Goal: Task Accomplishment & Management: Use online tool/utility

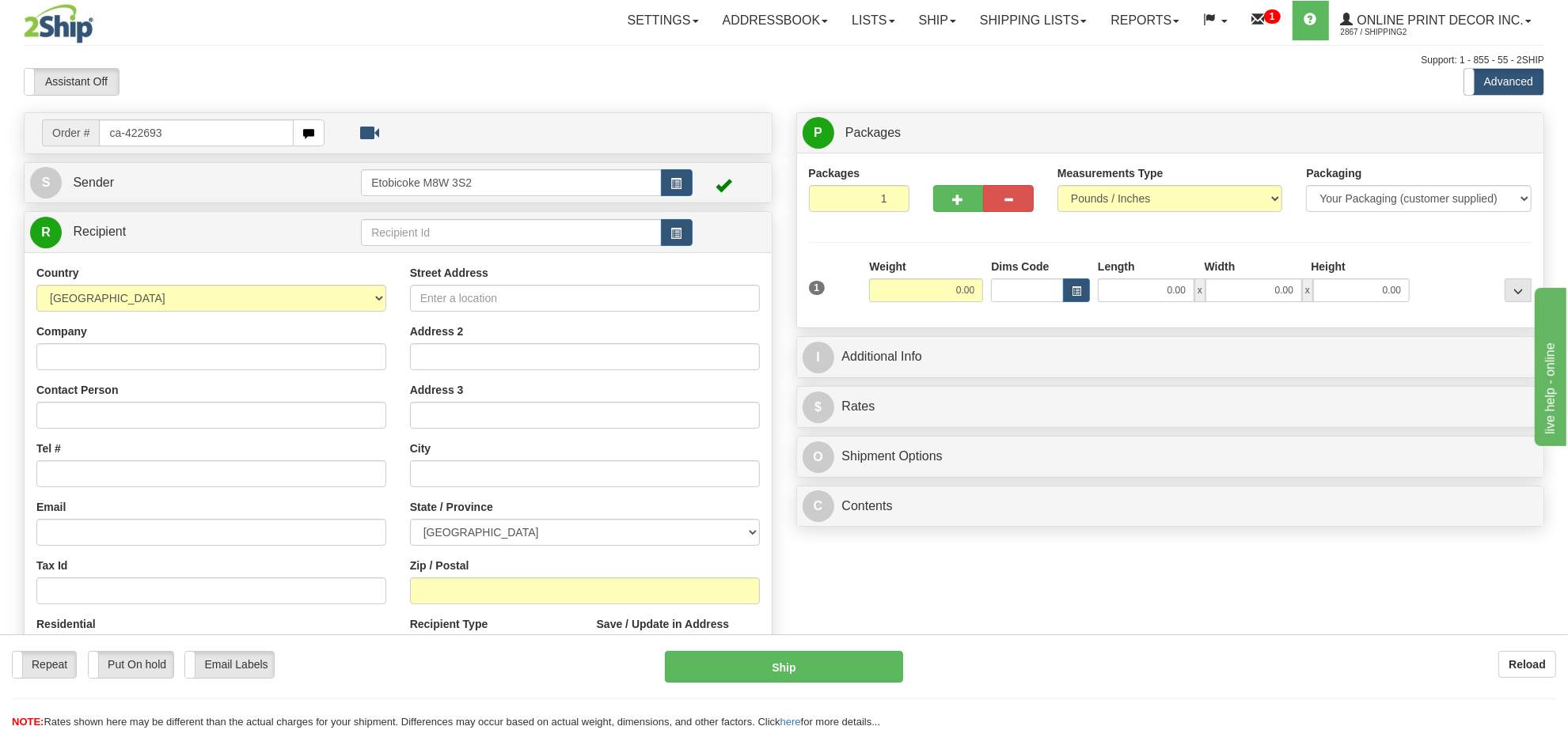
type input "ca-422693"
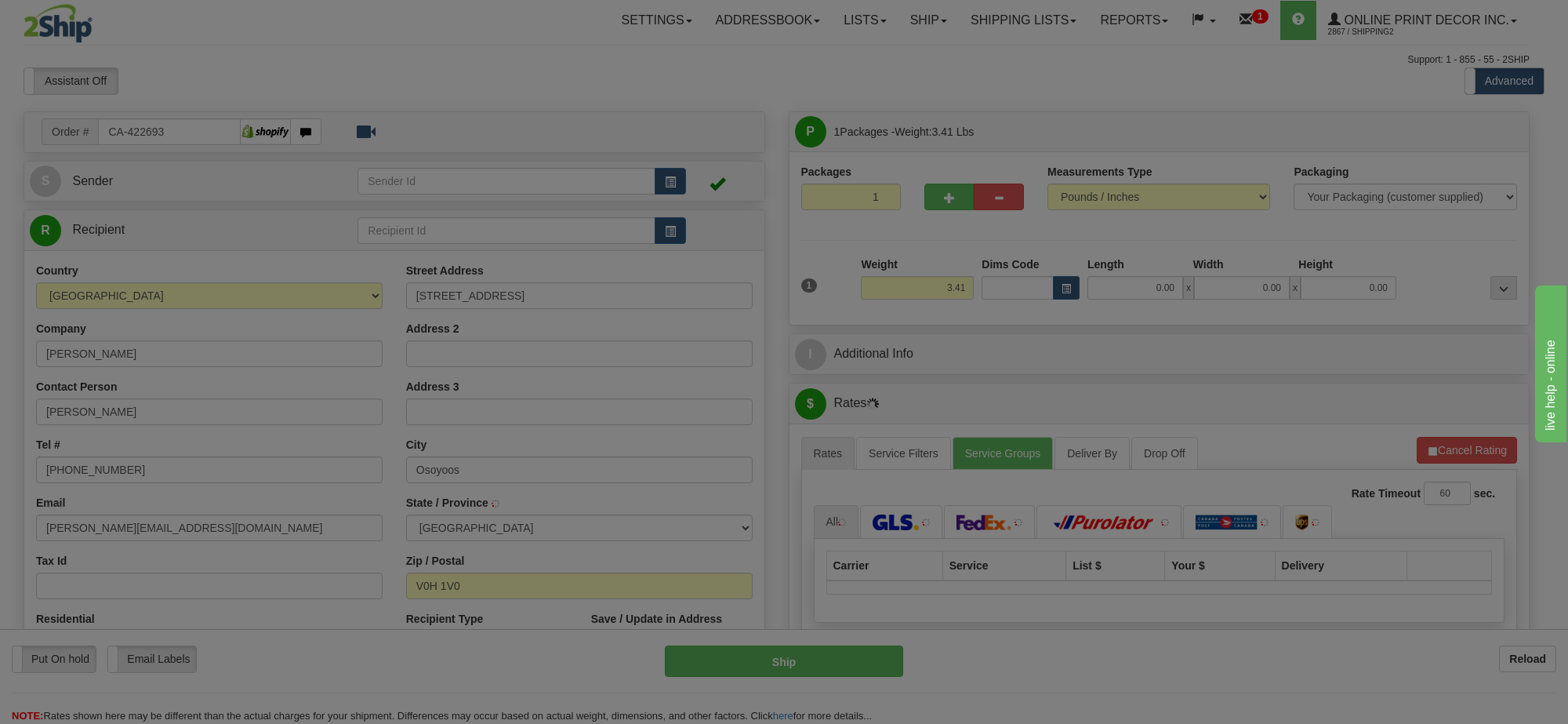
type input "OSOYOOS"
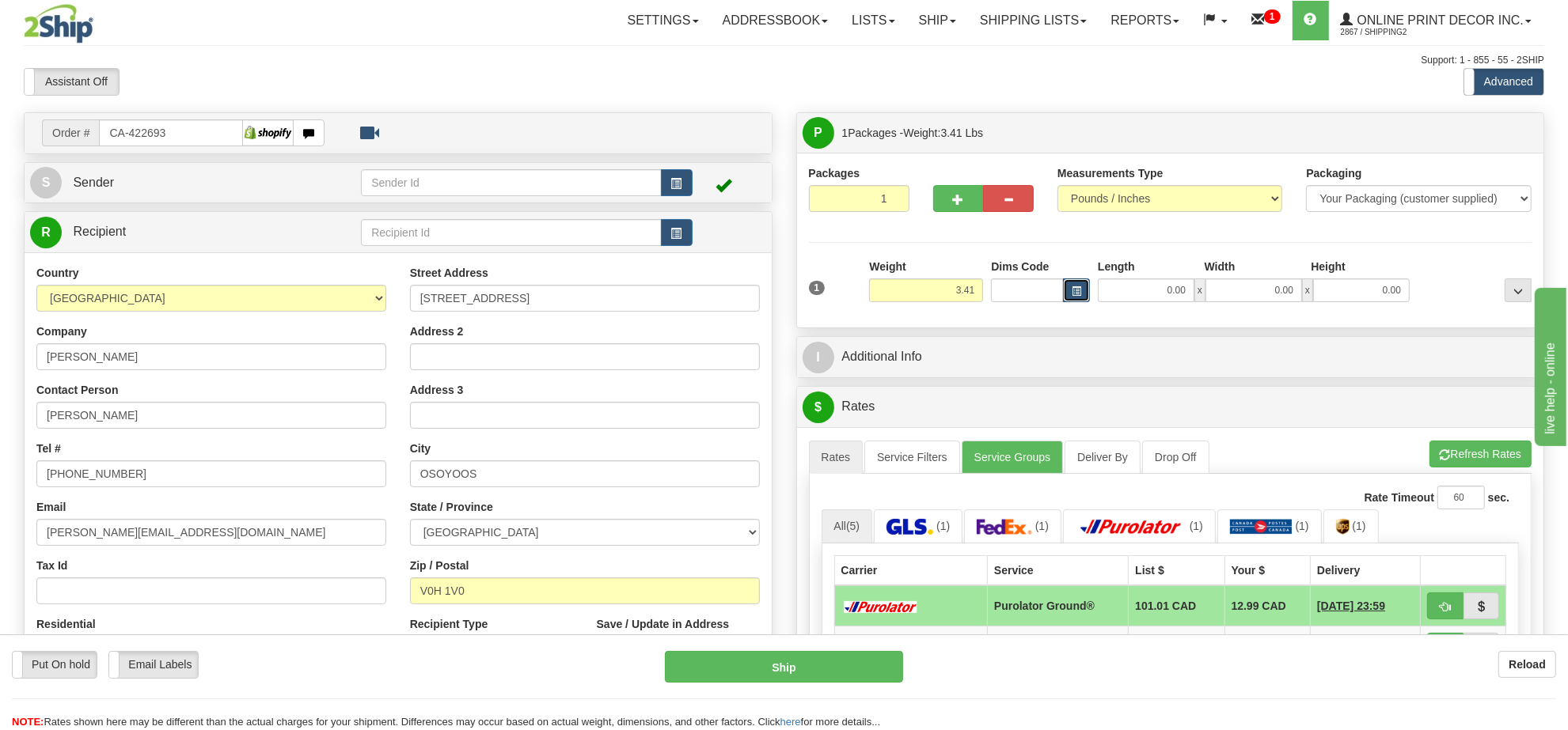
click at [1072, 290] on span "button" at bounding box center [1076, 291] width 10 height 9
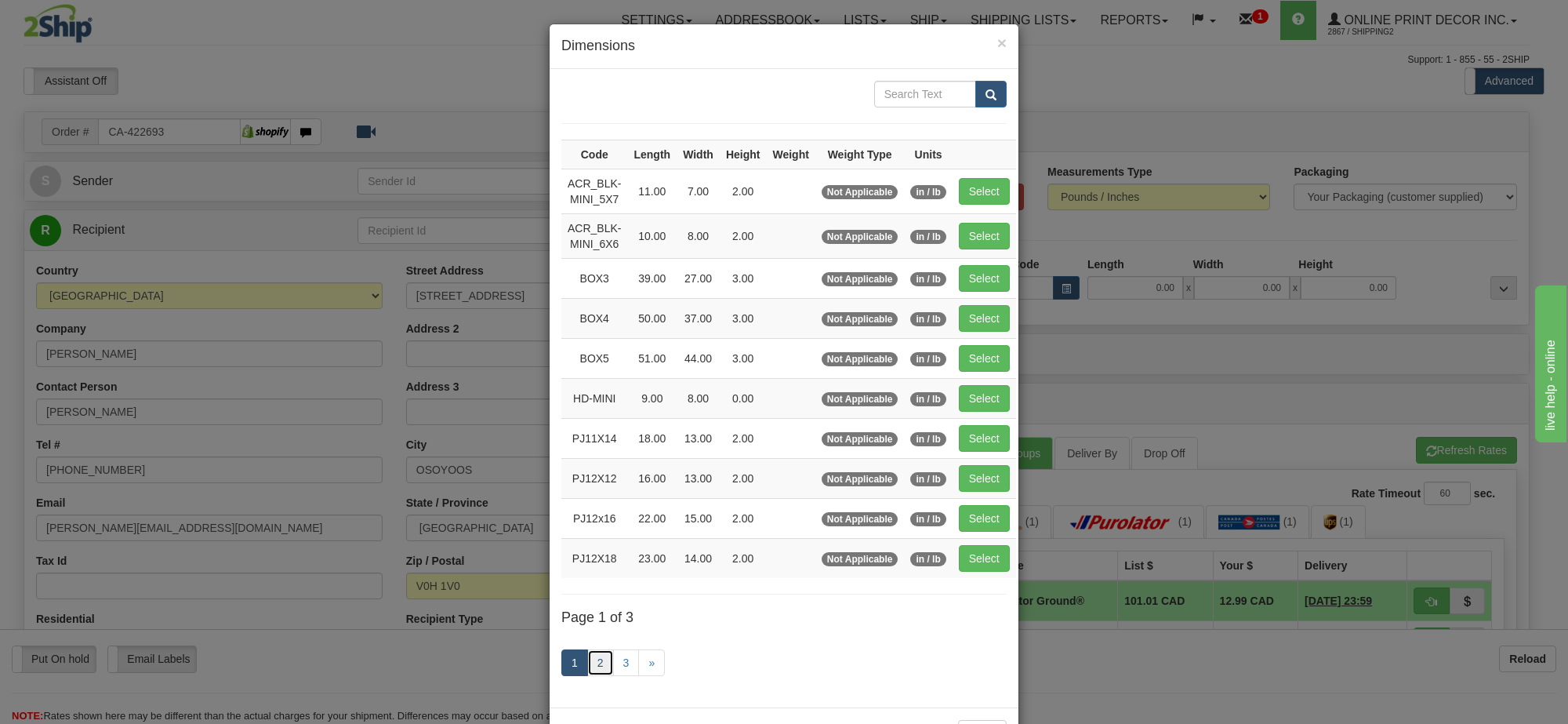
click at [598, 663] on link "2" at bounding box center [600, 662] width 27 height 27
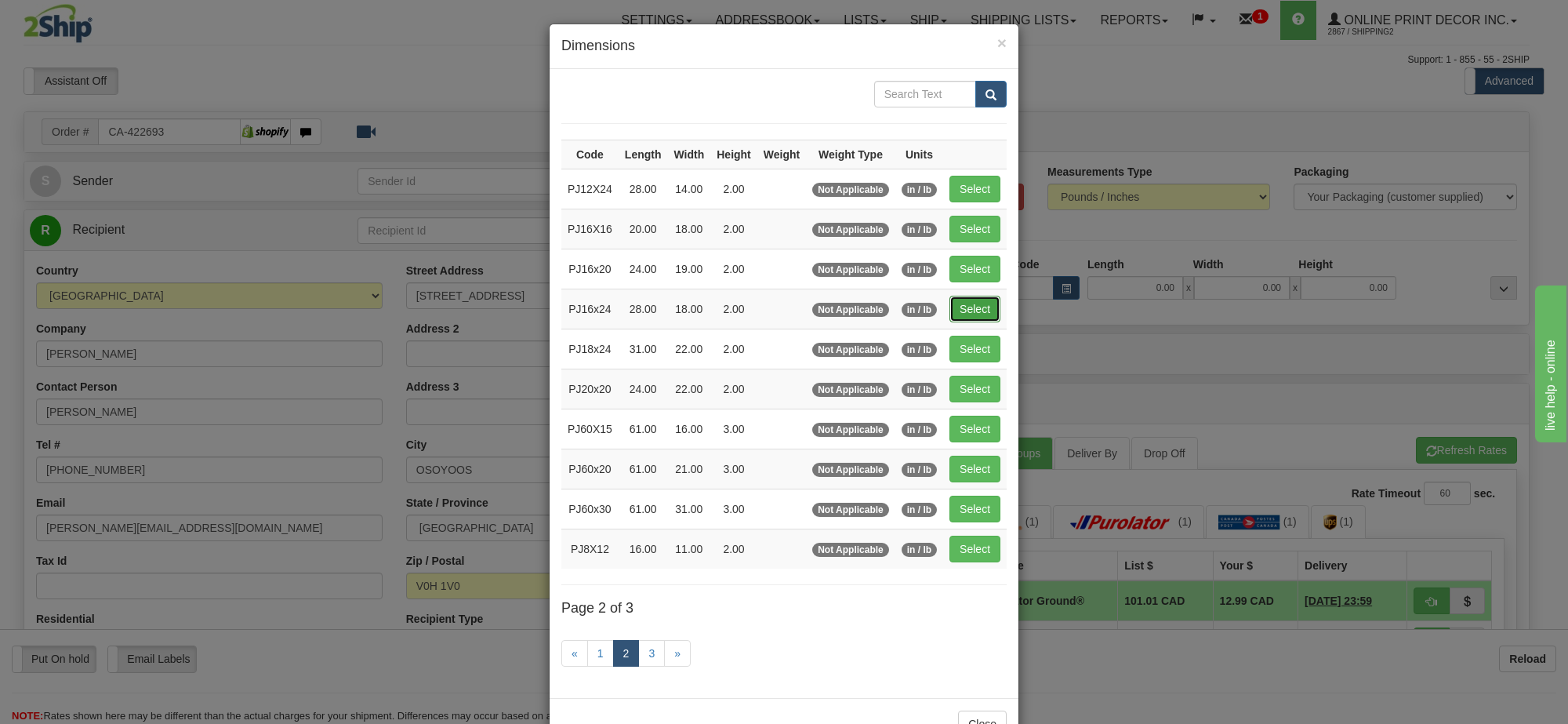
click at [959, 308] on button "Select" at bounding box center [975, 309] width 51 height 27
type input "PJ16x24"
type input "28.00"
type input "18.00"
type input "2.00"
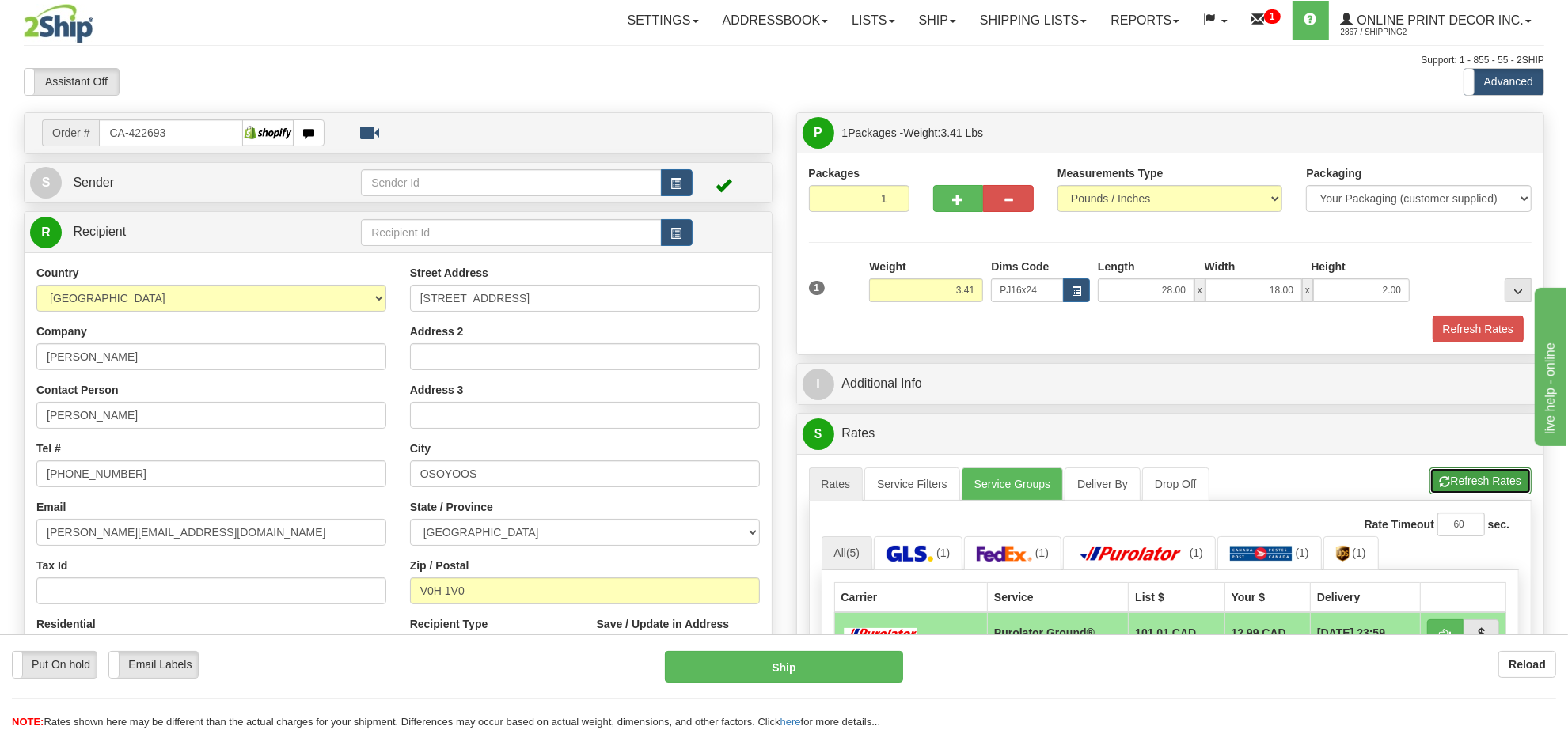
click at [1472, 488] on button "Refresh Rates" at bounding box center [1481, 481] width 102 height 27
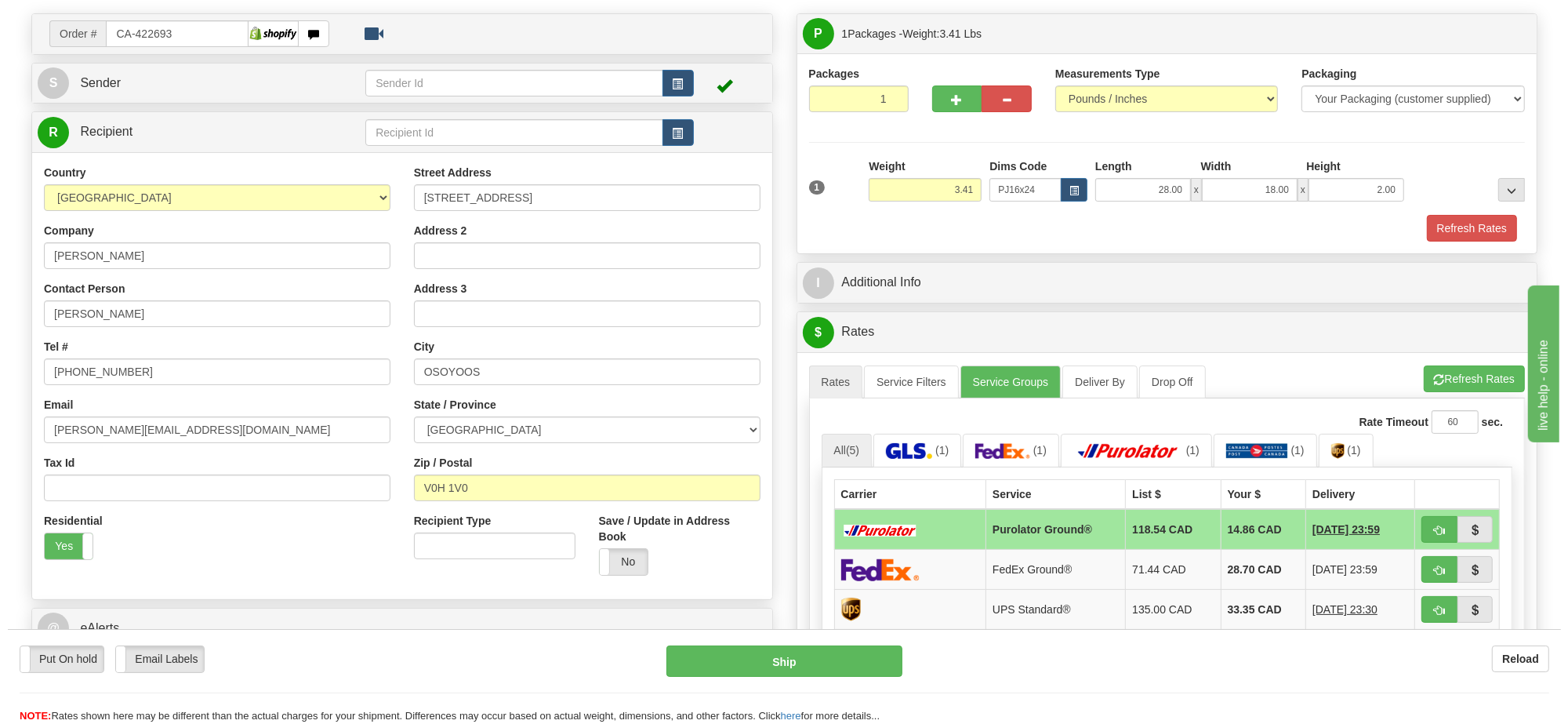
scroll to position [196, 0]
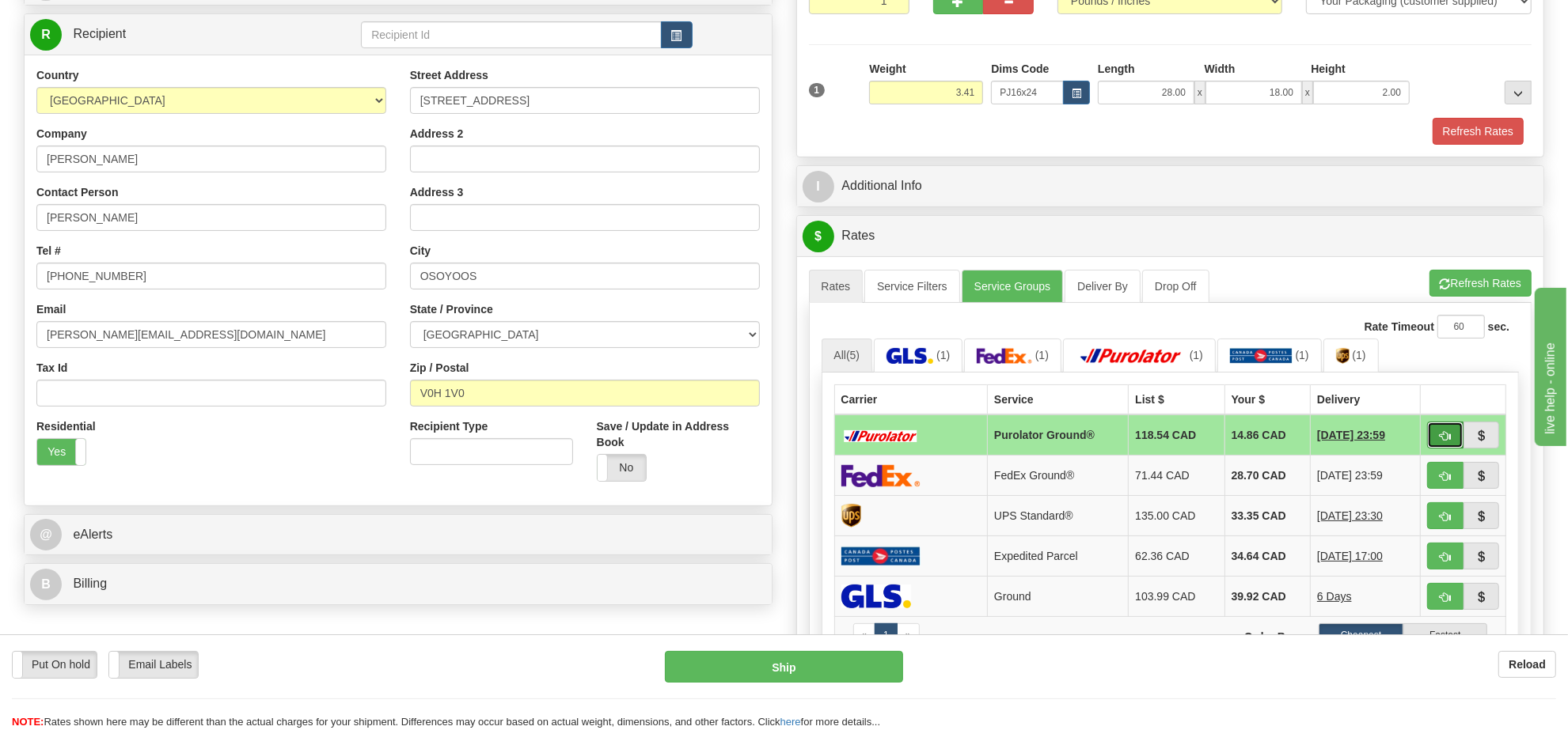
click at [1441, 441] on span "button" at bounding box center [1445, 437] width 11 height 10
type input "260"
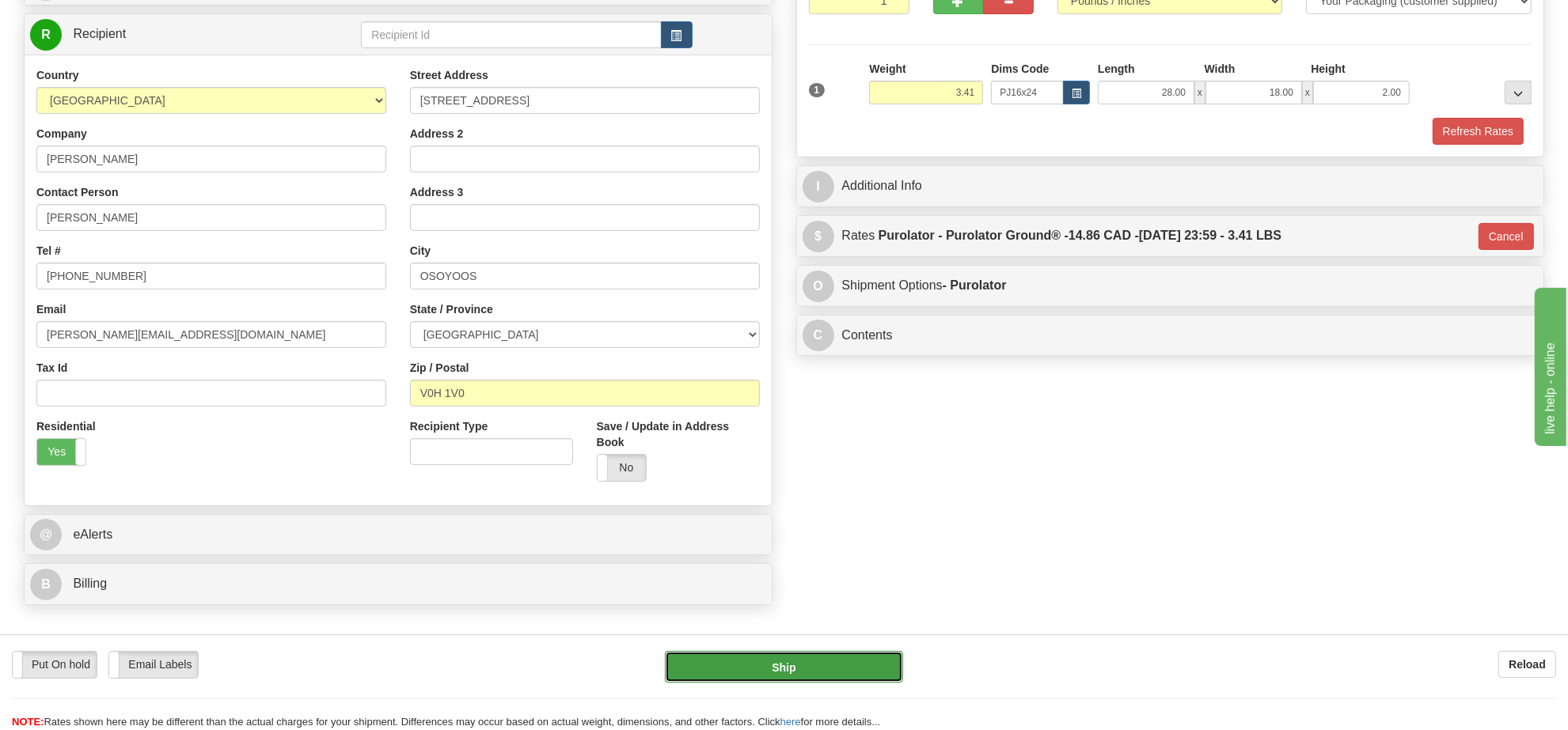
click at [856, 679] on button "Ship" at bounding box center [783, 667] width 237 height 32
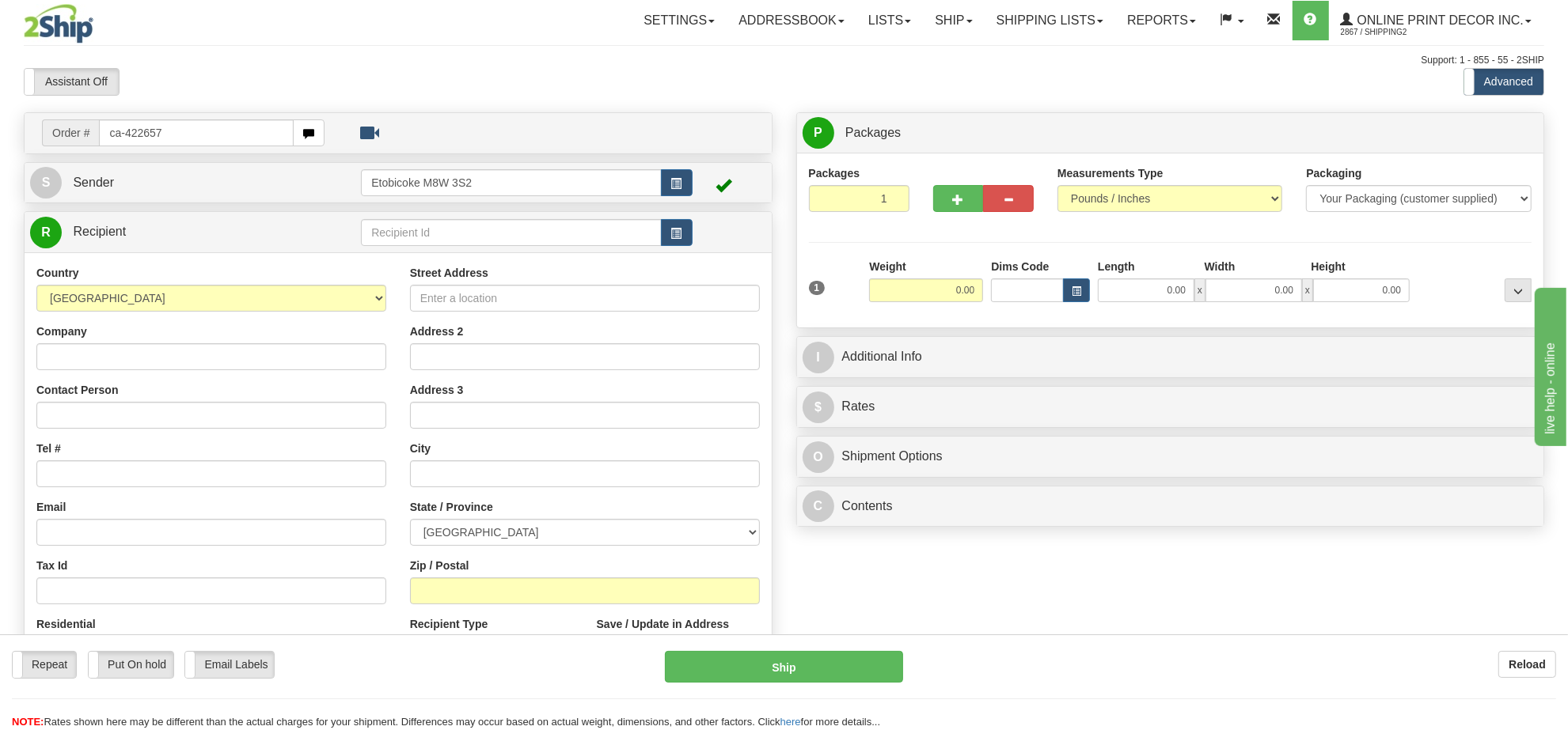
type input "ca-422657"
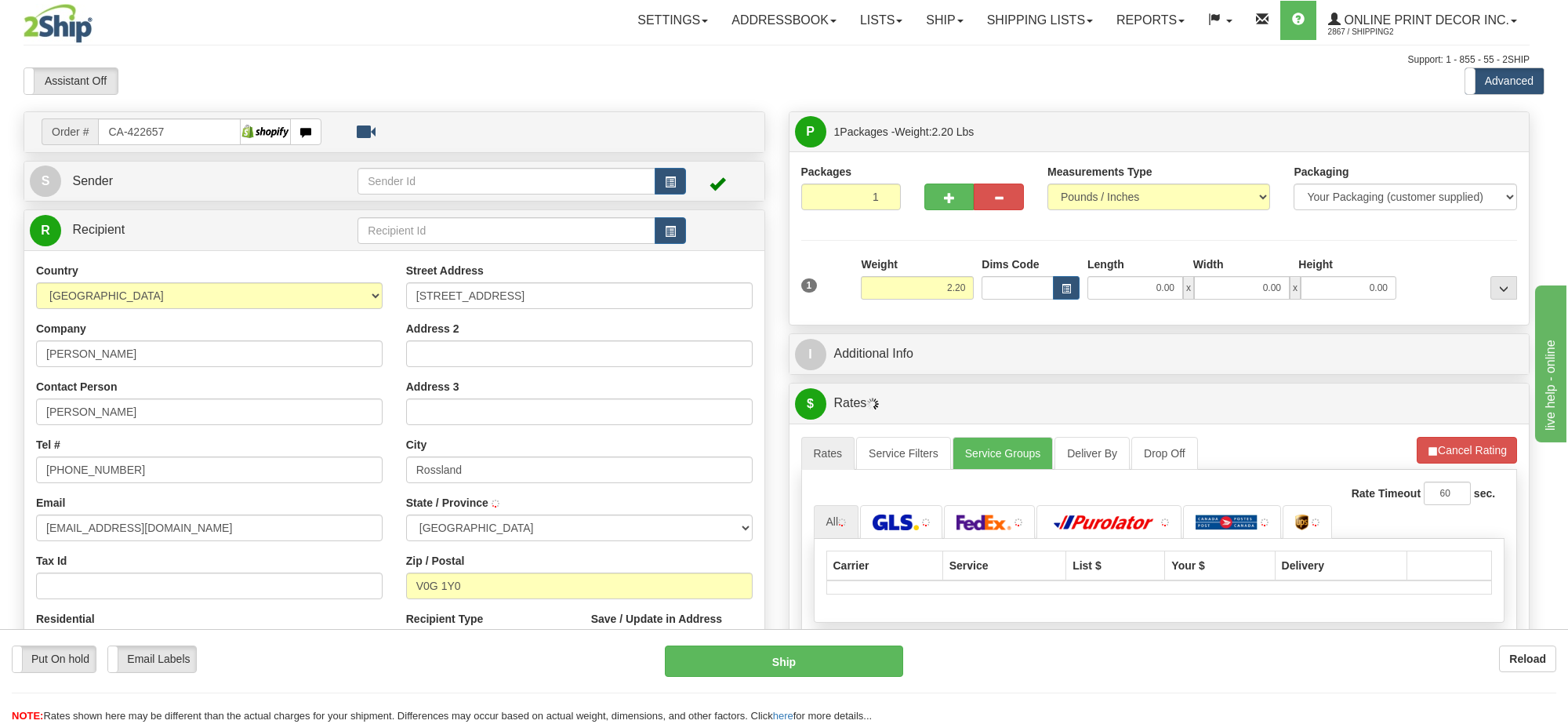
type input "ROSSLAND"
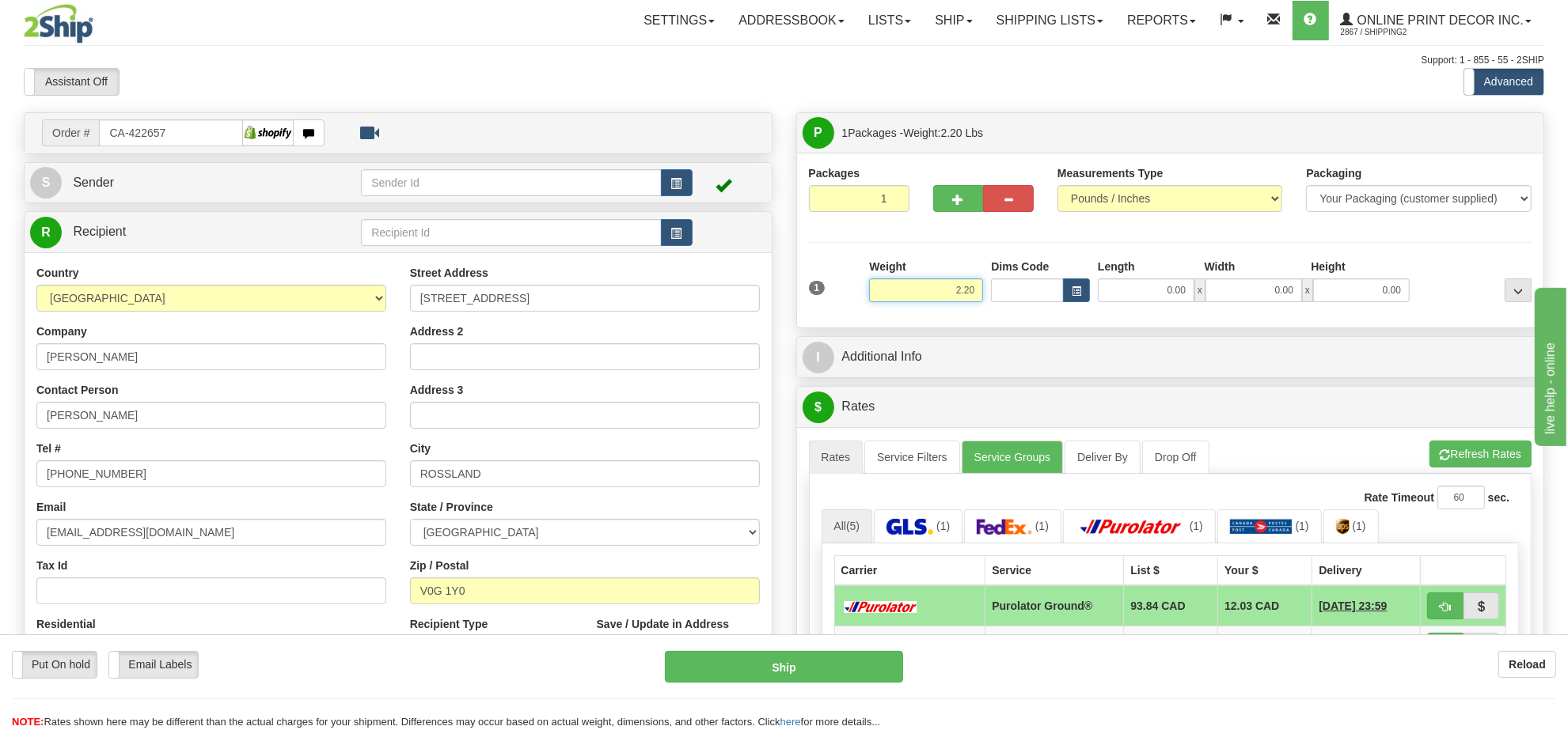
click at [950, 291] on input "2.20" at bounding box center [926, 290] width 114 height 23
click at [951, 290] on input "2.20" at bounding box center [926, 290] width 114 height 23
click at [1089, 292] on button "button" at bounding box center [1076, 290] width 27 height 23
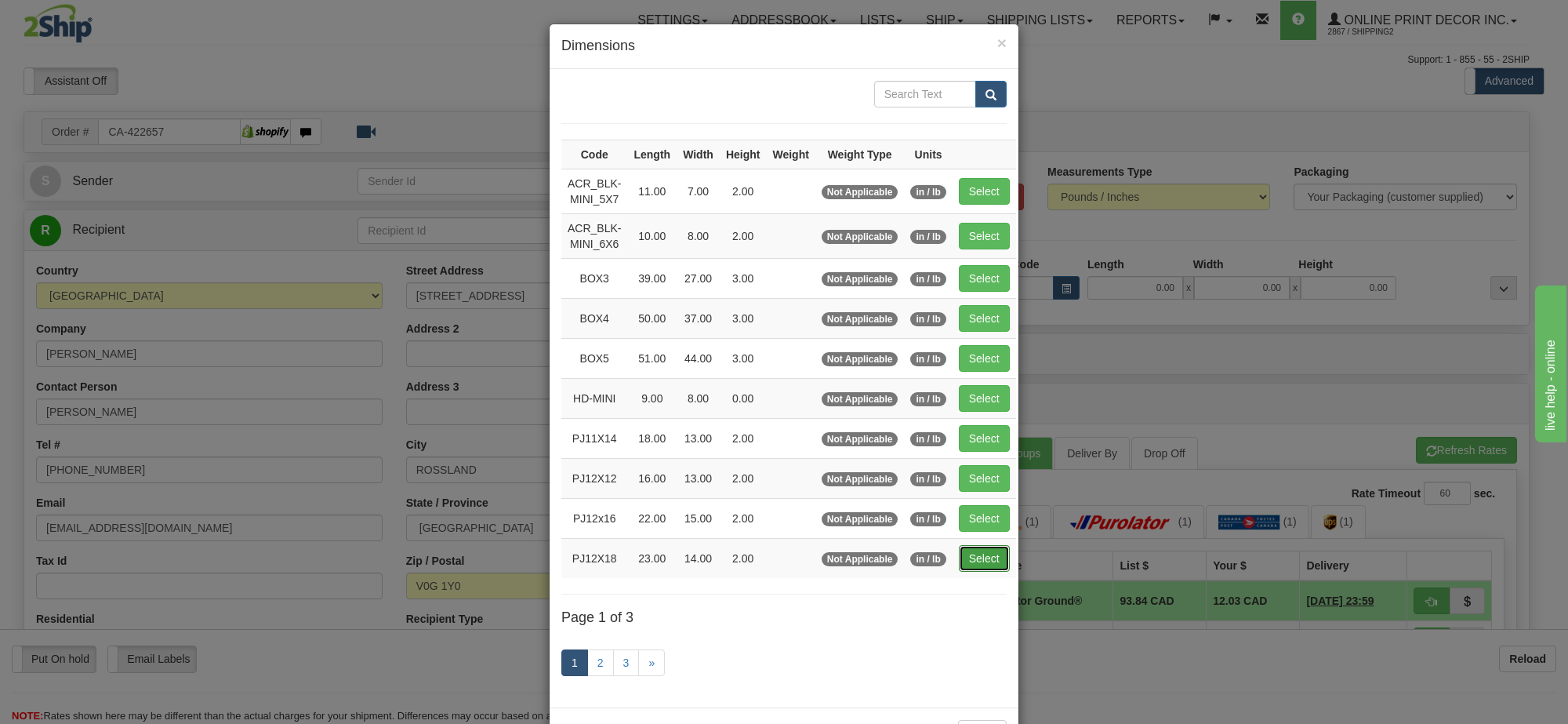
click at [978, 567] on button "Select" at bounding box center [984, 558] width 51 height 27
type input "PJ12X18"
type input "23.00"
type input "14.00"
type input "2.00"
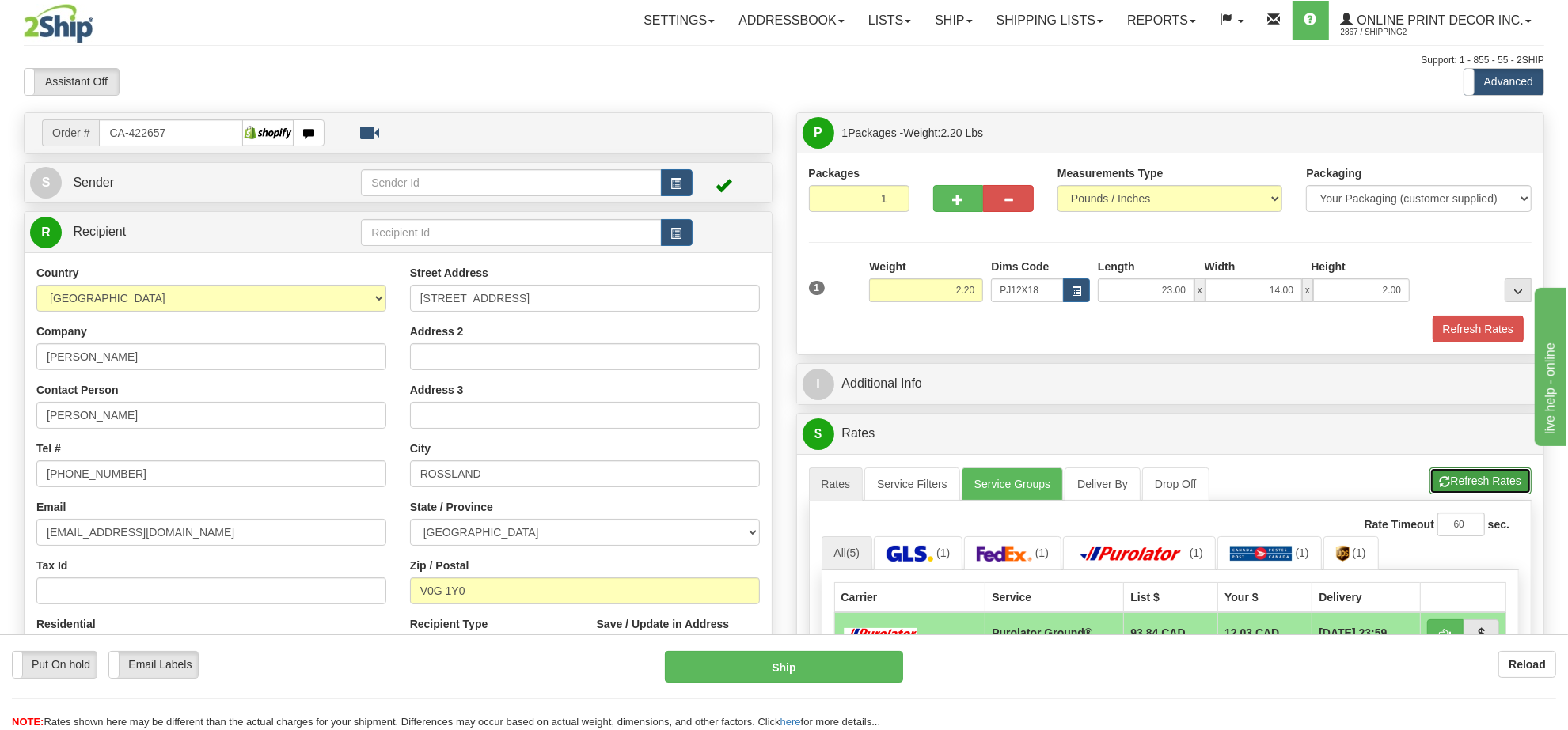
click at [1442, 487] on span "button" at bounding box center [1445, 483] width 11 height 10
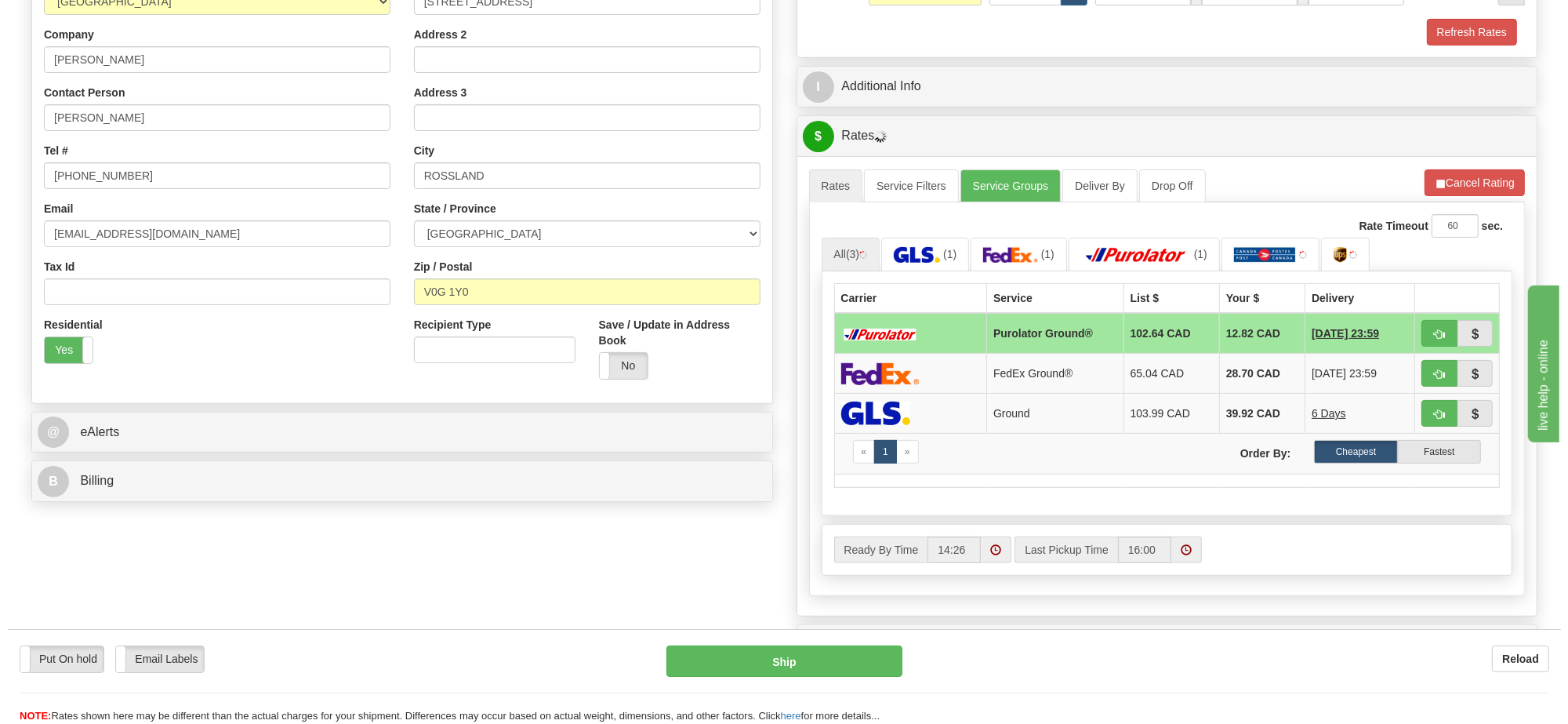
scroll to position [196, 0]
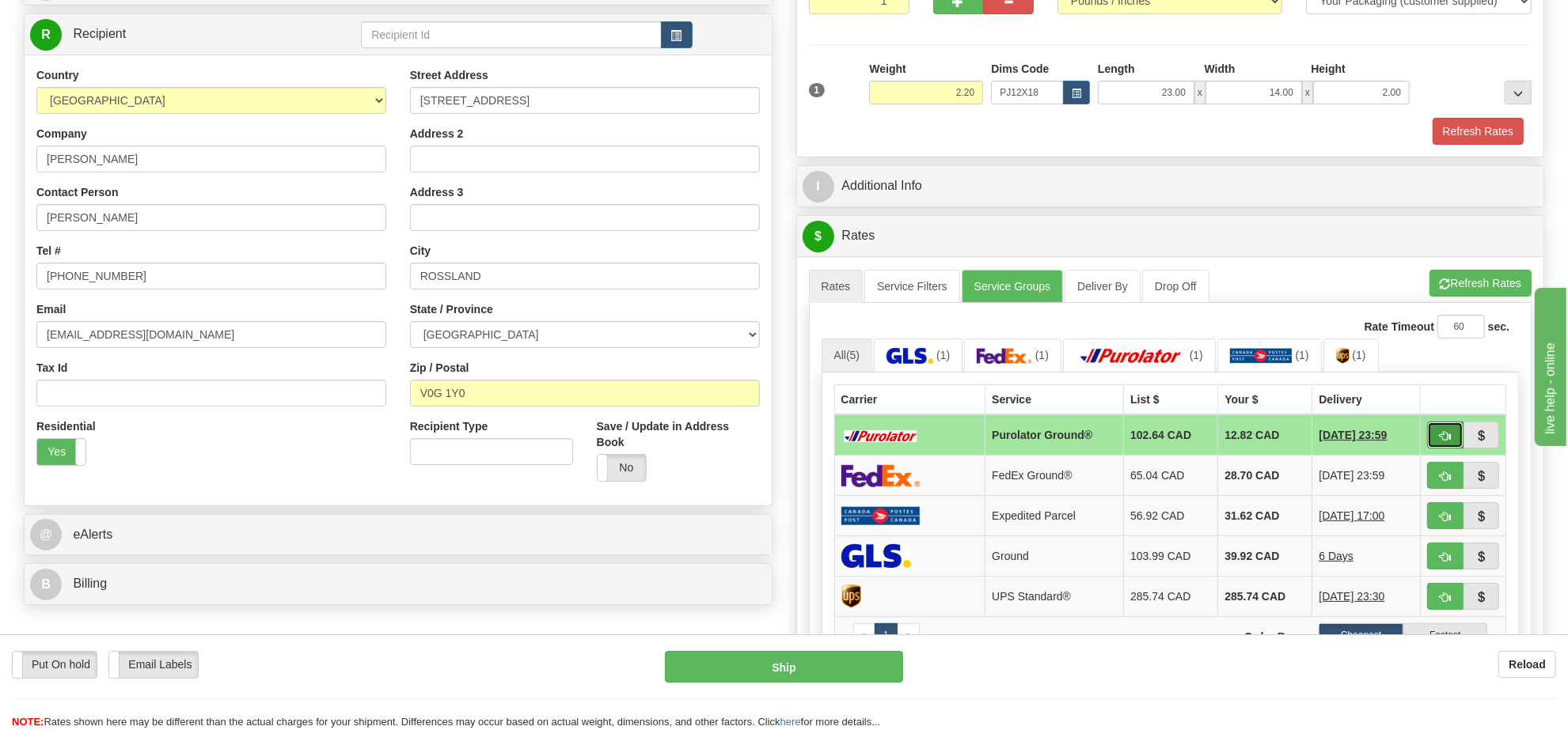
click at [1443, 441] on span "button" at bounding box center [1445, 437] width 11 height 10
type input "260"
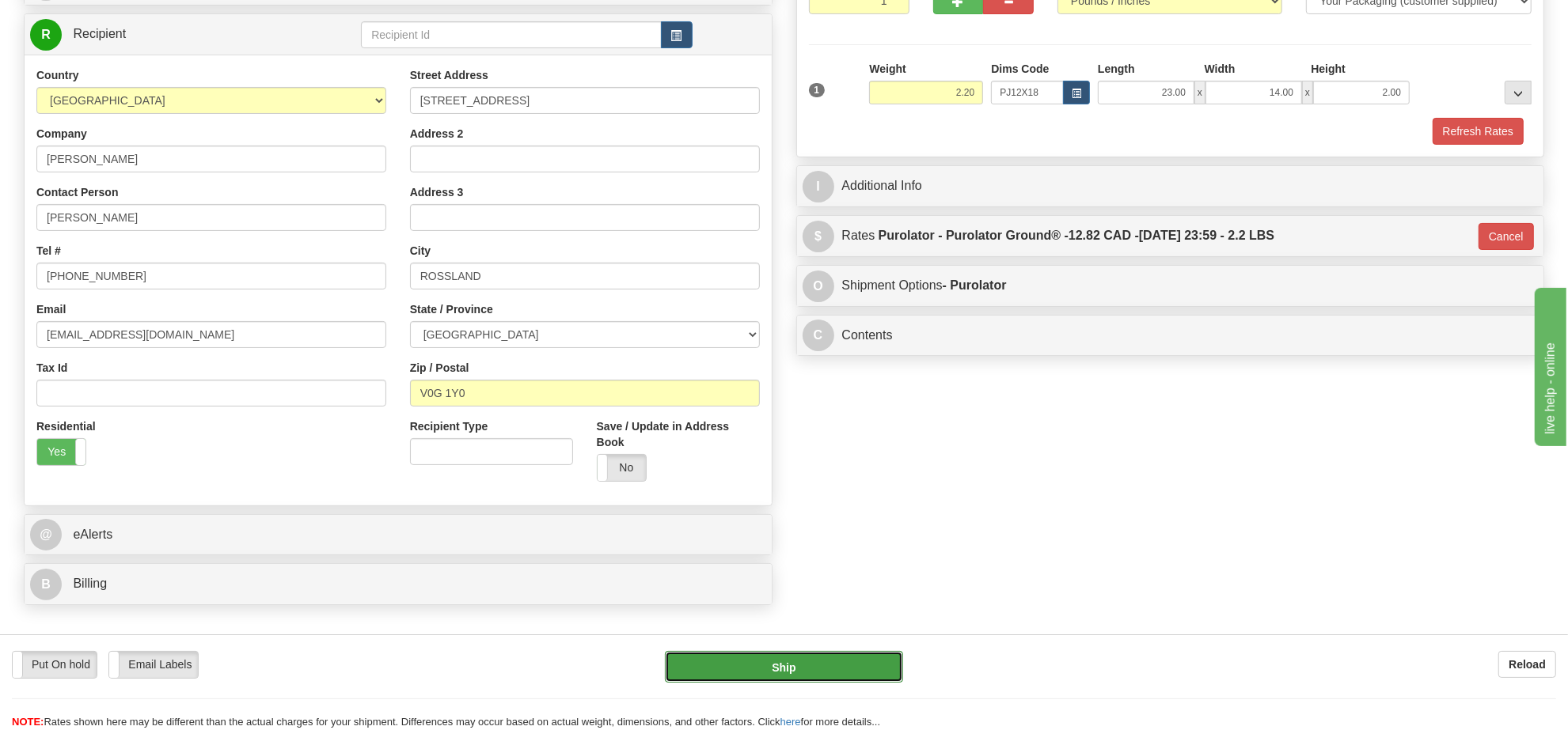
click at [860, 661] on button "Ship" at bounding box center [783, 667] width 237 height 32
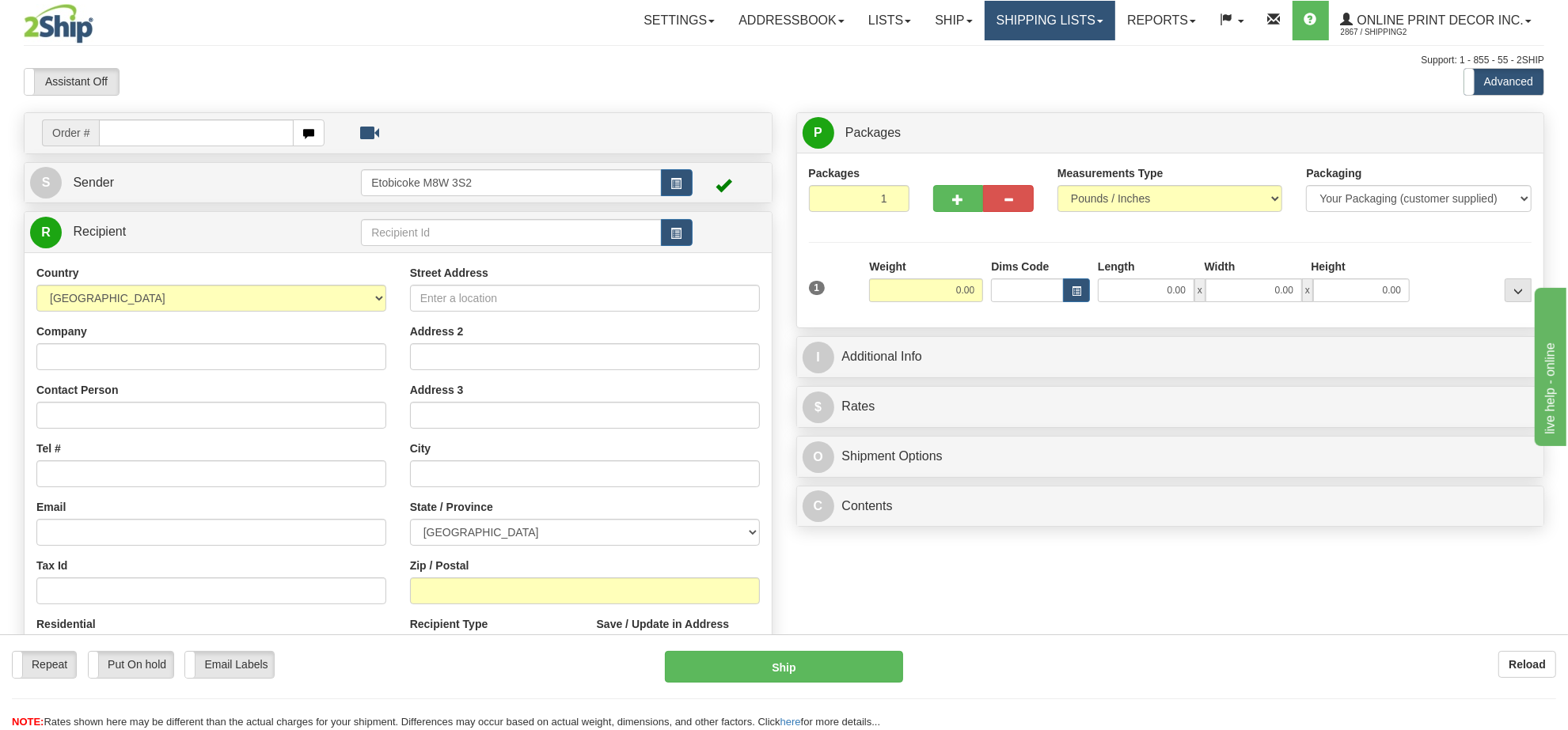
click at [1022, 4] on link "Shipping lists" at bounding box center [1050, 21] width 131 height 40
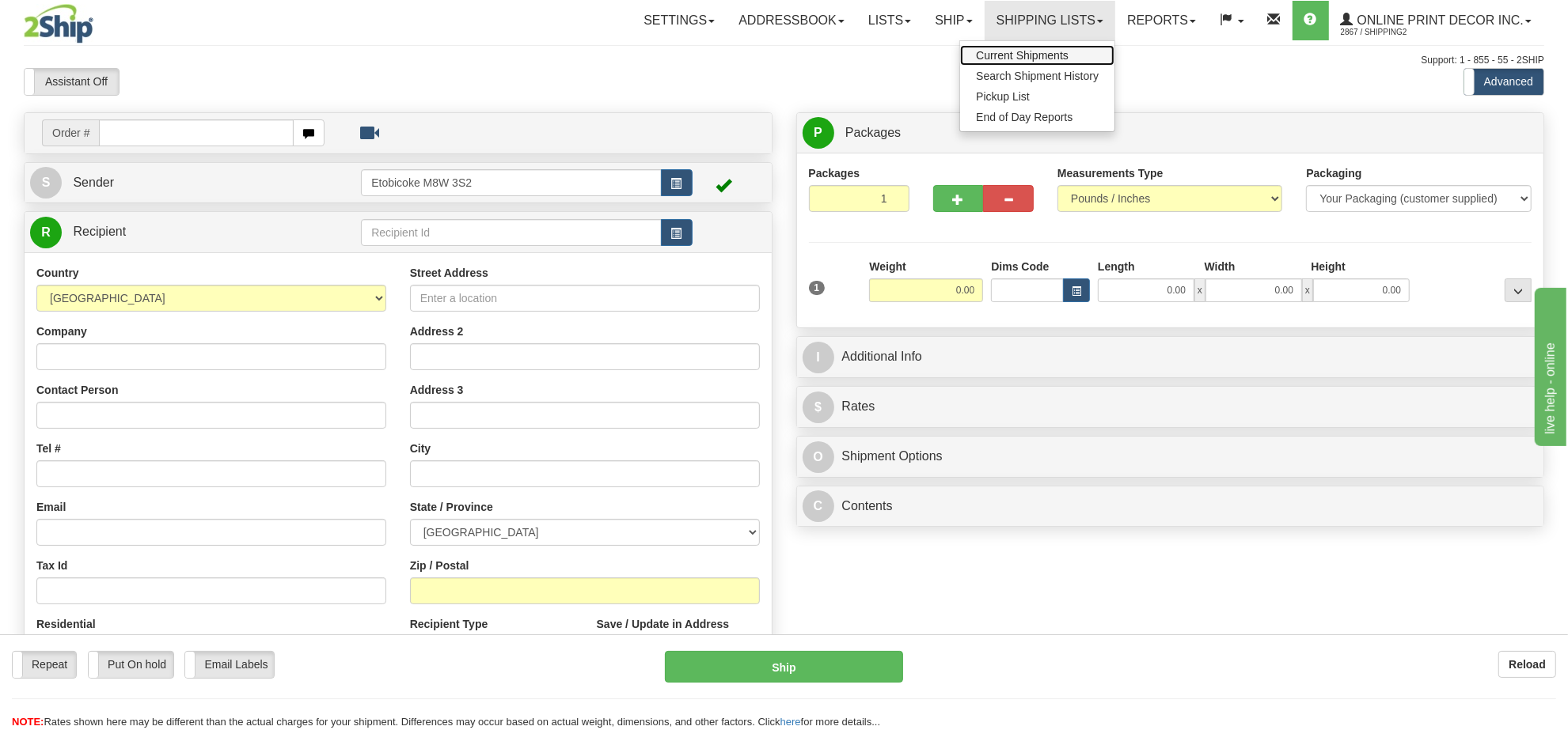
click at [1010, 56] on span "Current Shipments" at bounding box center [1022, 55] width 93 height 13
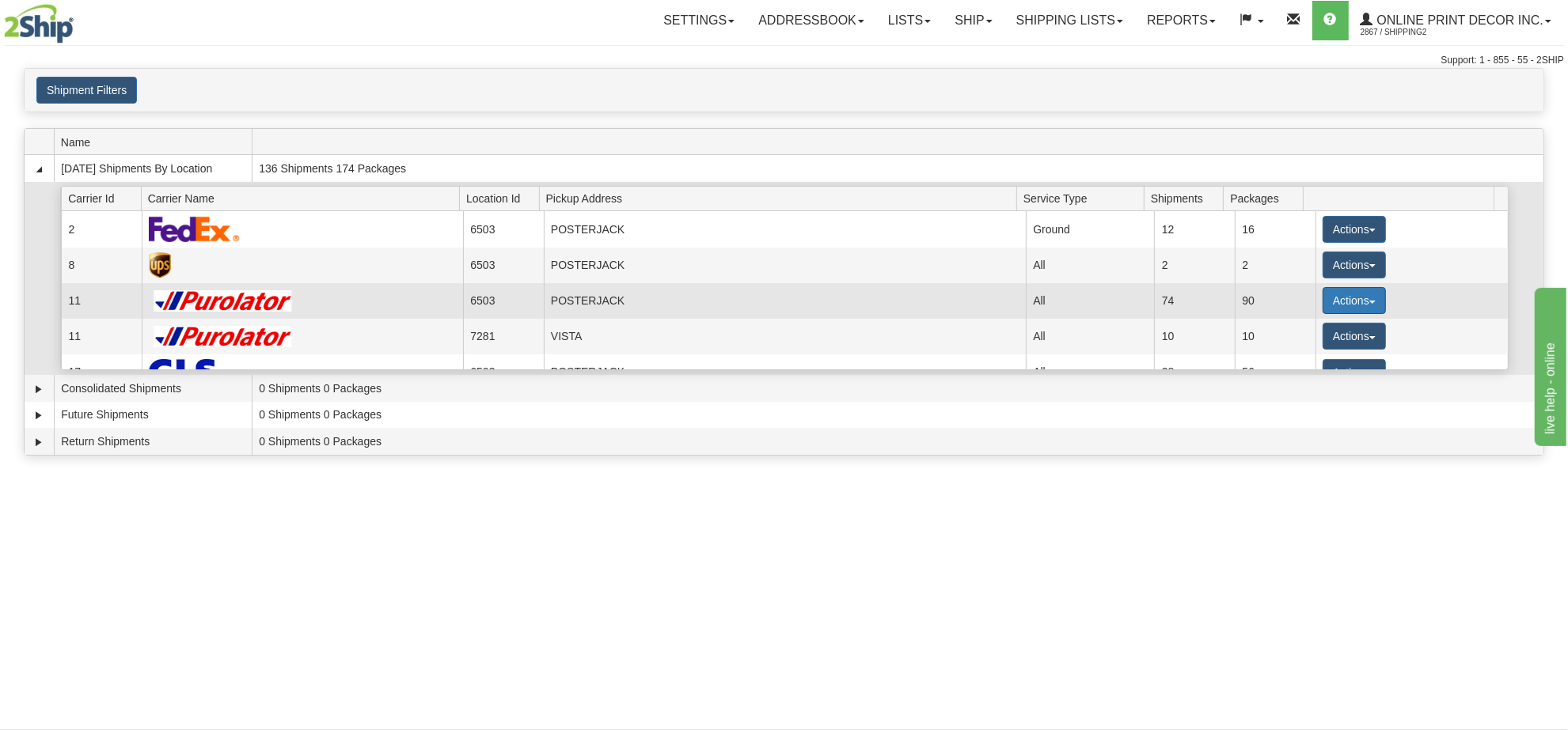
click at [1323, 302] on button "Actions" at bounding box center [1354, 300] width 63 height 27
click at [1312, 336] on span "Details" at bounding box center [1295, 330] width 42 height 11
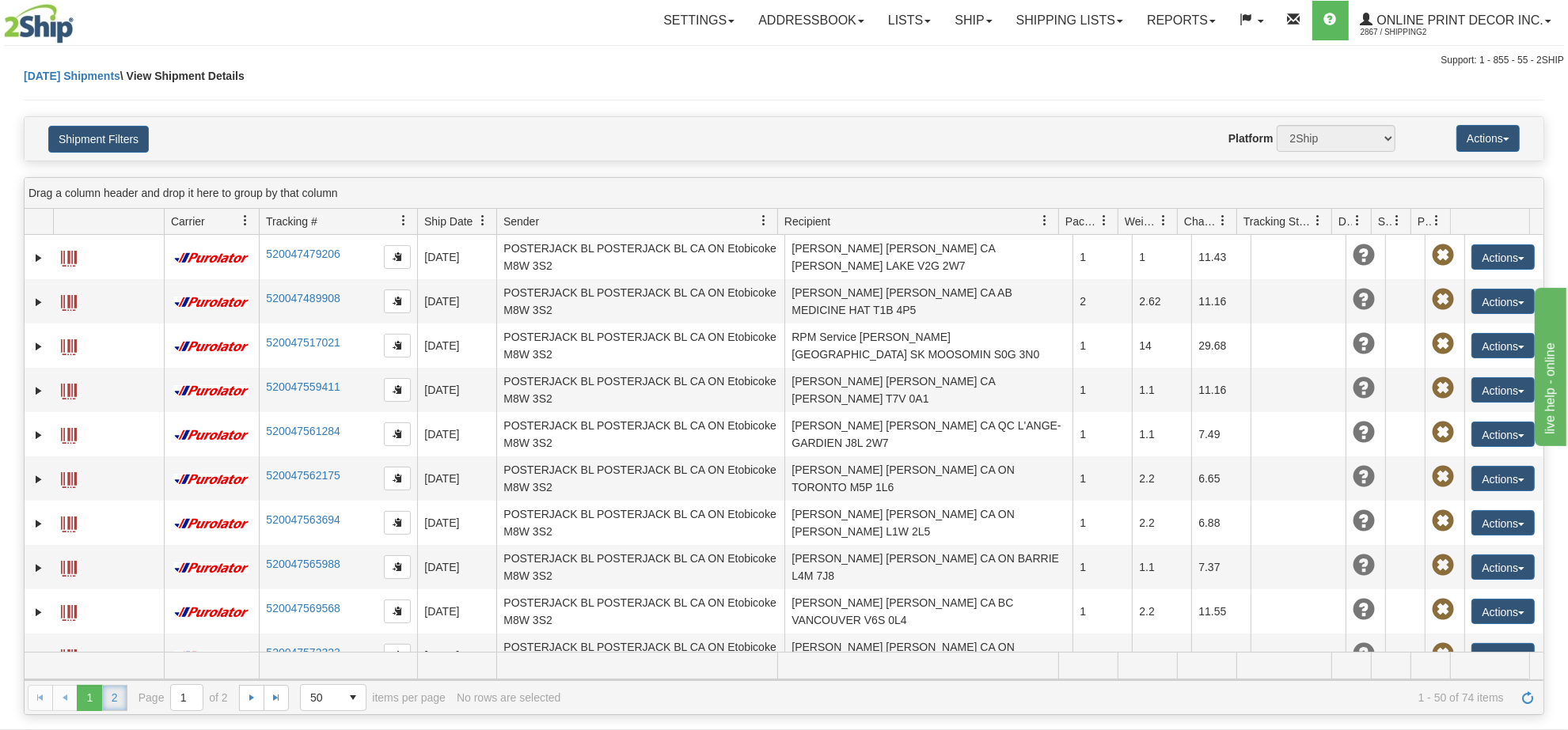
click at [119, 707] on link "2" at bounding box center [114, 697] width 25 height 25
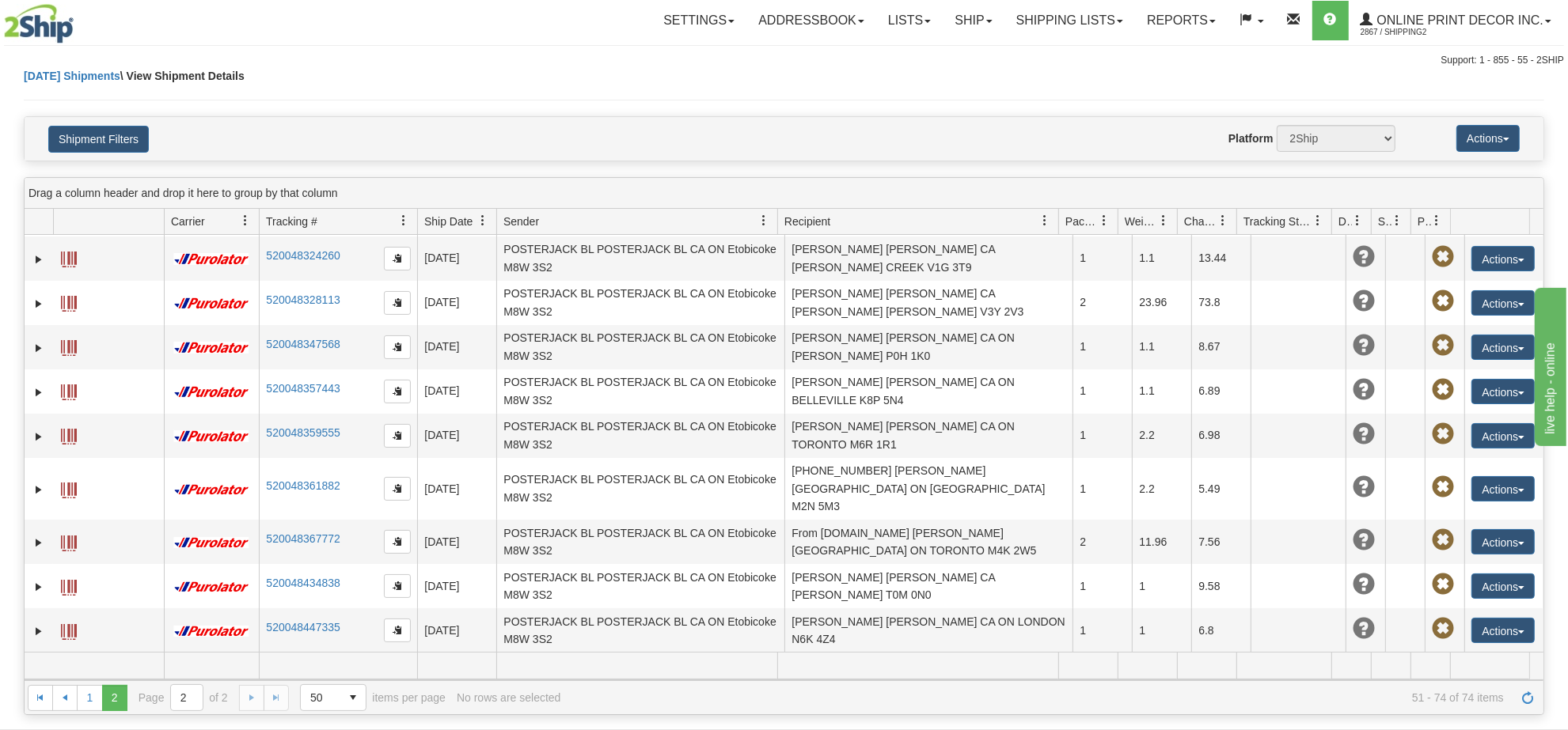
scroll to position [327, 0]
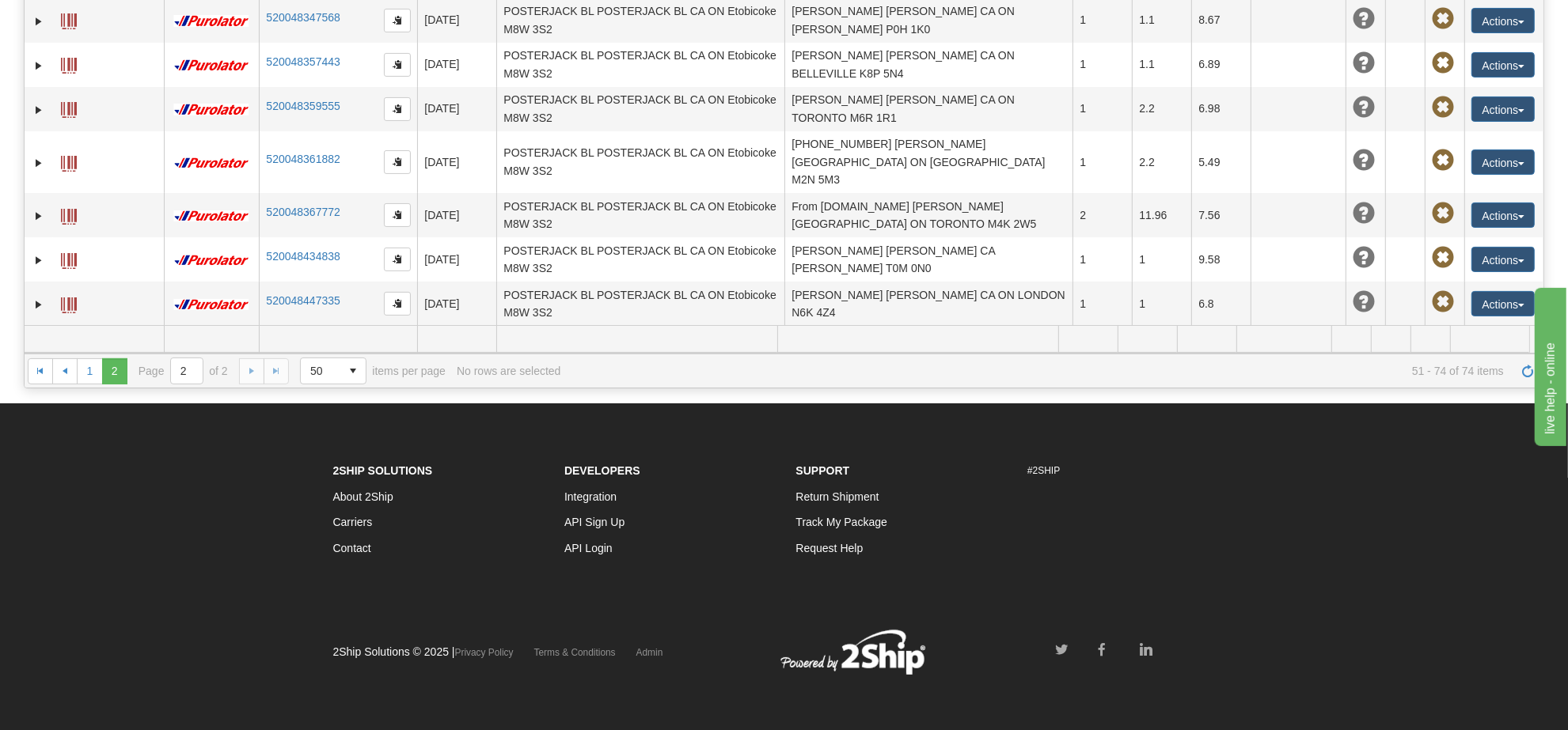
click at [868, 370] on td "[PERSON_NAME] [PERSON_NAME] CA [GEOGRAPHIC_DATA][PERSON_NAME] V0G 1Y0" at bounding box center [929, 392] width 288 height 44
click at [75, 386] on span at bounding box center [68, 394] width 16 height 16
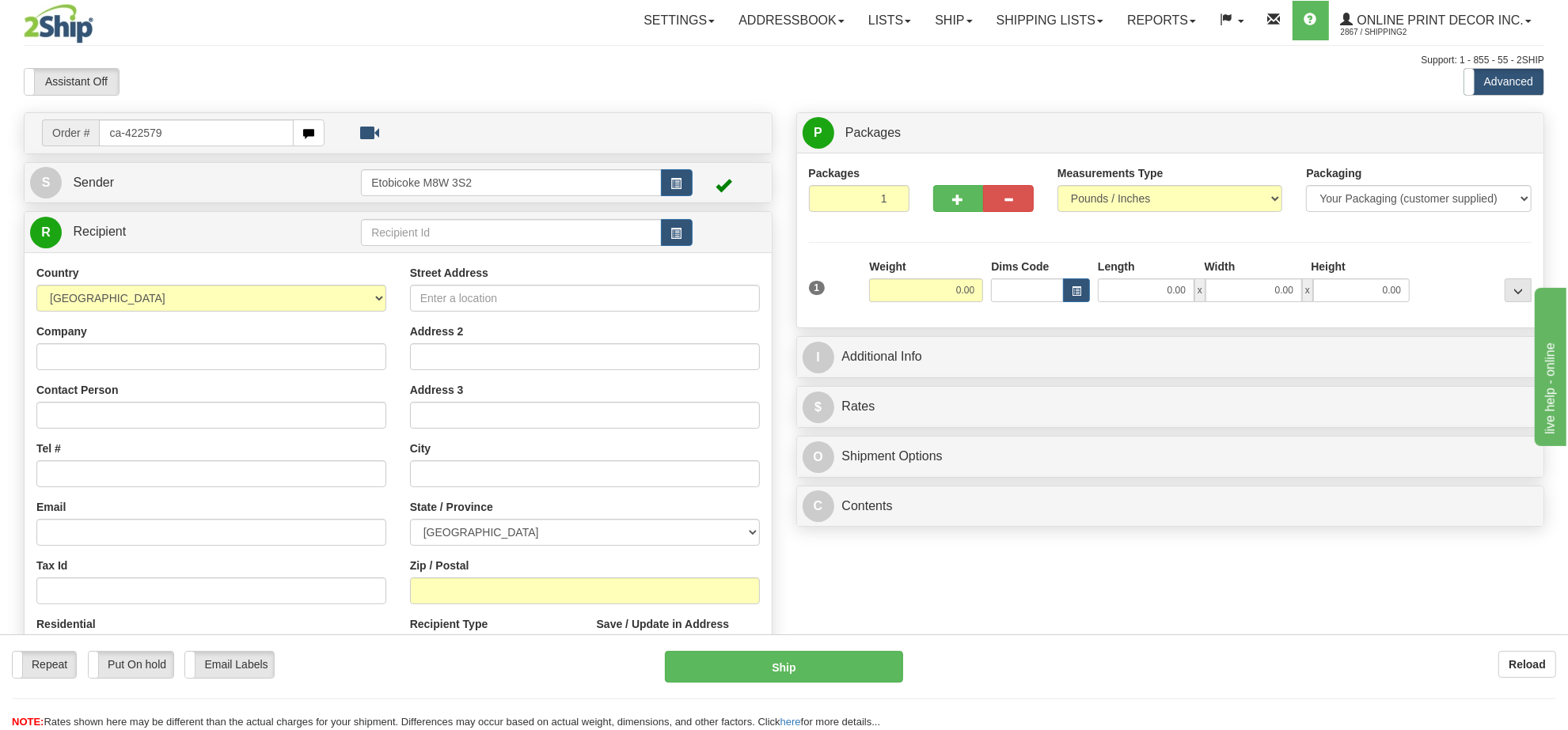
type input "ca-422579"
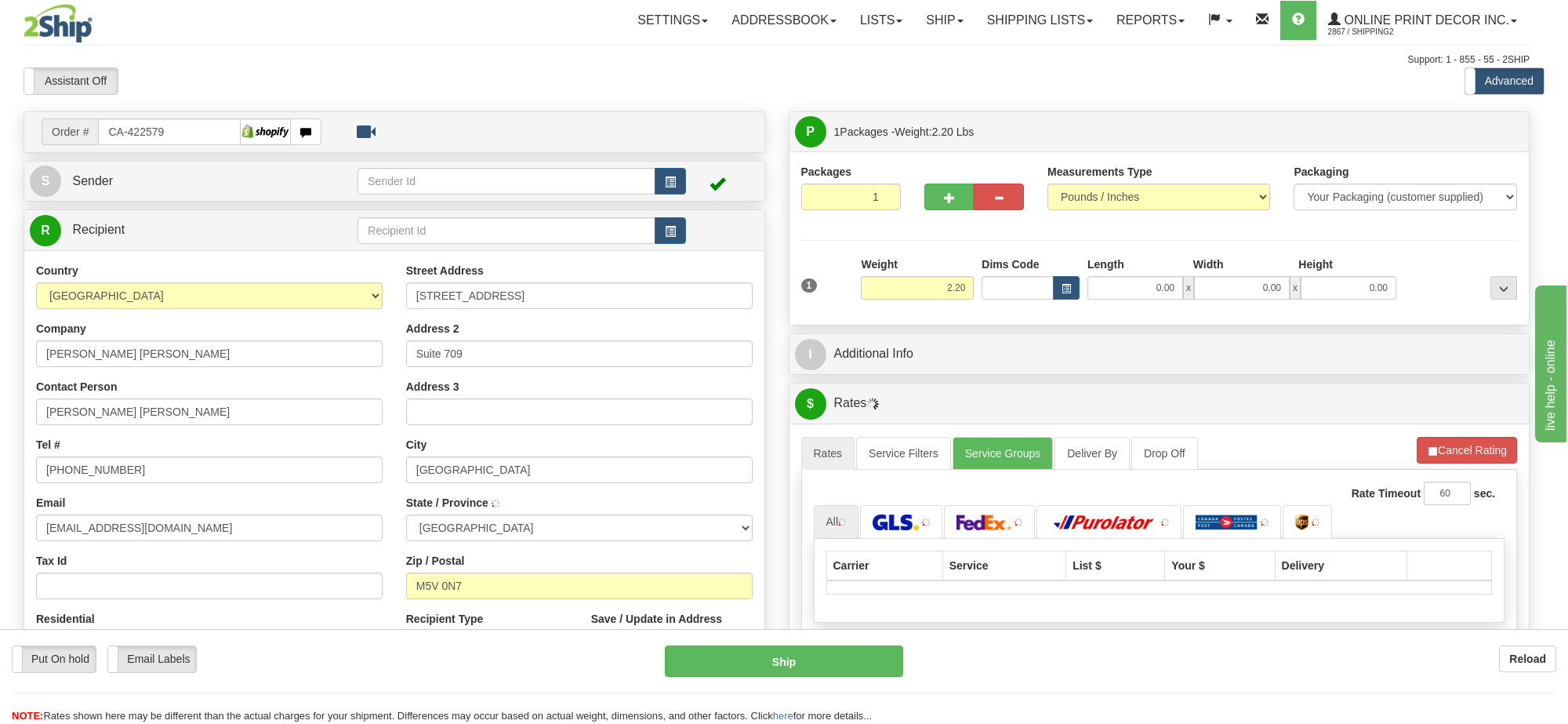
type input "TORONTO"
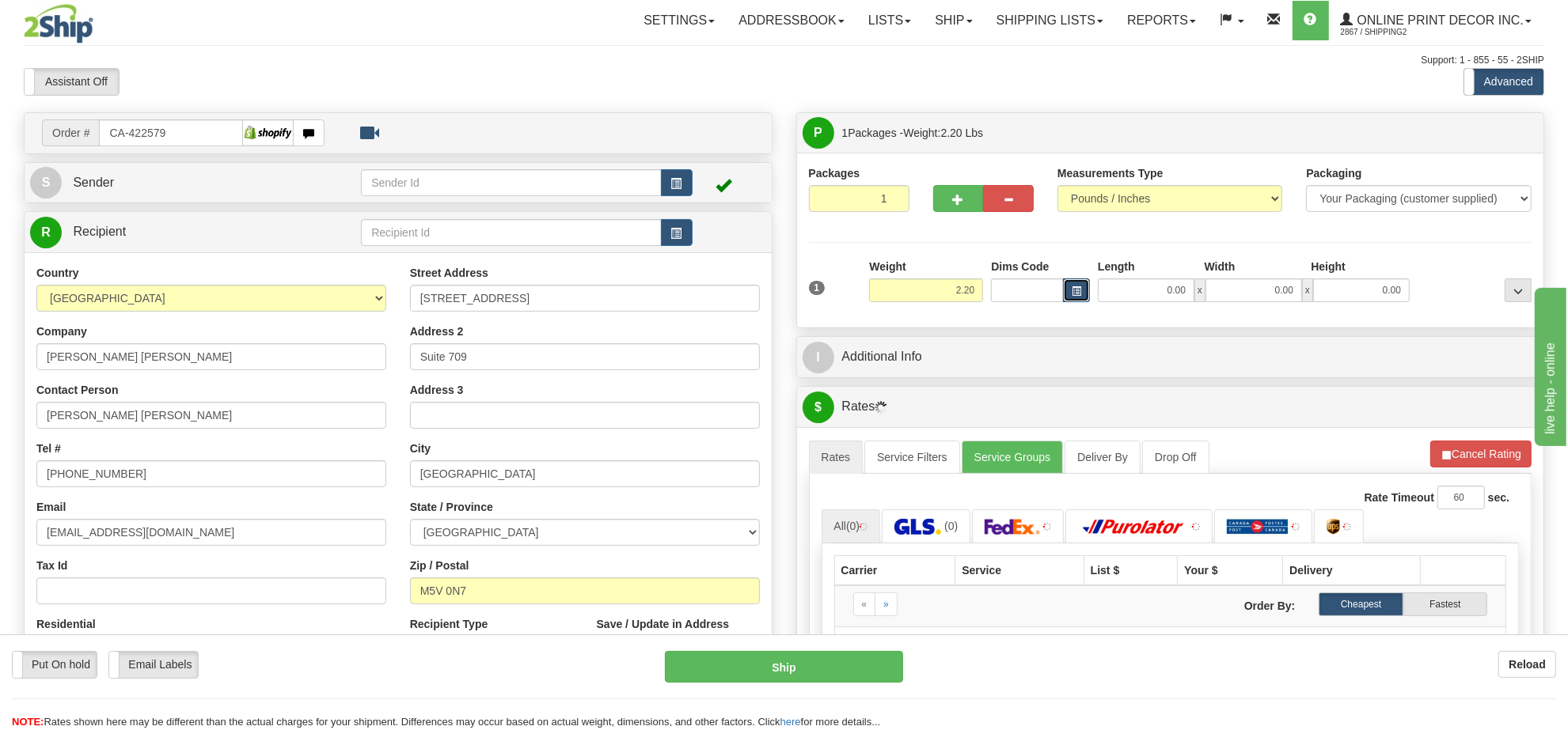
click at [1074, 298] on button "button" at bounding box center [1076, 290] width 27 height 23
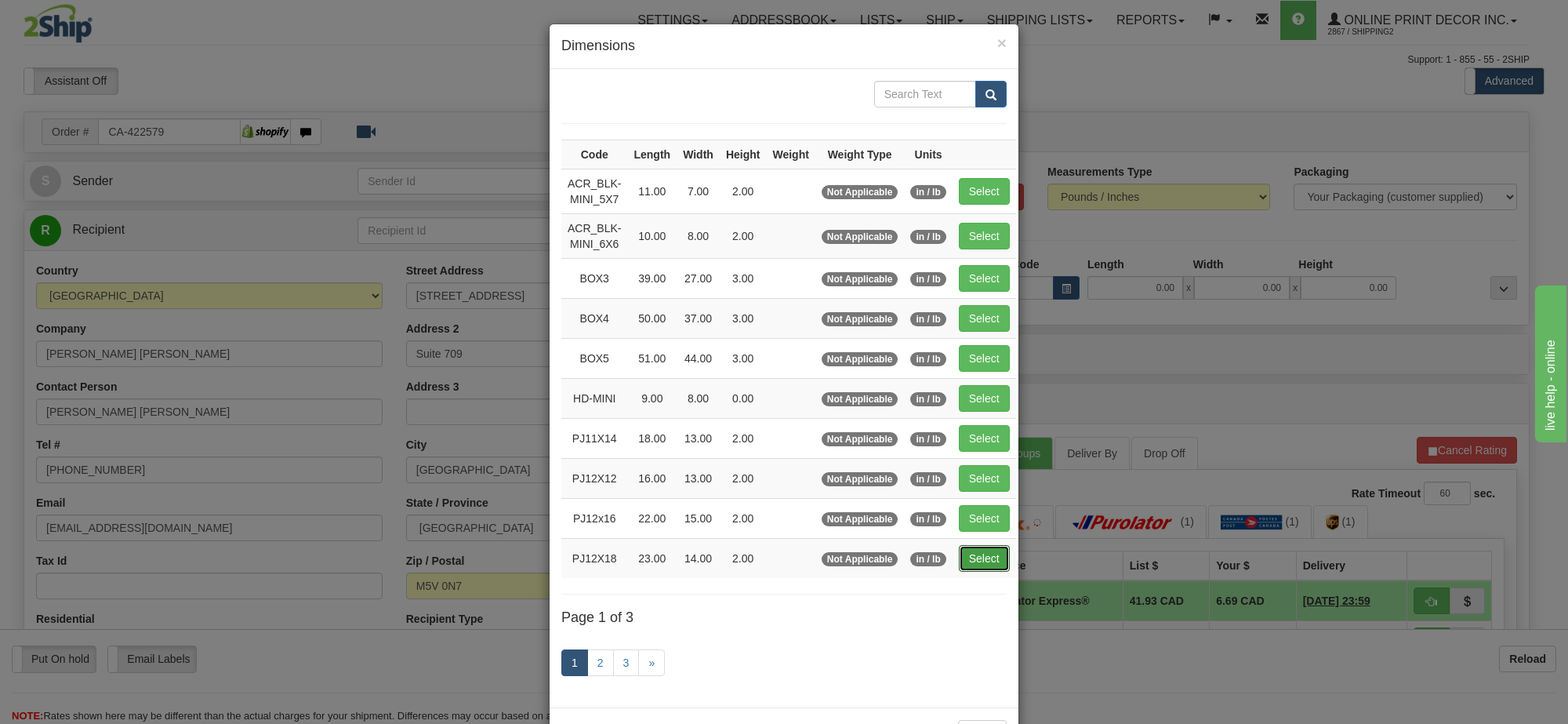
drag, startPoint x: 975, startPoint y: 561, endPoint x: 1006, endPoint y: 543, distance: 35.8
click at [977, 561] on button "Select" at bounding box center [984, 558] width 51 height 27
type input "PJ12X18"
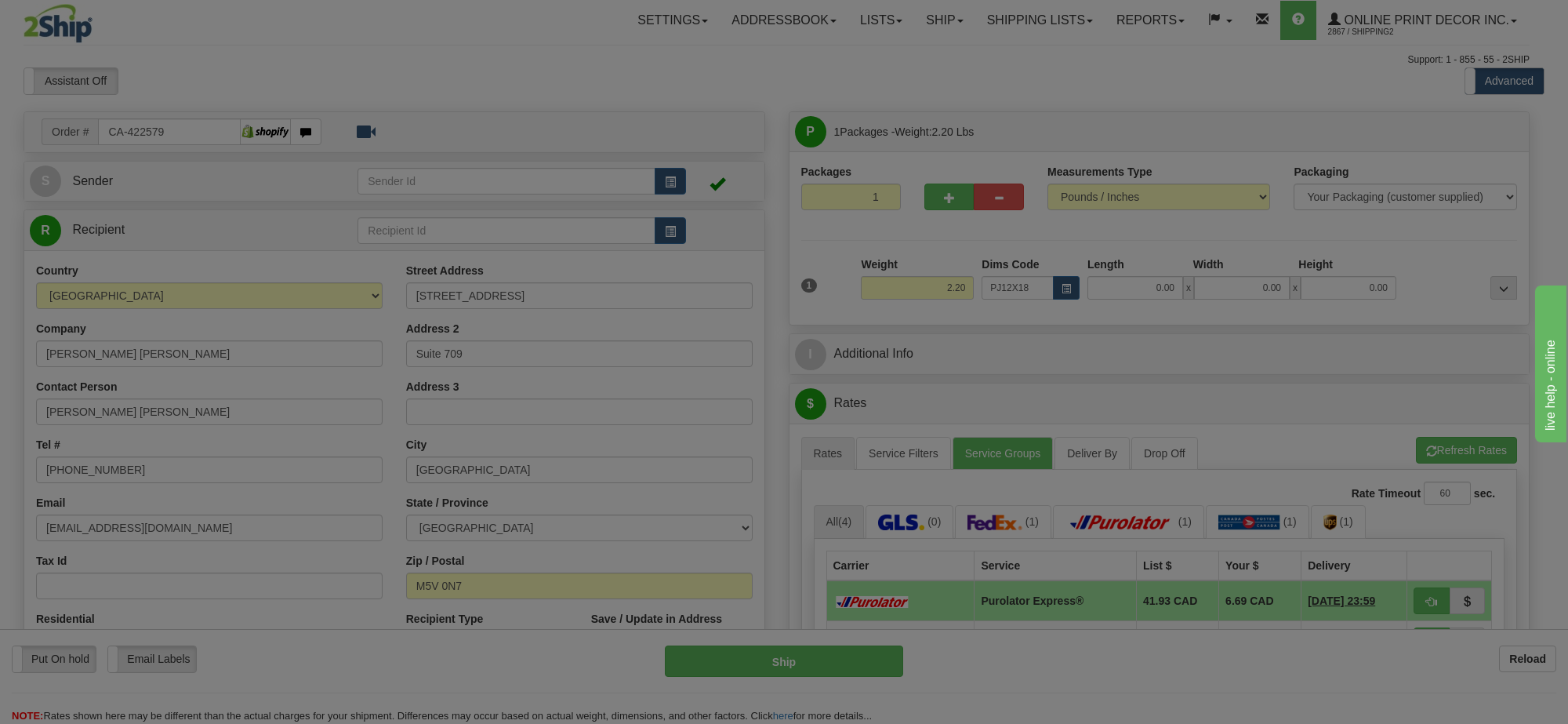
type input "23.00"
type input "14.00"
type input "2.00"
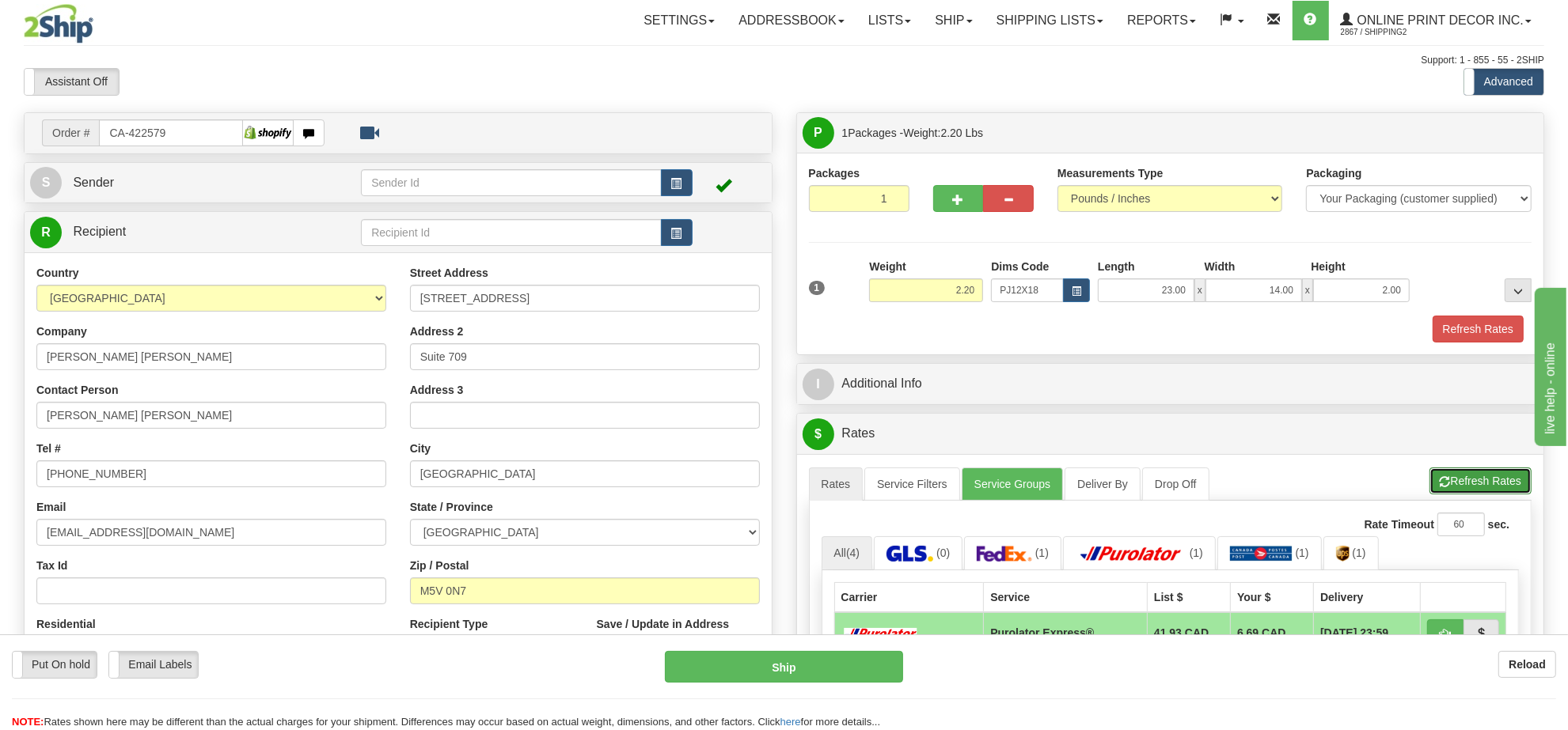
click at [1468, 483] on button "Refresh Rates" at bounding box center [1481, 481] width 102 height 27
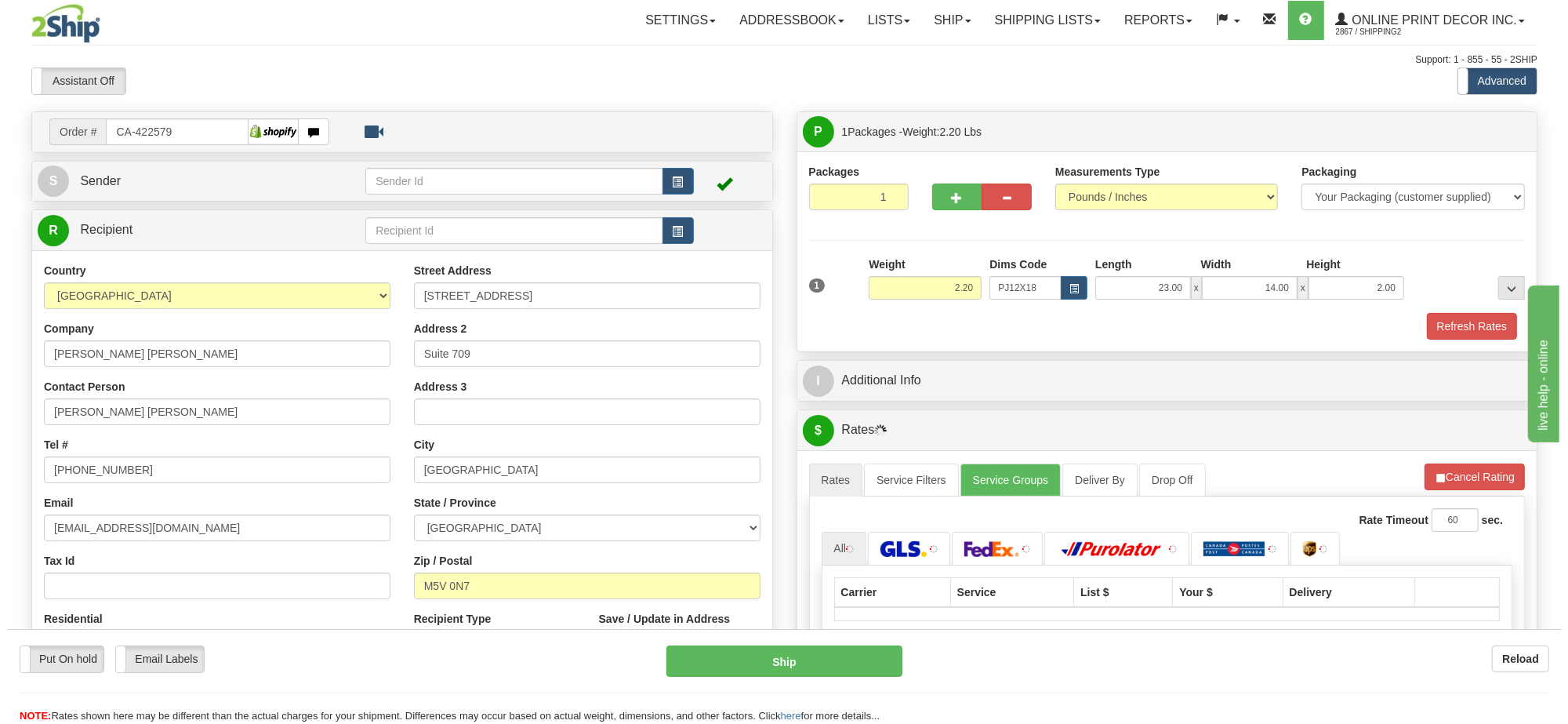
scroll to position [196, 0]
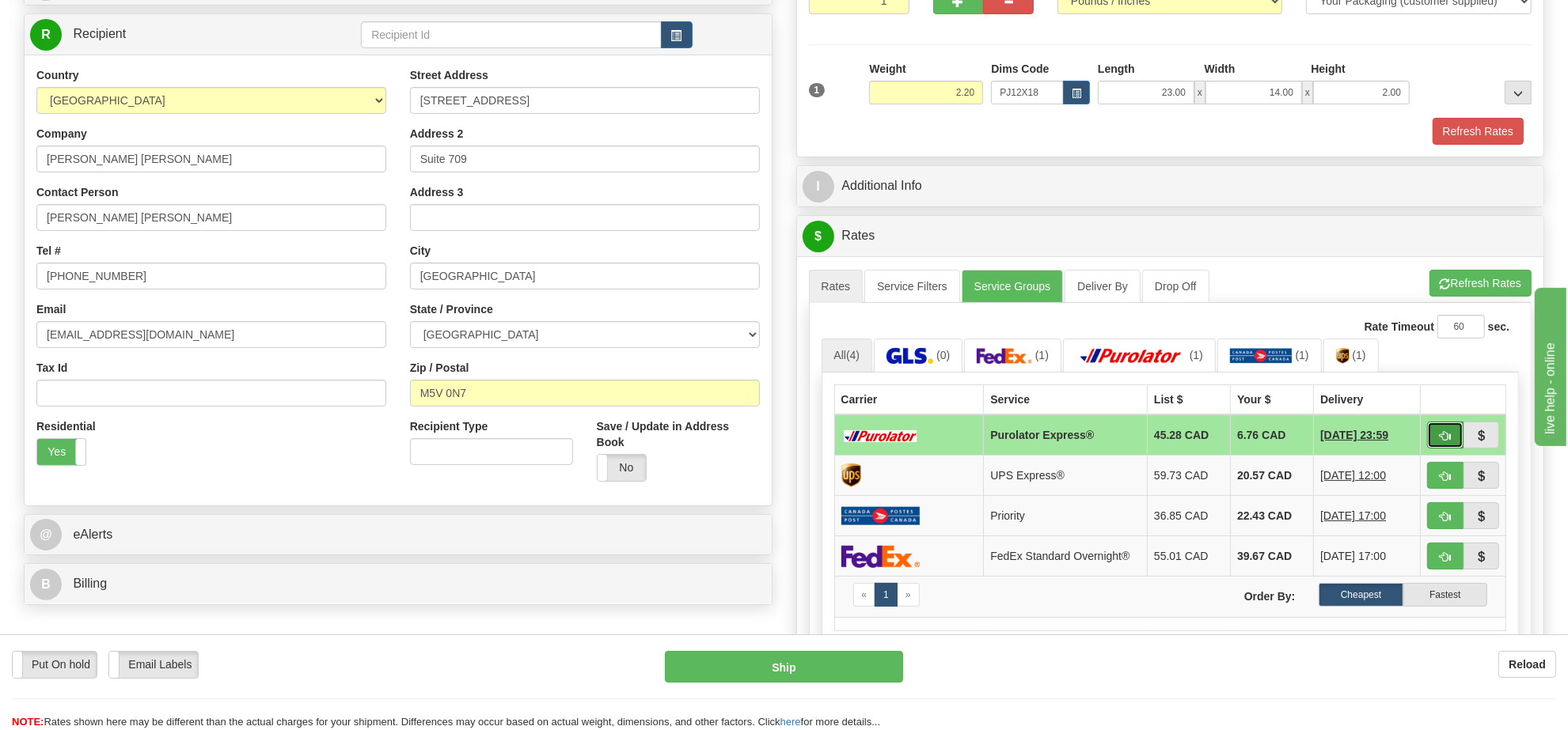
click at [1440, 441] on span "button" at bounding box center [1445, 437] width 11 height 10
type input "202"
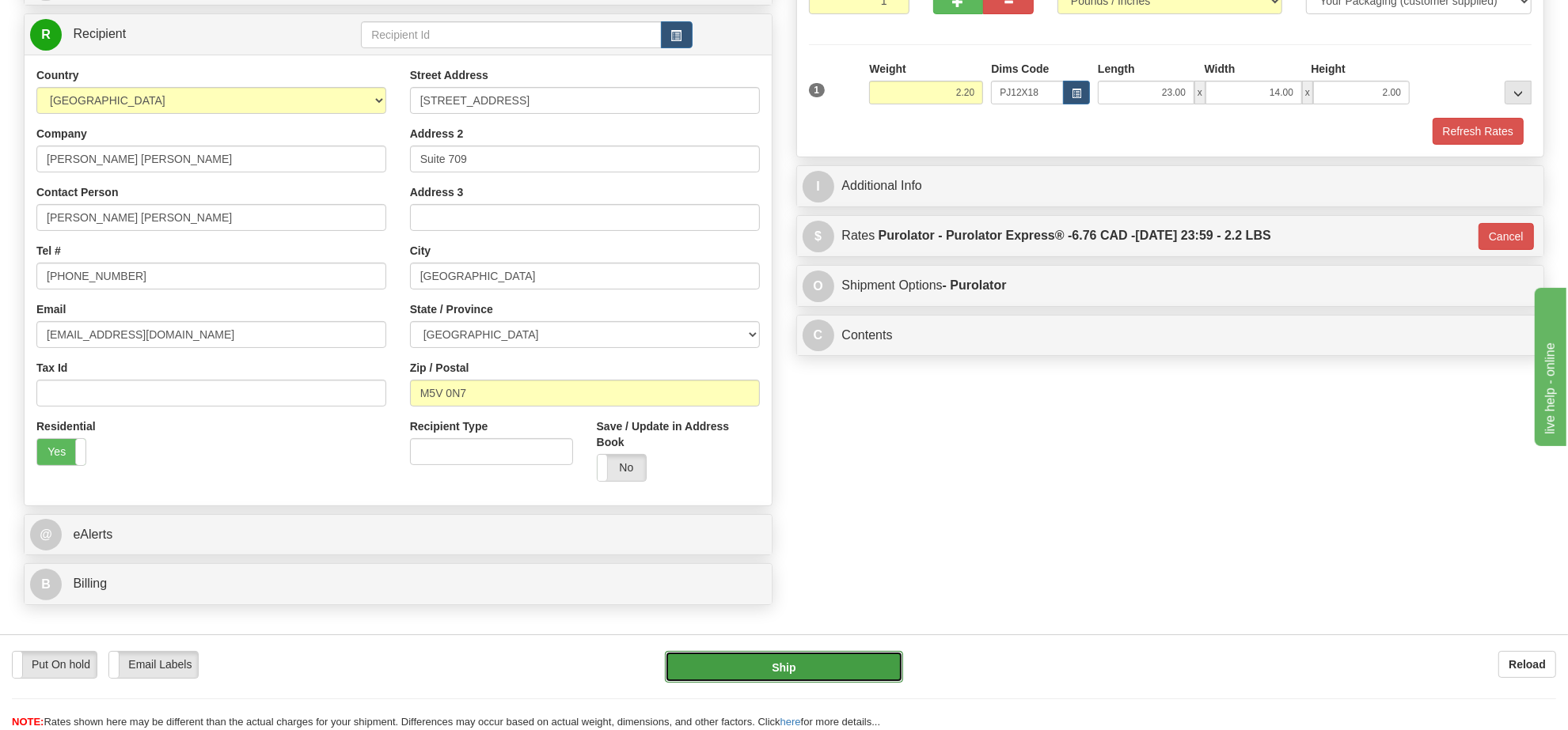
click at [868, 667] on button "Ship" at bounding box center [783, 667] width 237 height 32
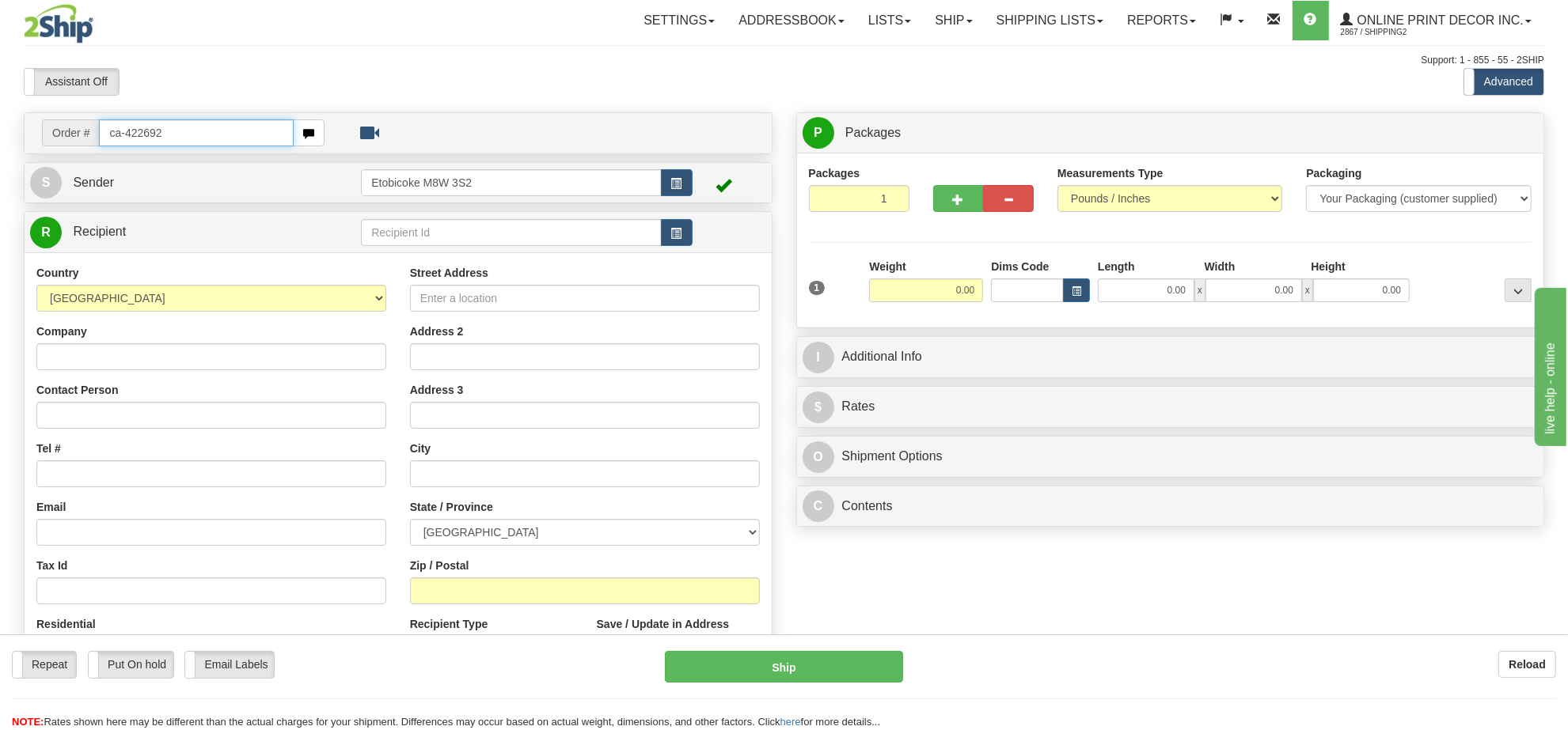
type input "ca-422692"
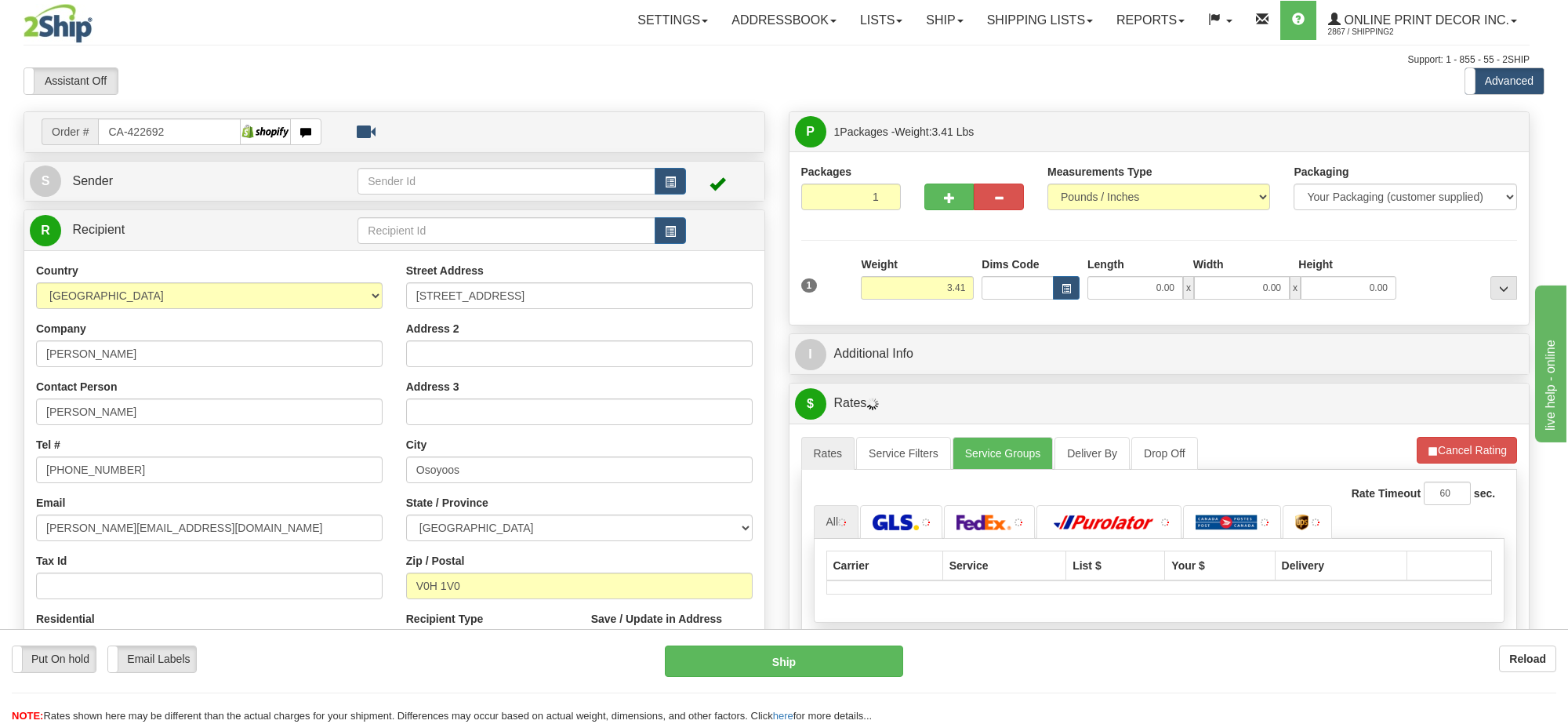
type input "OSOYOOS"
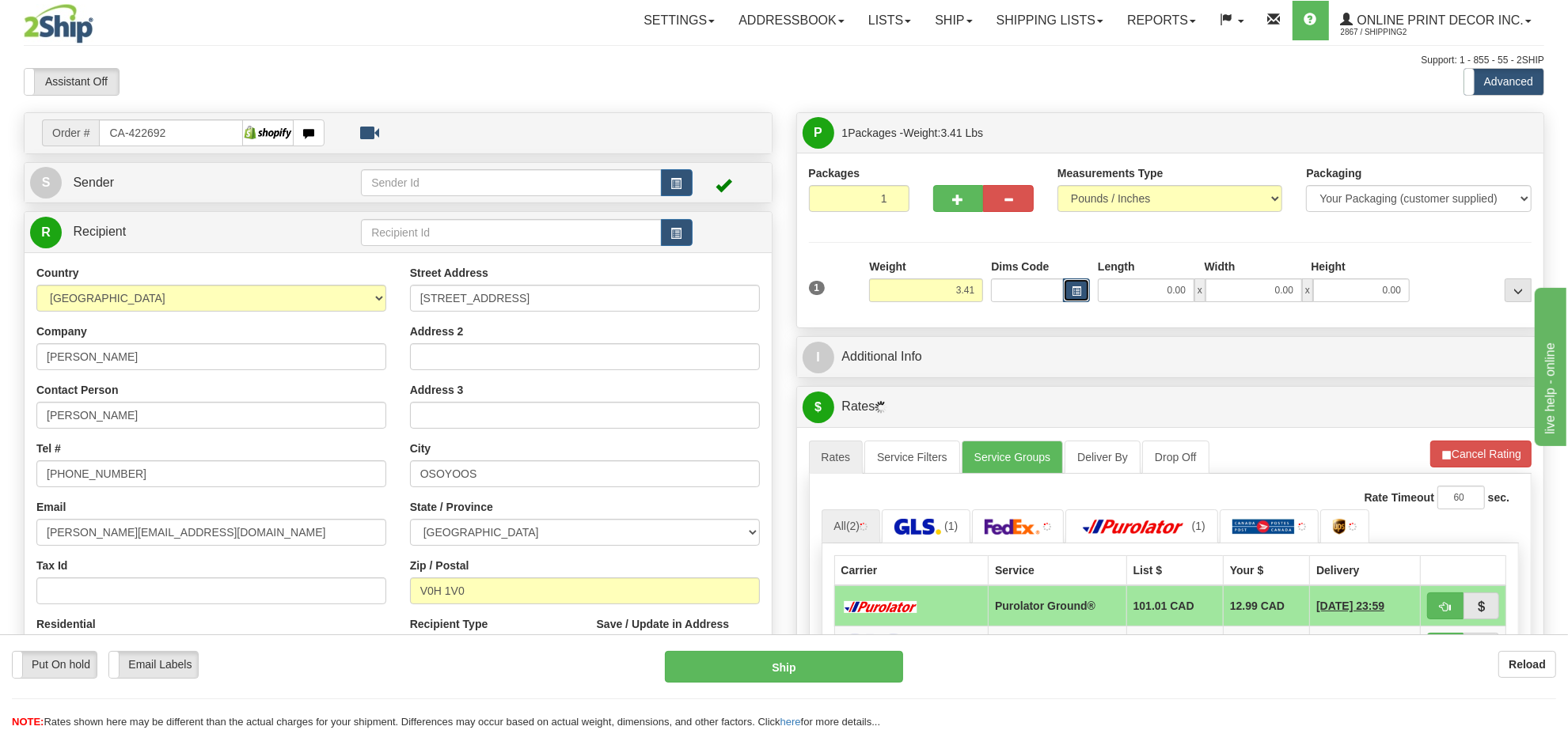
click at [1072, 291] on span "button" at bounding box center [1076, 291] width 10 height 9
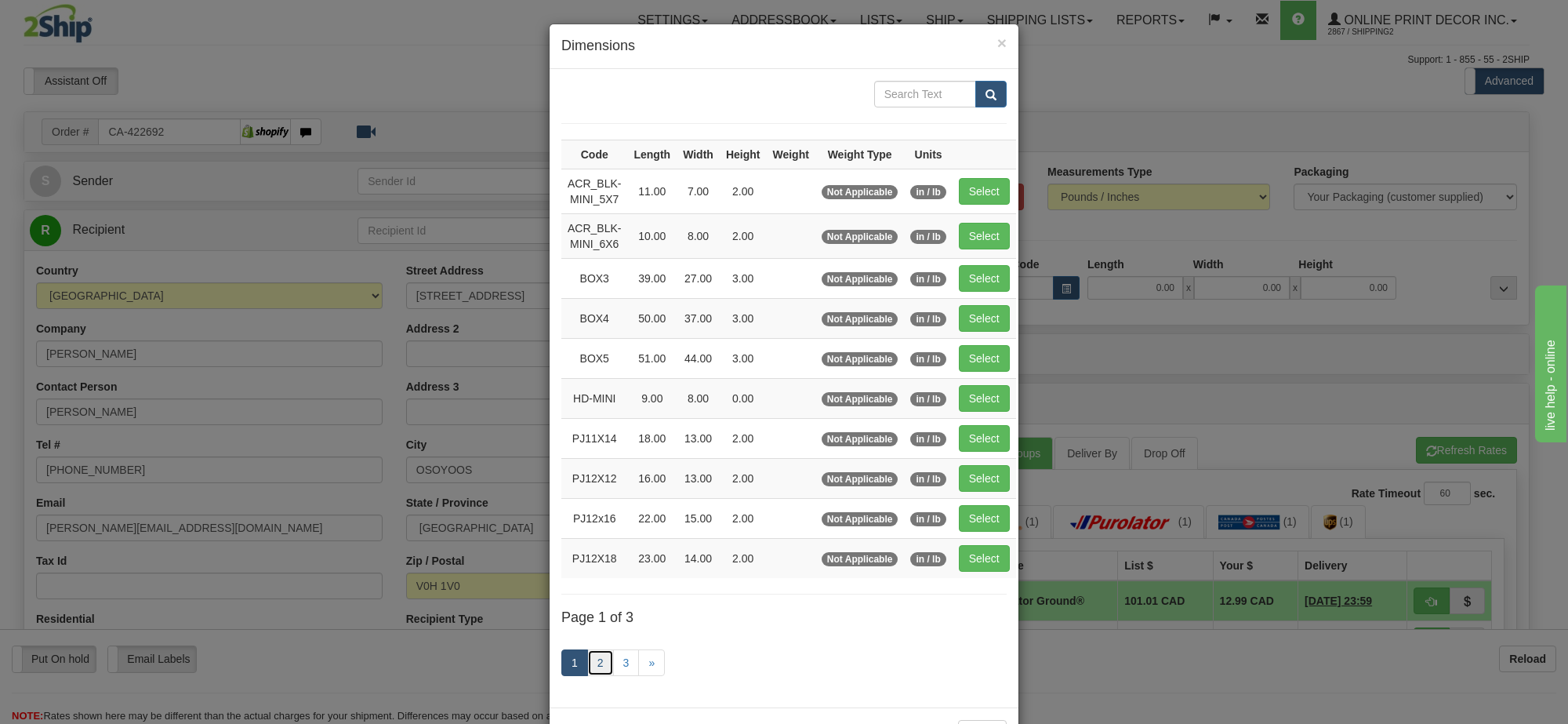
click at [594, 664] on link "2" at bounding box center [600, 662] width 27 height 27
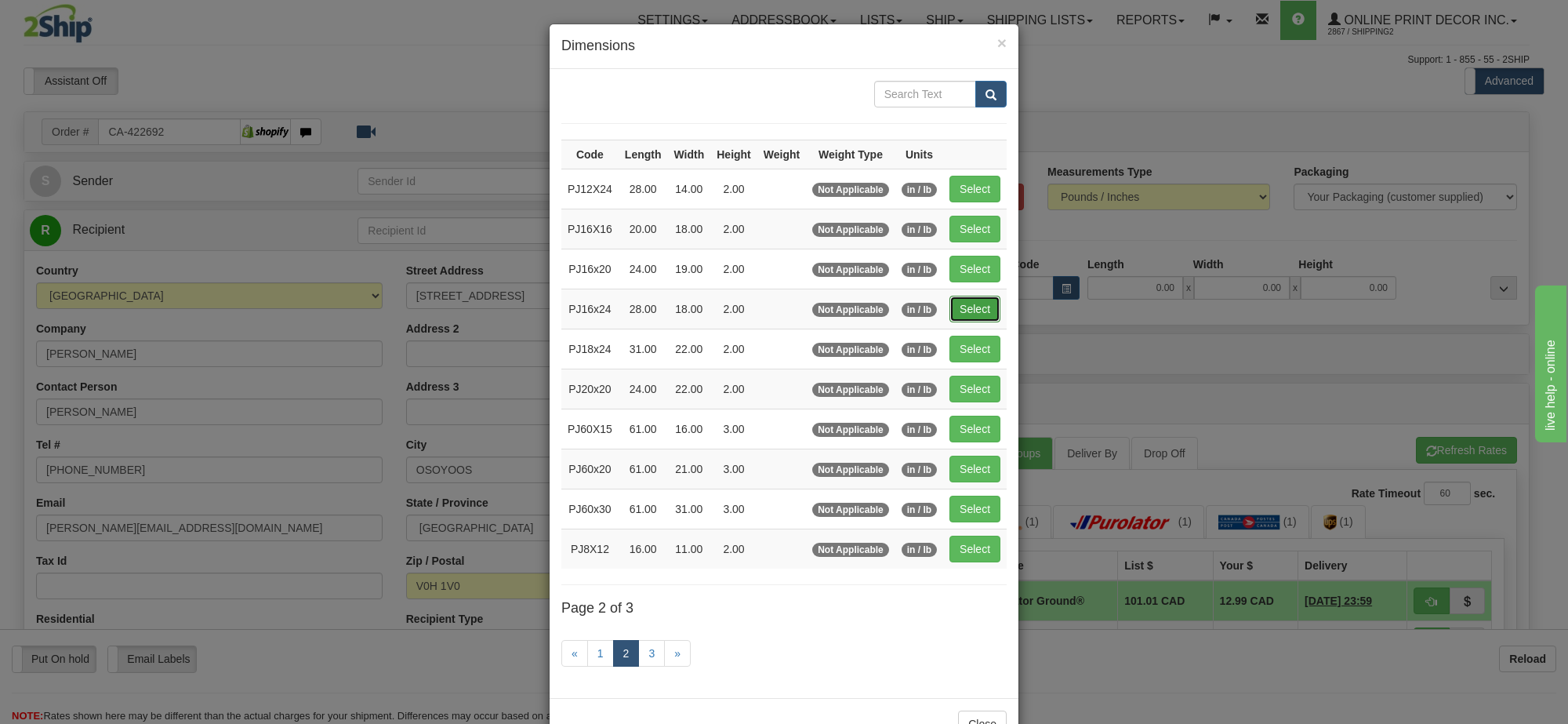
click at [982, 315] on button "Select" at bounding box center [975, 309] width 51 height 27
type input "PJ16x24"
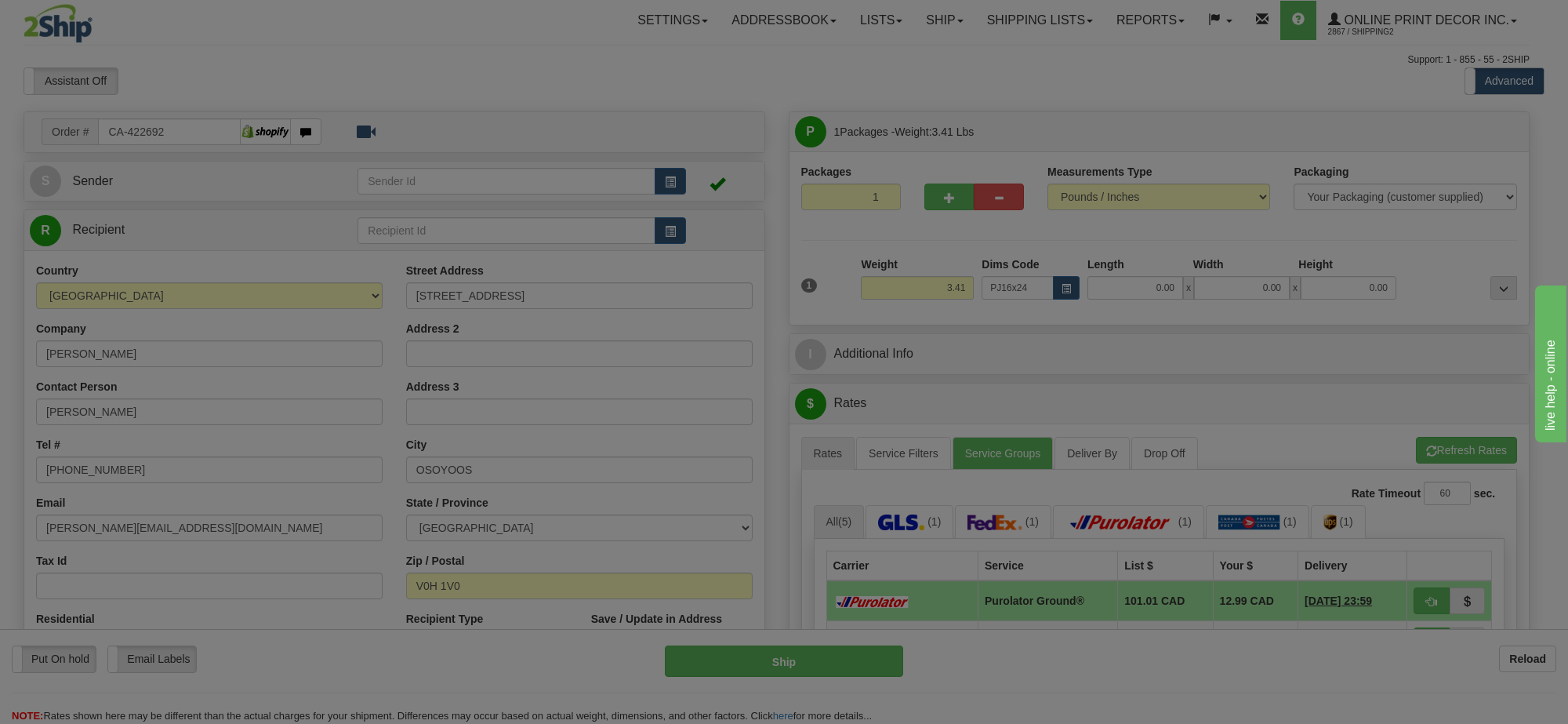
type input "28.00"
type input "18.00"
type input "2.00"
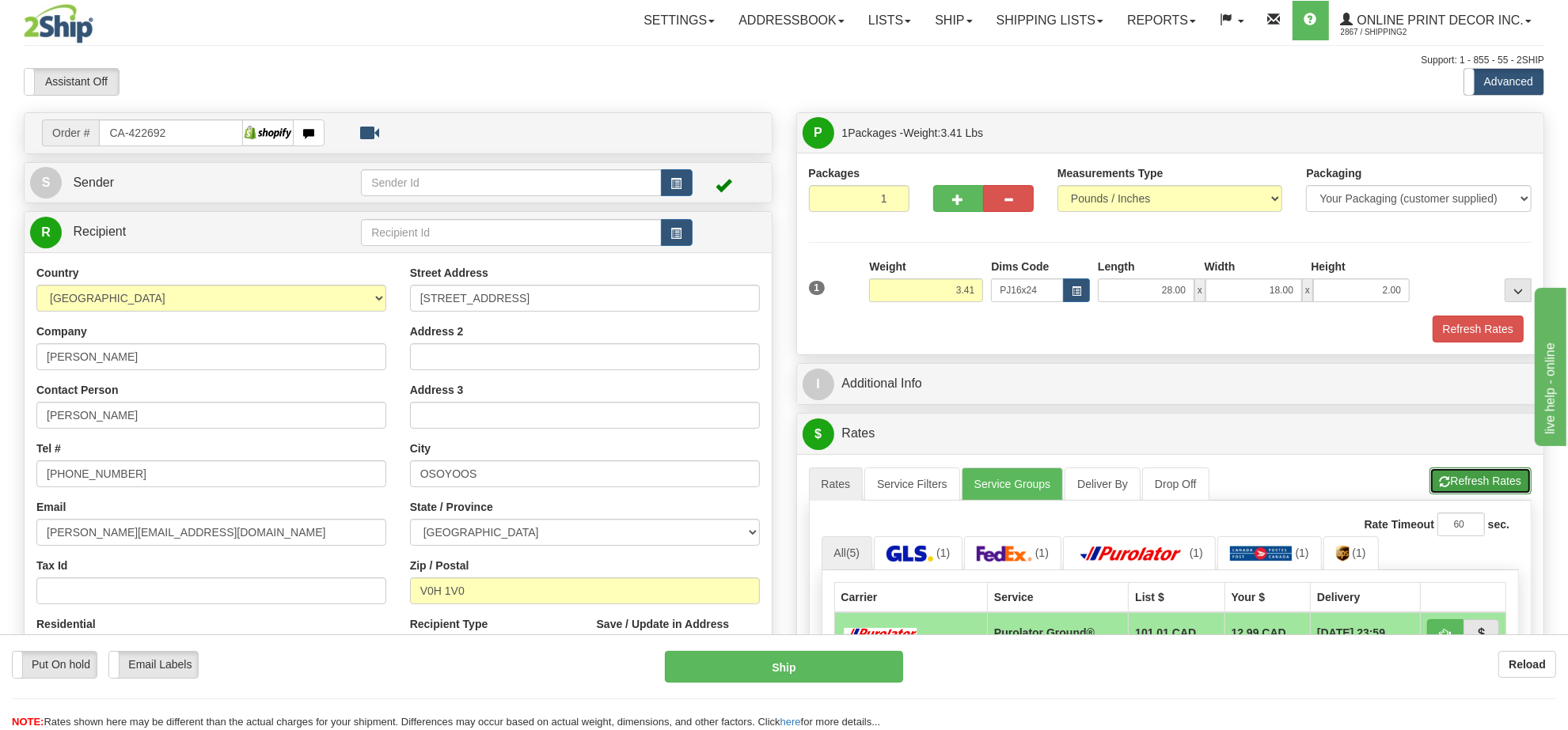
click at [1490, 495] on button "Refresh Rates" at bounding box center [1481, 481] width 102 height 27
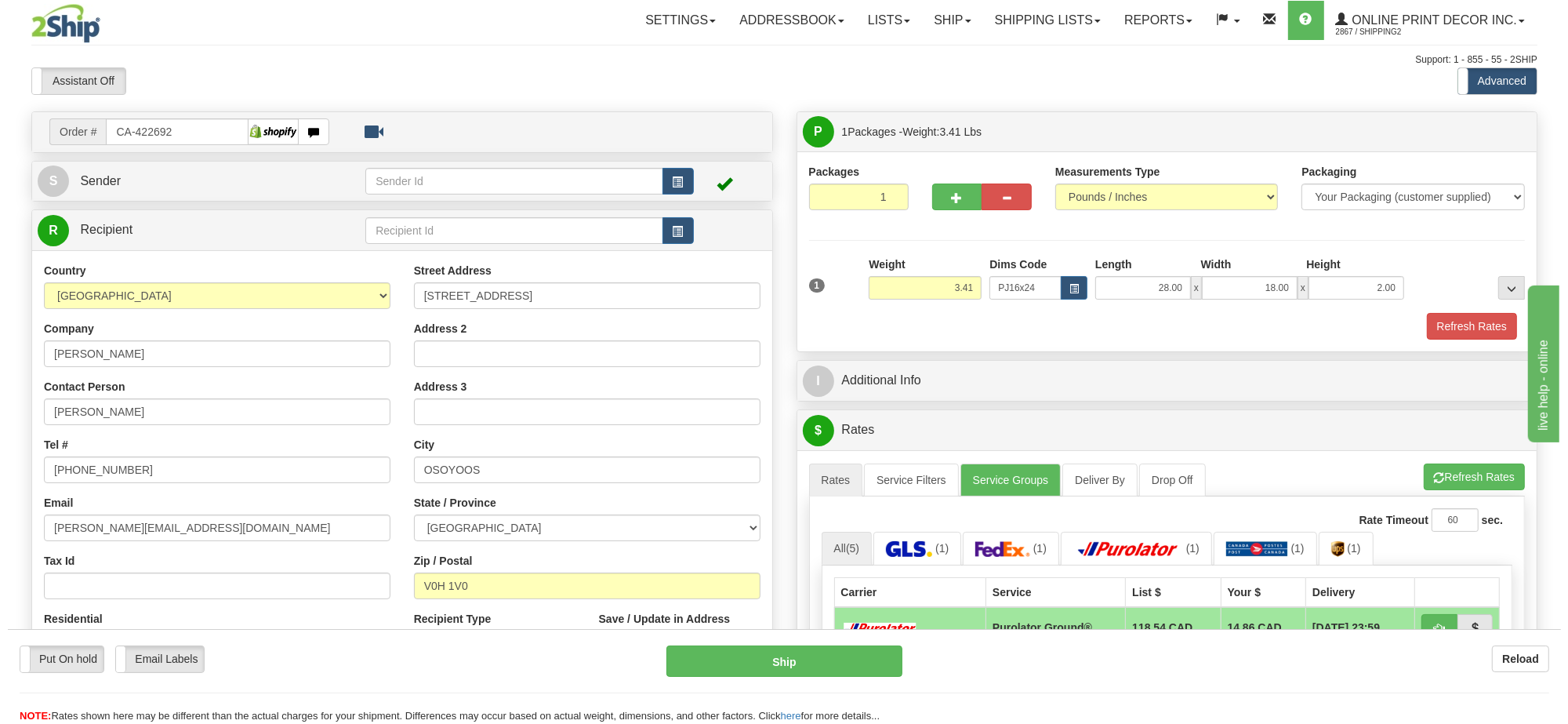
scroll to position [196, 0]
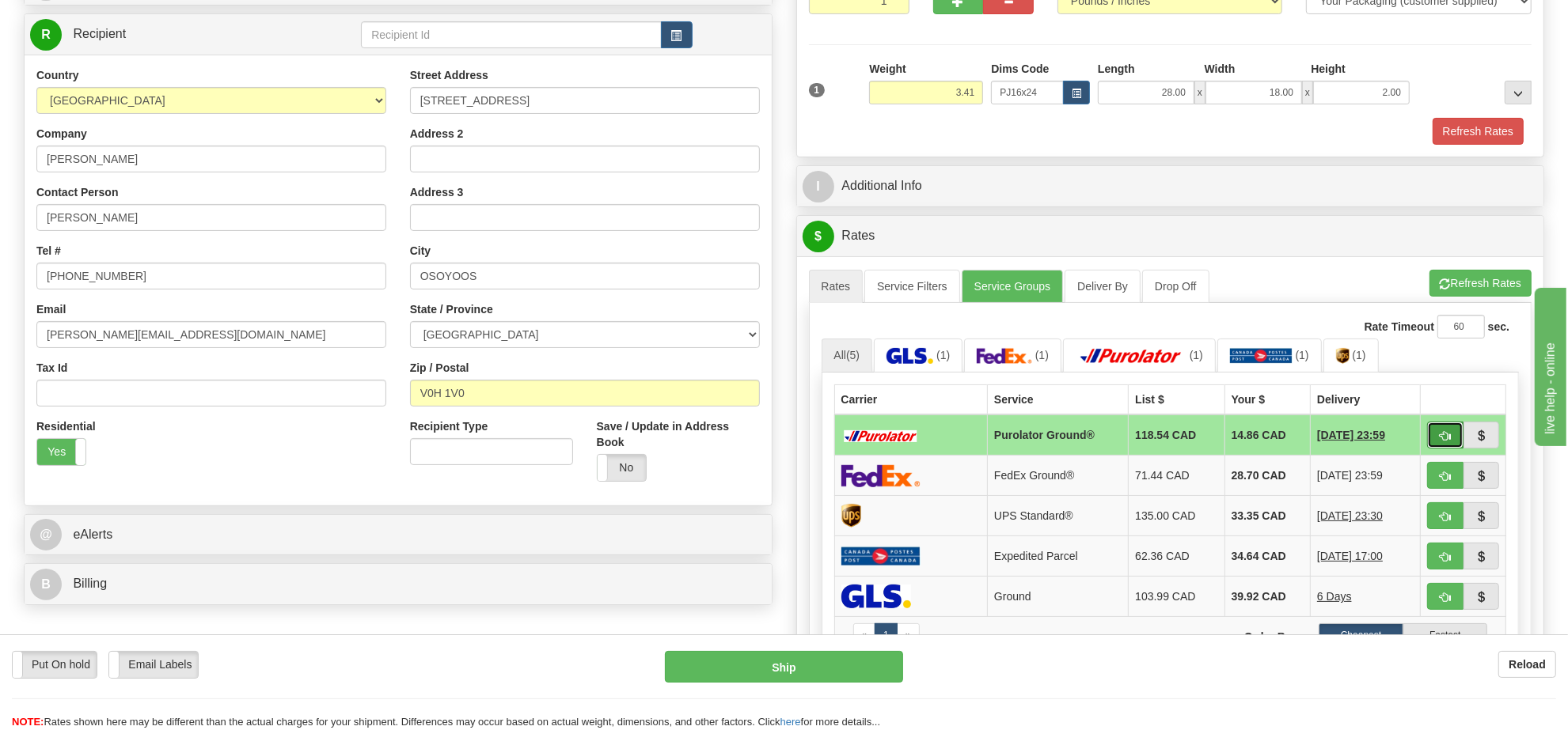
click at [1450, 445] on button "button" at bounding box center [1445, 435] width 36 height 27
type input "260"
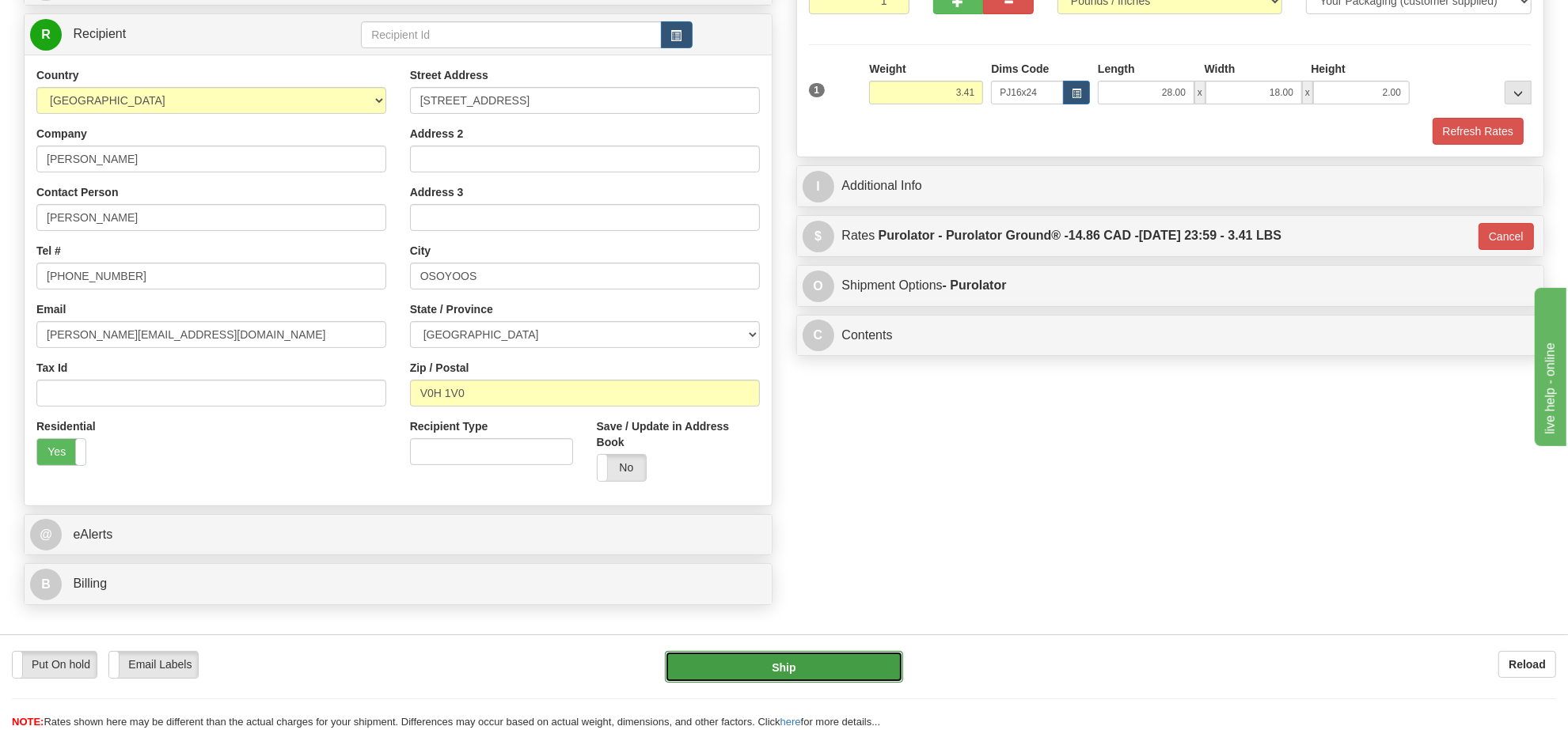
click at [813, 658] on button "Ship" at bounding box center [783, 667] width 237 height 32
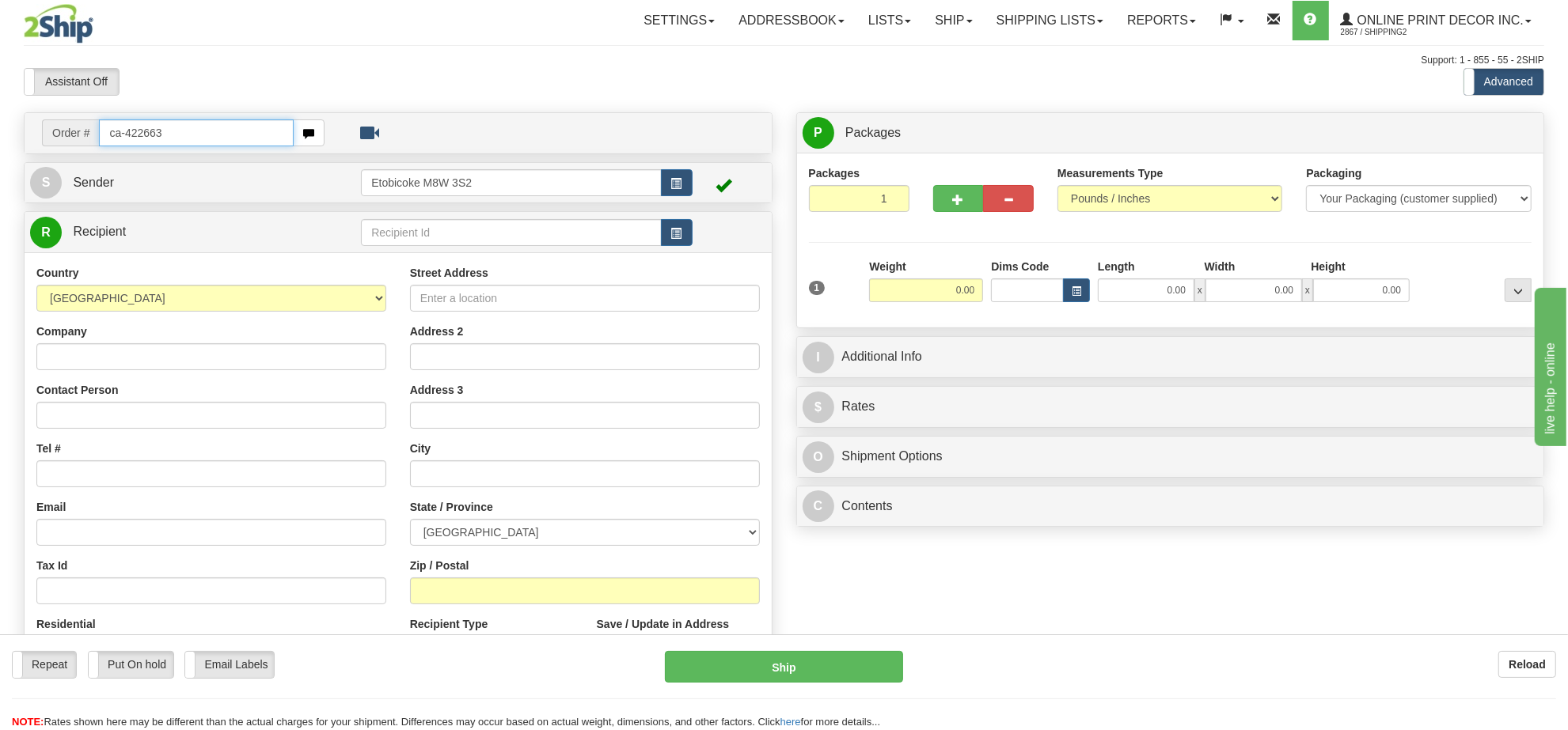
type input "ca-422663"
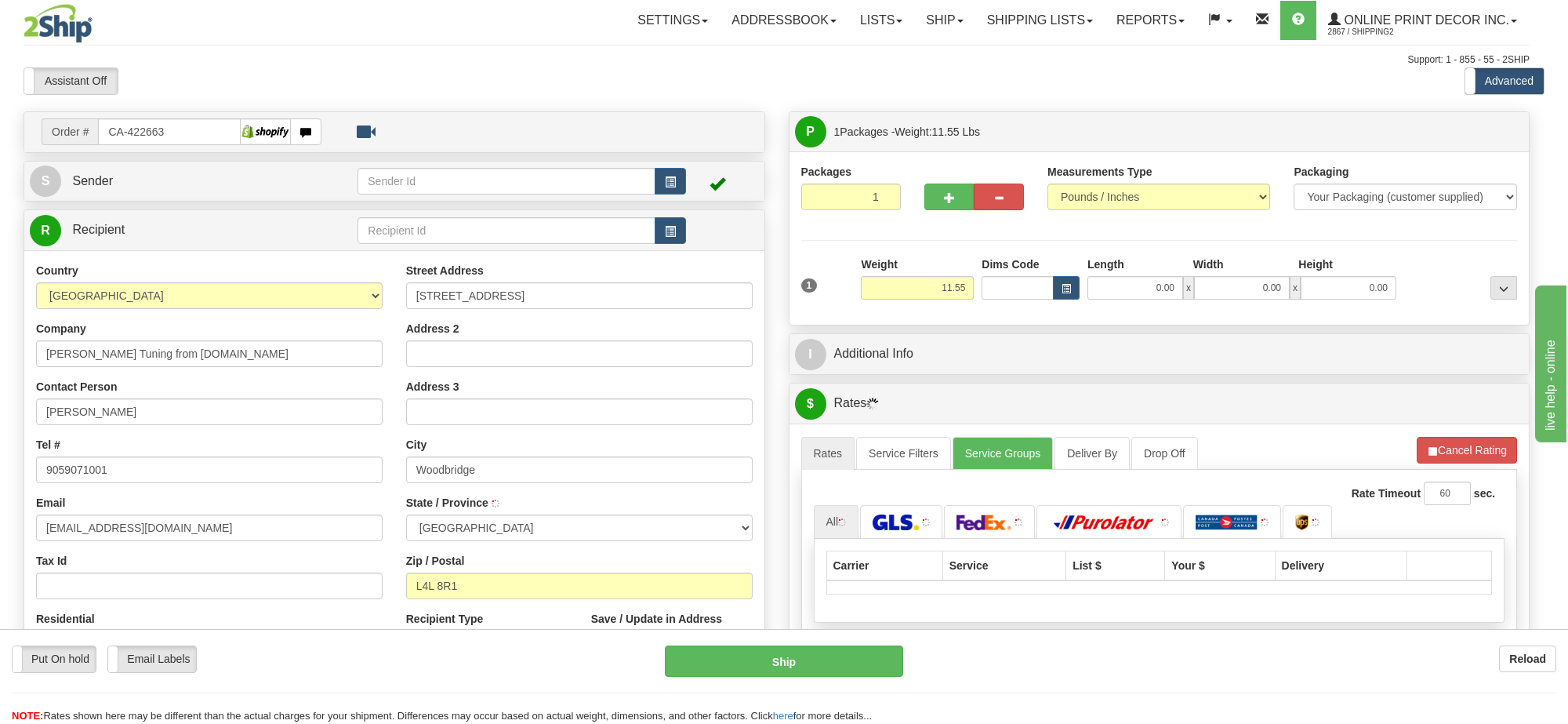
type input "WOODBRIDGE"
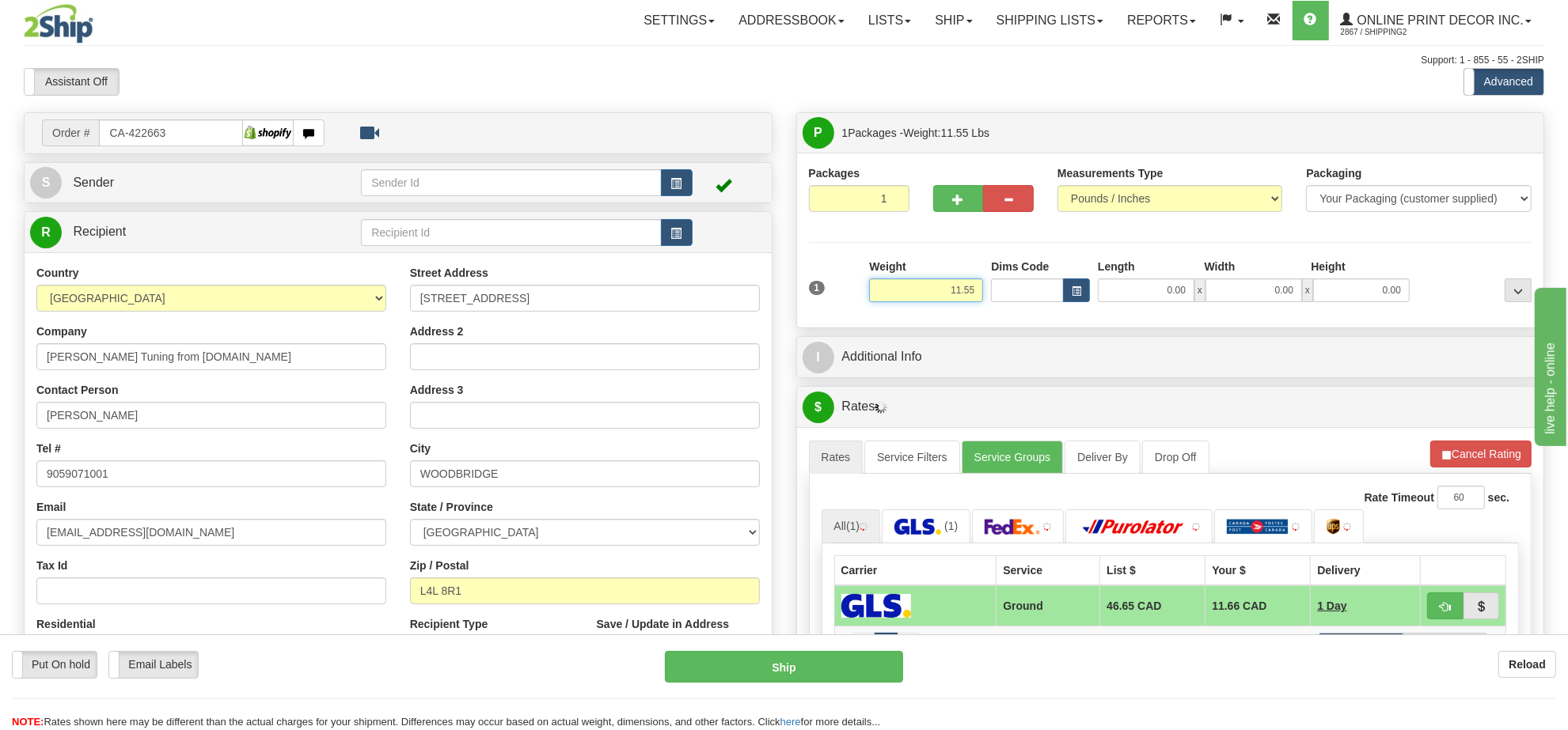
click at [964, 294] on input "11.55" at bounding box center [926, 290] width 114 height 23
drag, startPoint x: 964, startPoint y: 294, endPoint x: 974, endPoint y: 304, distance: 14.1
click at [968, 302] on input "11.55" at bounding box center [926, 290] width 114 height 23
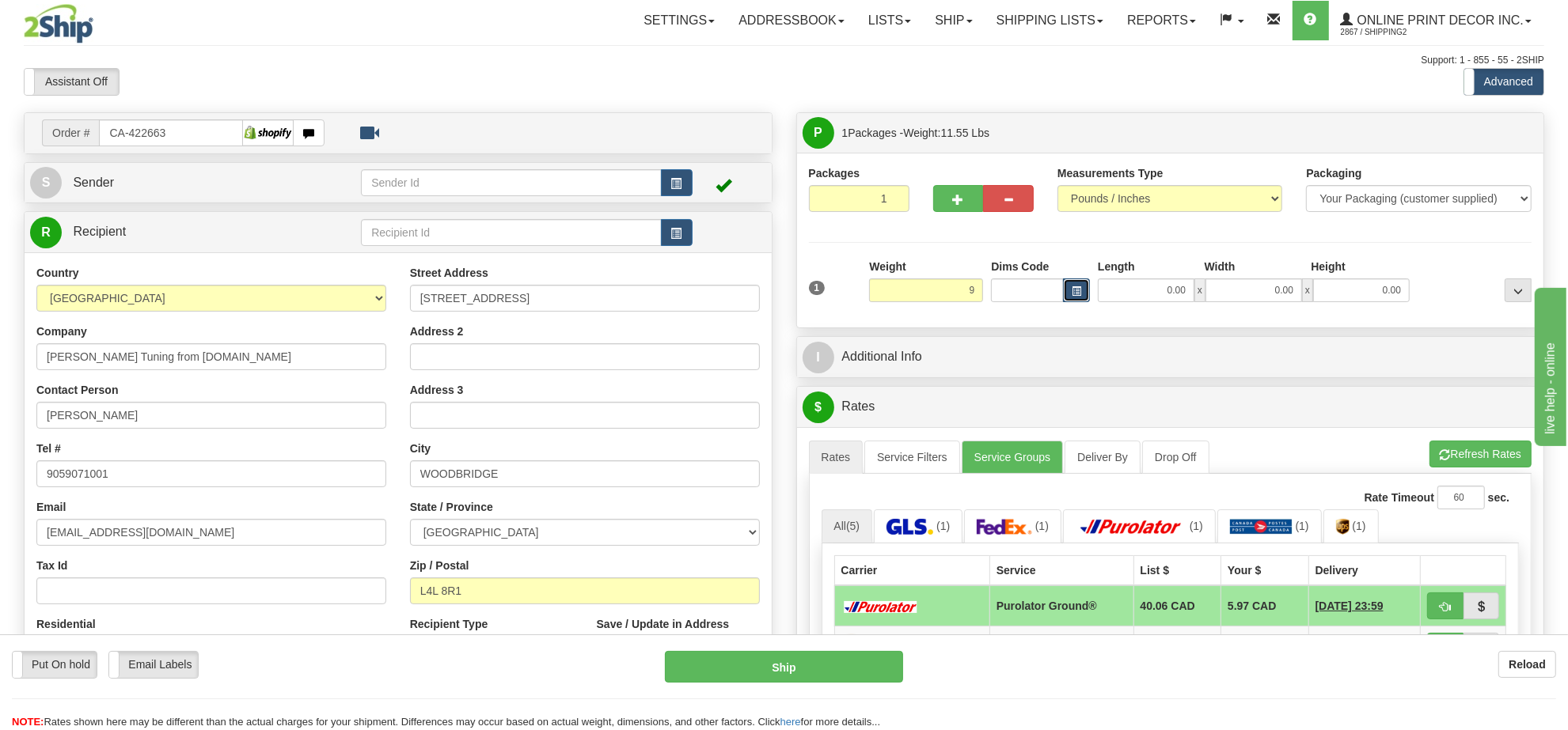
type input "9.00"
click at [1072, 279] on button "button" at bounding box center [1076, 290] width 27 height 23
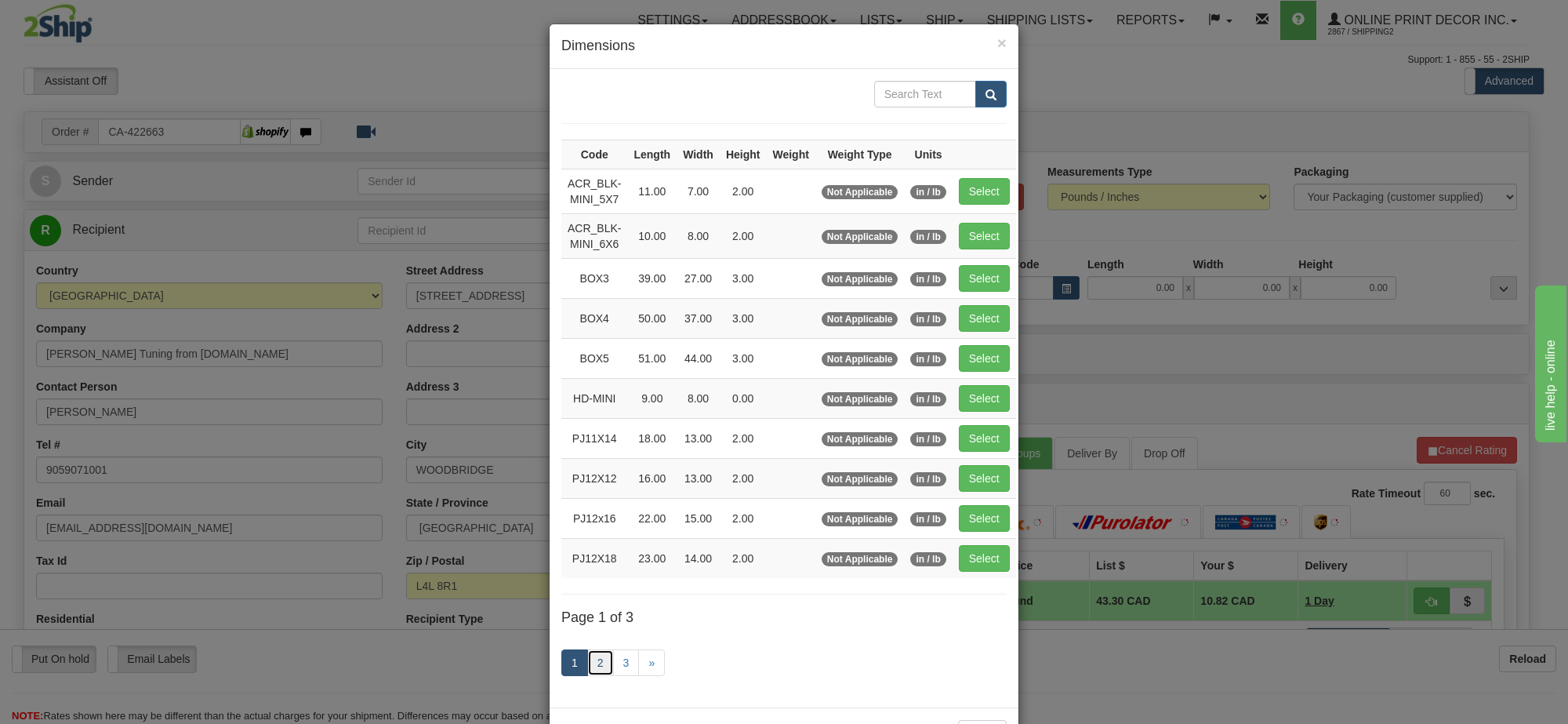
click at [598, 668] on link "2" at bounding box center [600, 662] width 27 height 27
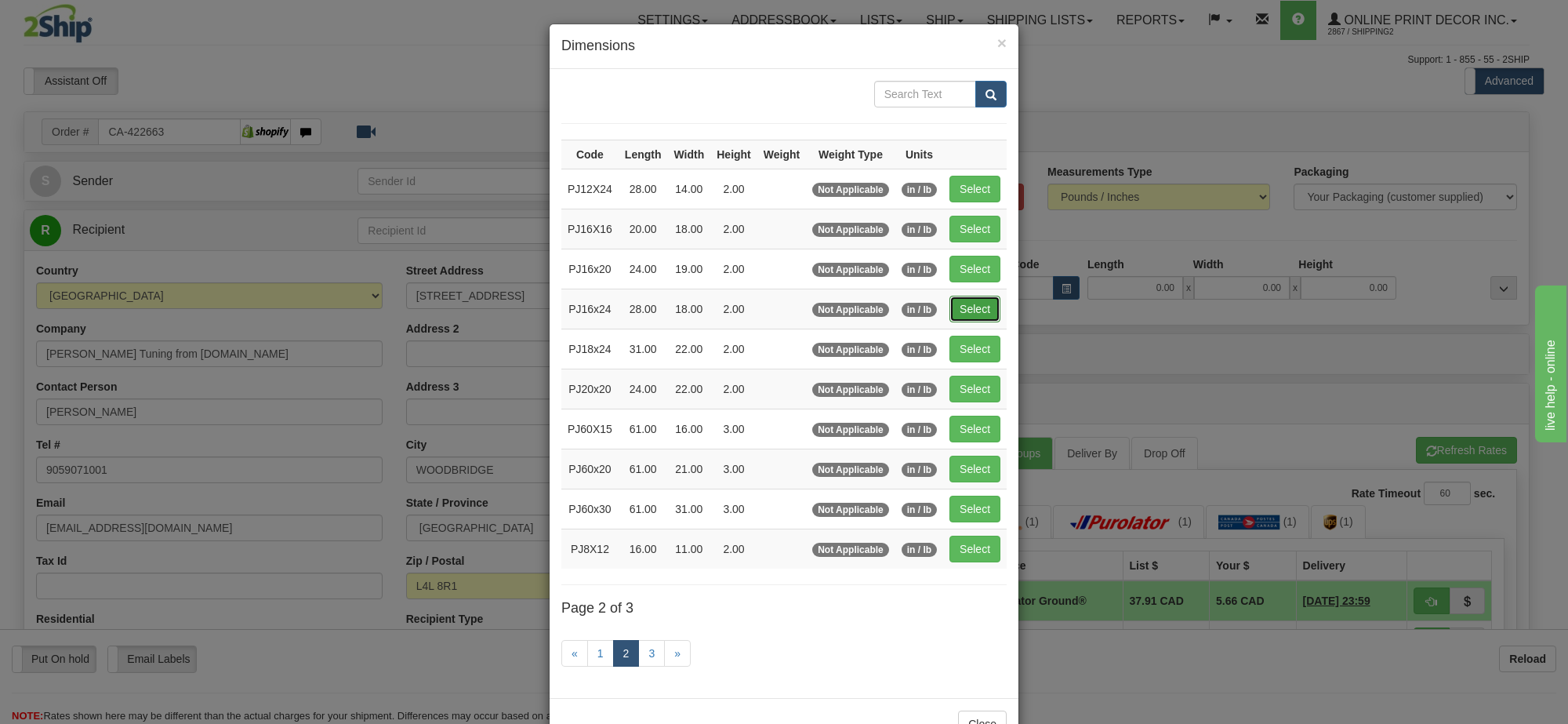
click at [974, 303] on button "Select" at bounding box center [975, 309] width 51 height 27
type input "PJ16x24"
type input "28.00"
type input "18.00"
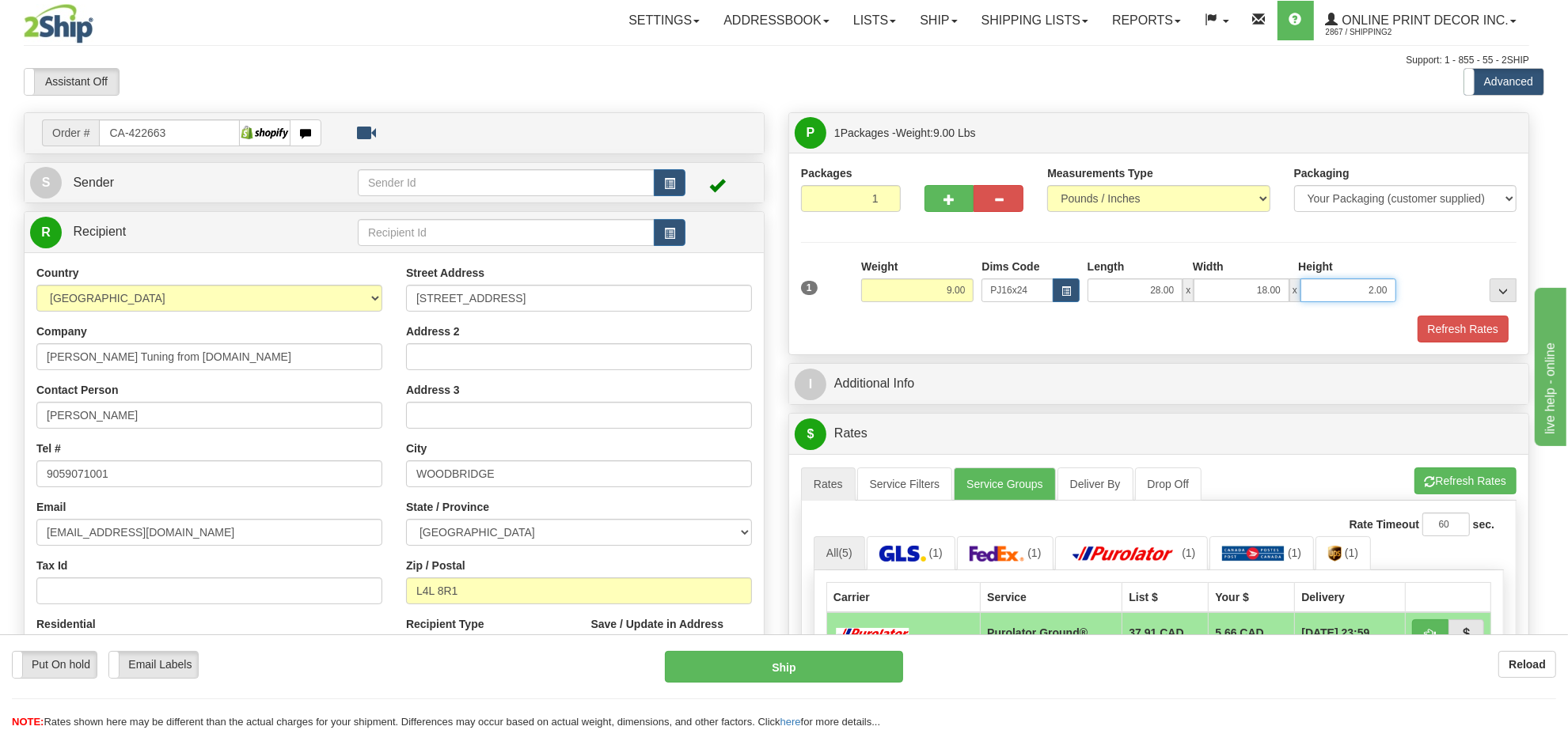
click at [1362, 298] on input "2.00" at bounding box center [1348, 290] width 96 height 23
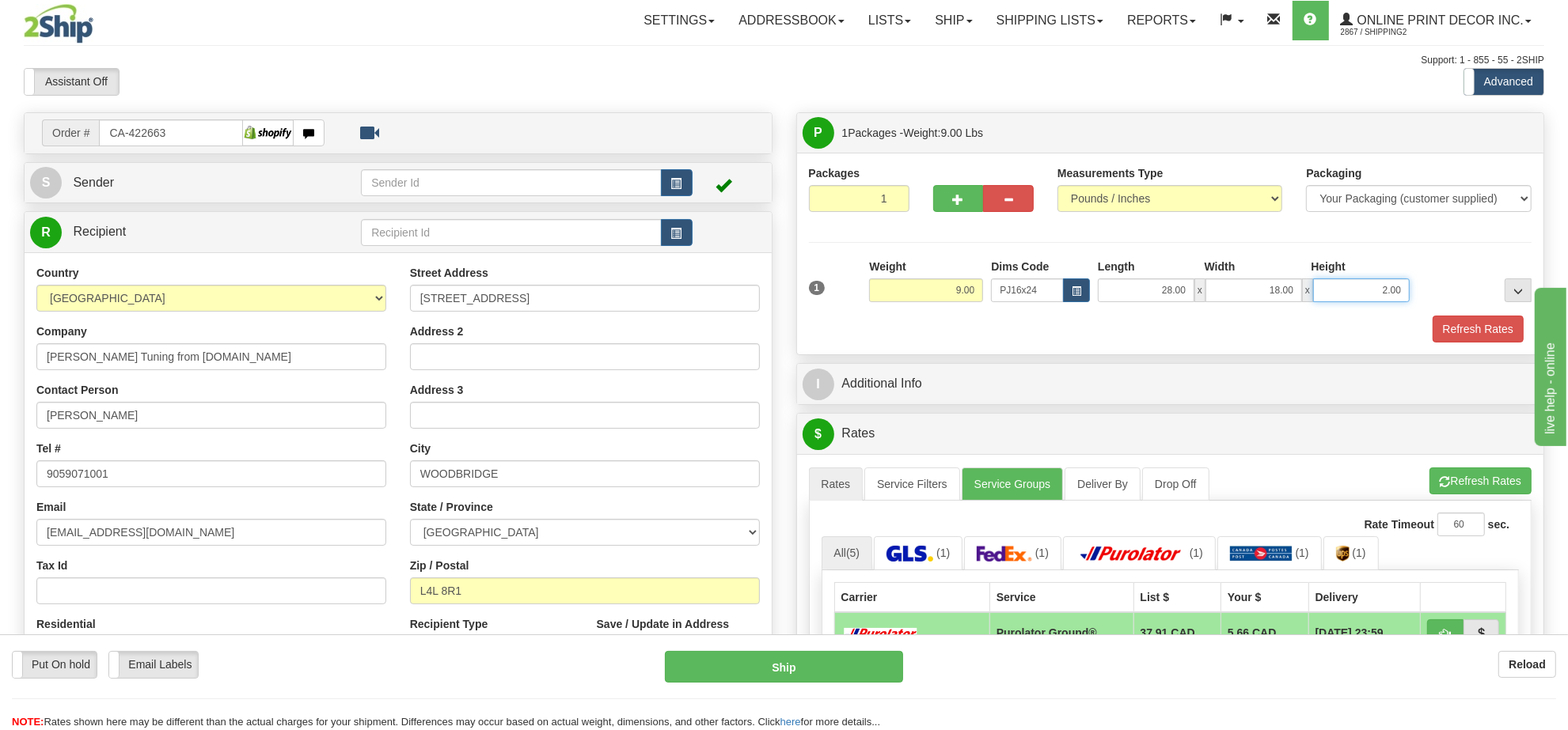
click at [1362, 298] on input "2.00" at bounding box center [1362, 290] width 97 height 23
type input "6.00"
click at [958, 189] on button "button" at bounding box center [958, 198] width 51 height 27
radio input "true"
type input "2"
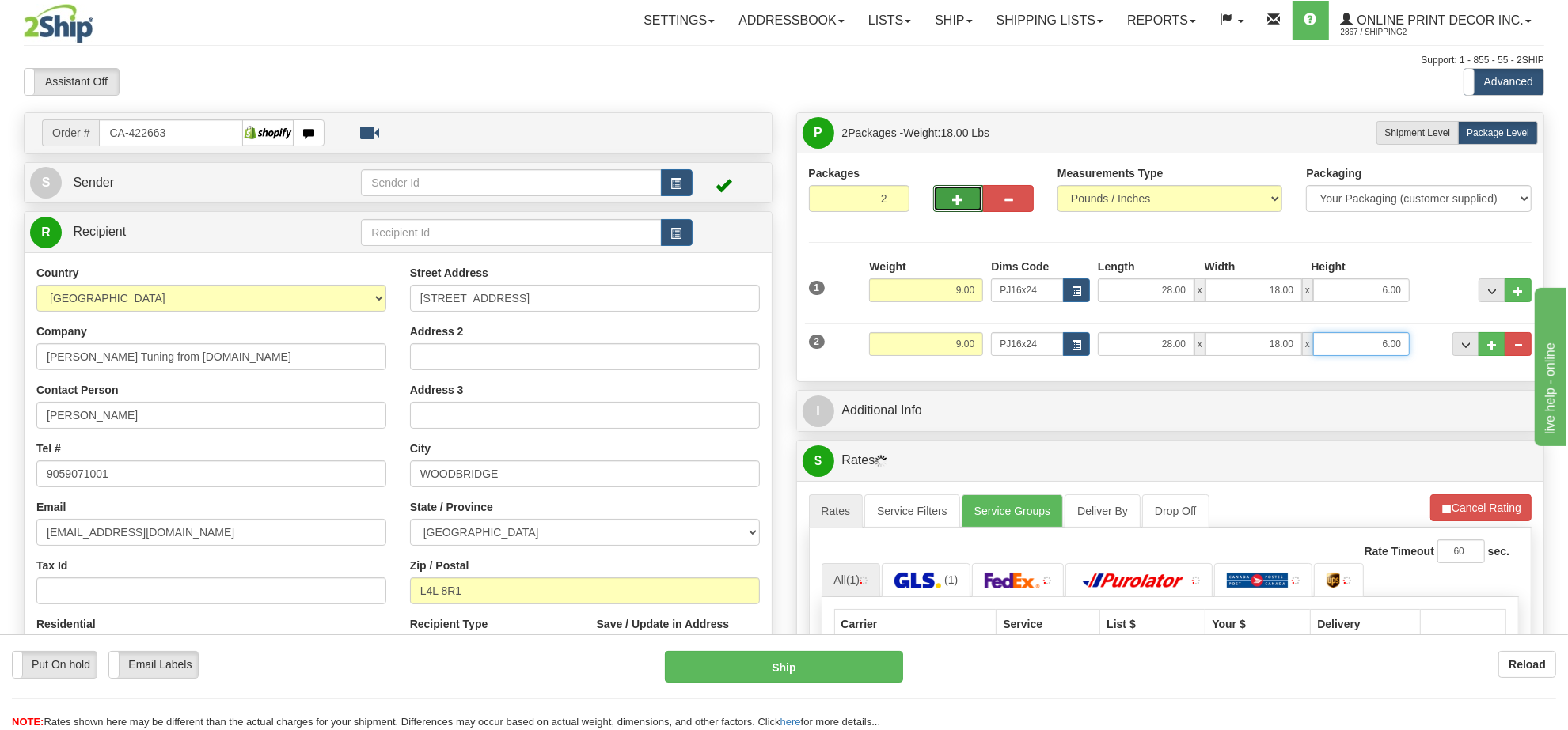
click at [1379, 355] on input "6.00" at bounding box center [1362, 343] width 97 height 23
type input "4.00"
click at [924, 349] on input "9.00" at bounding box center [926, 343] width 114 height 23
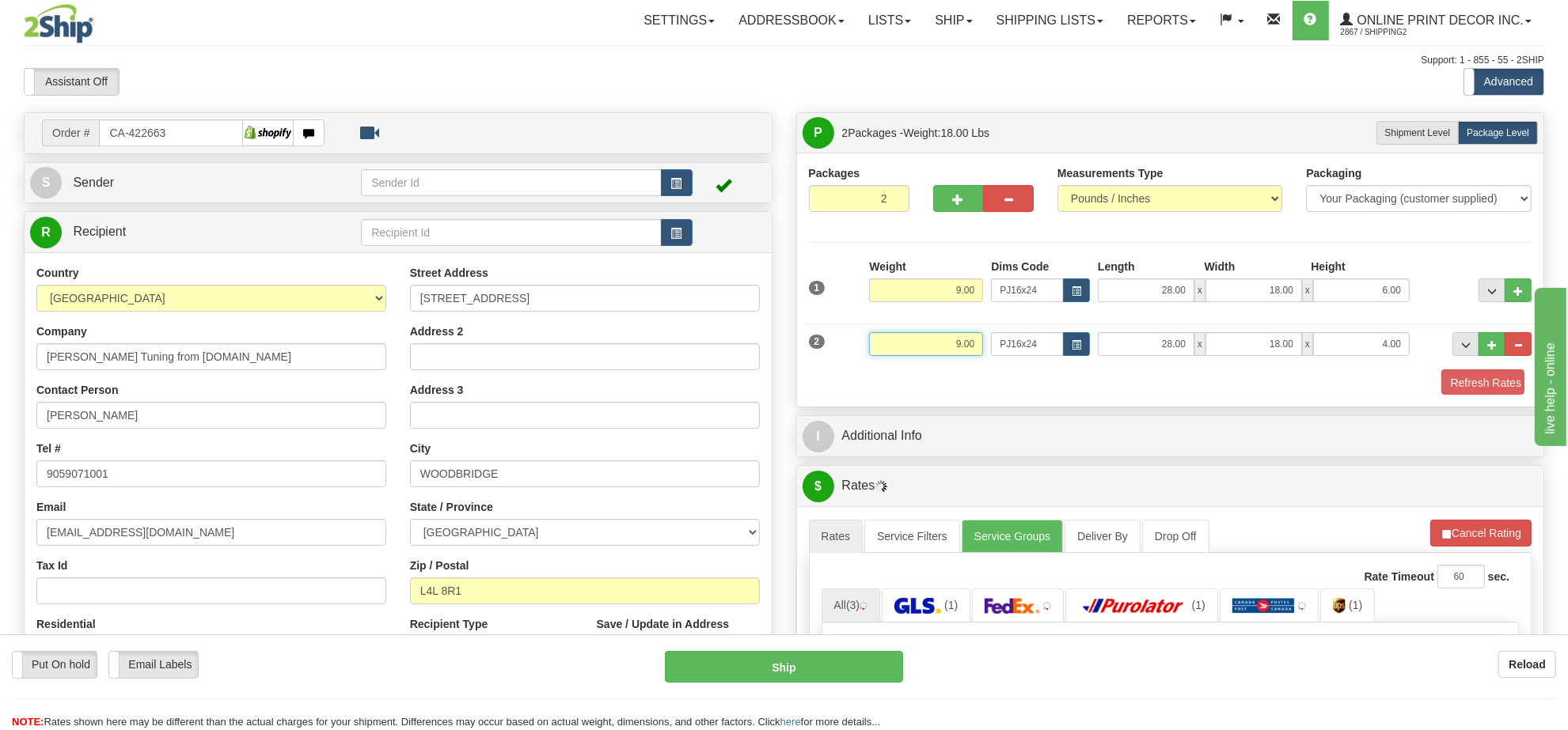
click at [924, 349] on input "9.00" at bounding box center [926, 343] width 114 height 23
type input "6.00"
click at [1449, 541] on span "button" at bounding box center [1446, 536] width 11 height 10
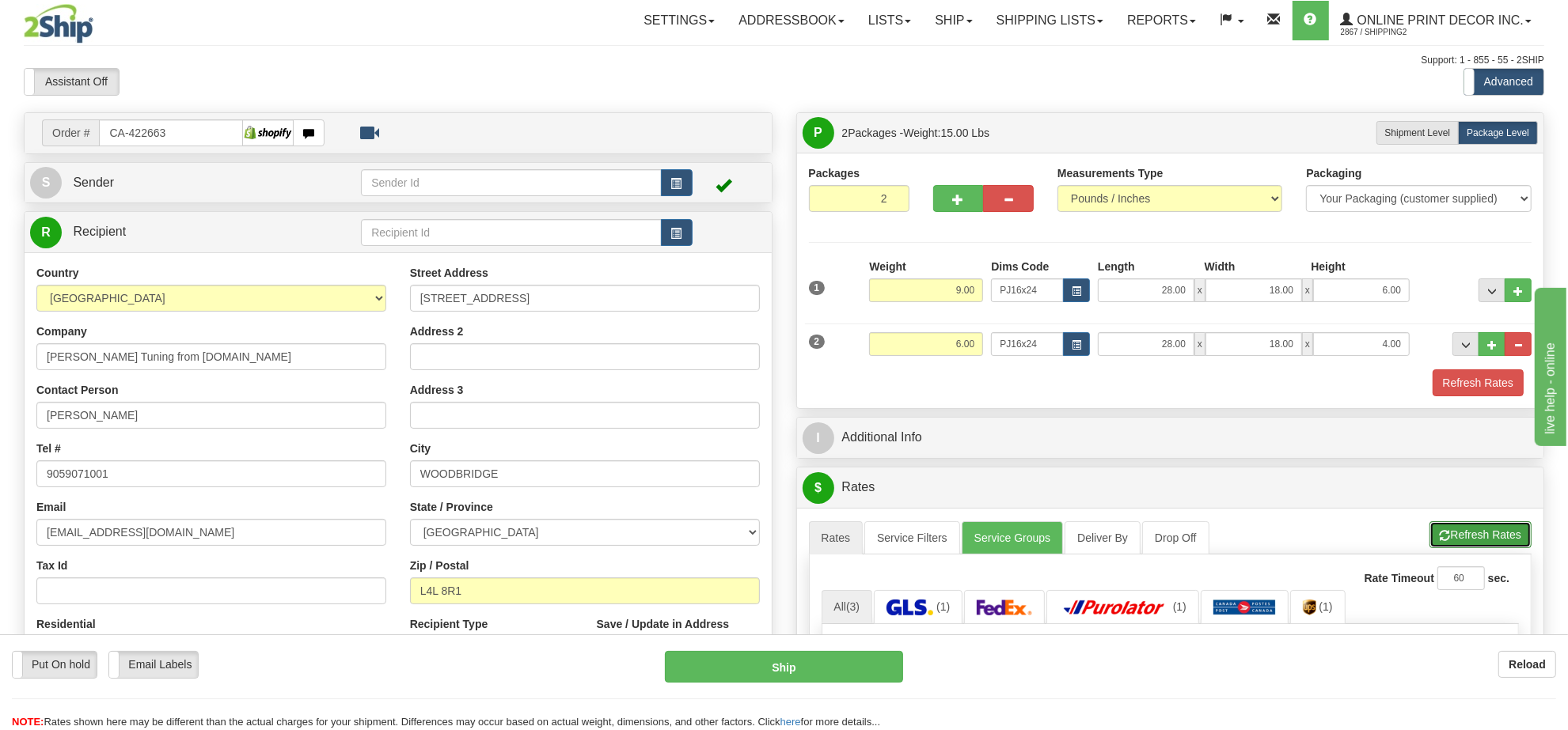
click at [1449, 541] on span "button" at bounding box center [1445, 536] width 11 height 10
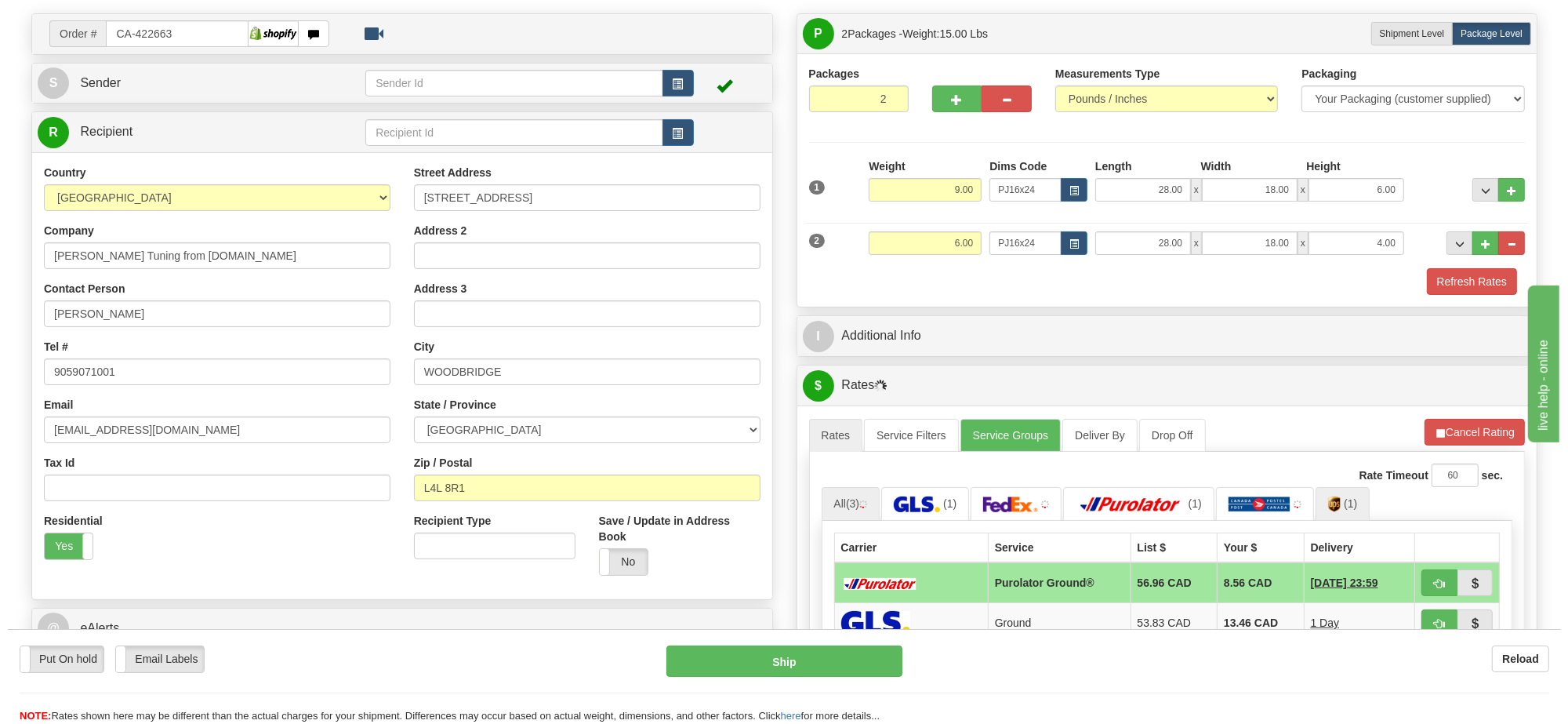
scroll to position [196, 0]
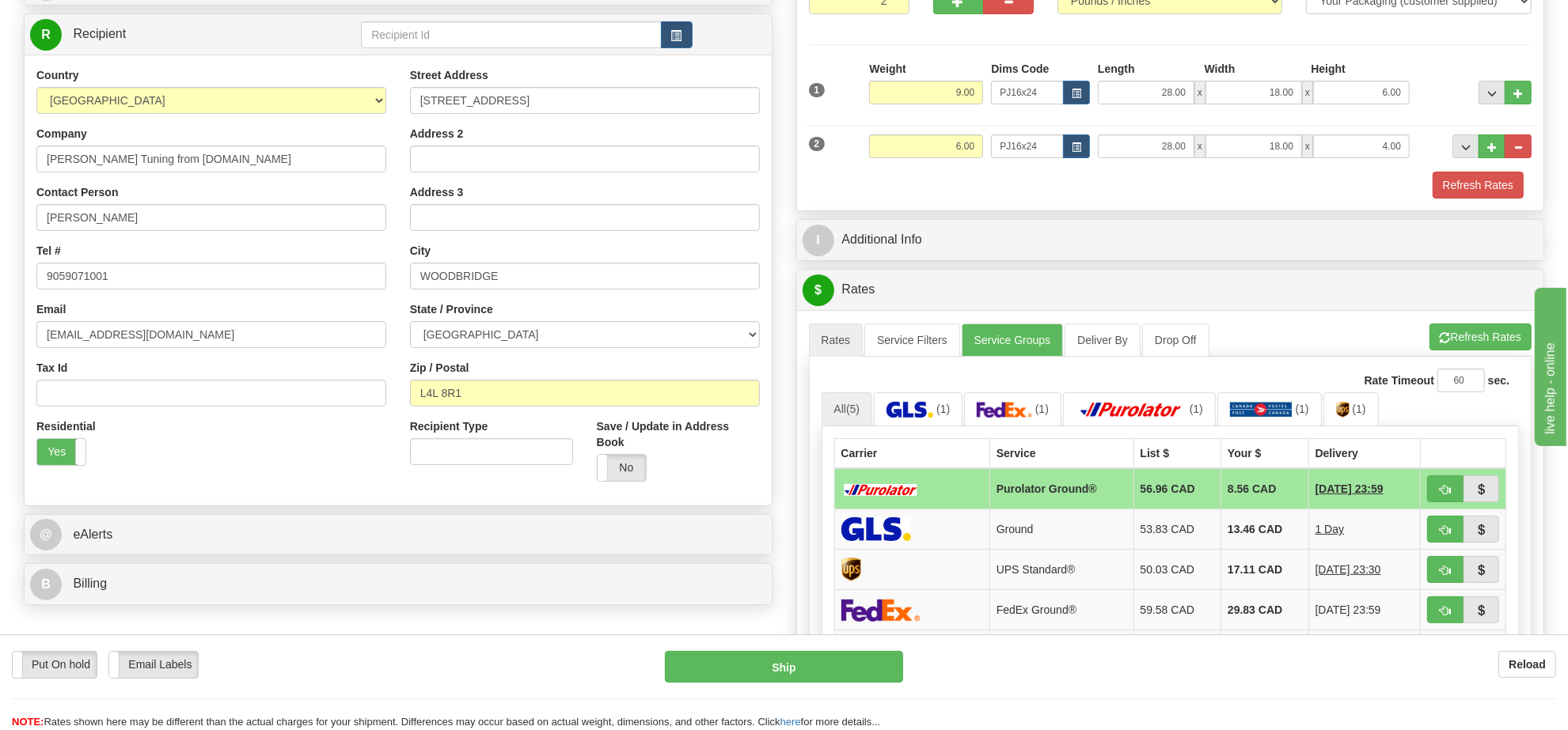
click at [1446, 477] on td at bounding box center [1463, 490] width 86 height 42
click at [1446, 496] on span "button" at bounding box center [1445, 490] width 11 height 10
type input "260"
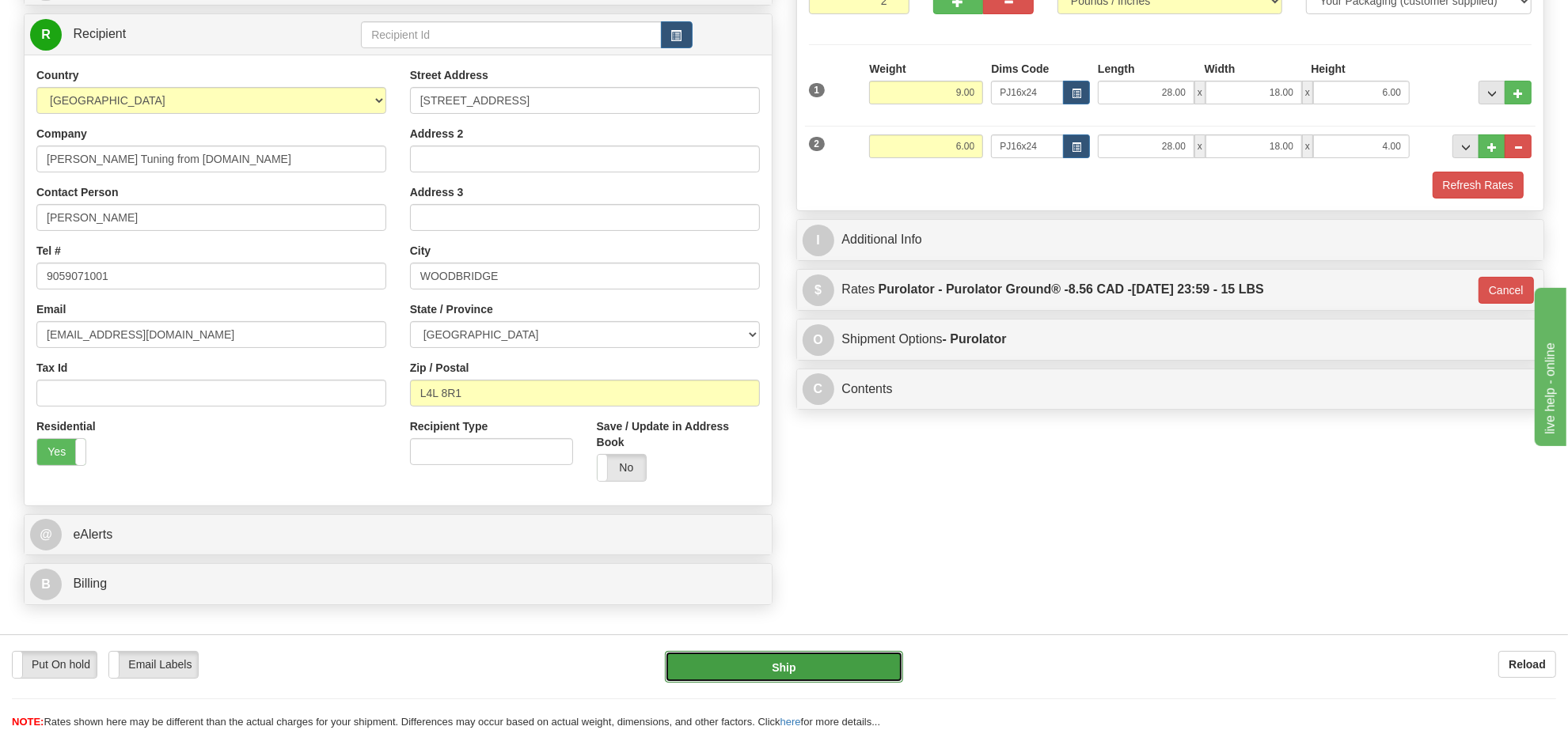
click at [809, 659] on button "Ship" at bounding box center [783, 667] width 237 height 32
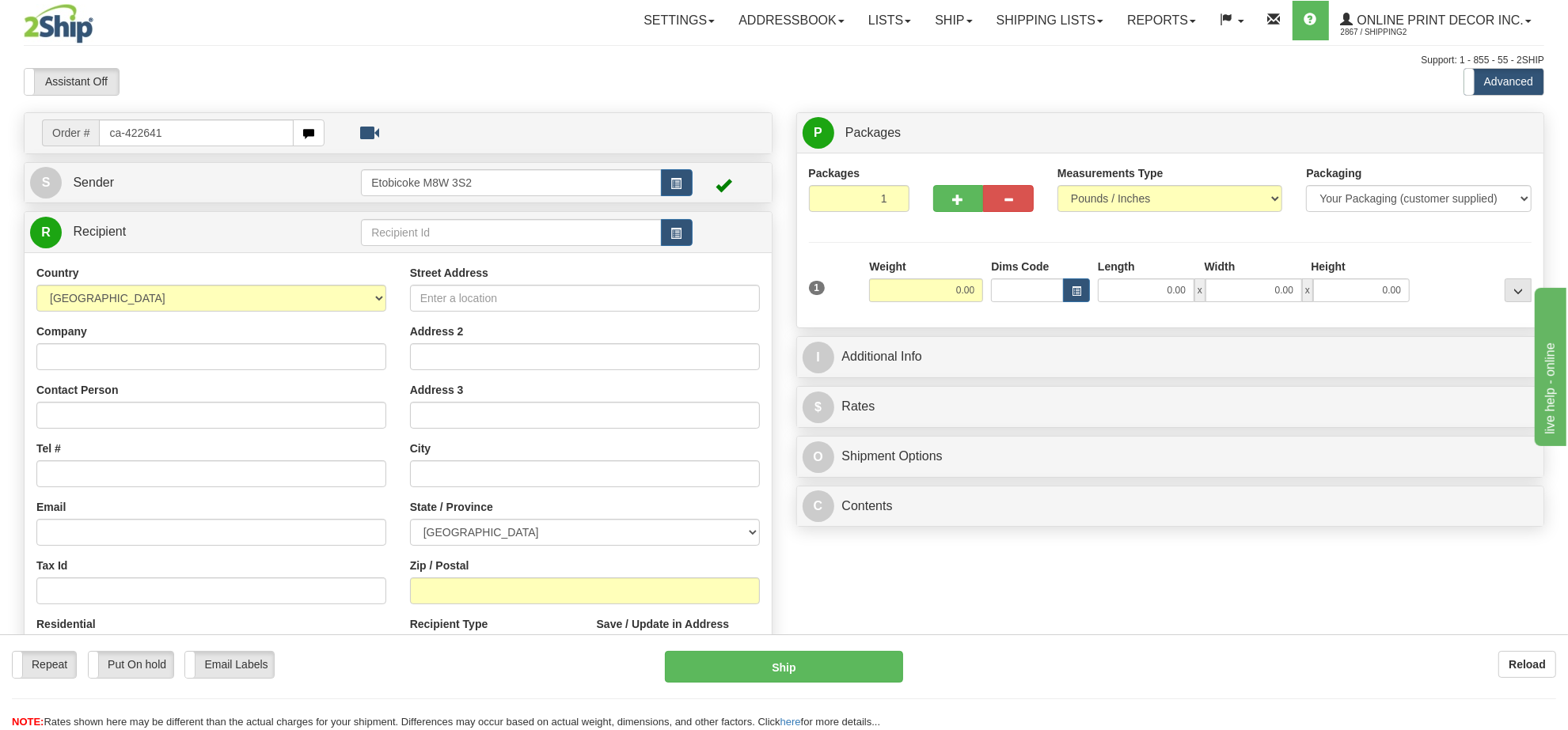
type input "ca-422641"
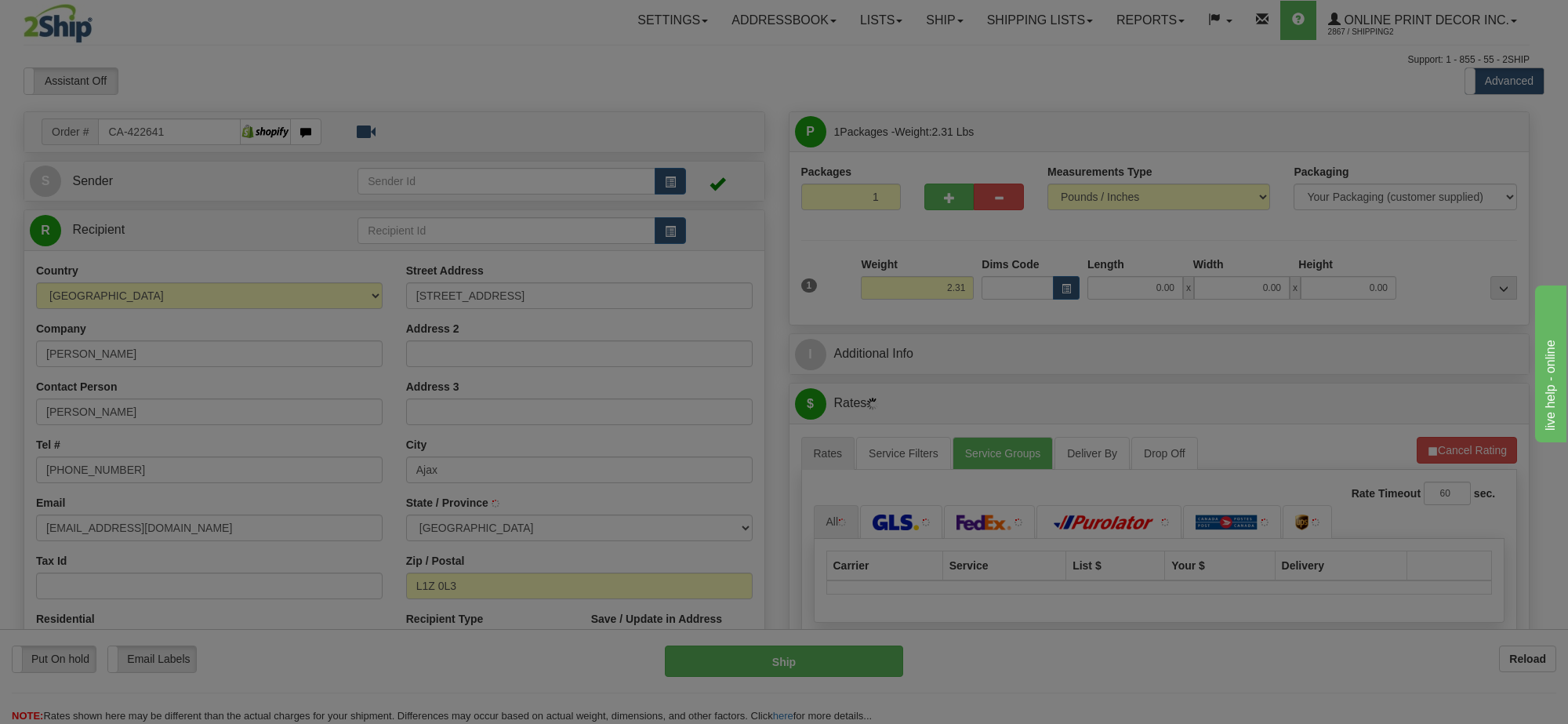
type input "AJAX"
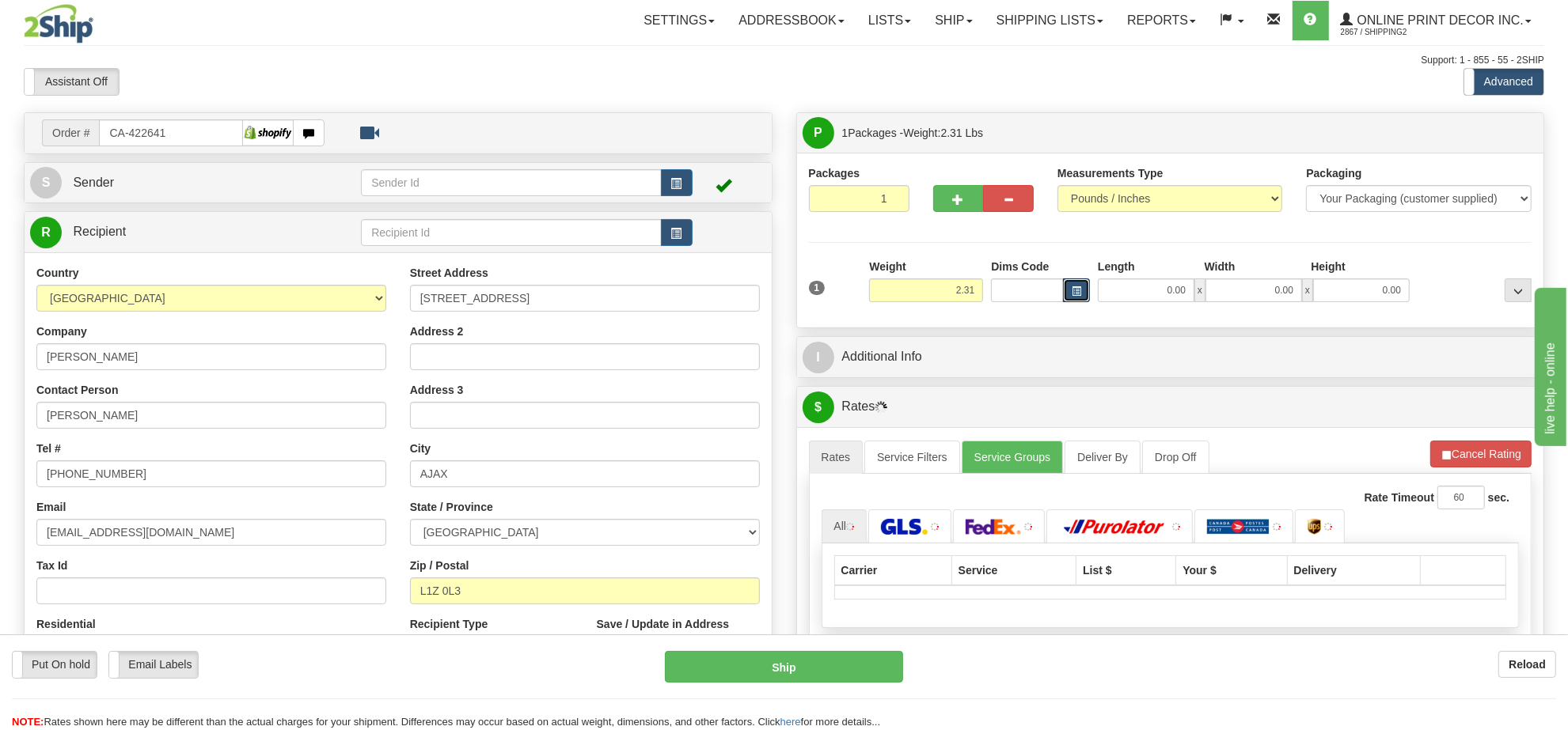
click at [1067, 298] on button "button" at bounding box center [1076, 290] width 27 height 23
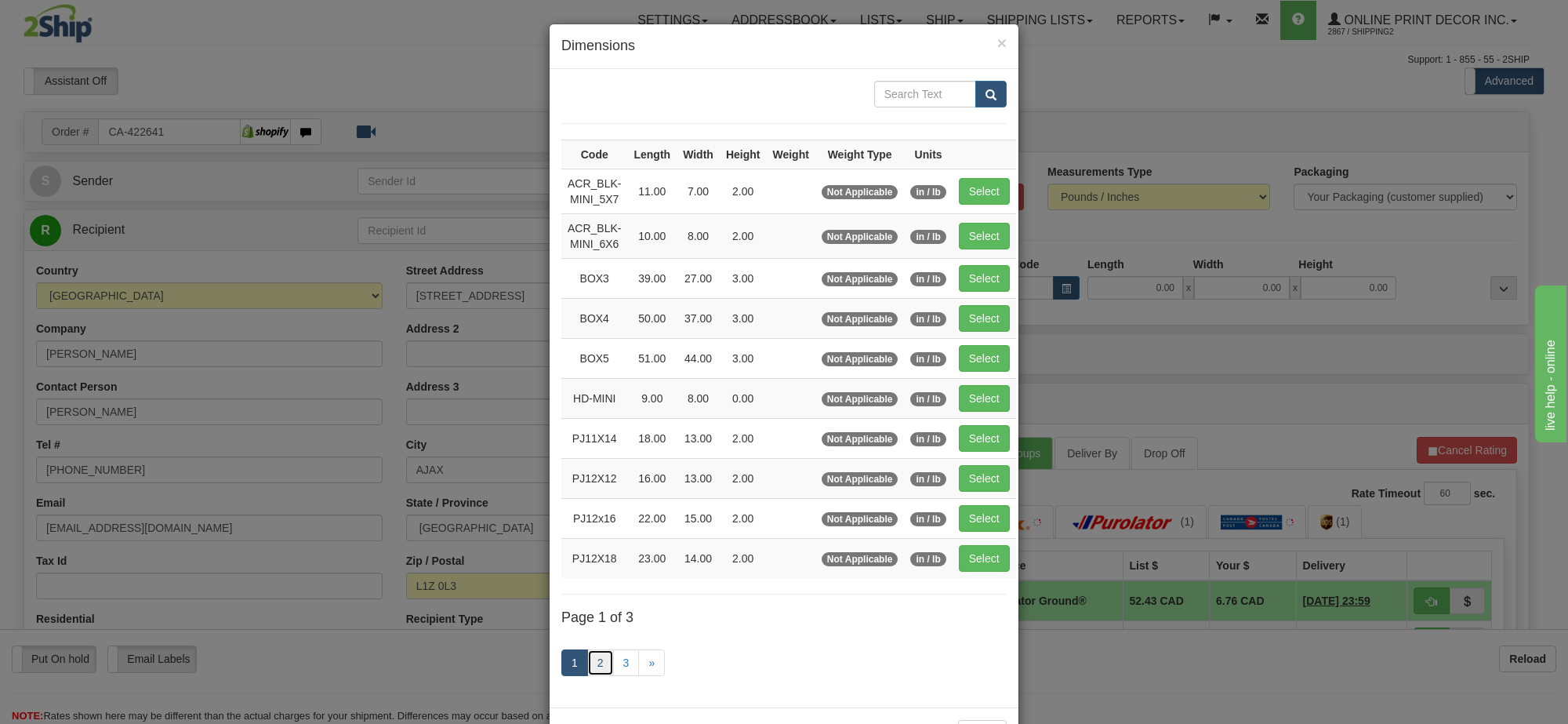
click at [594, 675] on link "2" at bounding box center [600, 662] width 27 height 27
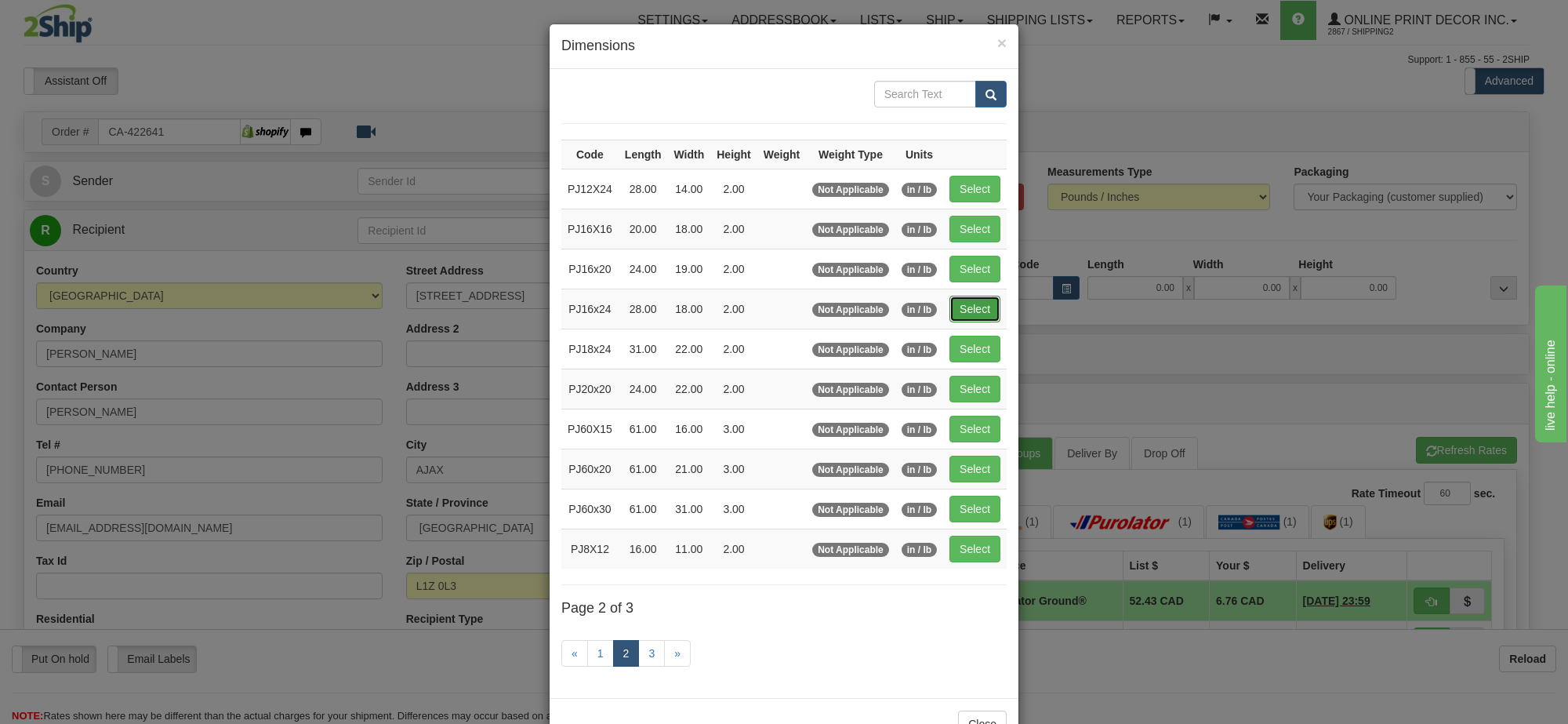
click at [986, 303] on button "Select" at bounding box center [975, 309] width 51 height 27
type input "PJ16x24"
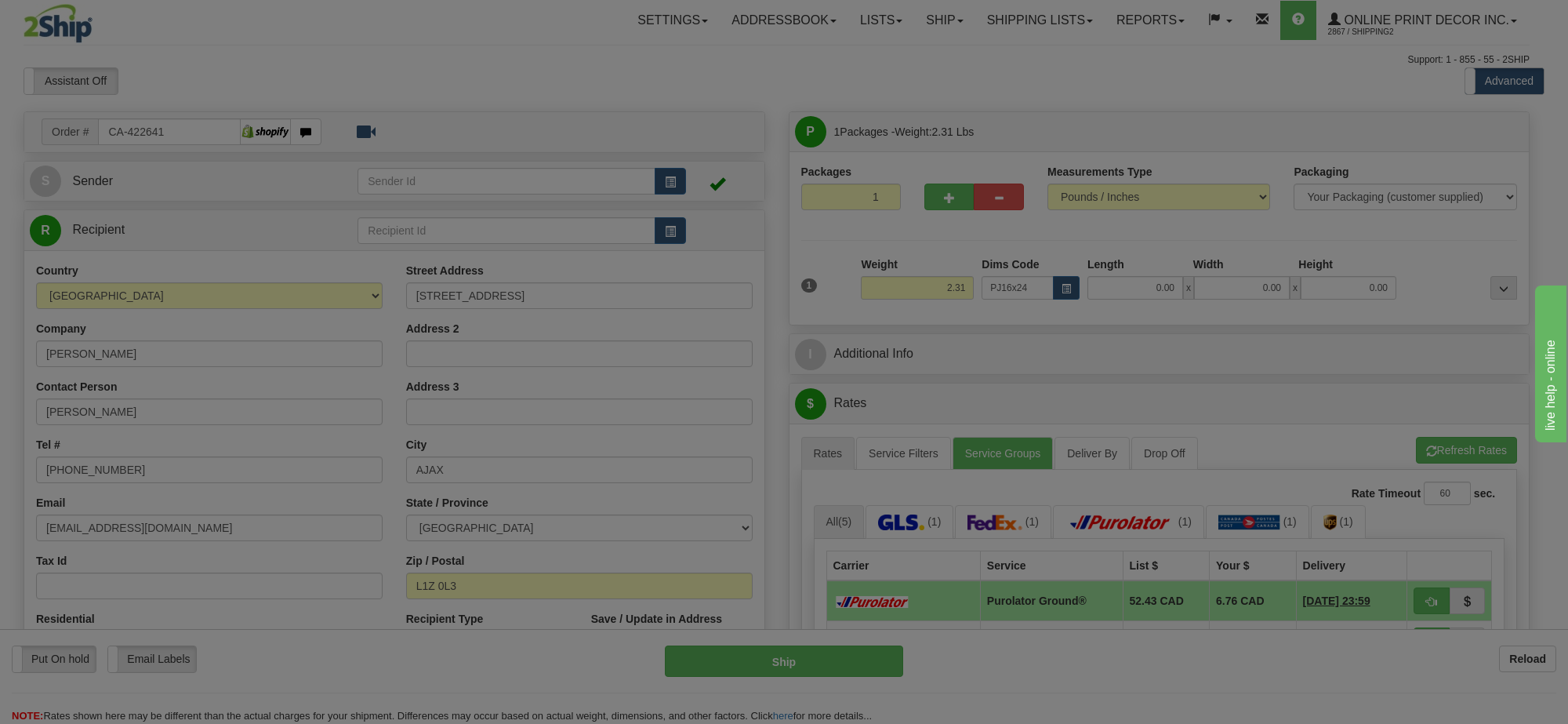
type input "28.00"
type input "18.00"
type input "2.00"
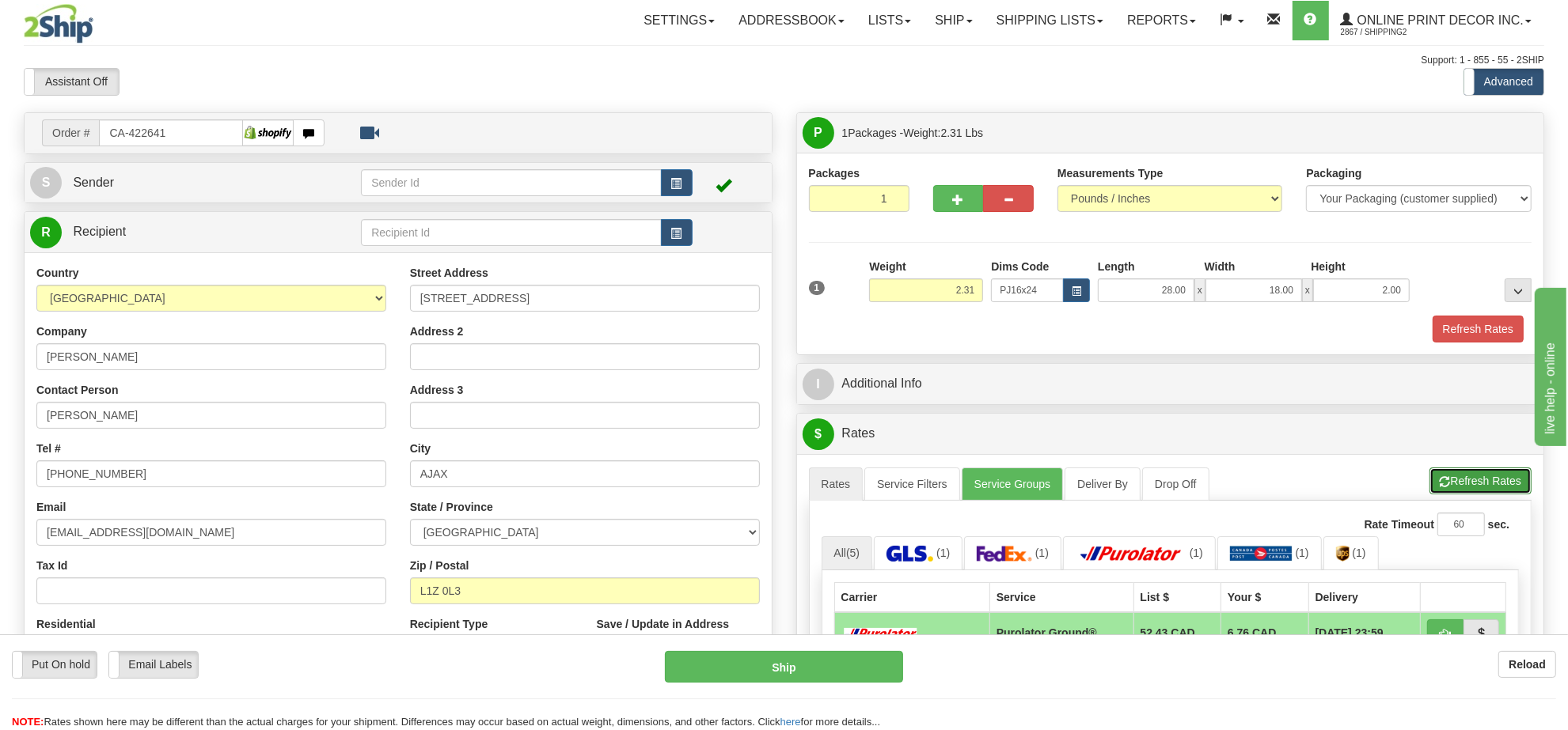
click at [1453, 487] on button "Refresh Rates" at bounding box center [1481, 481] width 102 height 27
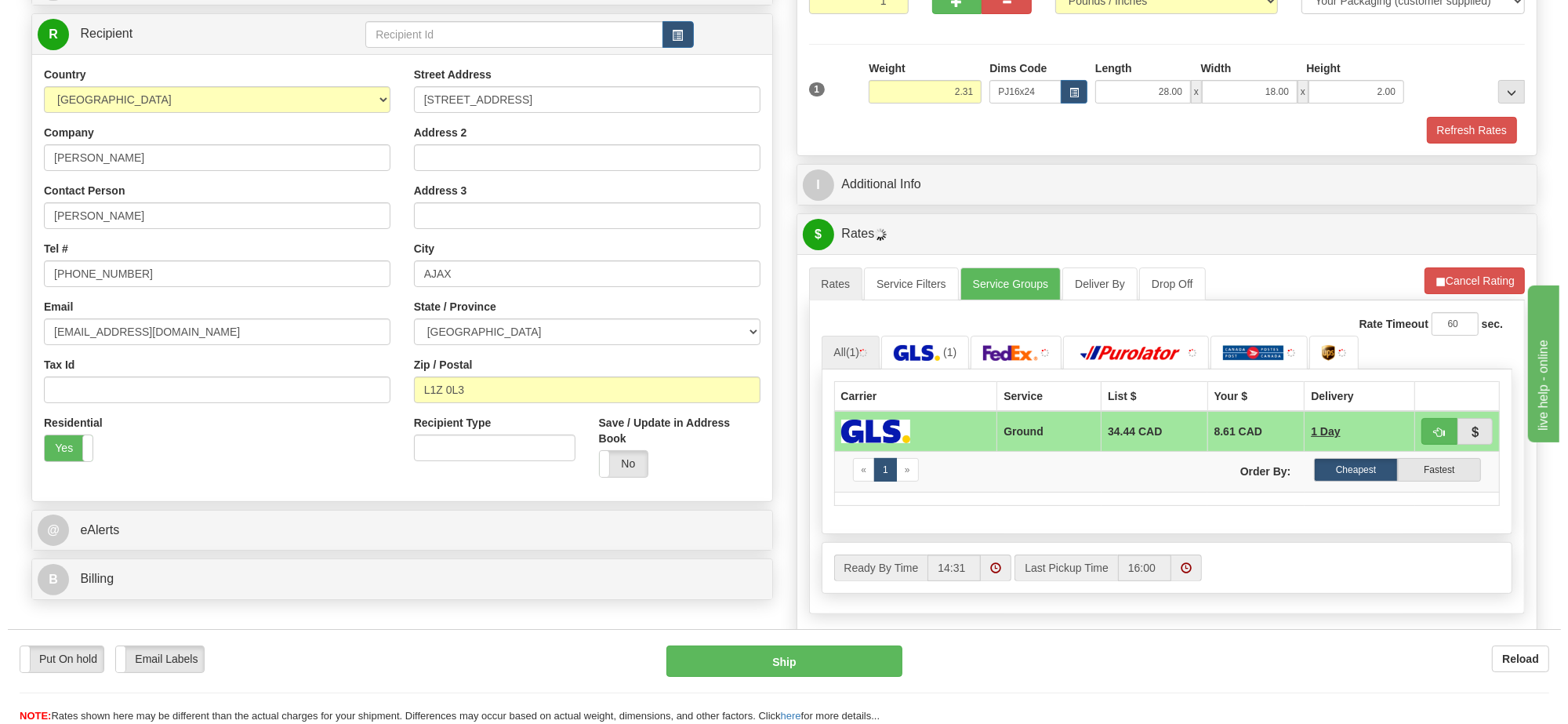
scroll to position [294, 0]
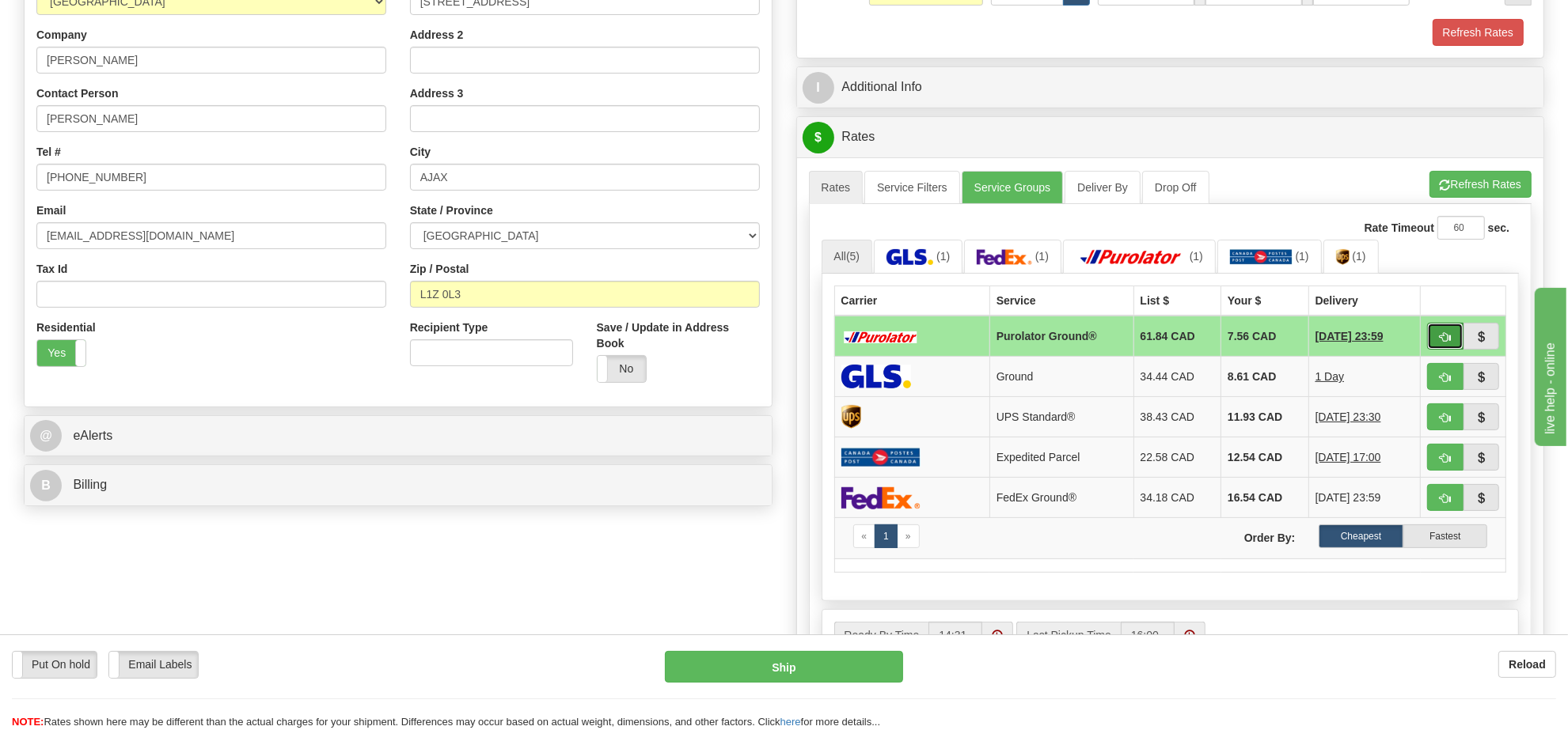
click at [1456, 349] on button "button" at bounding box center [1445, 336] width 36 height 27
type input "260"
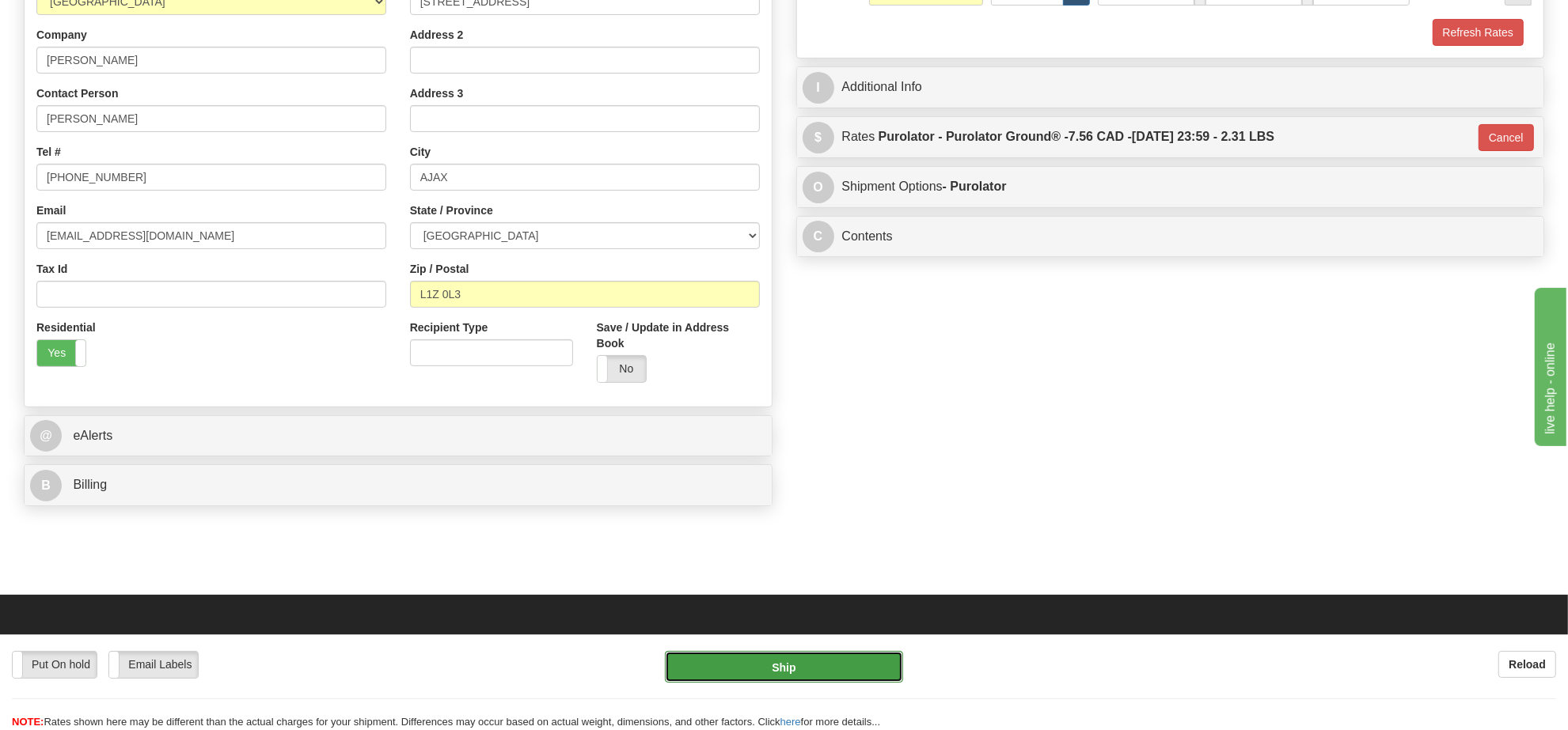
click at [808, 663] on button "Ship" at bounding box center [783, 667] width 237 height 32
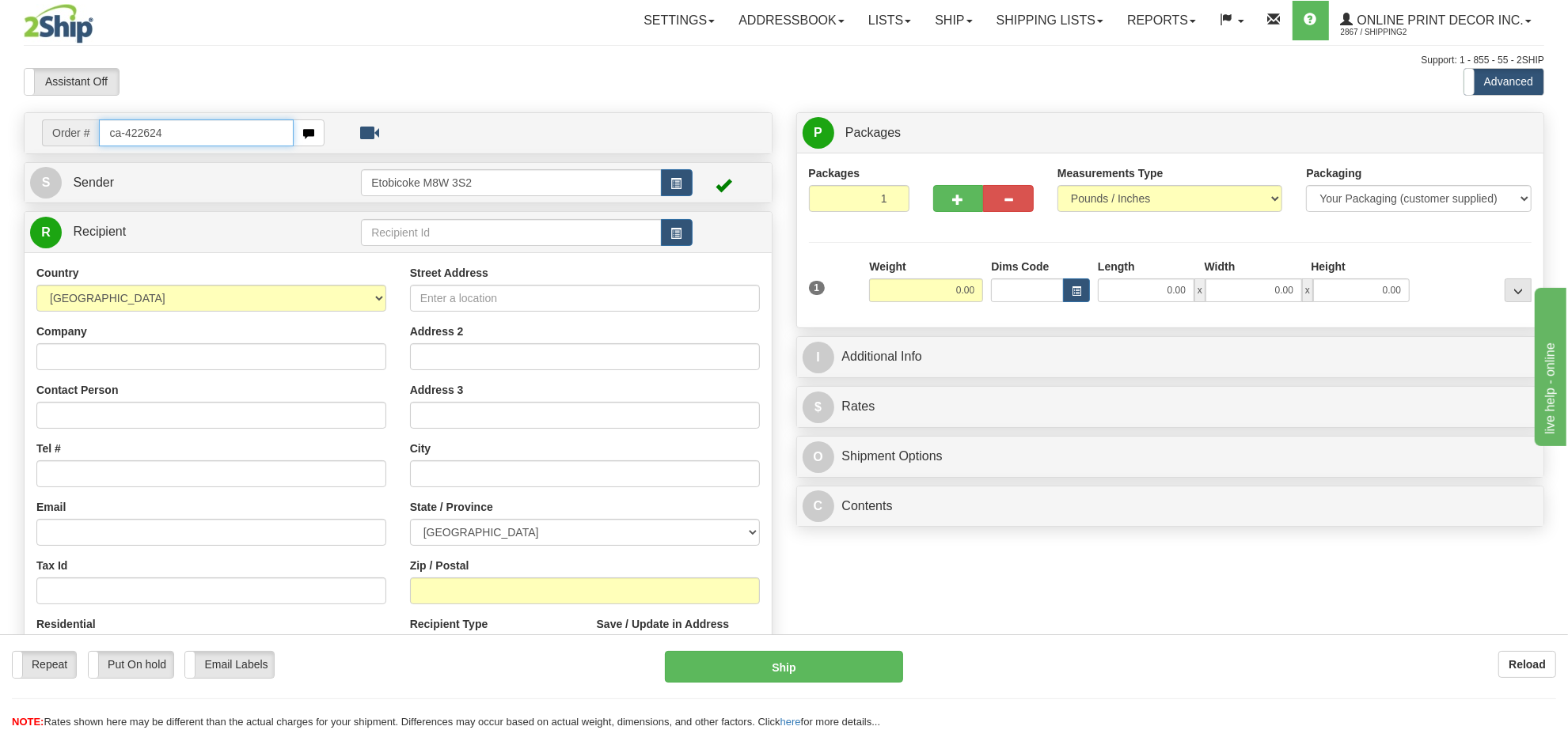
type input "ca-422624"
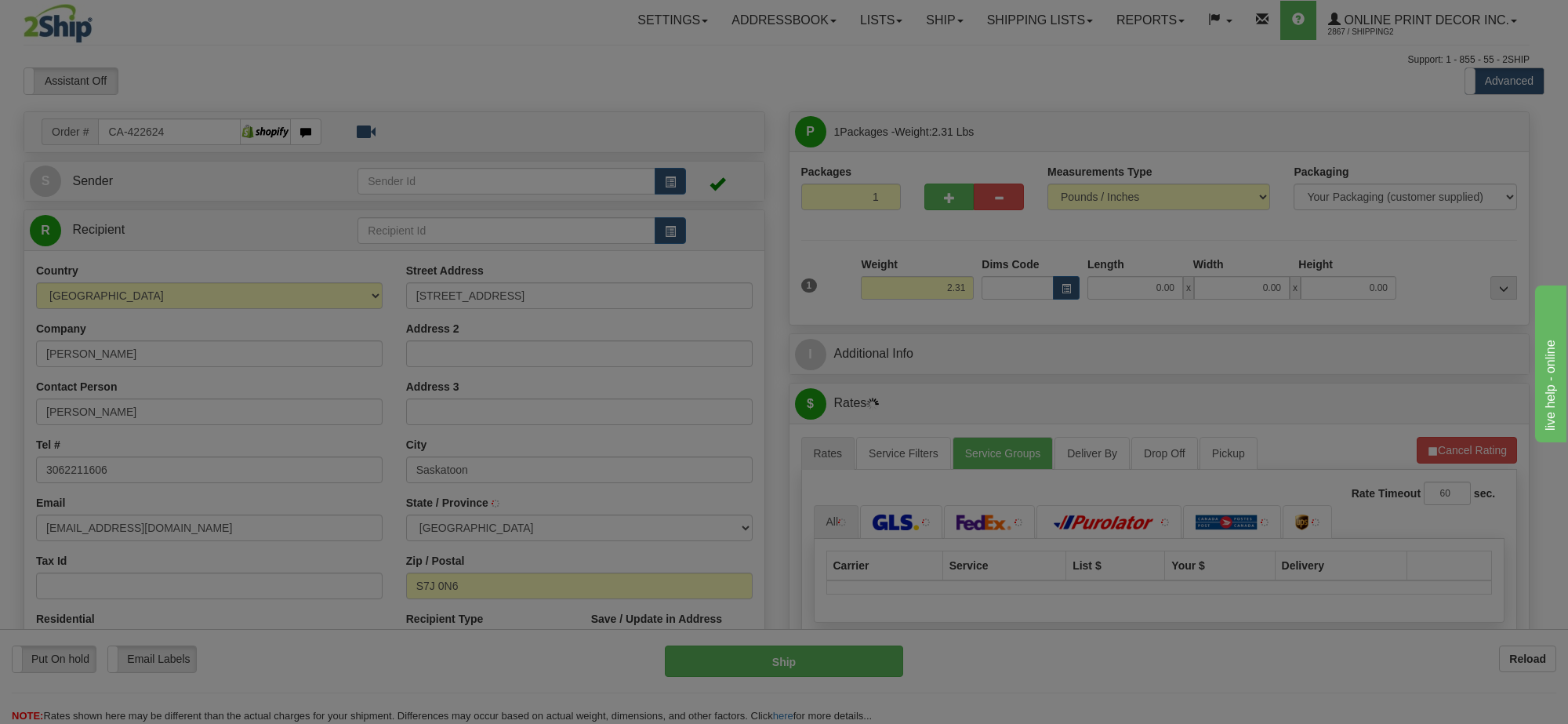
type input "SASKATOON"
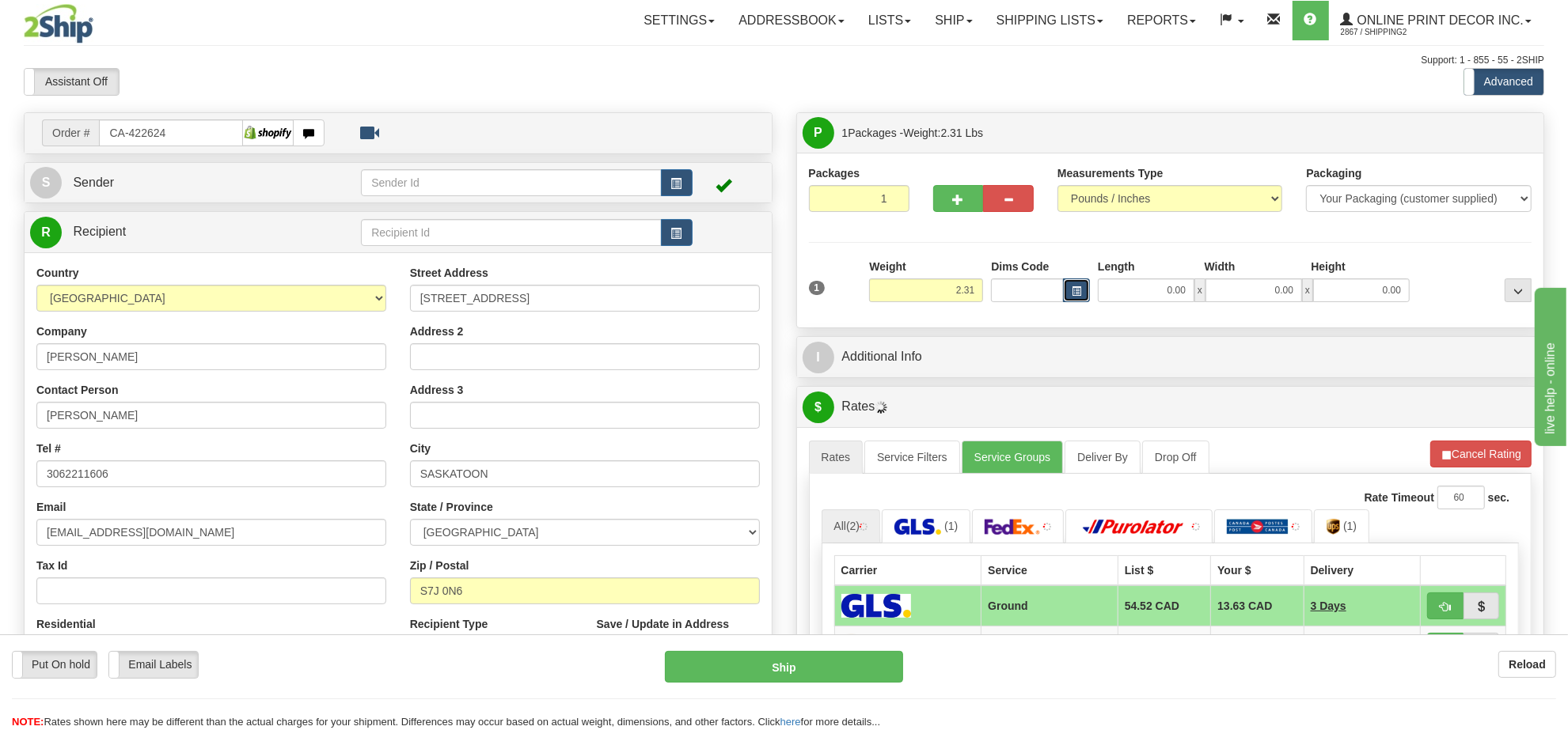
click at [1064, 298] on button "button" at bounding box center [1076, 290] width 27 height 23
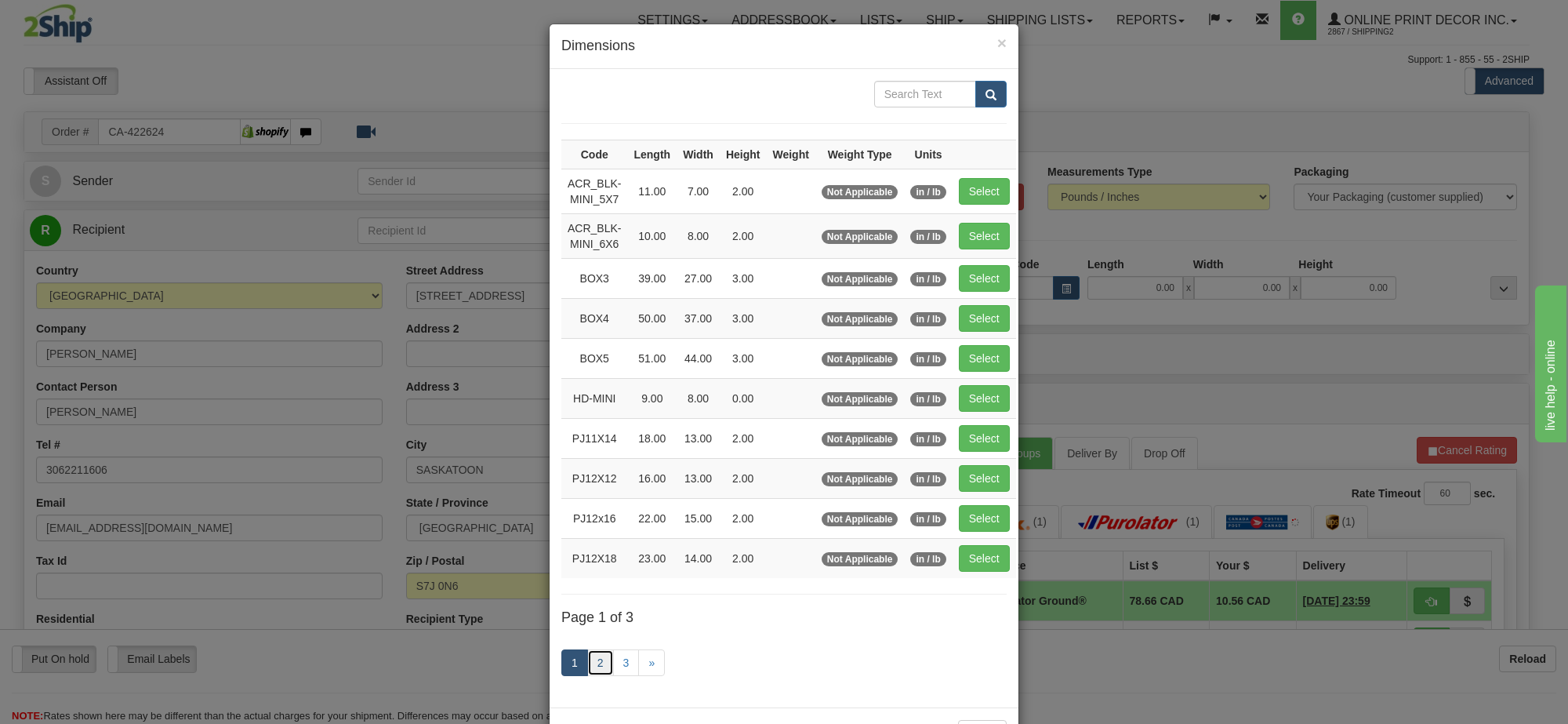
click at [591, 673] on link "2" at bounding box center [600, 662] width 27 height 27
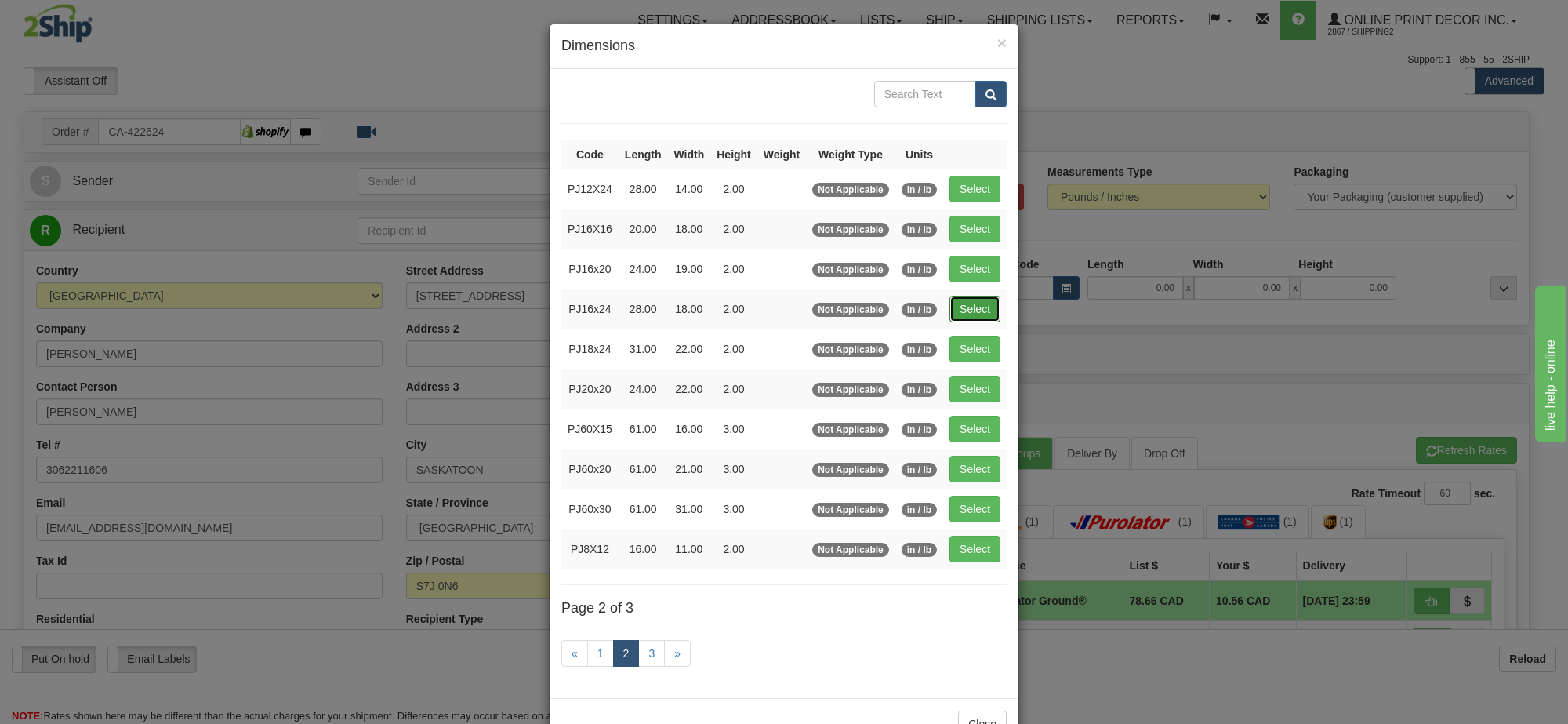
click at [974, 320] on button "Select" at bounding box center [975, 309] width 51 height 27
type input "PJ16x24"
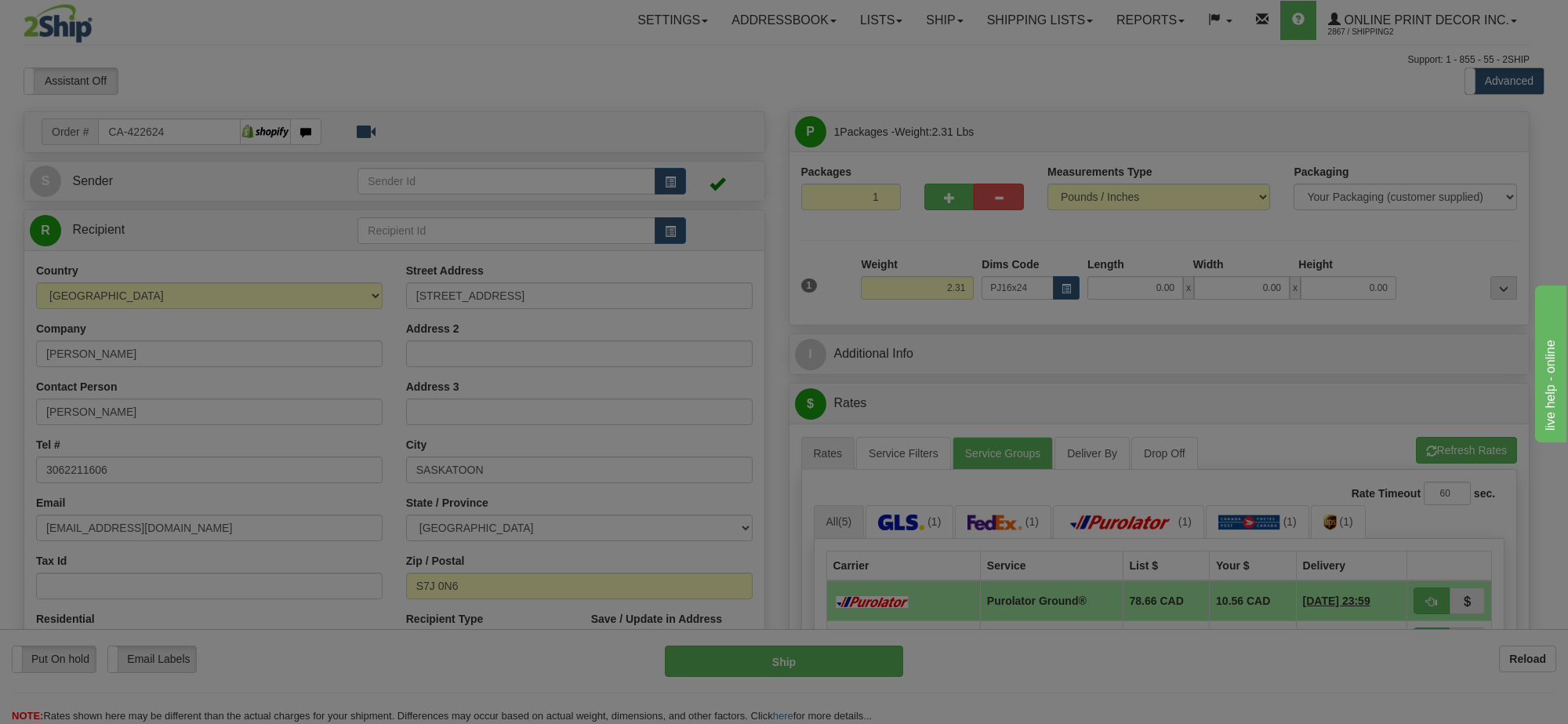
type input "28.00"
type input "18.00"
type input "2.00"
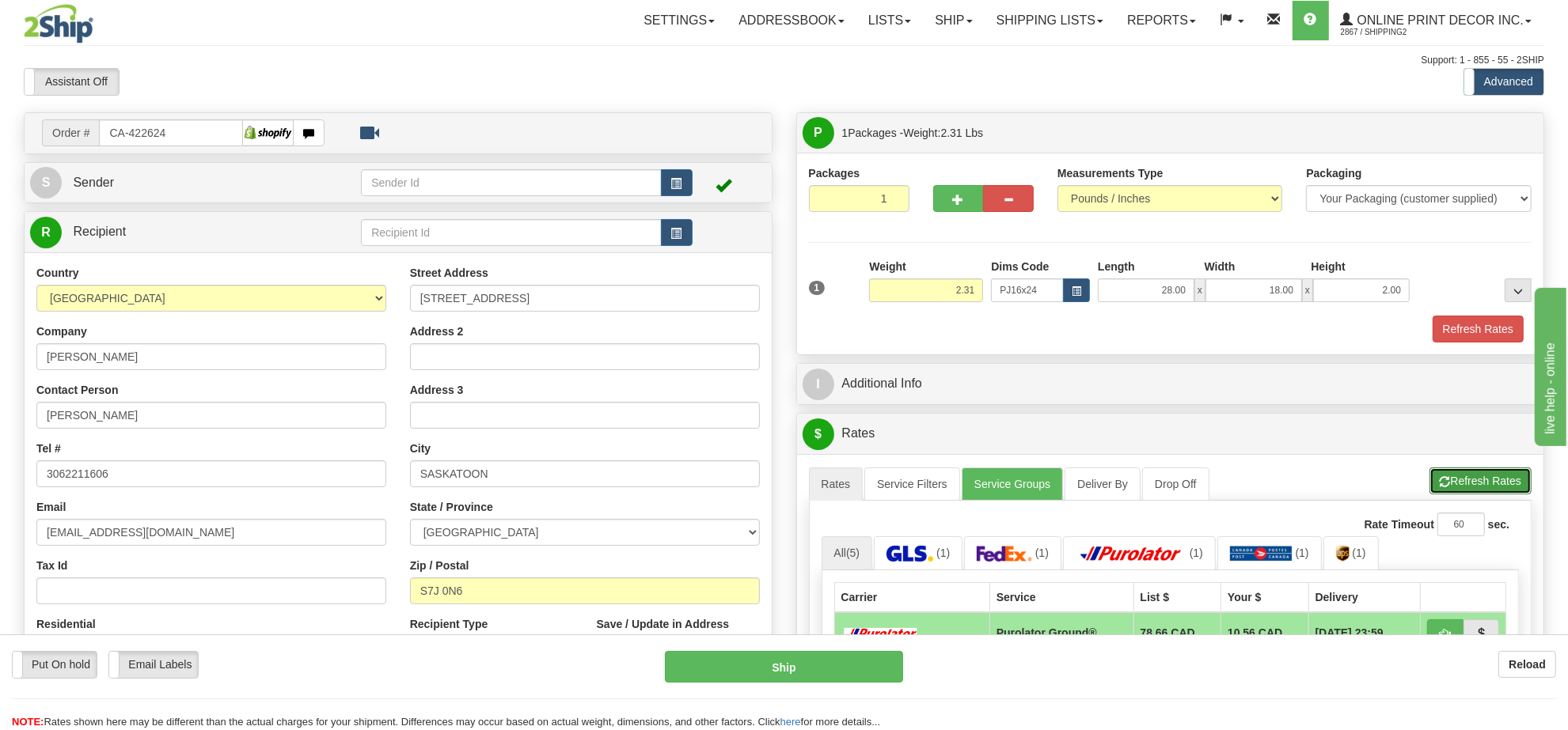
click at [1508, 490] on button "Refresh Rates" at bounding box center [1481, 481] width 102 height 27
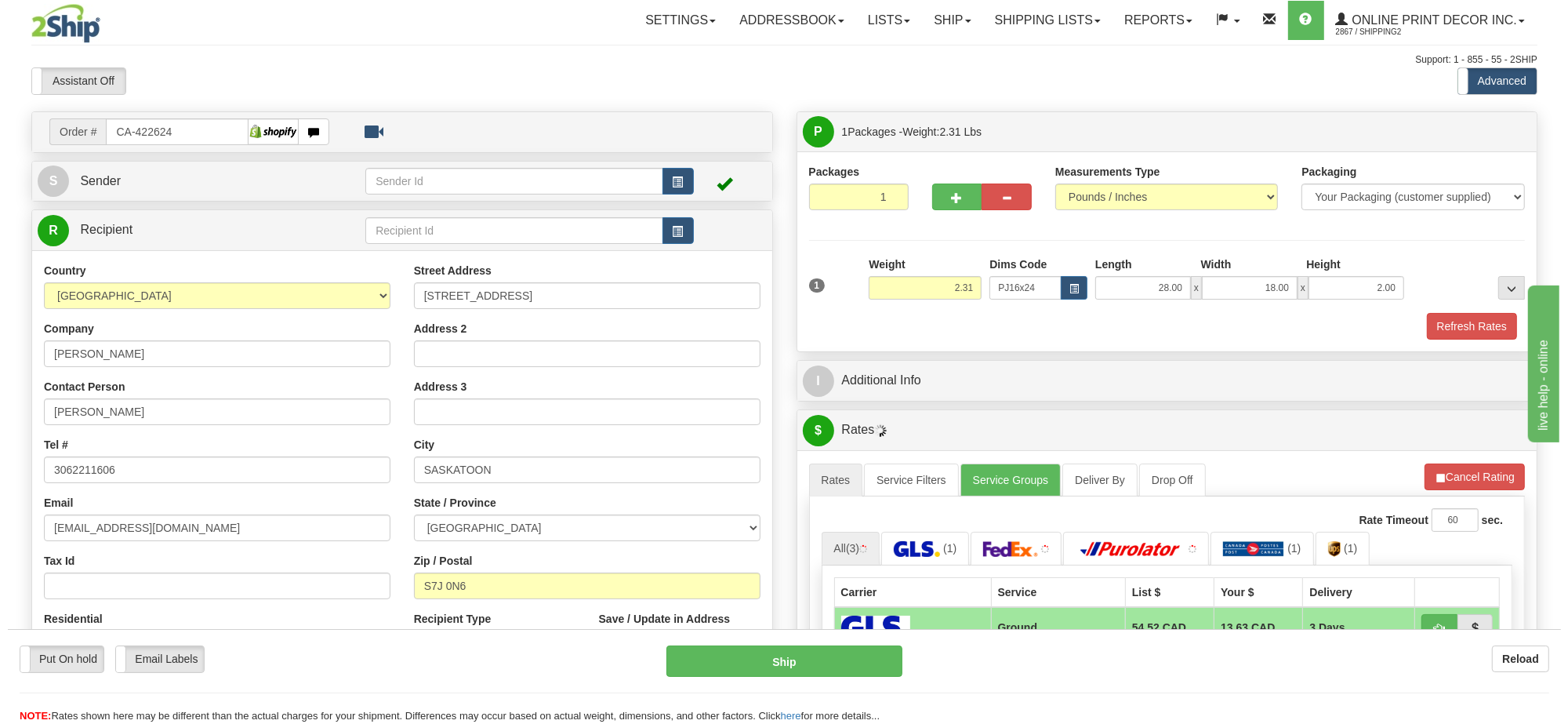
scroll to position [98, 0]
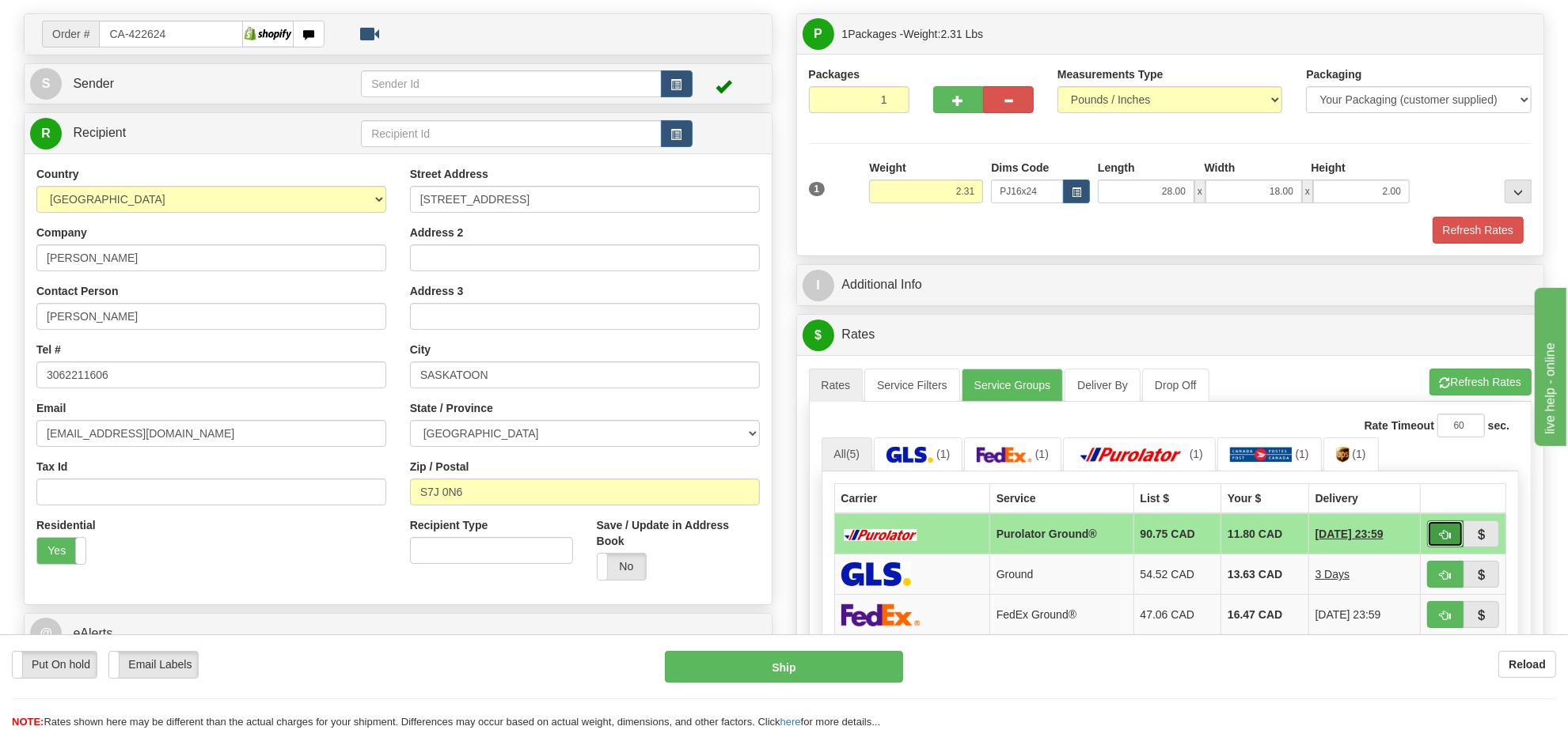
click at [1441, 528] on button "button" at bounding box center [1445, 534] width 36 height 27
type input "260"
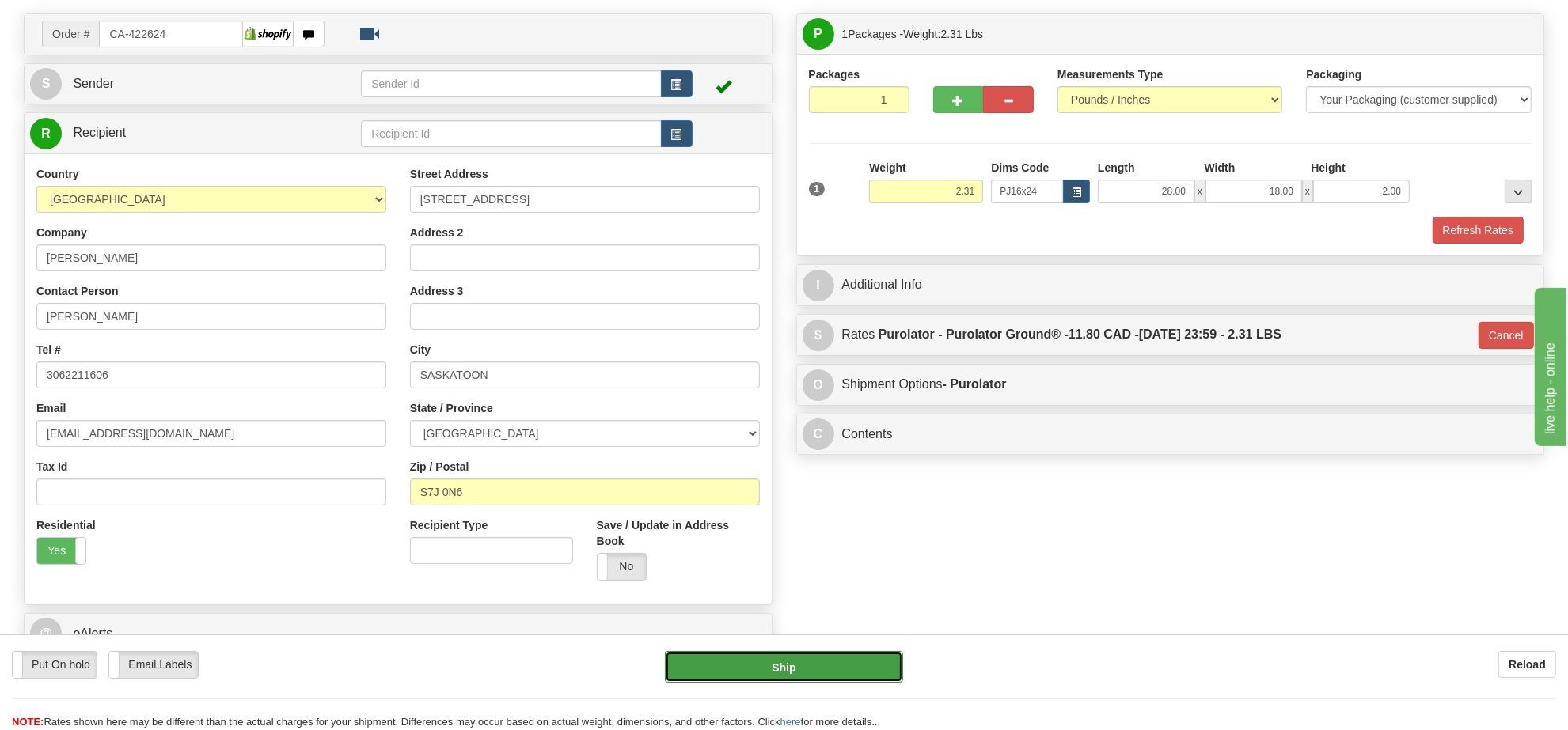
click at [778, 674] on button "Ship" at bounding box center [783, 667] width 237 height 32
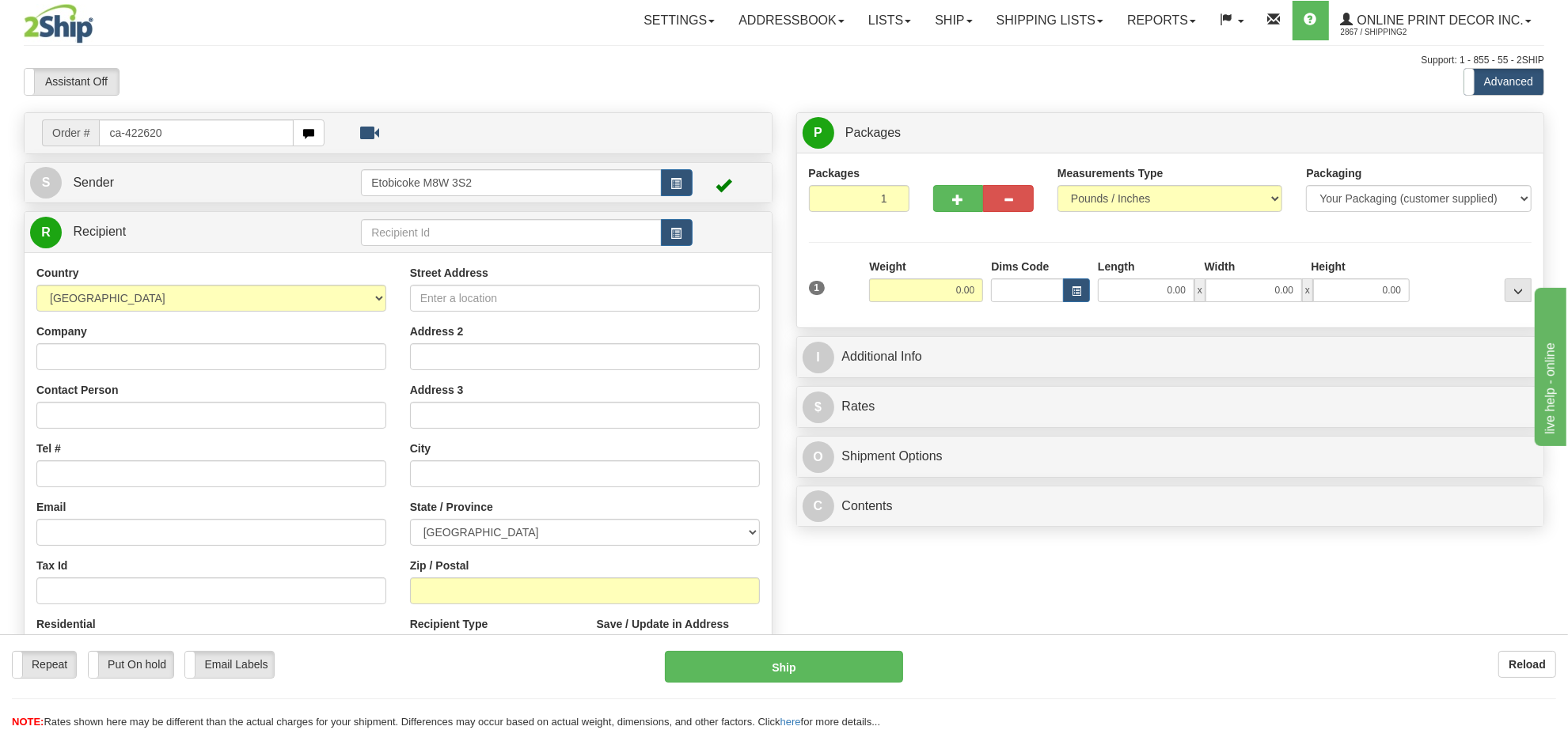
type input "ca-422620"
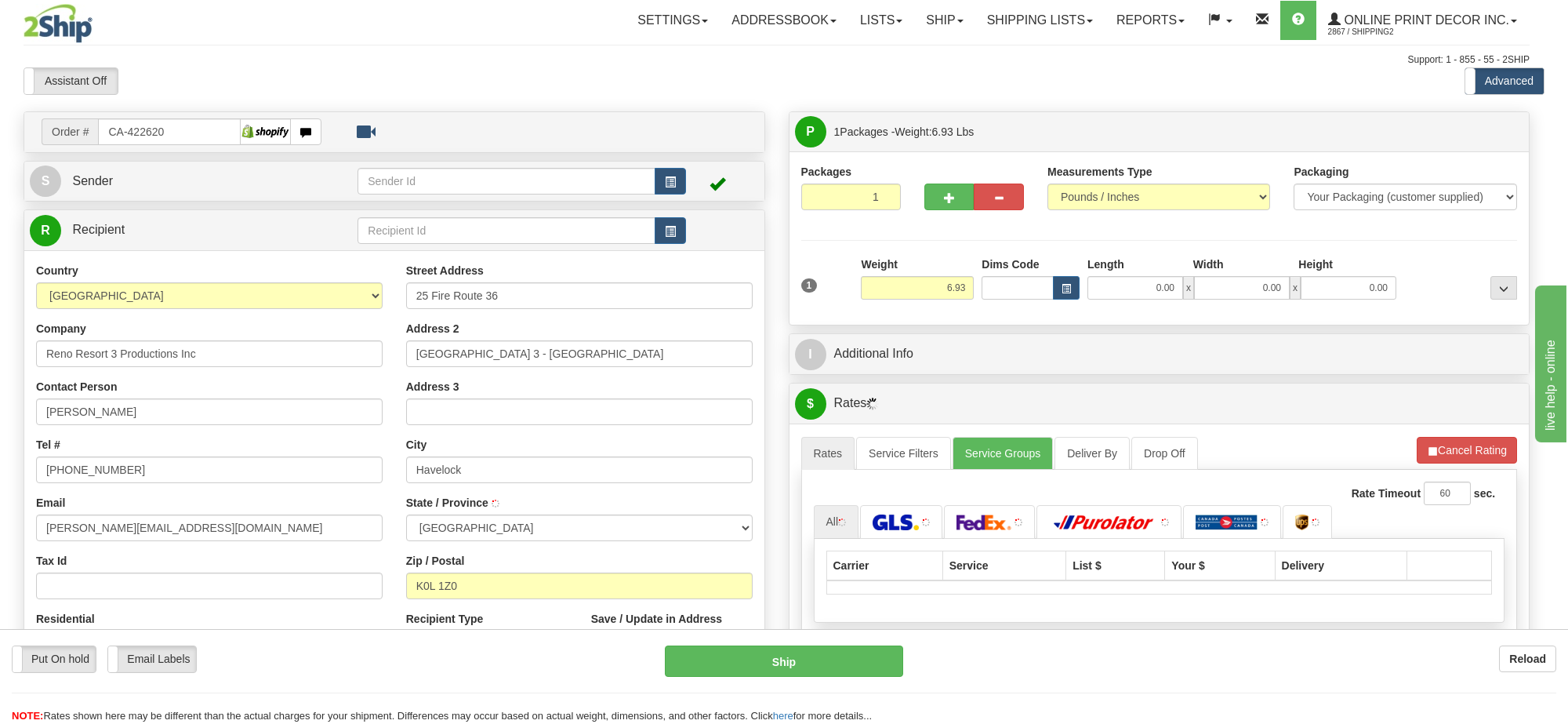
type input "HAVELOCK"
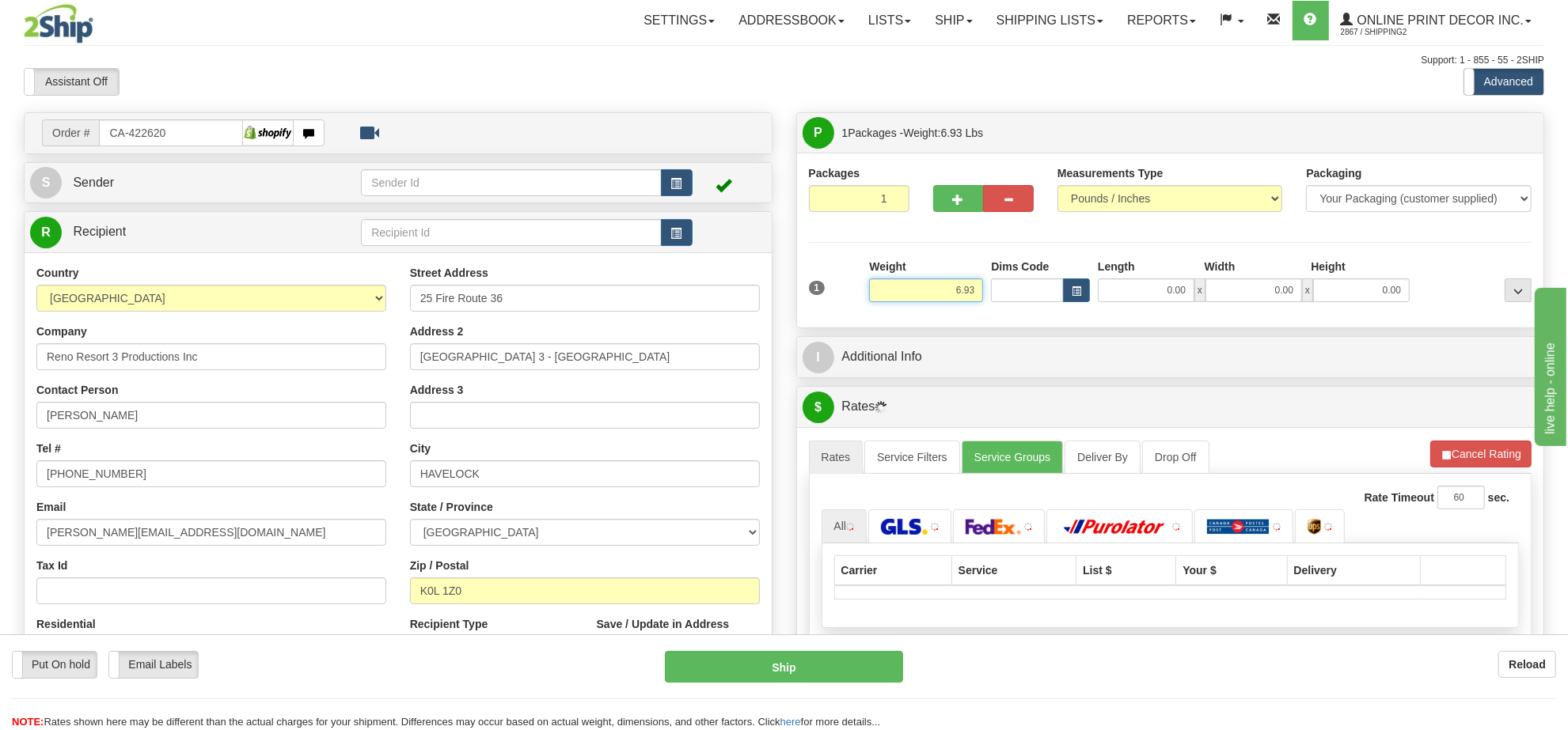
click at [970, 295] on input "6.93" at bounding box center [926, 290] width 114 height 23
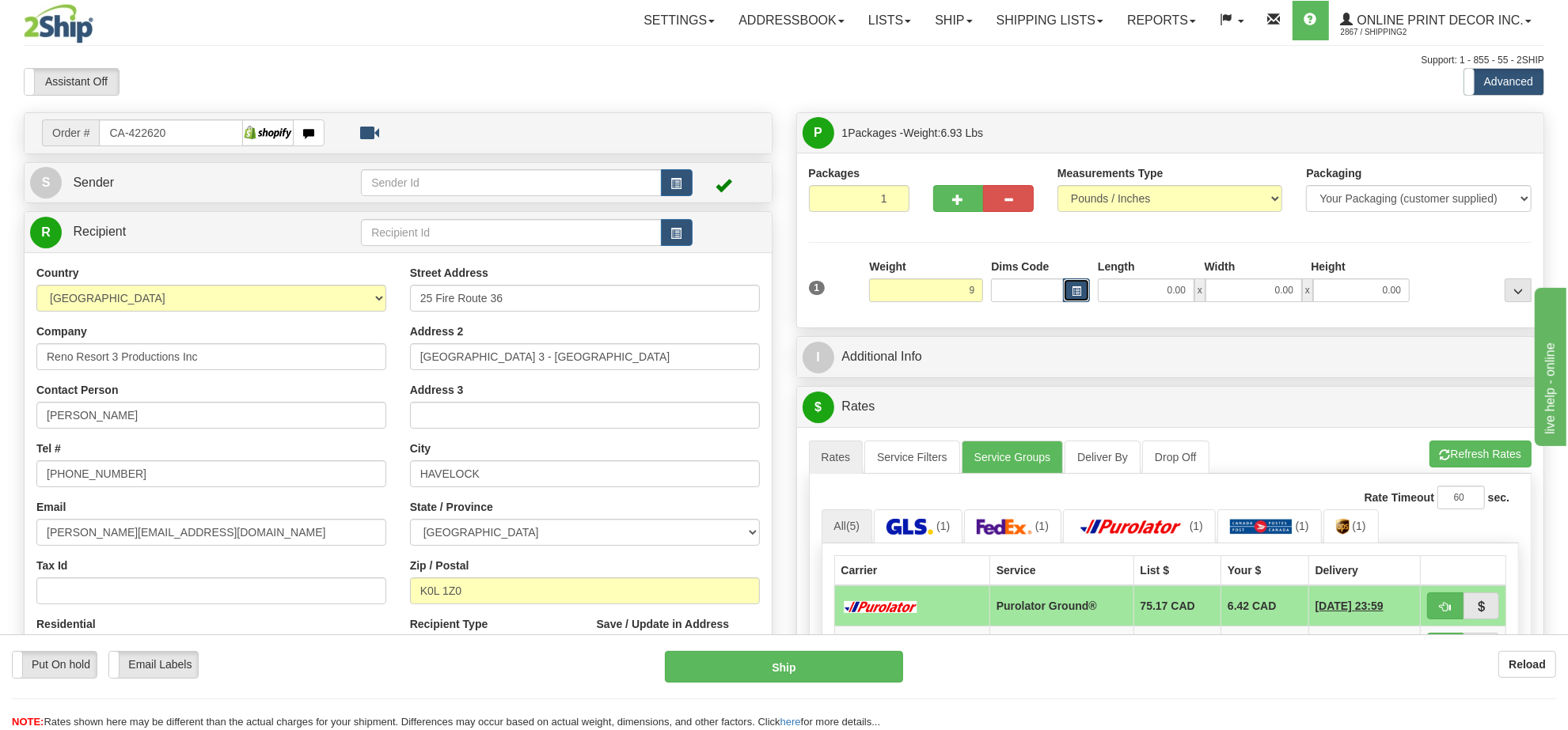
click at [1087, 291] on button "button" at bounding box center [1076, 290] width 27 height 23
type input "9.00"
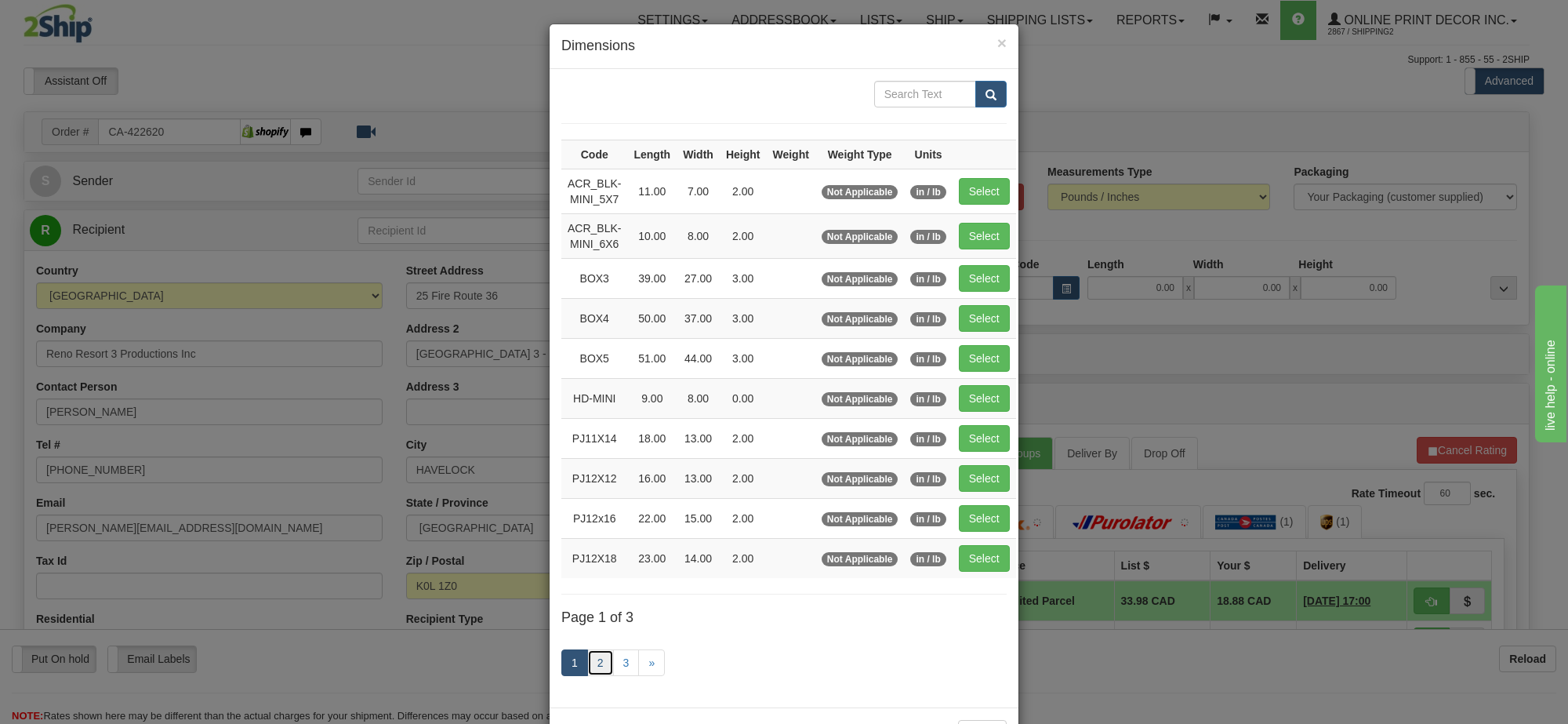
click at [596, 660] on link "2" at bounding box center [600, 662] width 27 height 27
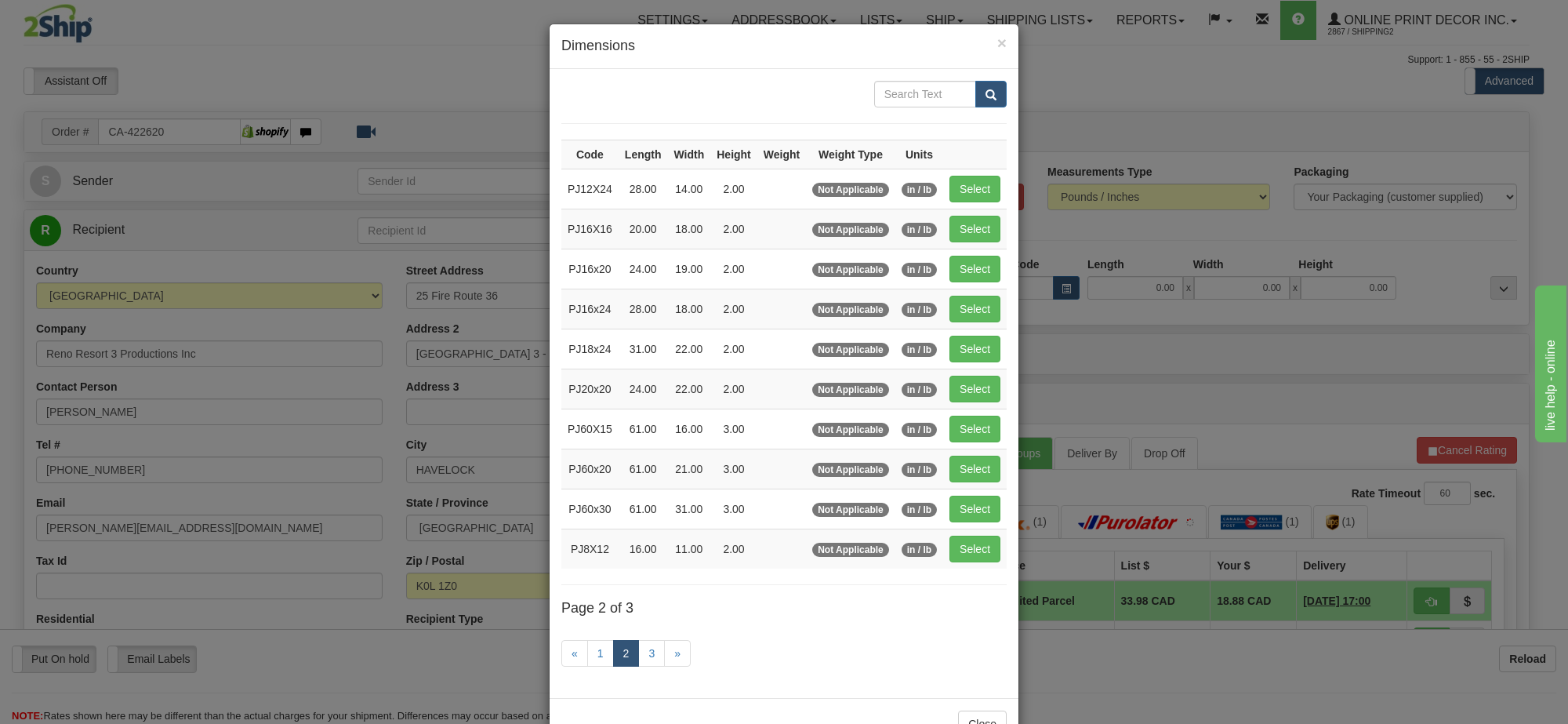
click at [593, 666] on link "1" at bounding box center [600, 653] width 27 height 27
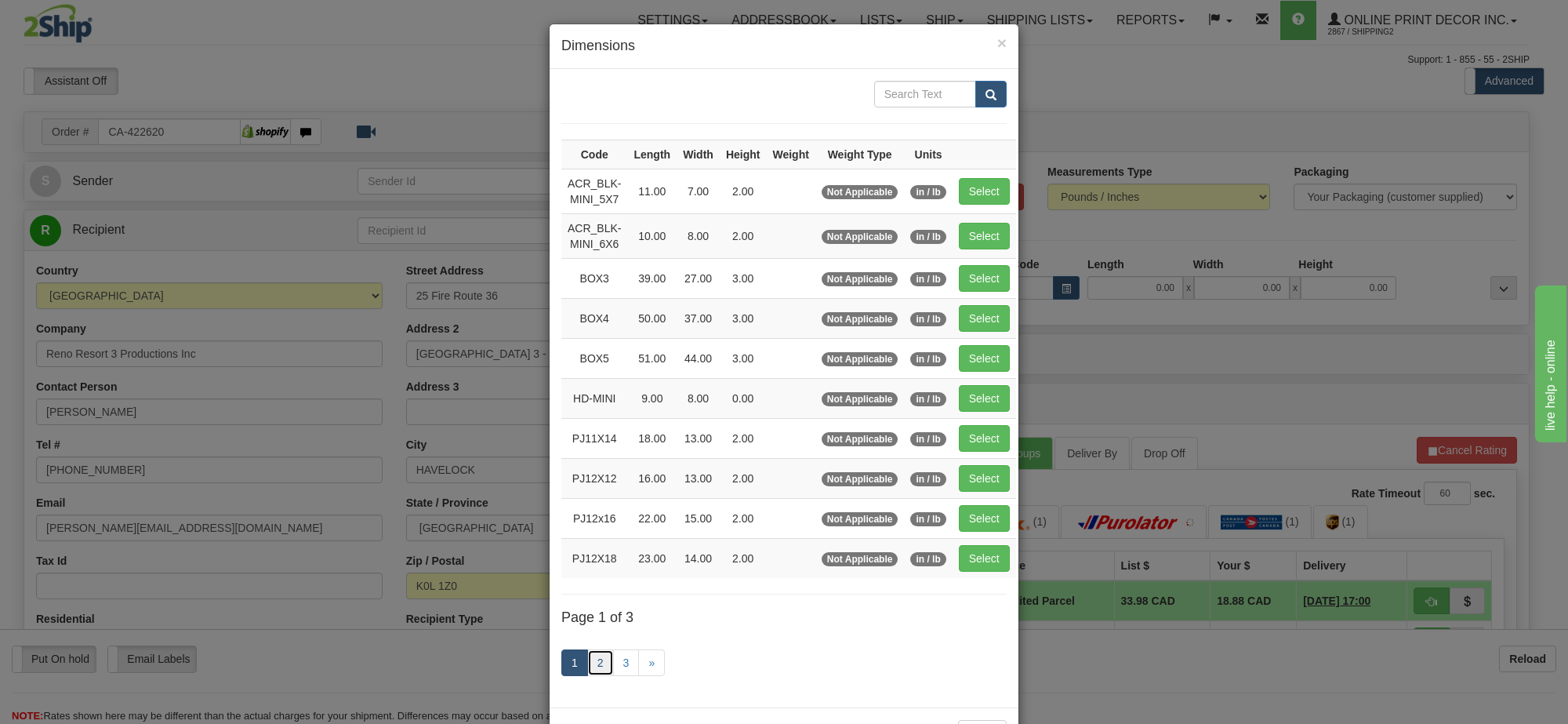
click at [593, 666] on link "2" at bounding box center [600, 662] width 27 height 27
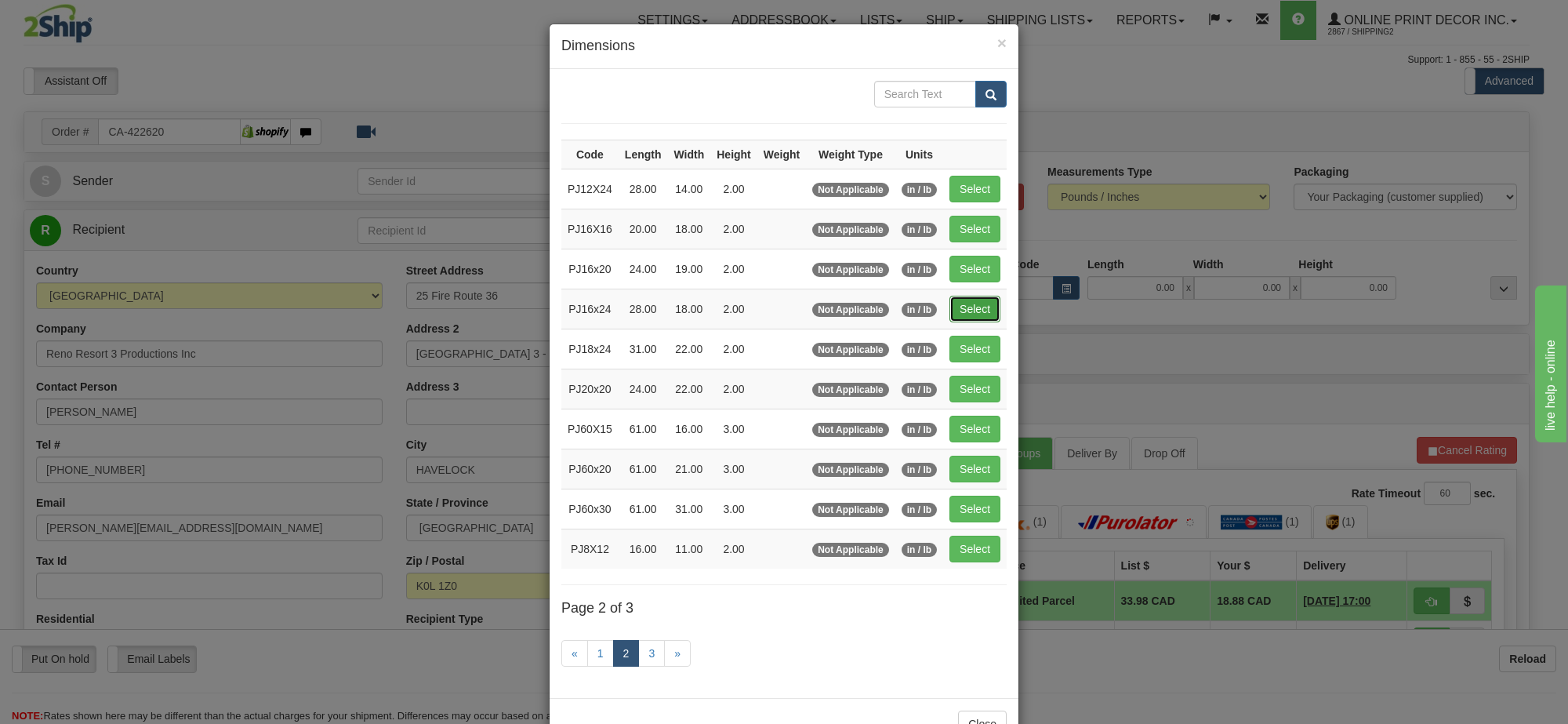
click at [988, 311] on button "Select" at bounding box center [975, 309] width 51 height 27
type input "PJ16x24"
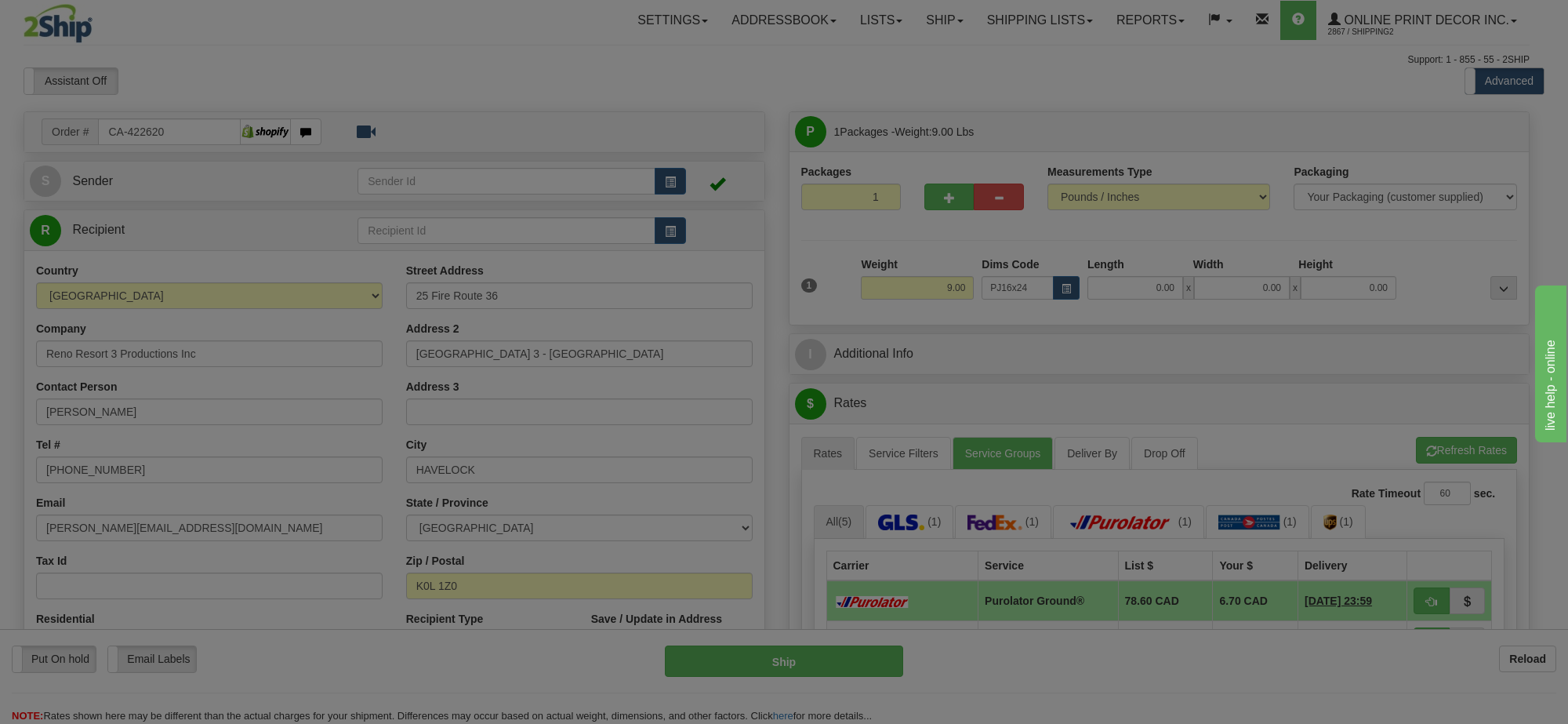
type input "28.00"
type input "18.00"
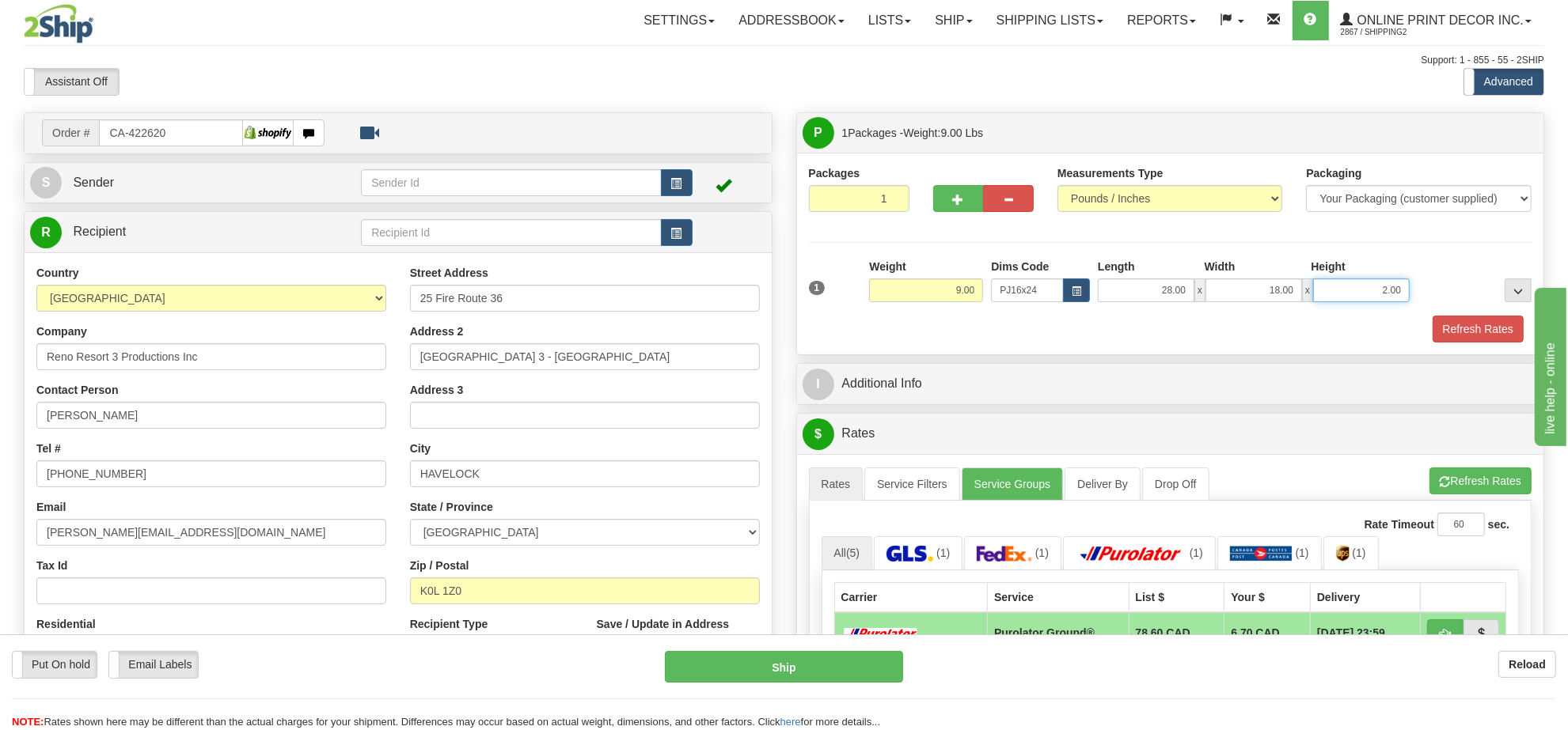
click at [1386, 295] on input "2.00" at bounding box center [1362, 290] width 97 height 23
click at [1387, 293] on input "2.00" at bounding box center [1362, 290] width 97 height 23
type input "6.00"
click at [1509, 479] on button "Refresh Rates" at bounding box center [1481, 481] width 102 height 27
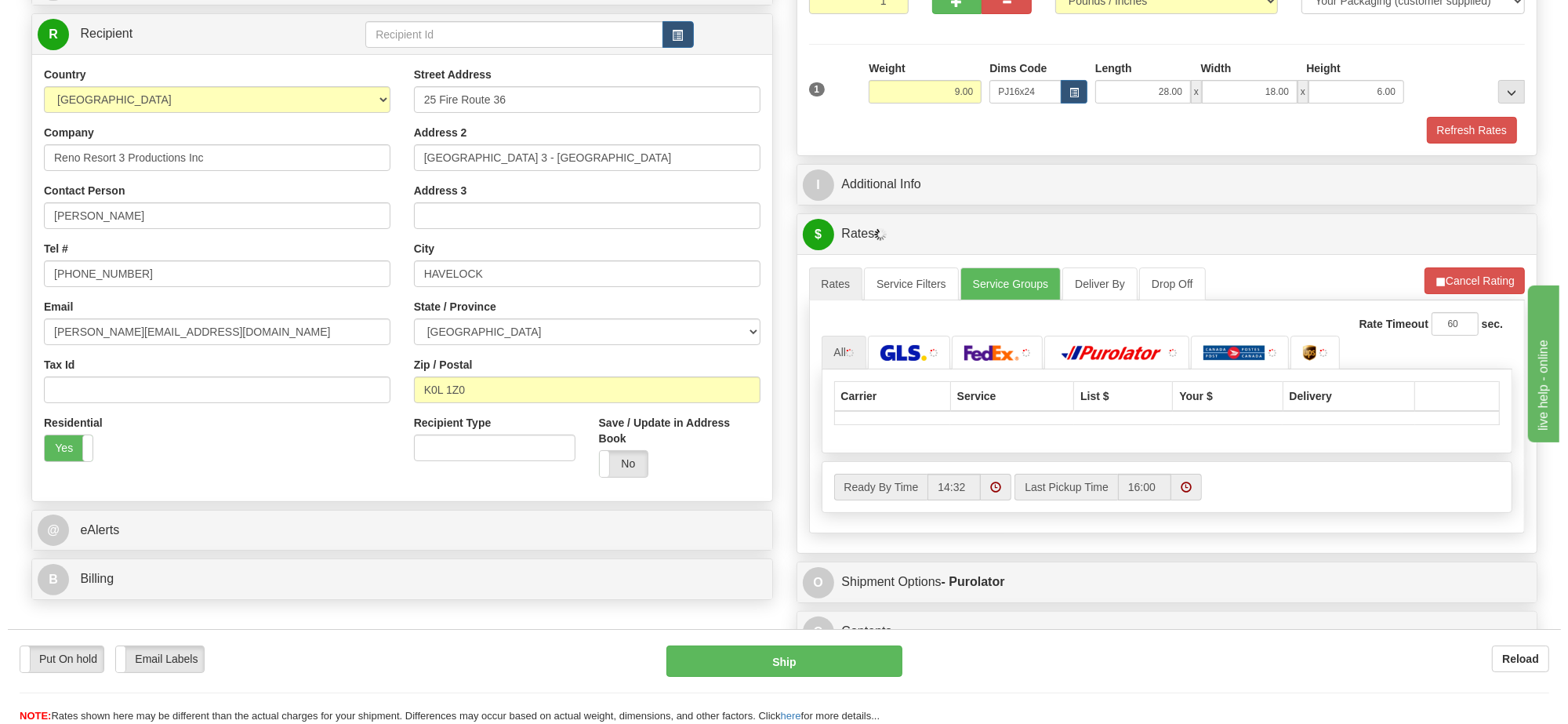
scroll to position [294, 0]
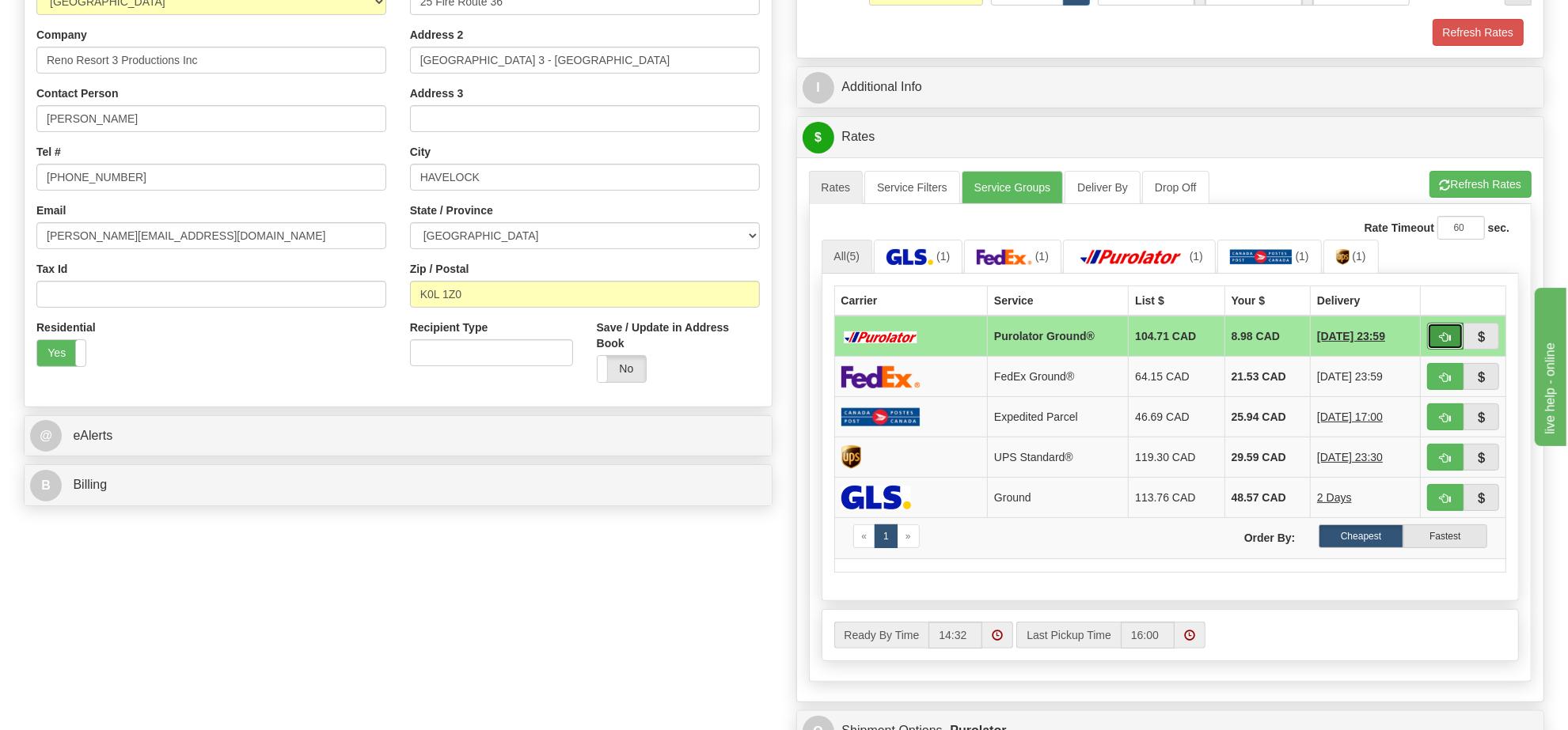
drag, startPoint x: 1419, startPoint y: 349, endPoint x: 1437, endPoint y: 345, distance: 18.4
click at [1437, 345] on button "button" at bounding box center [1445, 336] width 36 height 27
type input "260"
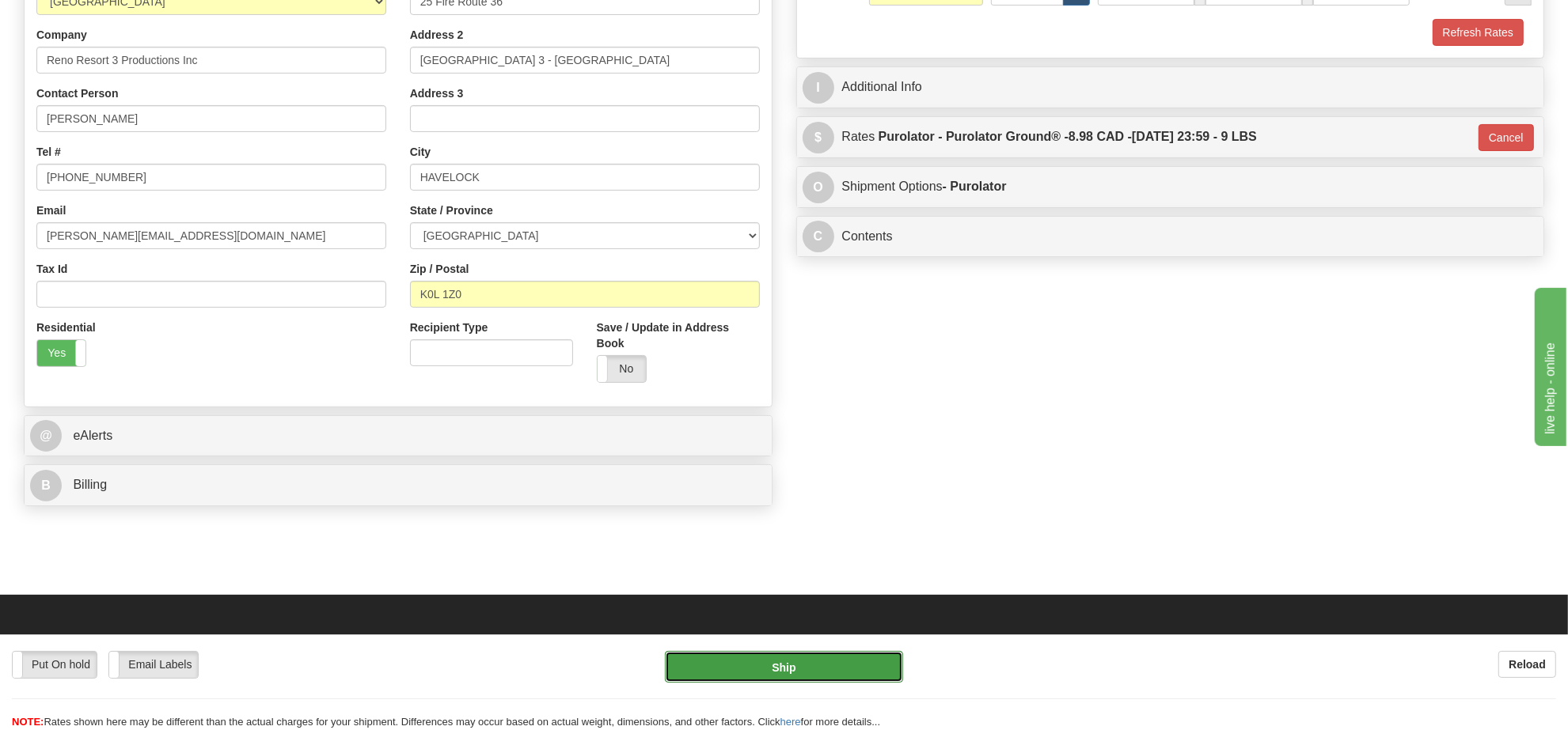
click at [790, 663] on button "Ship" at bounding box center [783, 667] width 237 height 32
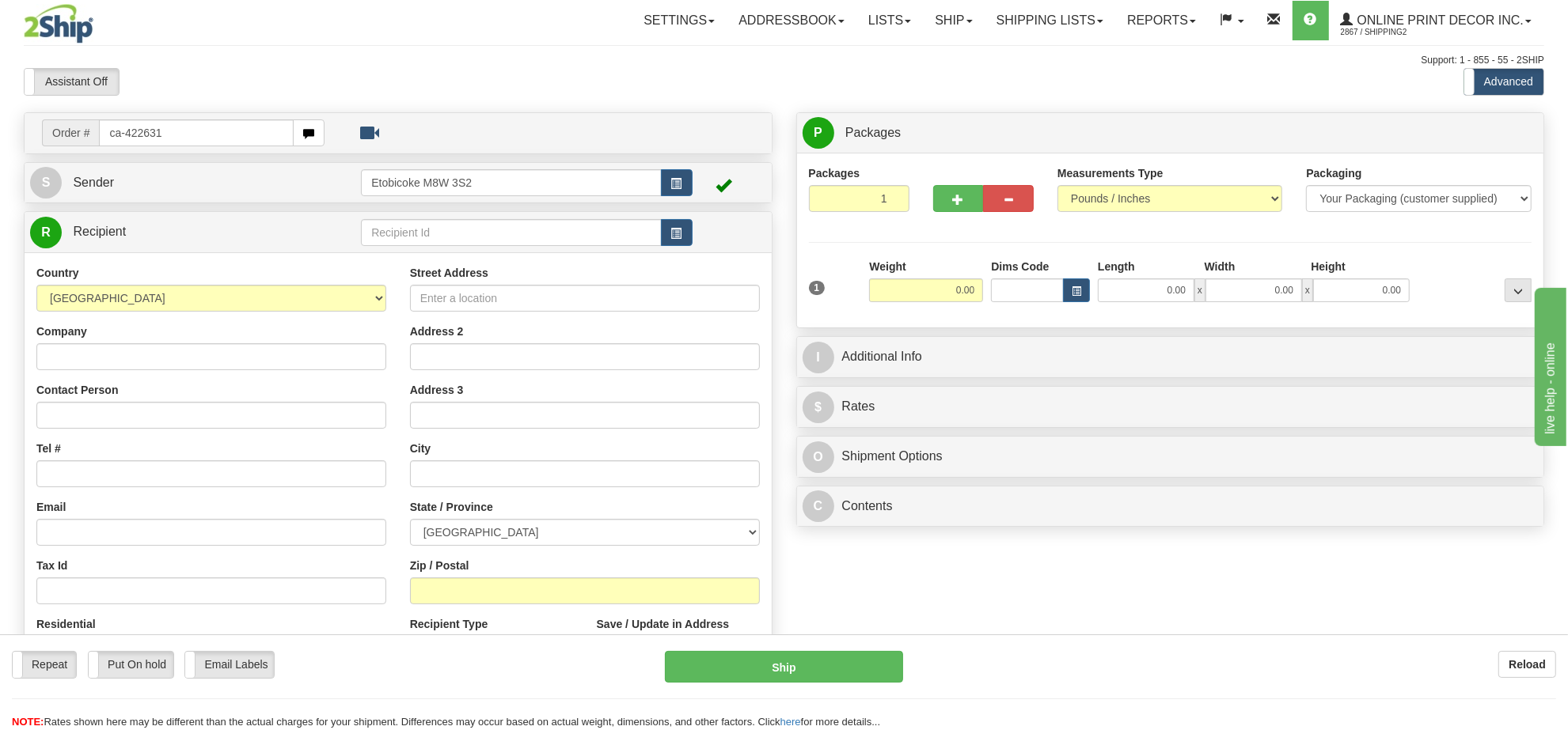
type input "ca-422631"
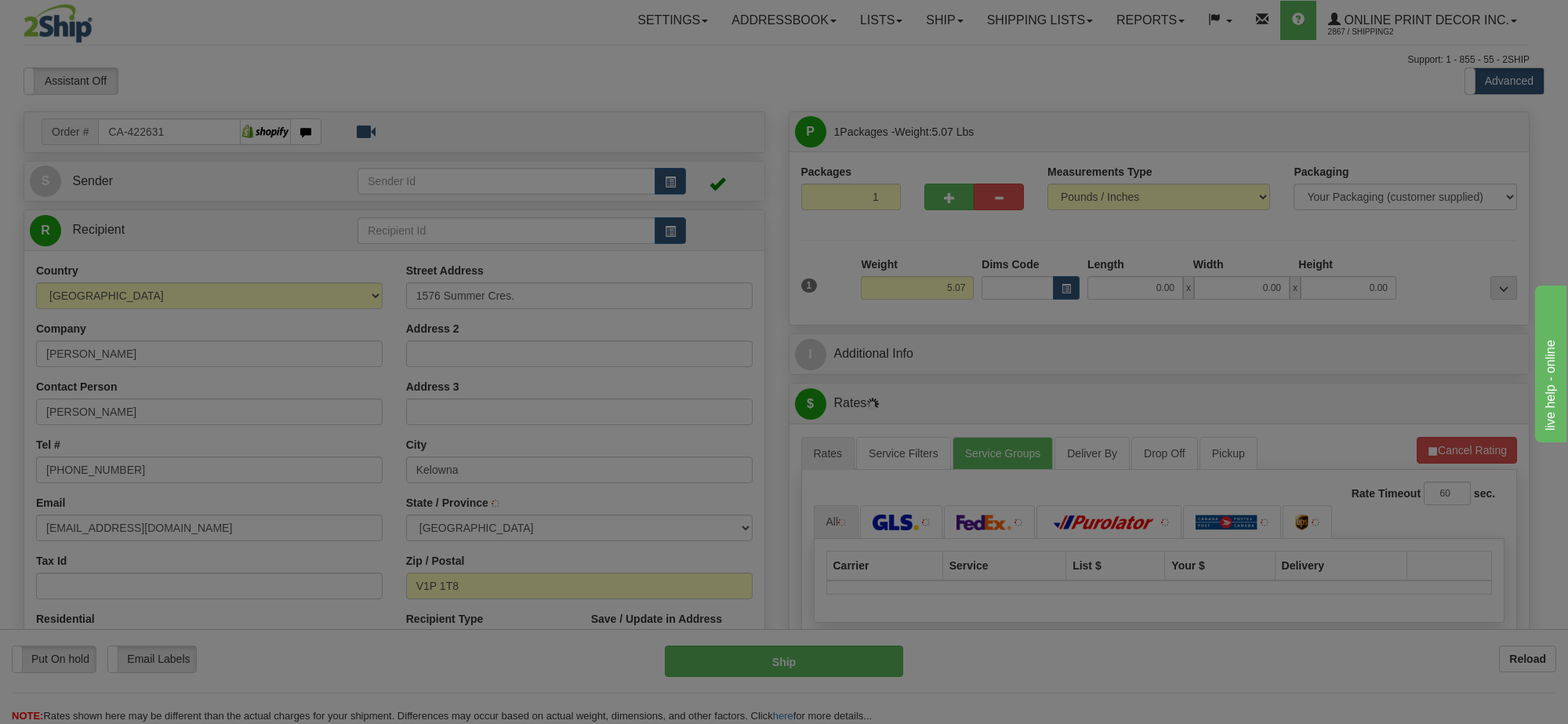
type input "KELOWNA"
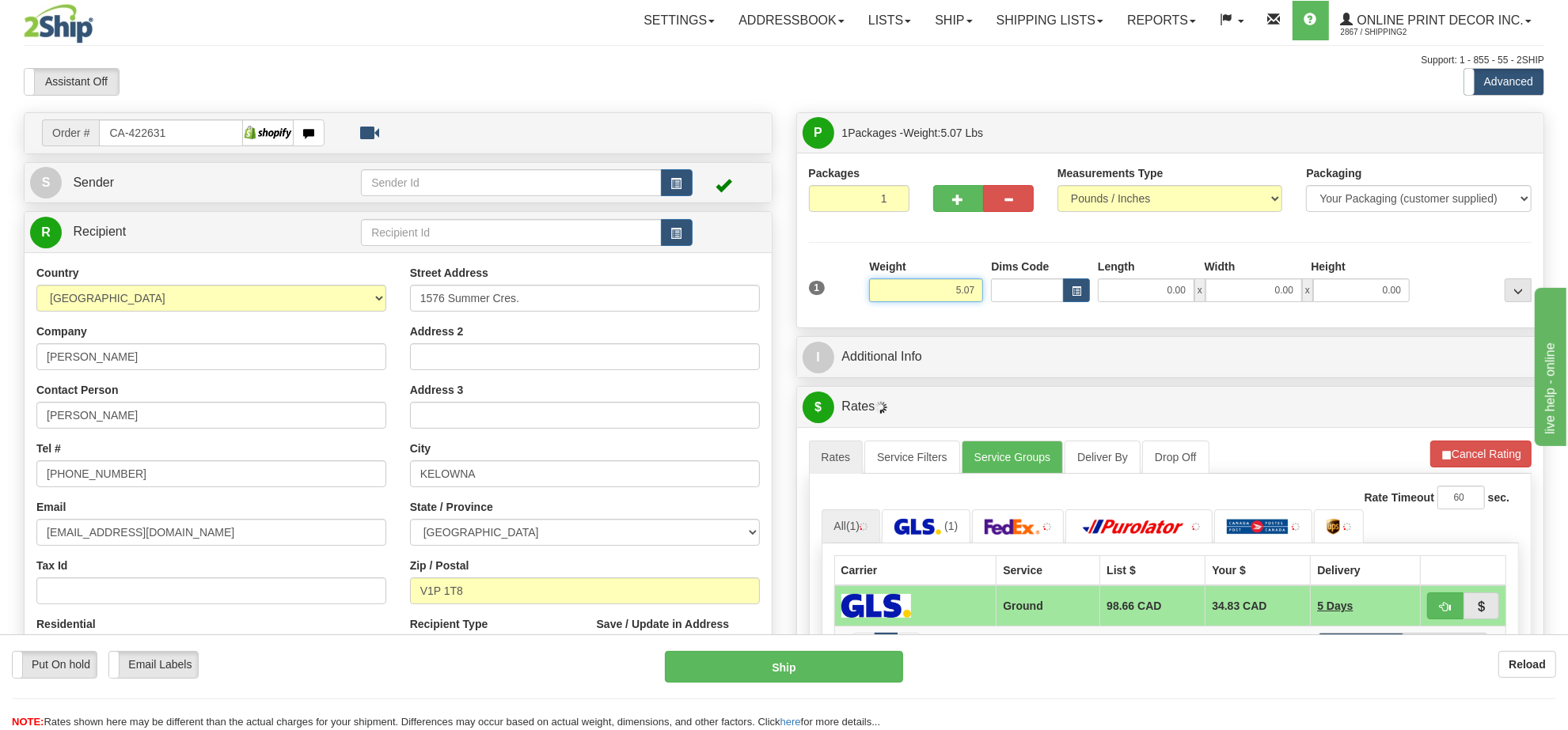
click at [932, 291] on input "5.07" at bounding box center [926, 290] width 114 height 23
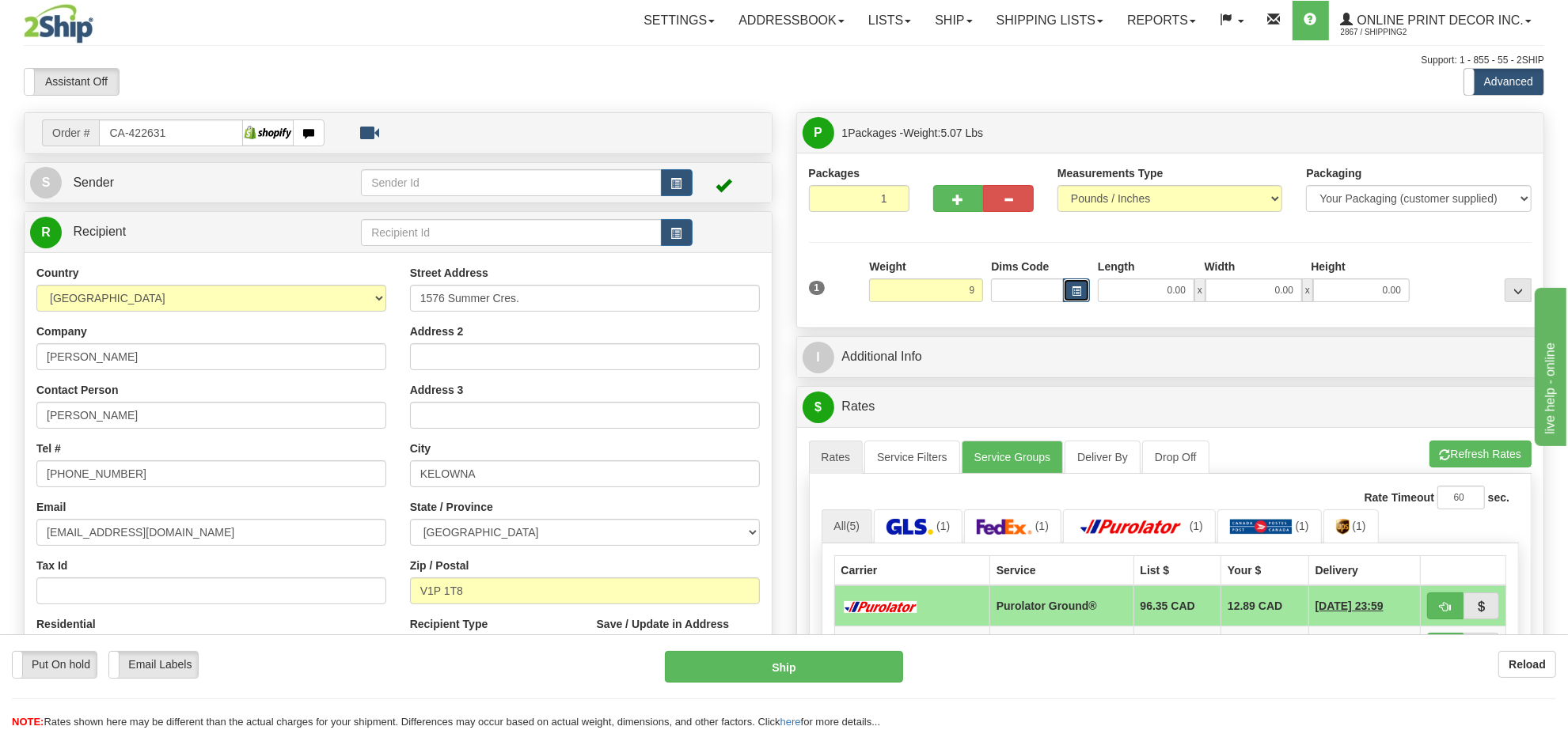
type input "9.00"
click at [1076, 292] on span "button" at bounding box center [1076, 291] width 10 height 9
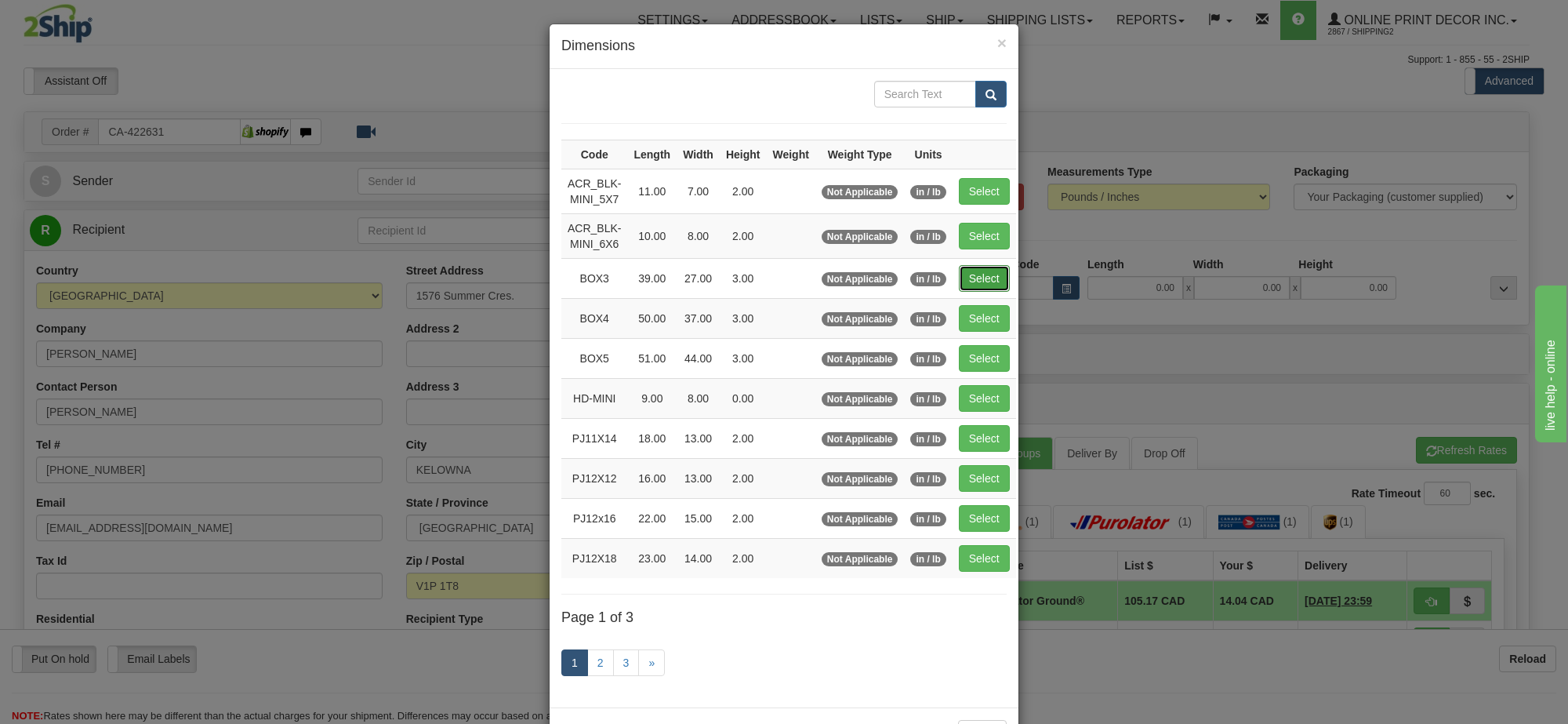
click at [970, 281] on button "Select" at bounding box center [984, 278] width 51 height 27
type input "BOX3"
type input "39.00"
type input "27.00"
type input "3.00"
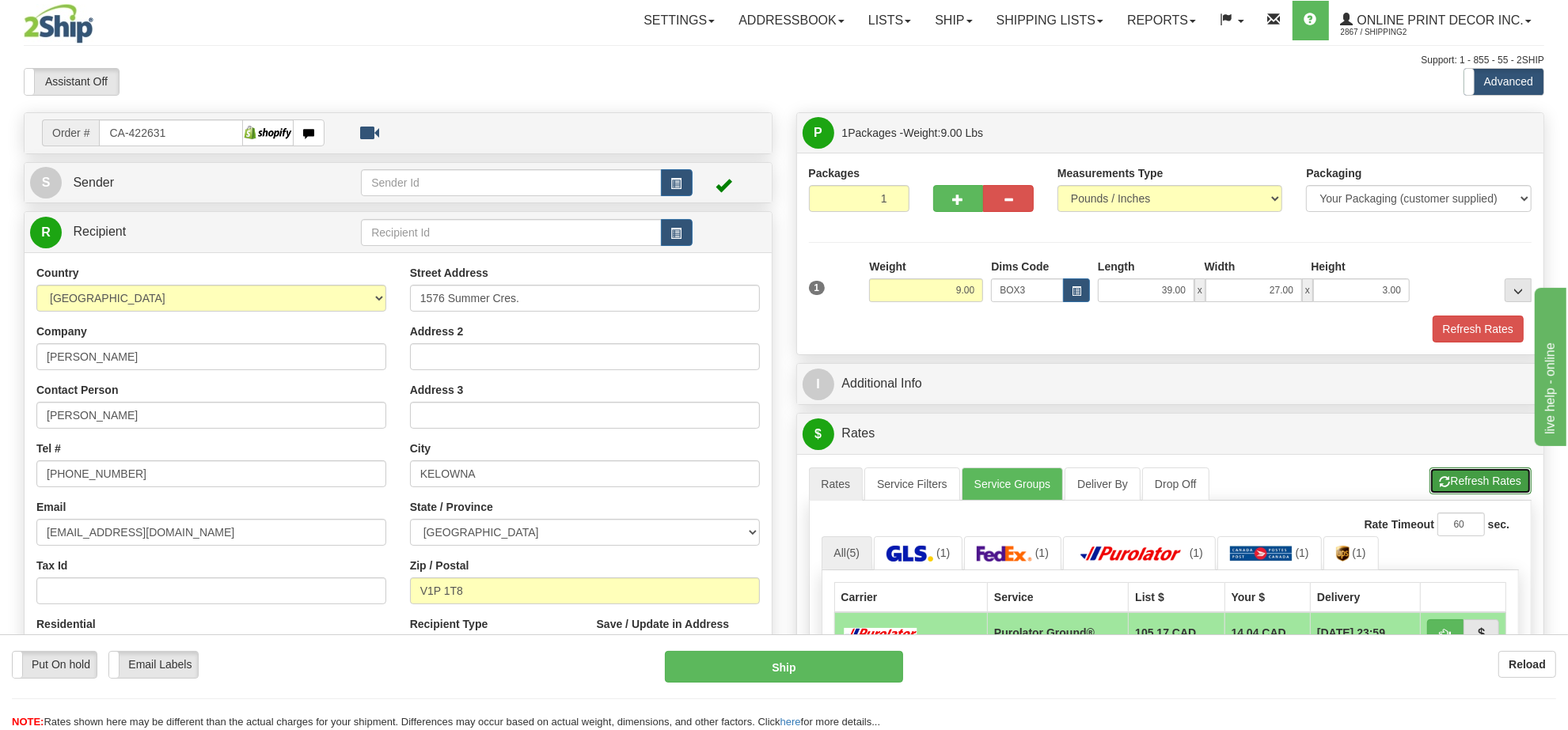
click at [1482, 487] on button "Refresh Rates" at bounding box center [1481, 481] width 102 height 27
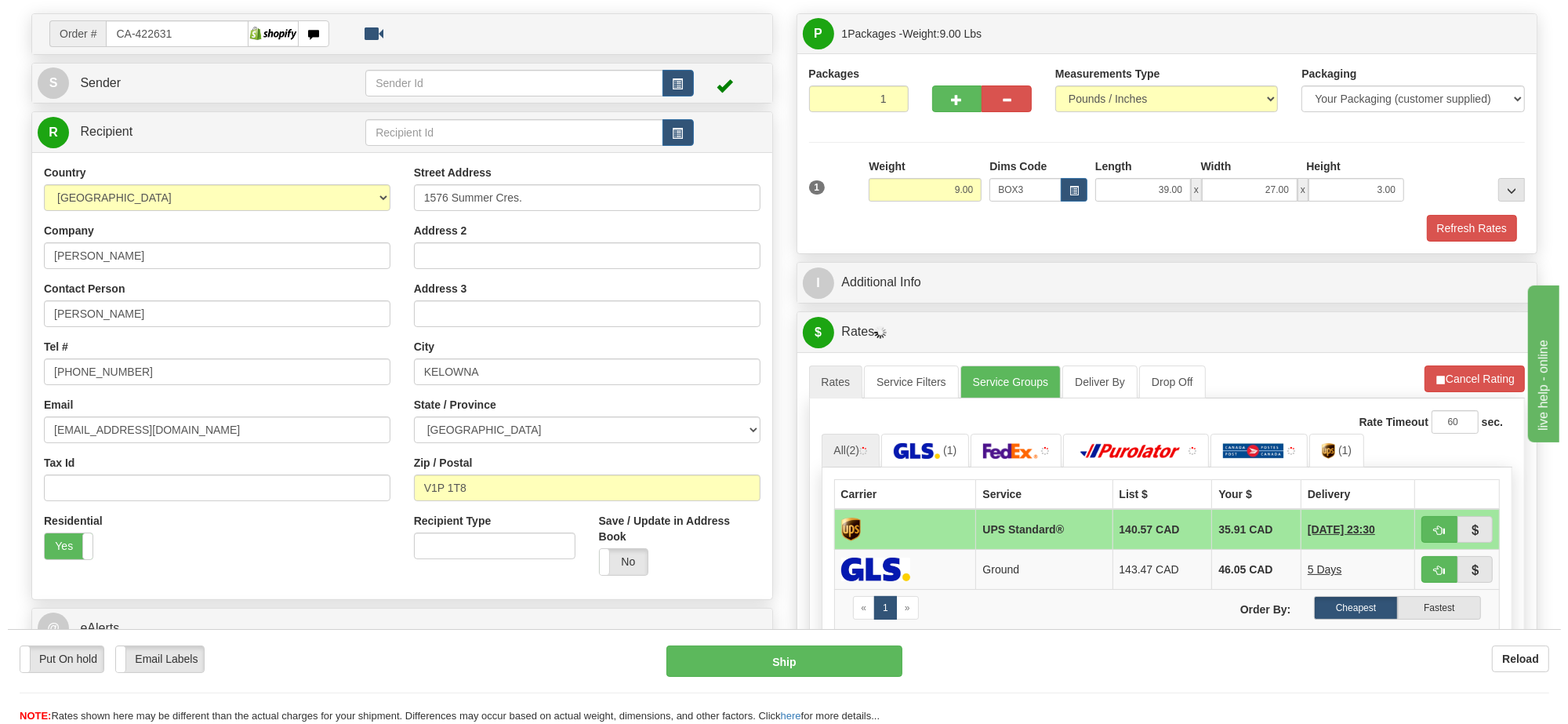
scroll to position [196, 0]
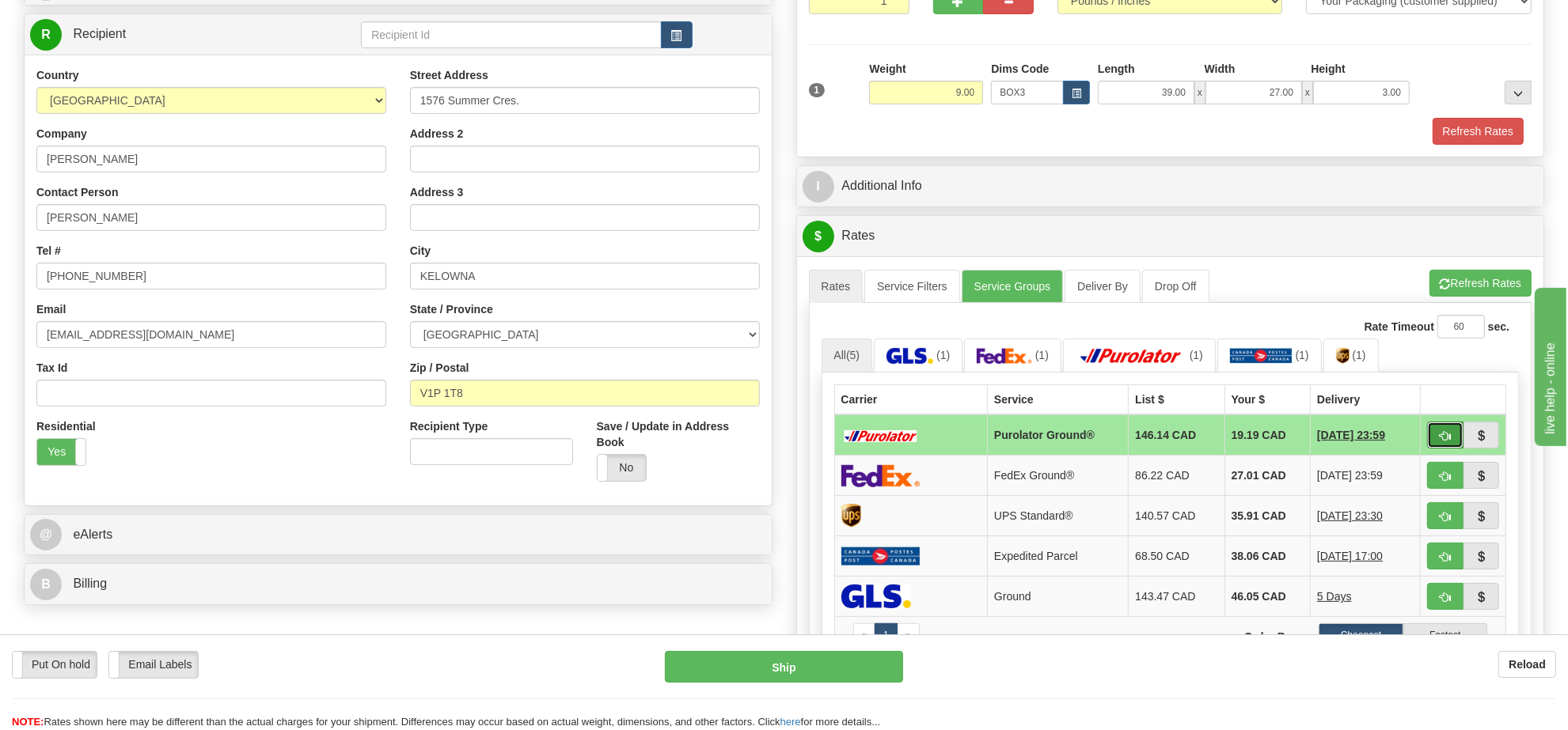
click at [1434, 440] on button "button" at bounding box center [1445, 435] width 36 height 27
type input "260"
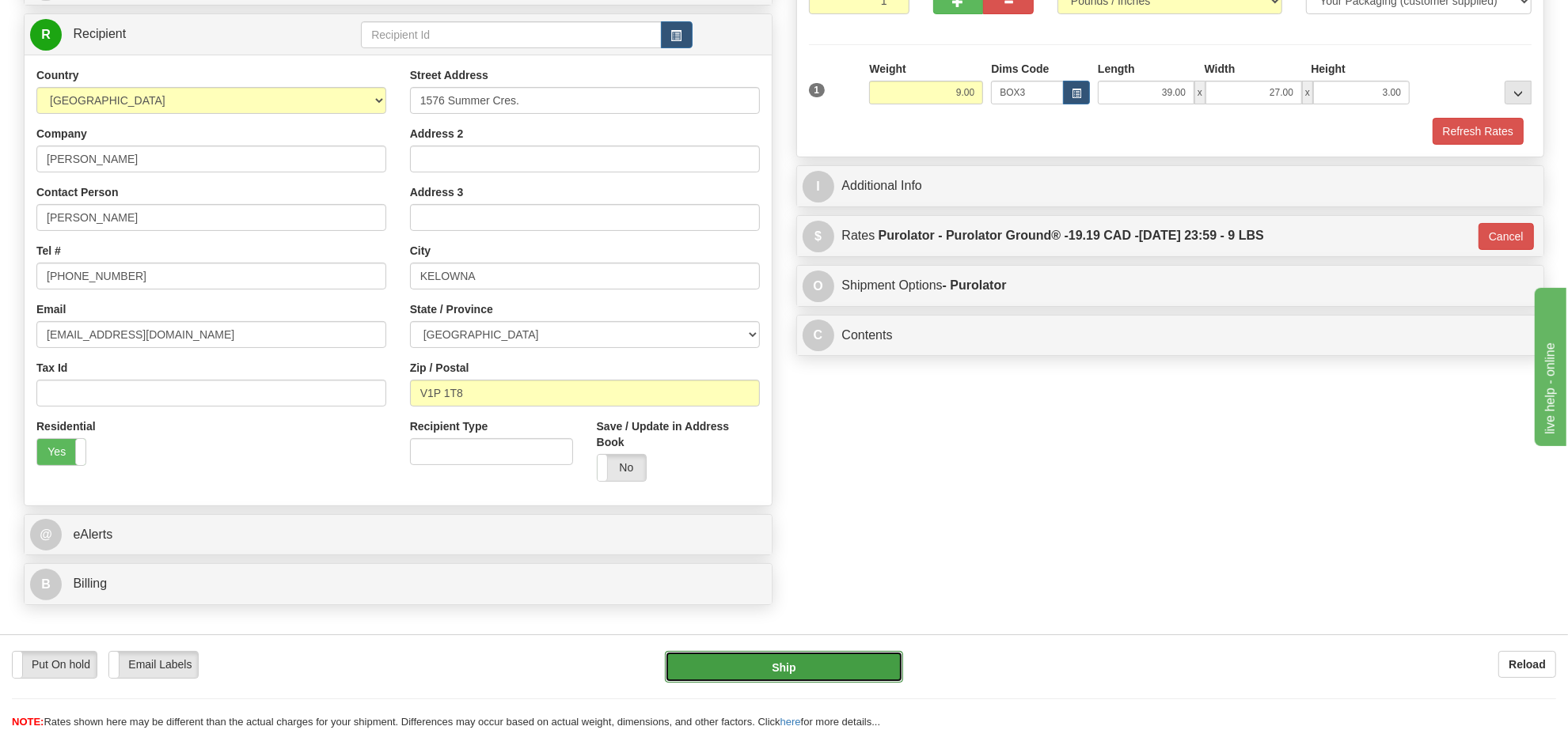
click at [877, 661] on button "Ship" at bounding box center [783, 667] width 237 height 32
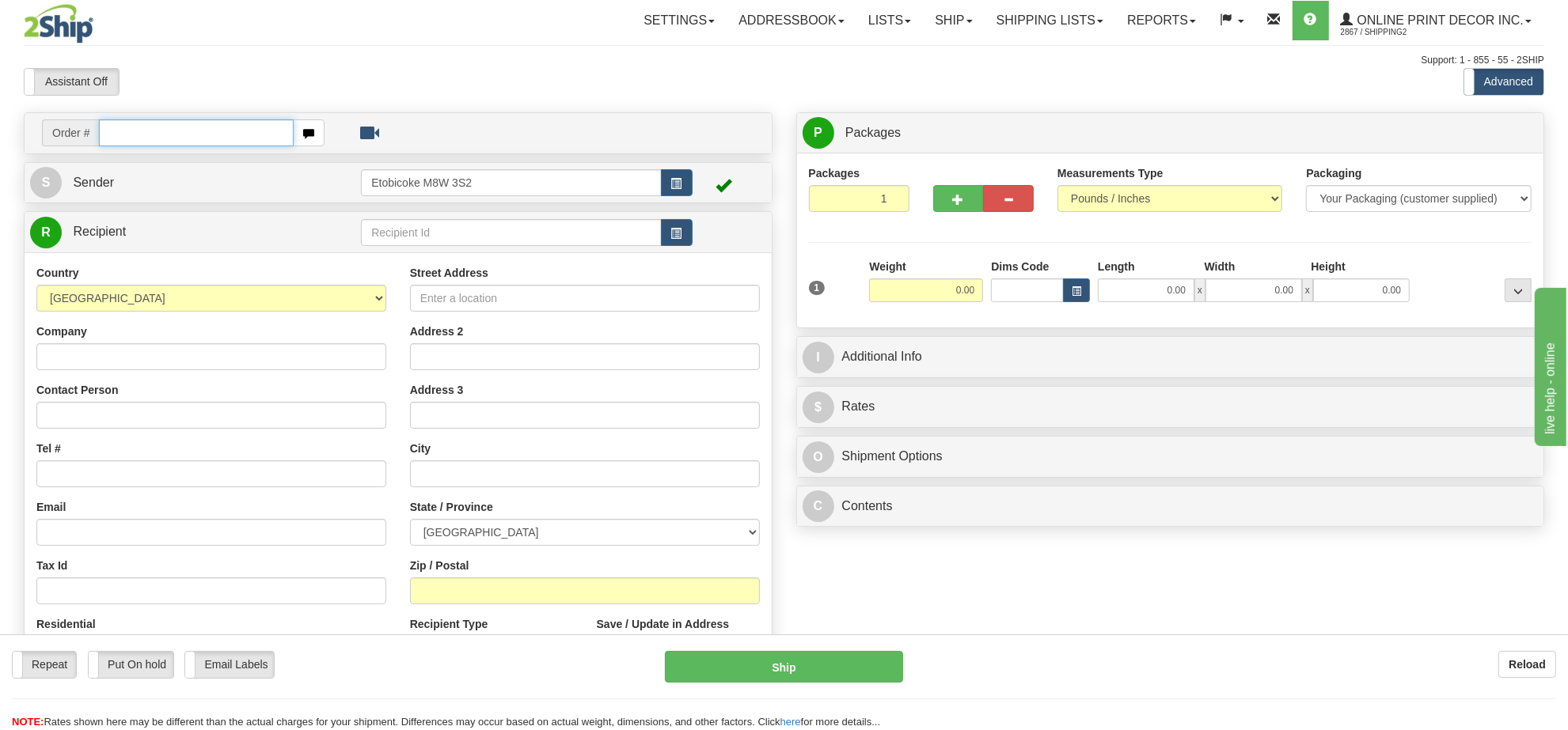
click at [227, 135] on input "text" at bounding box center [196, 132] width 195 height 27
type input "ca-422666"
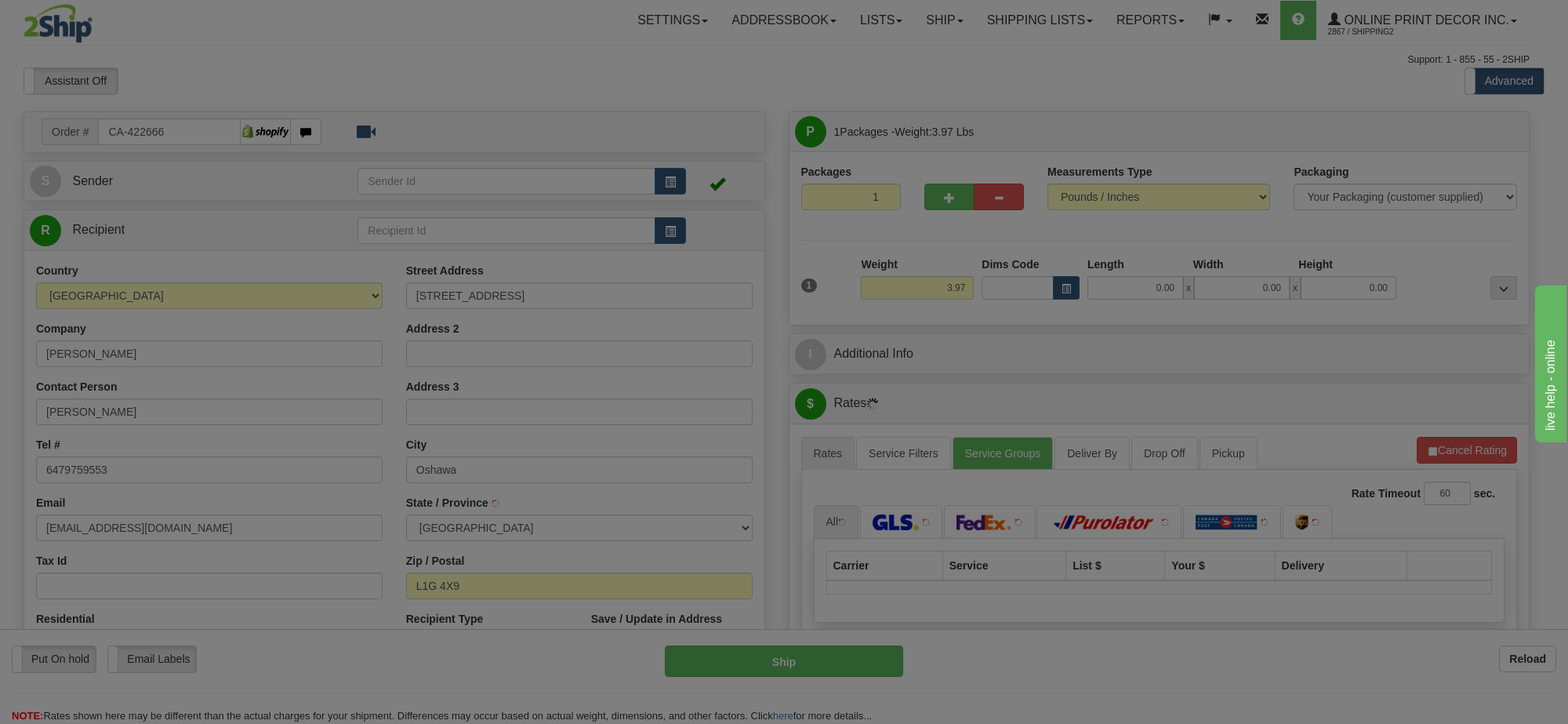
type input "OSHAWA"
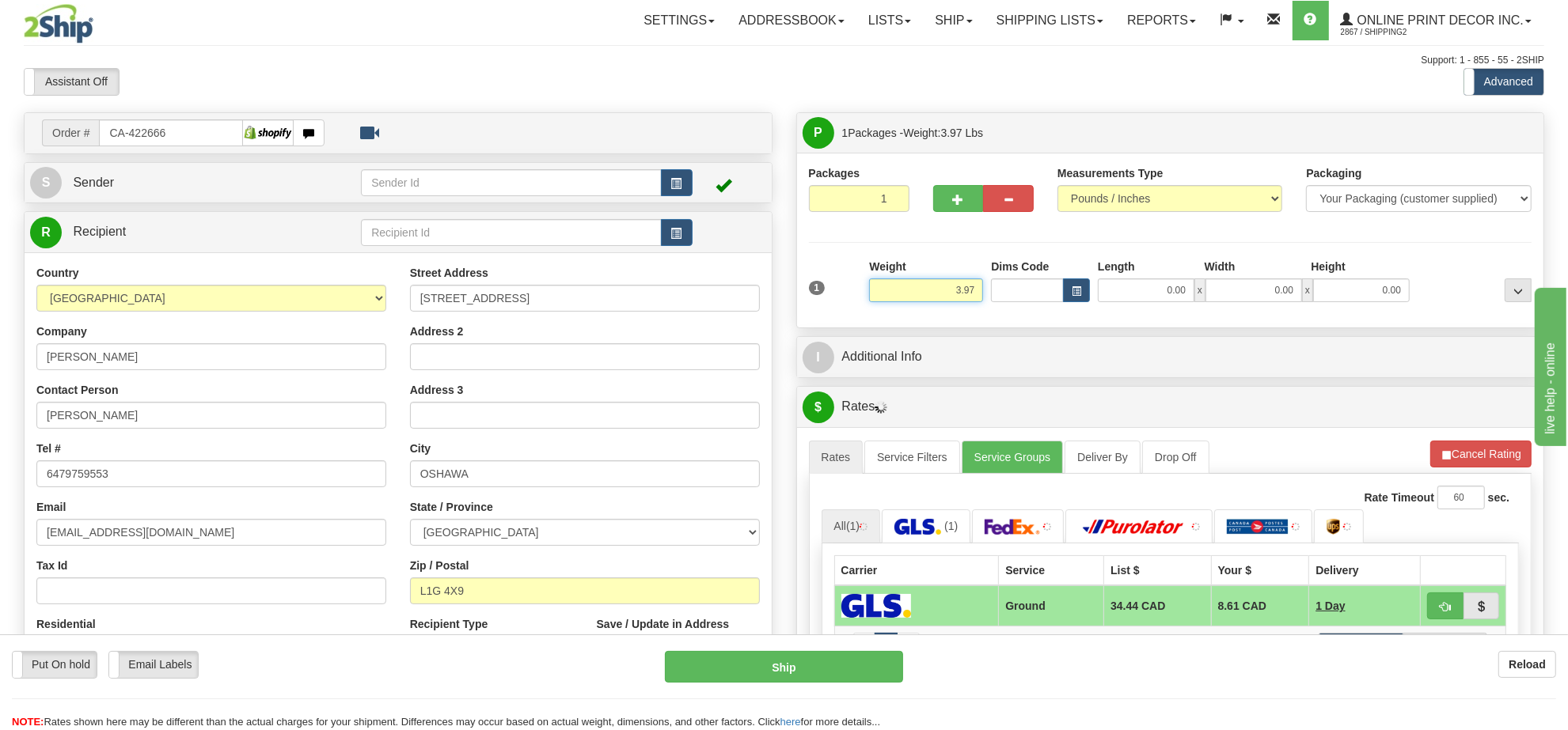
click at [954, 299] on input "3.97" at bounding box center [926, 290] width 114 height 23
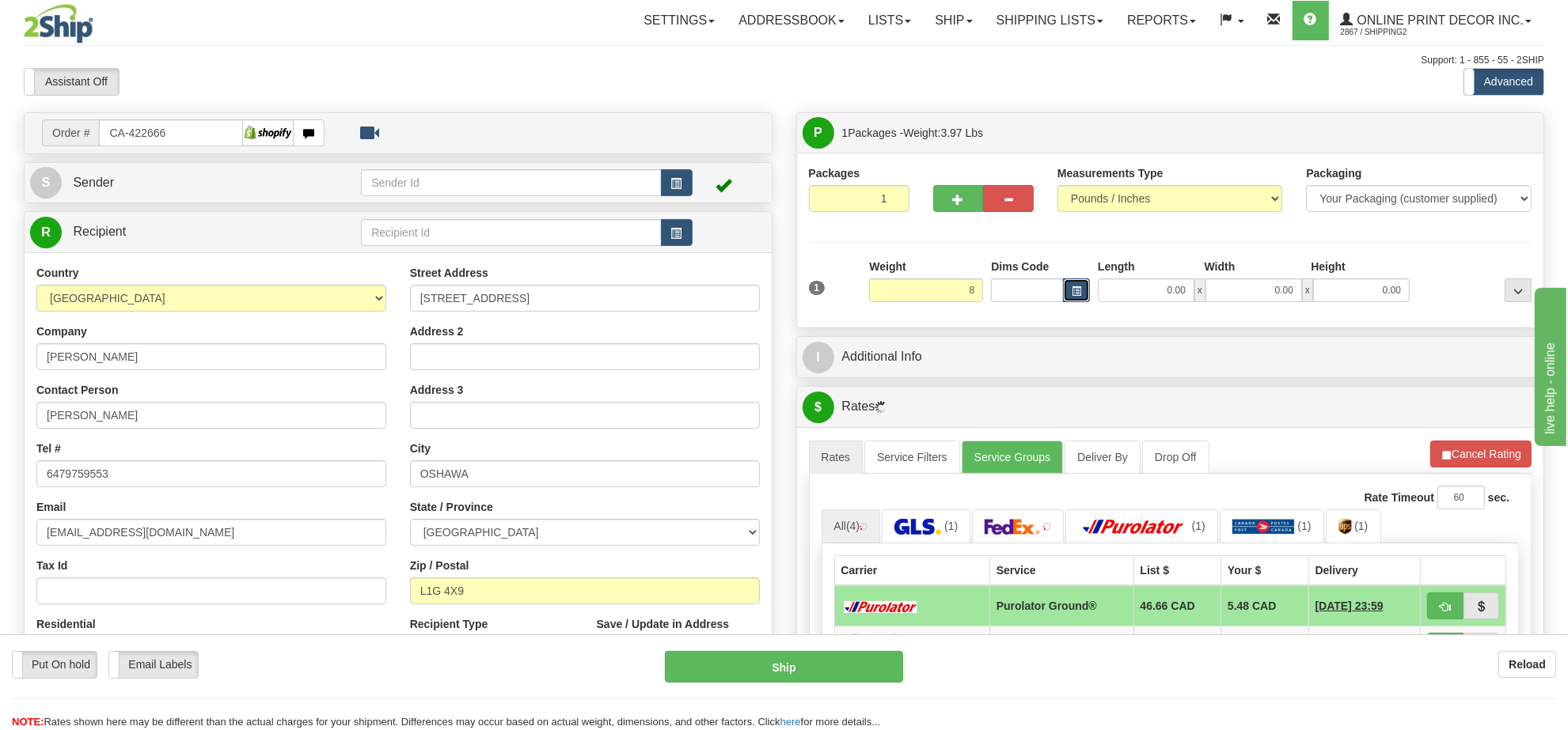
type input "8.00"
click at [1077, 285] on button "button" at bounding box center [1076, 290] width 27 height 23
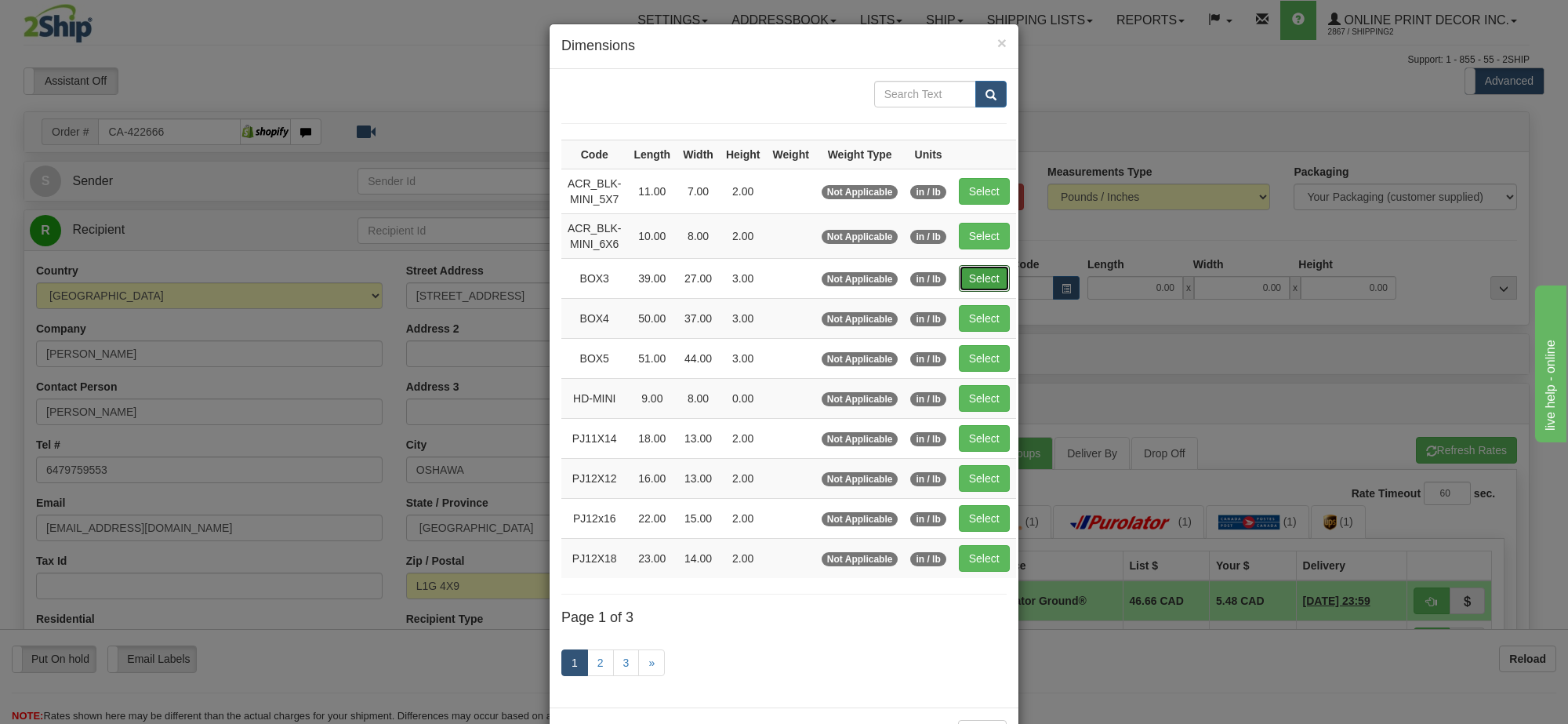
drag, startPoint x: 970, startPoint y: 282, endPoint x: 1278, endPoint y: 366, distance: 319.2
click at [970, 281] on button "Select" at bounding box center [984, 278] width 51 height 27
type input "BOX3"
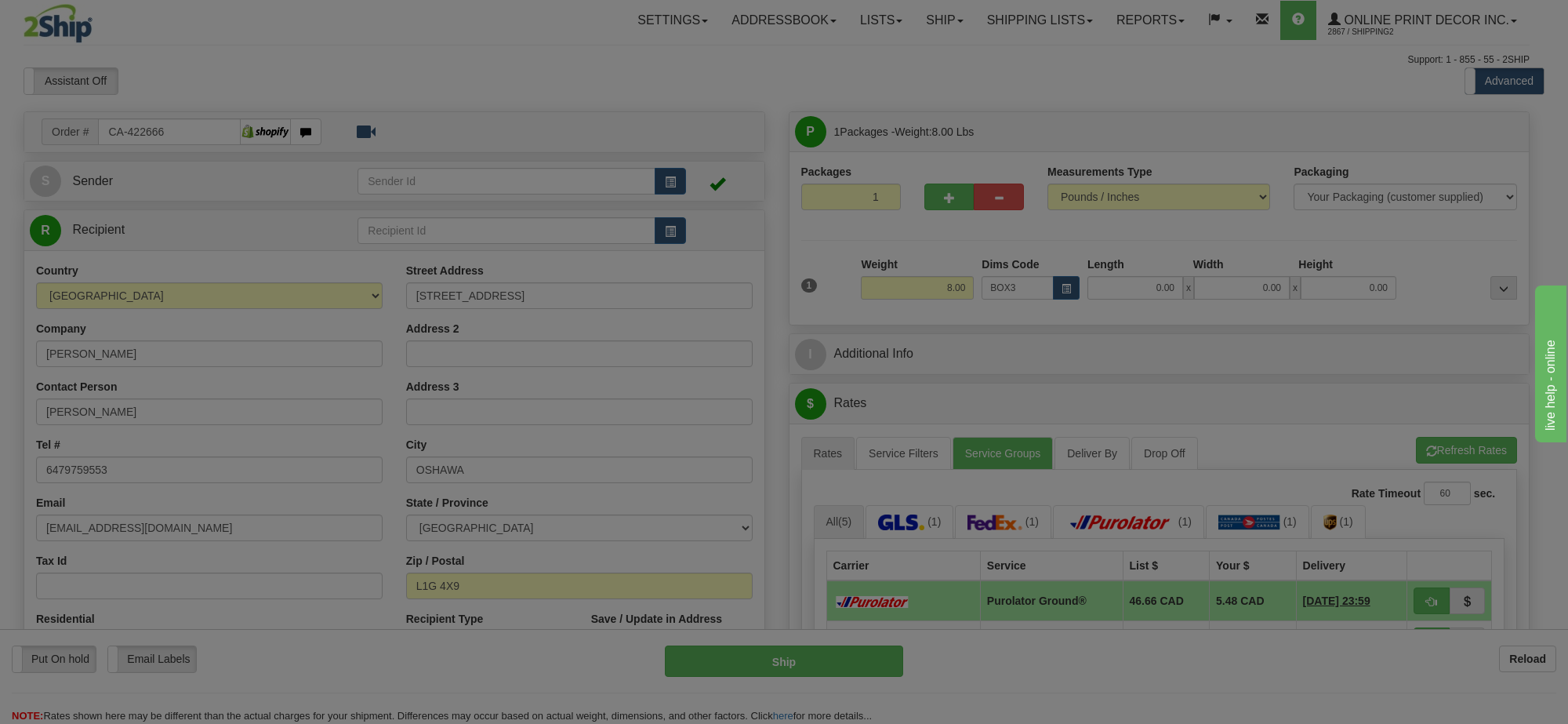
type input "39.00"
type input "27.00"
type input "3.00"
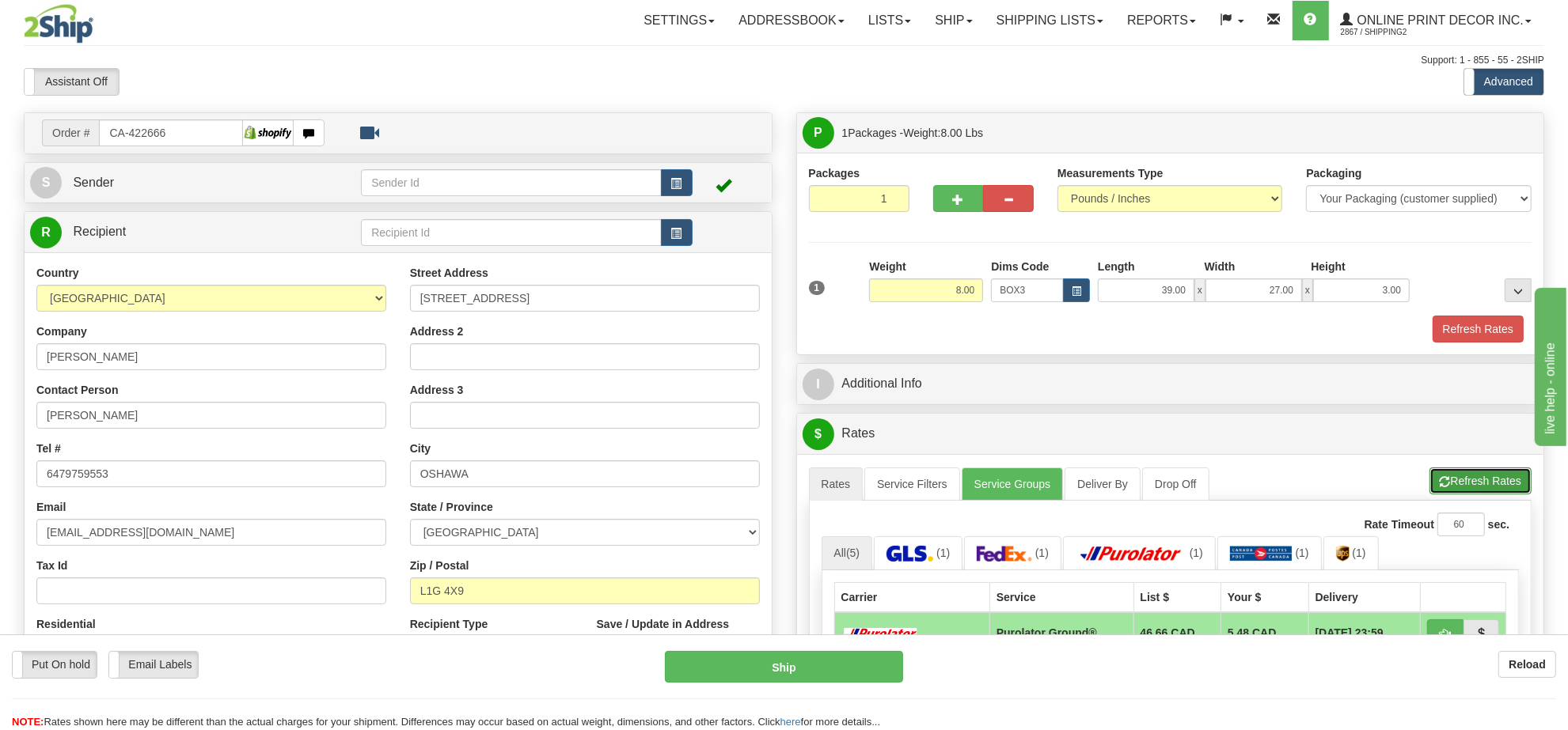
click at [1484, 472] on button "Refresh Rates" at bounding box center [1481, 481] width 102 height 27
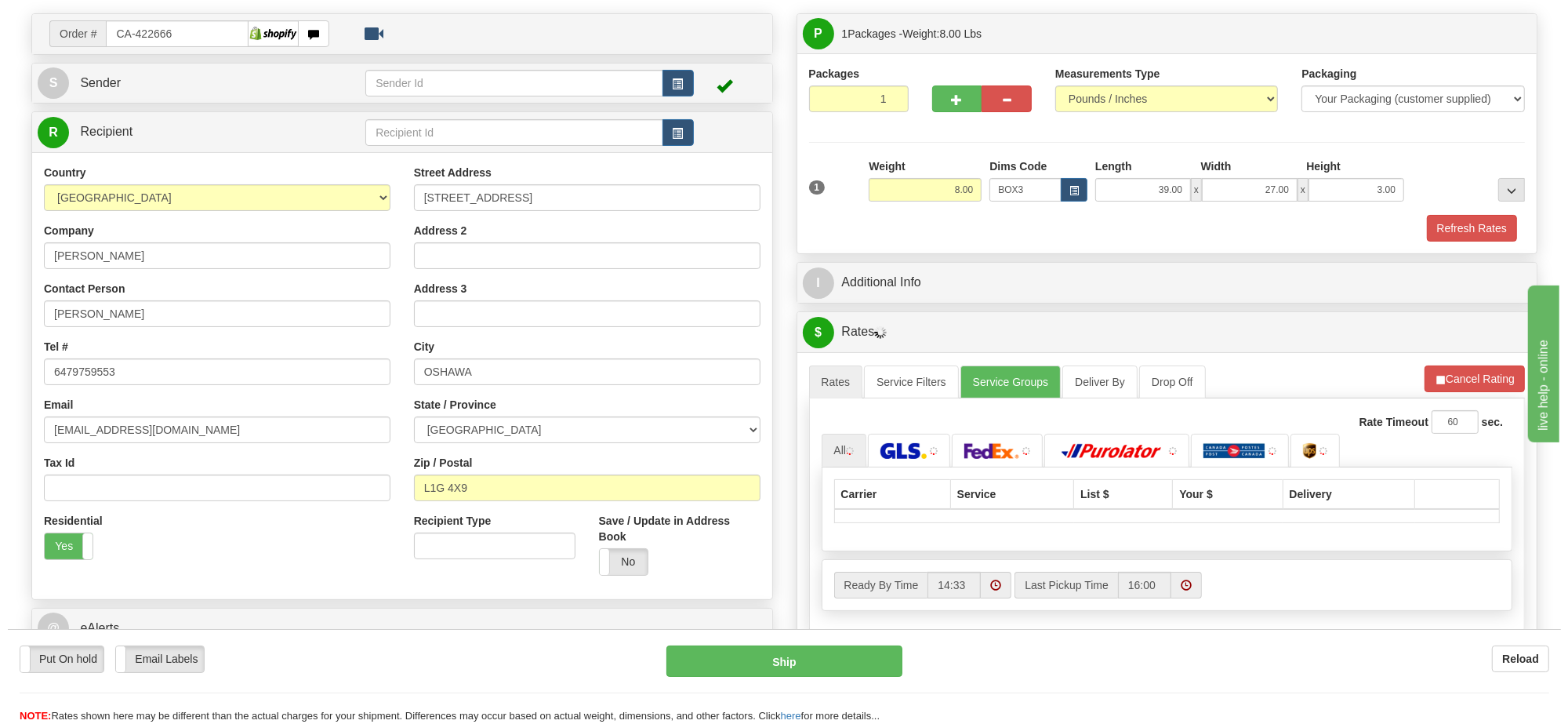
scroll to position [196, 0]
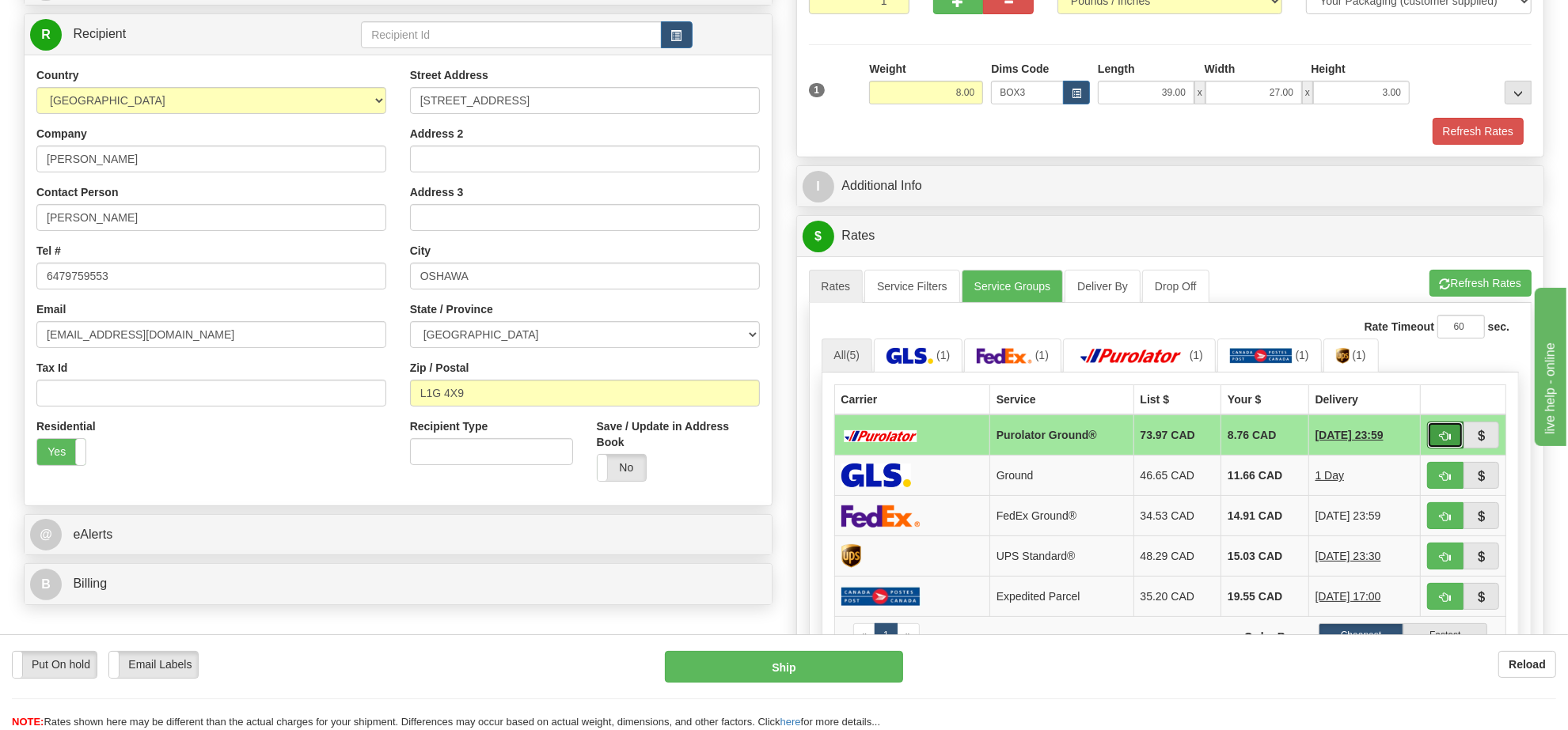
click at [1438, 449] on button "button" at bounding box center [1445, 435] width 36 height 27
type input "260"
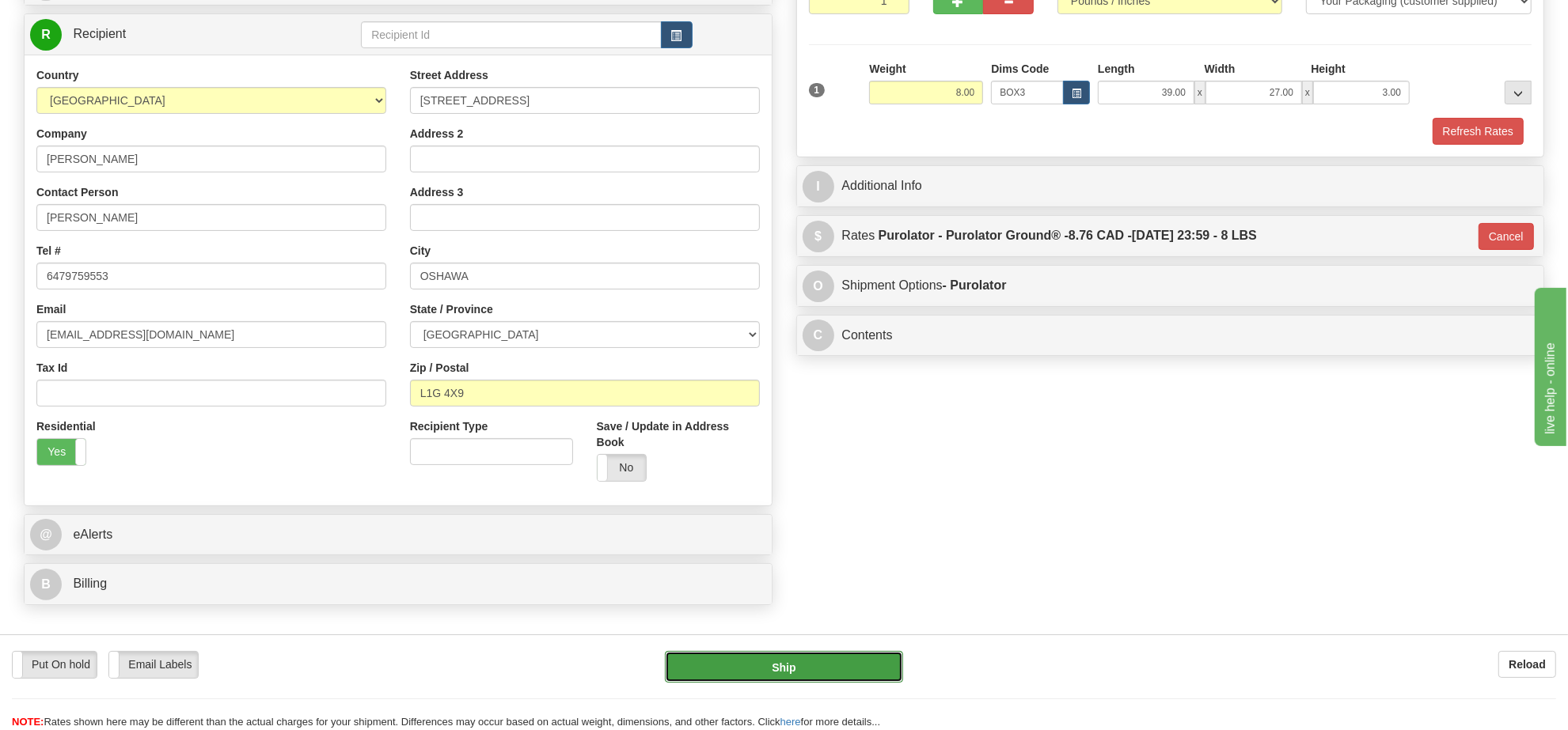
click at [837, 664] on button "Ship" at bounding box center [783, 667] width 237 height 32
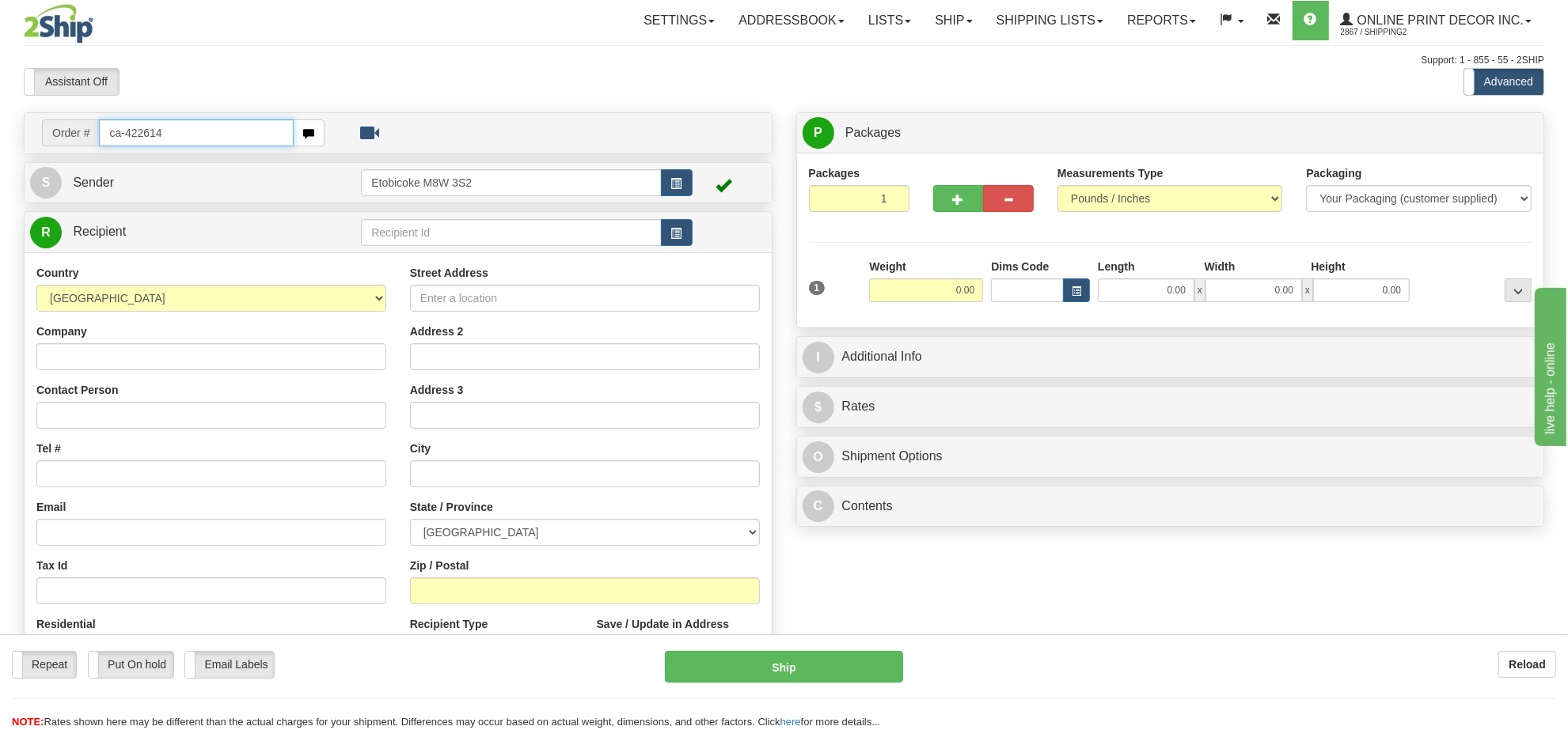
type input "ca-422614"
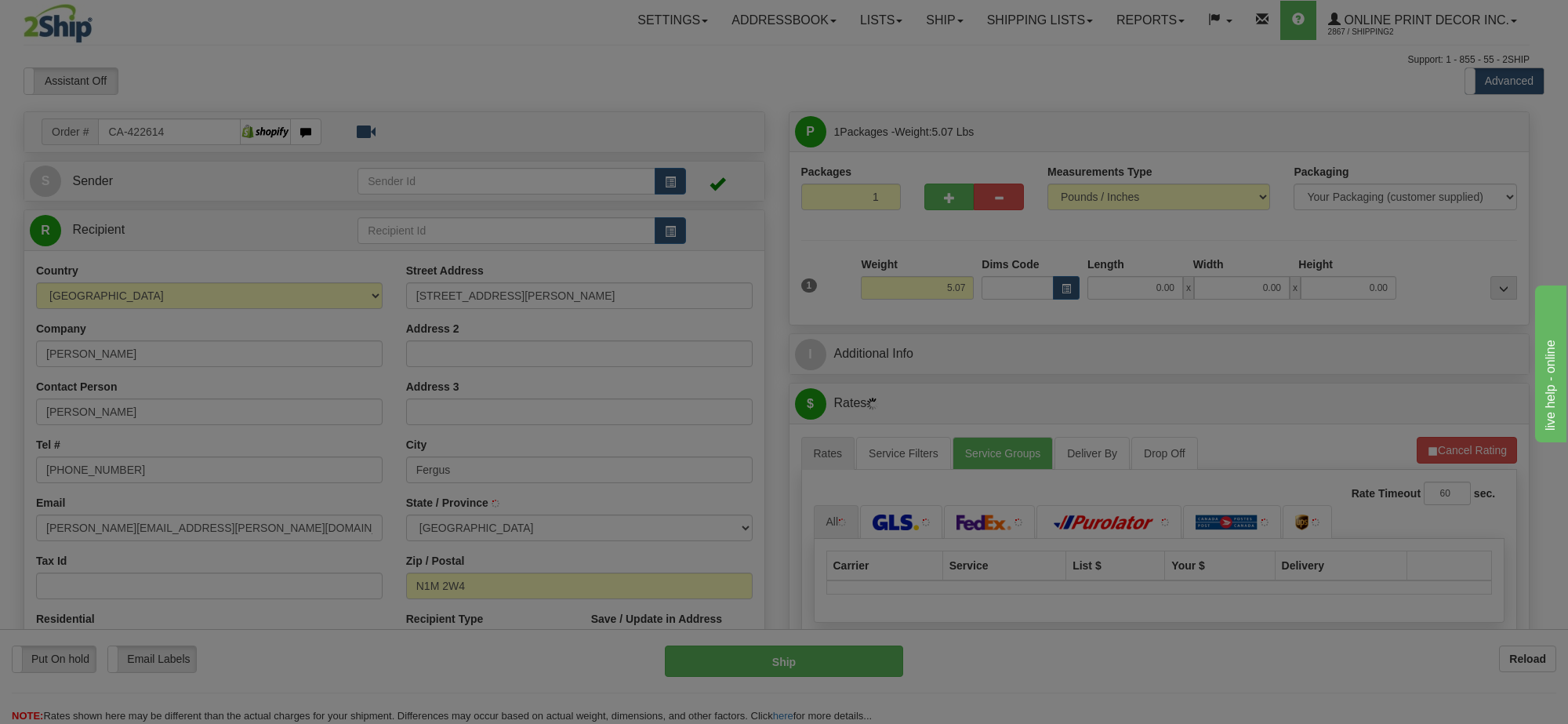
type input "FERGUS"
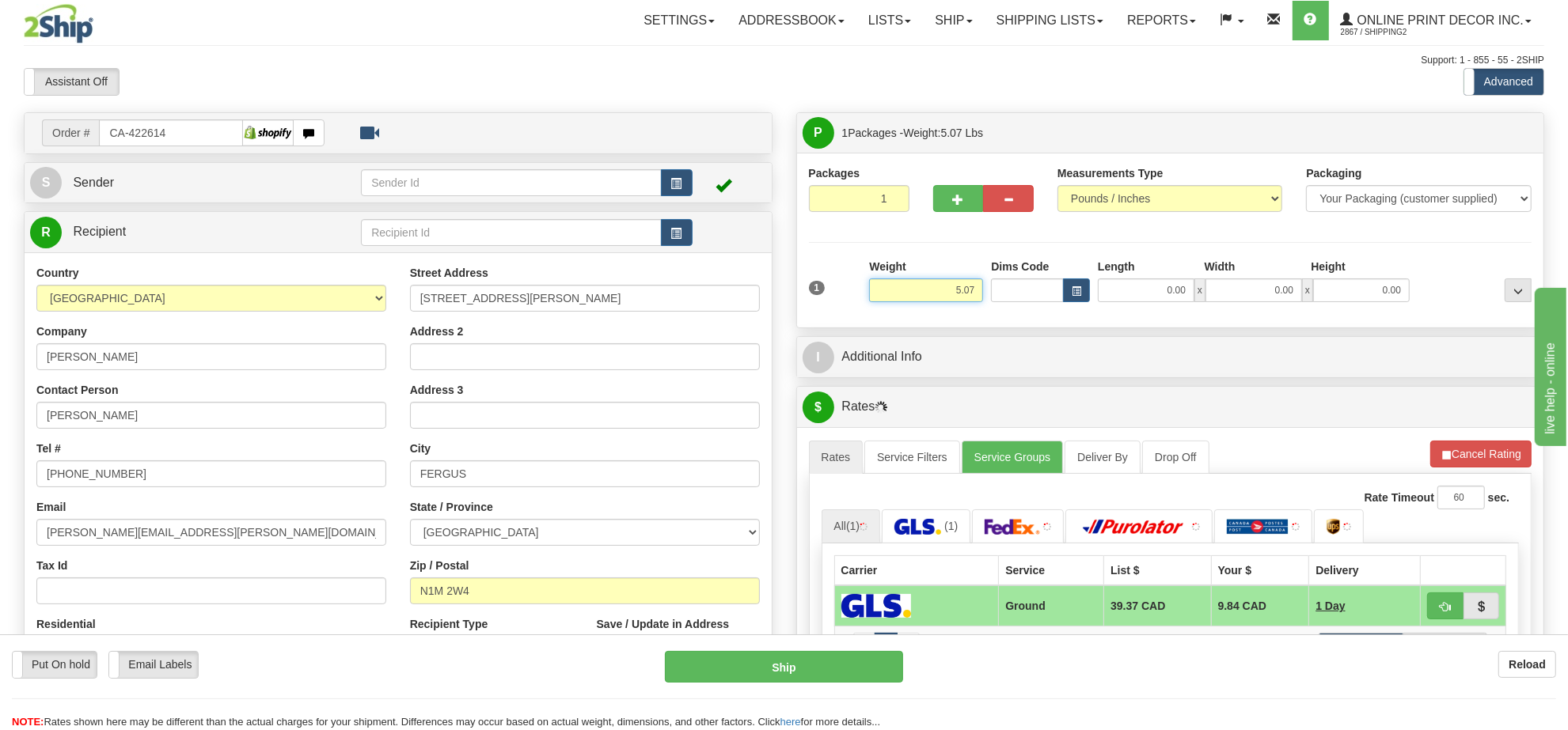
click at [958, 293] on input "5.07" at bounding box center [926, 290] width 114 height 23
click at [1089, 291] on button "button" at bounding box center [1076, 290] width 27 height 23
type input "9.00"
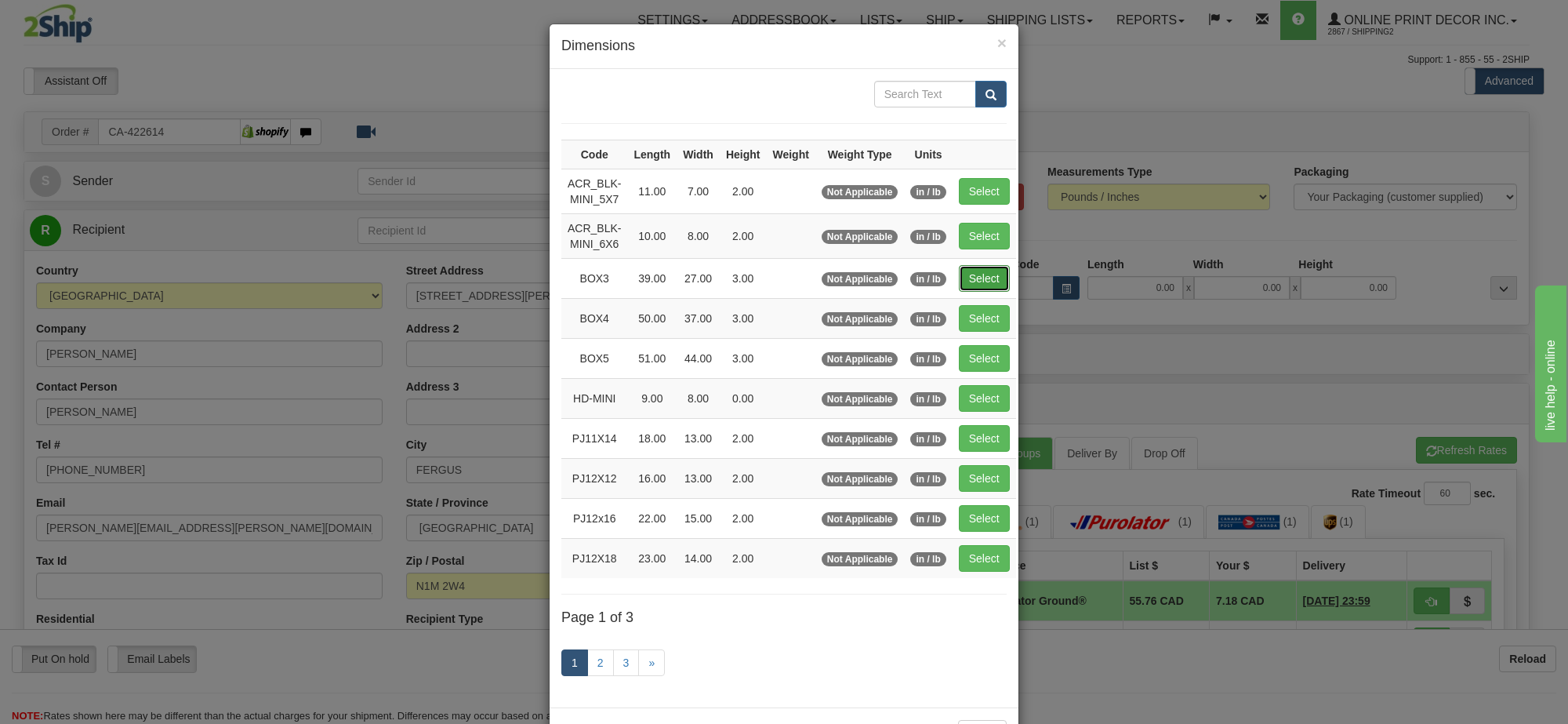
click at [1004, 272] on button "Select" at bounding box center [984, 278] width 51 height 27
type input "BOX3"
type input "39.00"
type input "27.00"
type input "3.00"
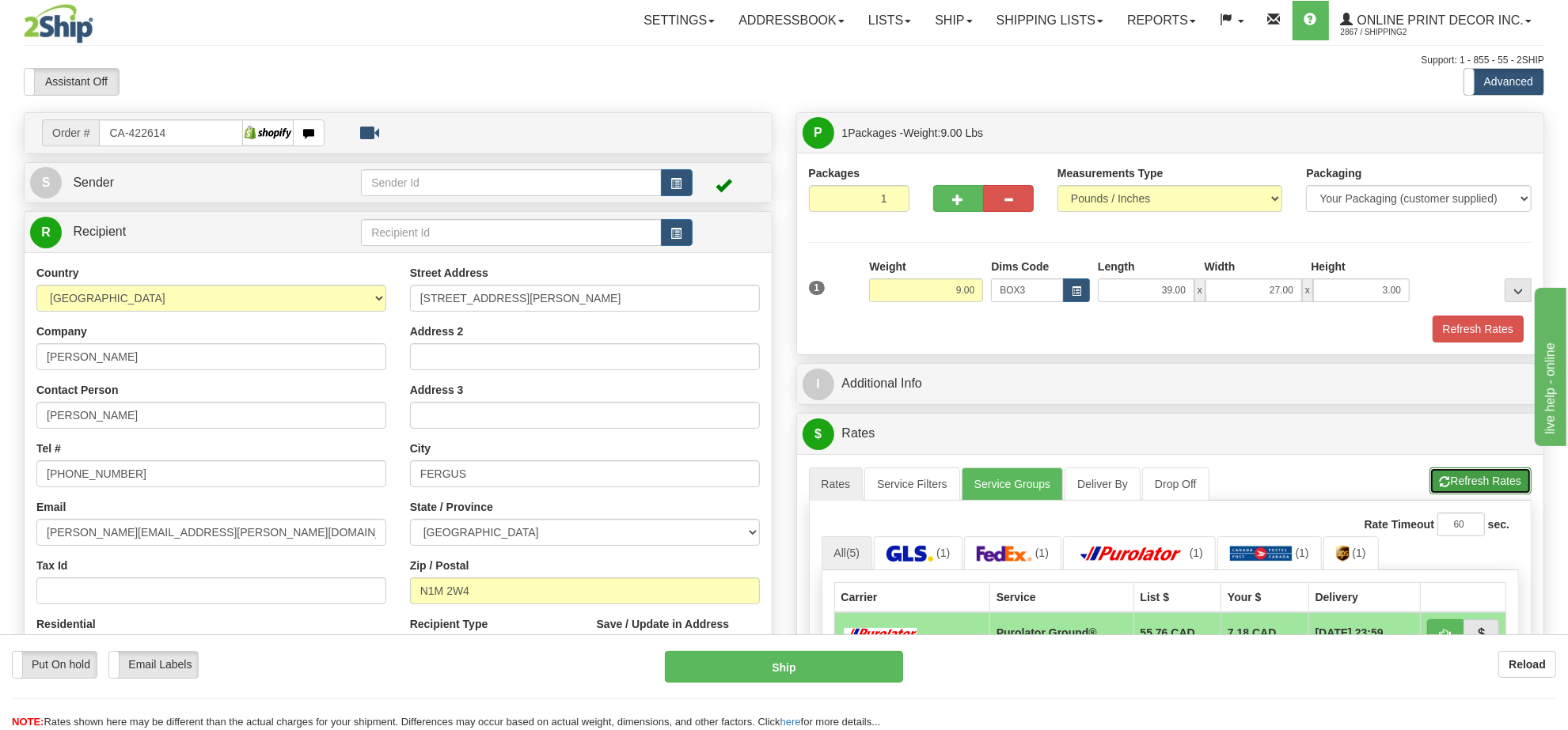
click at [1476, 480] on button "Refresh Rates" at bounding box center [1481, 481] width 102 height 27
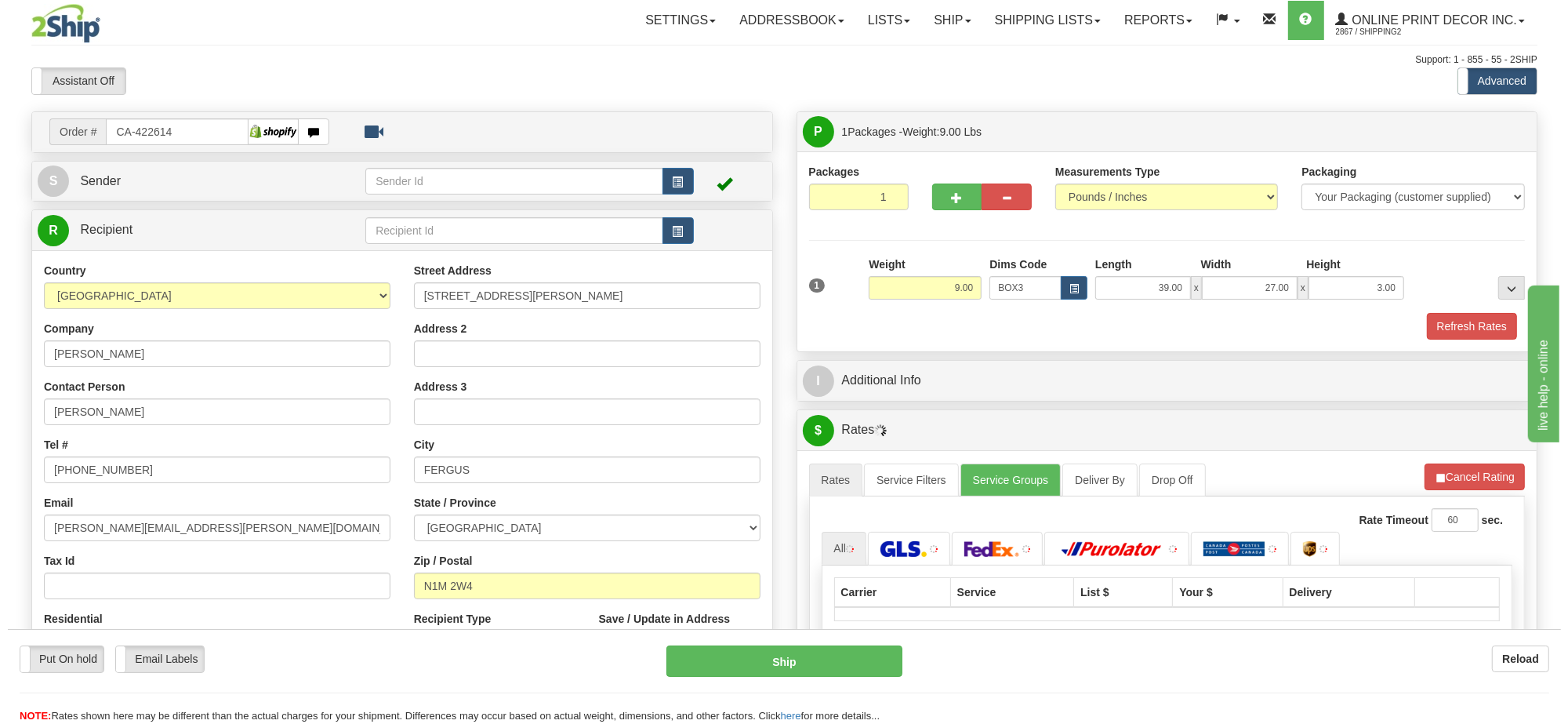
scroll to position [196, 0]
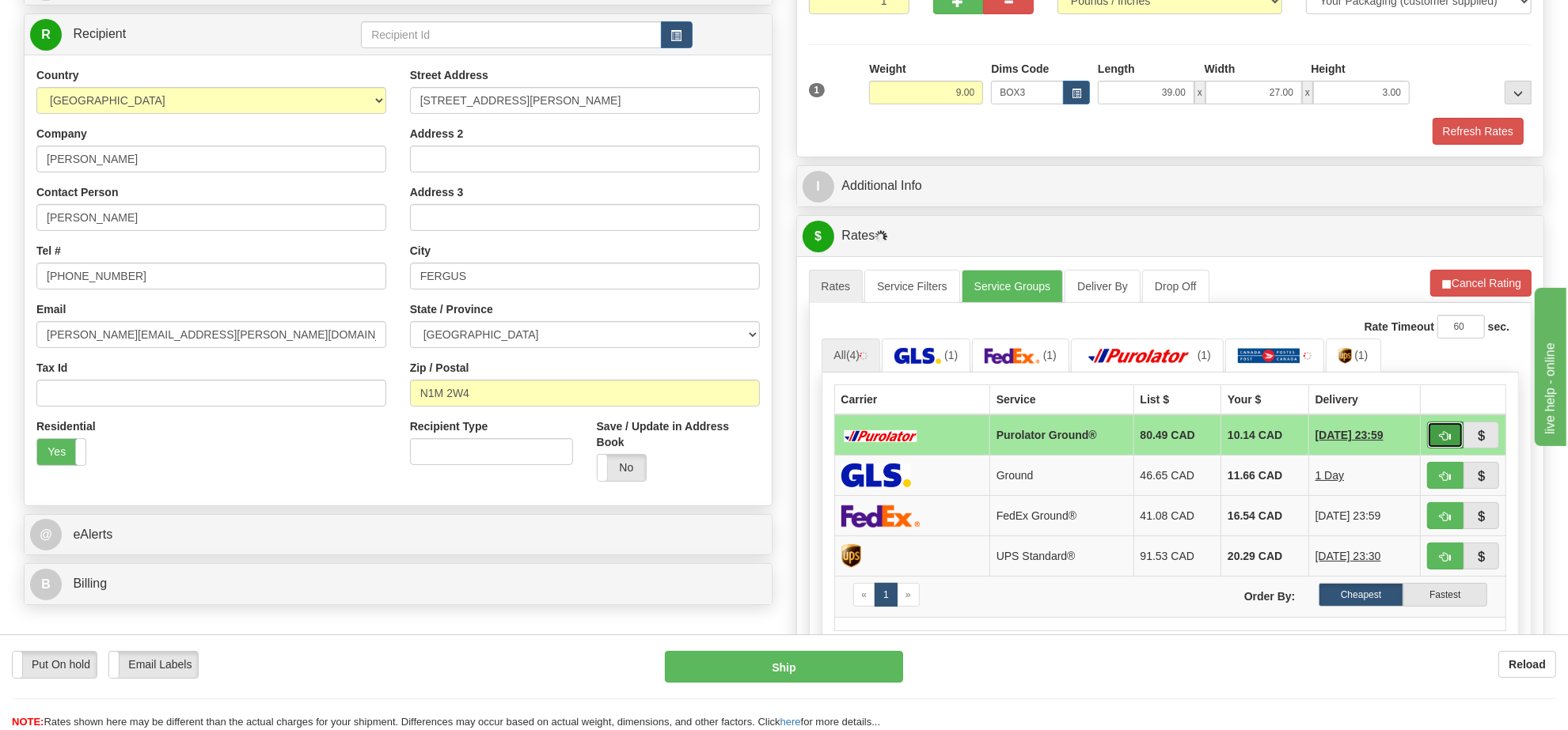
click at [1440, 441] on span "button" at bounding box center [1445, 437] width 11 height 10
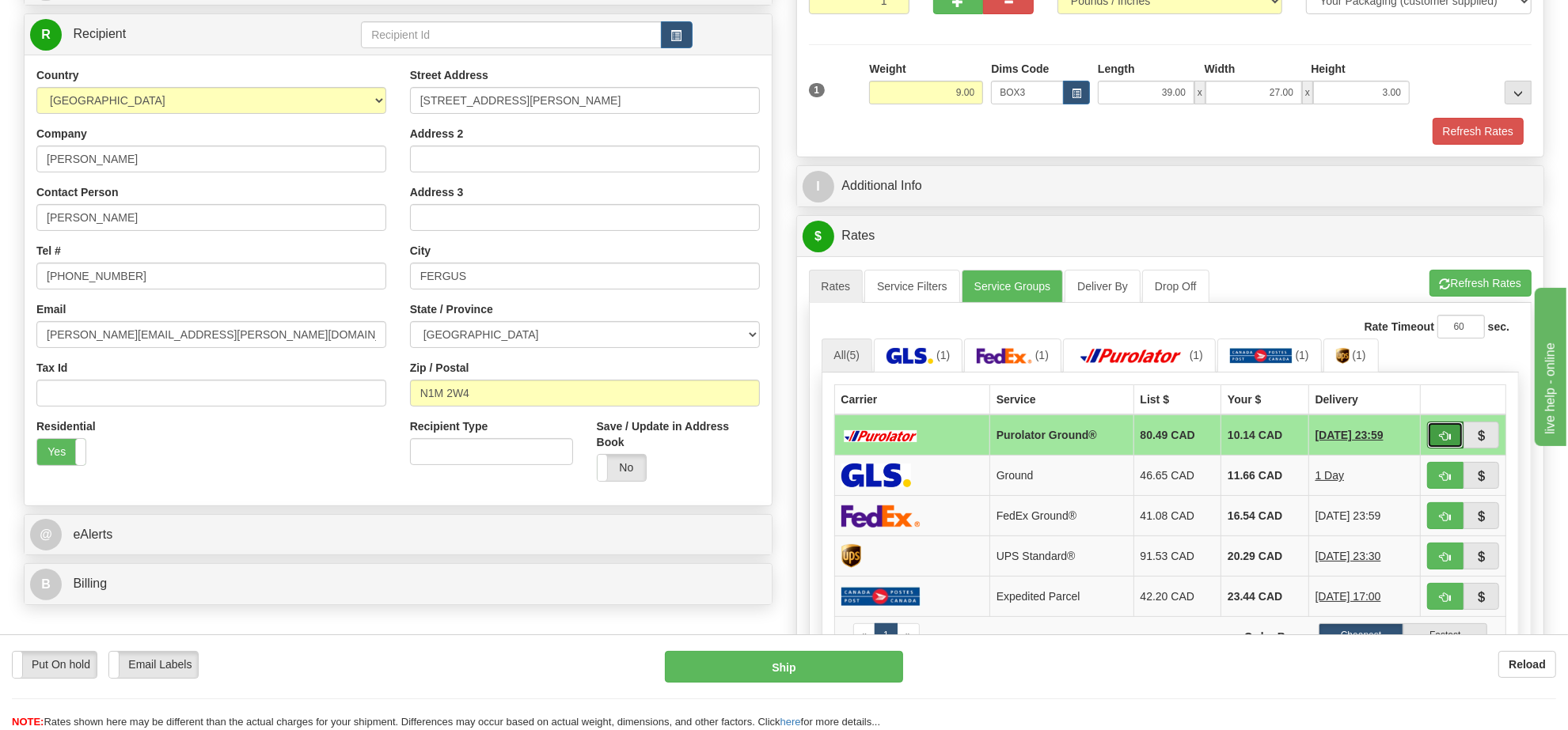
click at [1440, 441] on span "button" at bounding box center [1445, 437] width 11 height 10
type input "260"
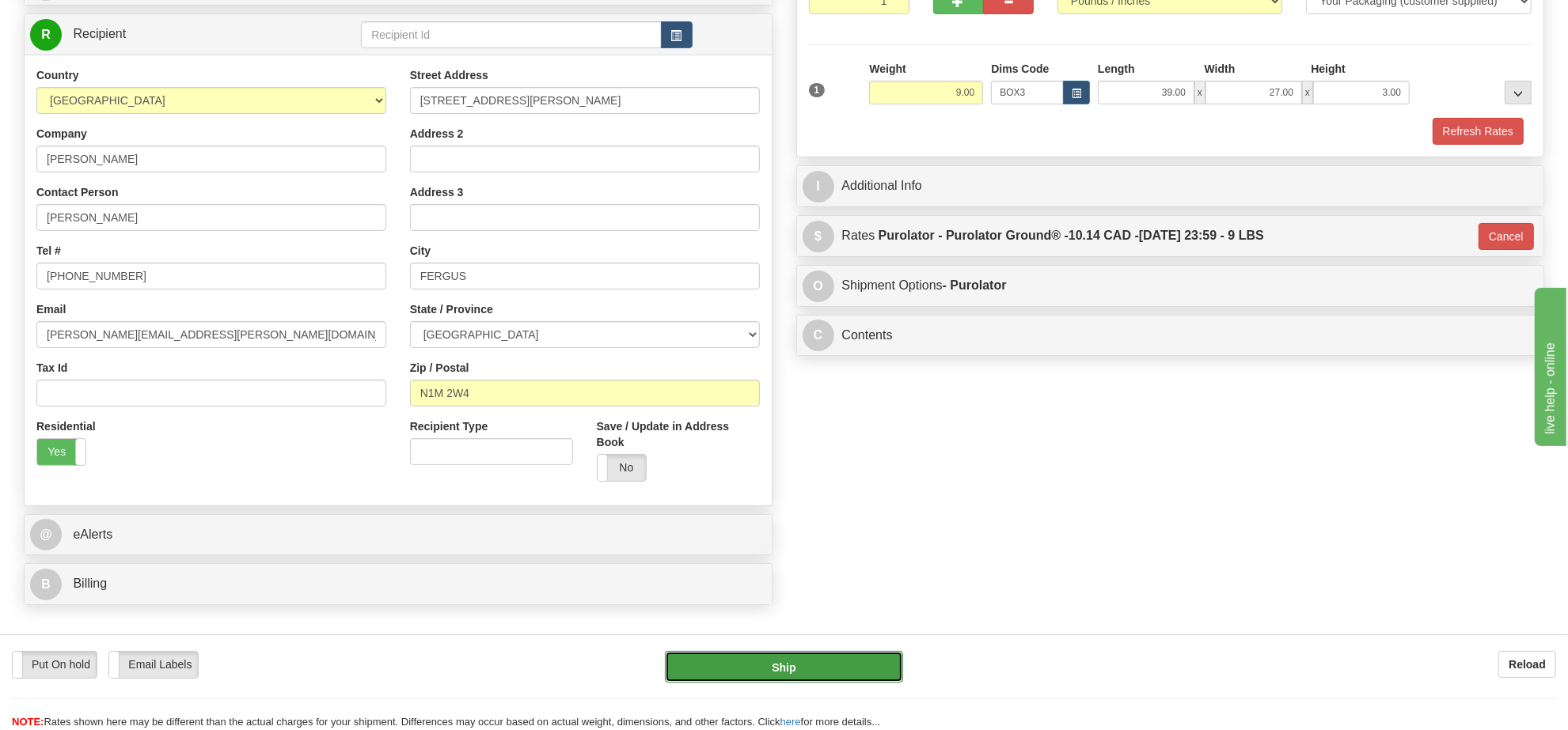
click at [805, 675] on button "Ship" at bounding box center [783, 667] width 237 height 32
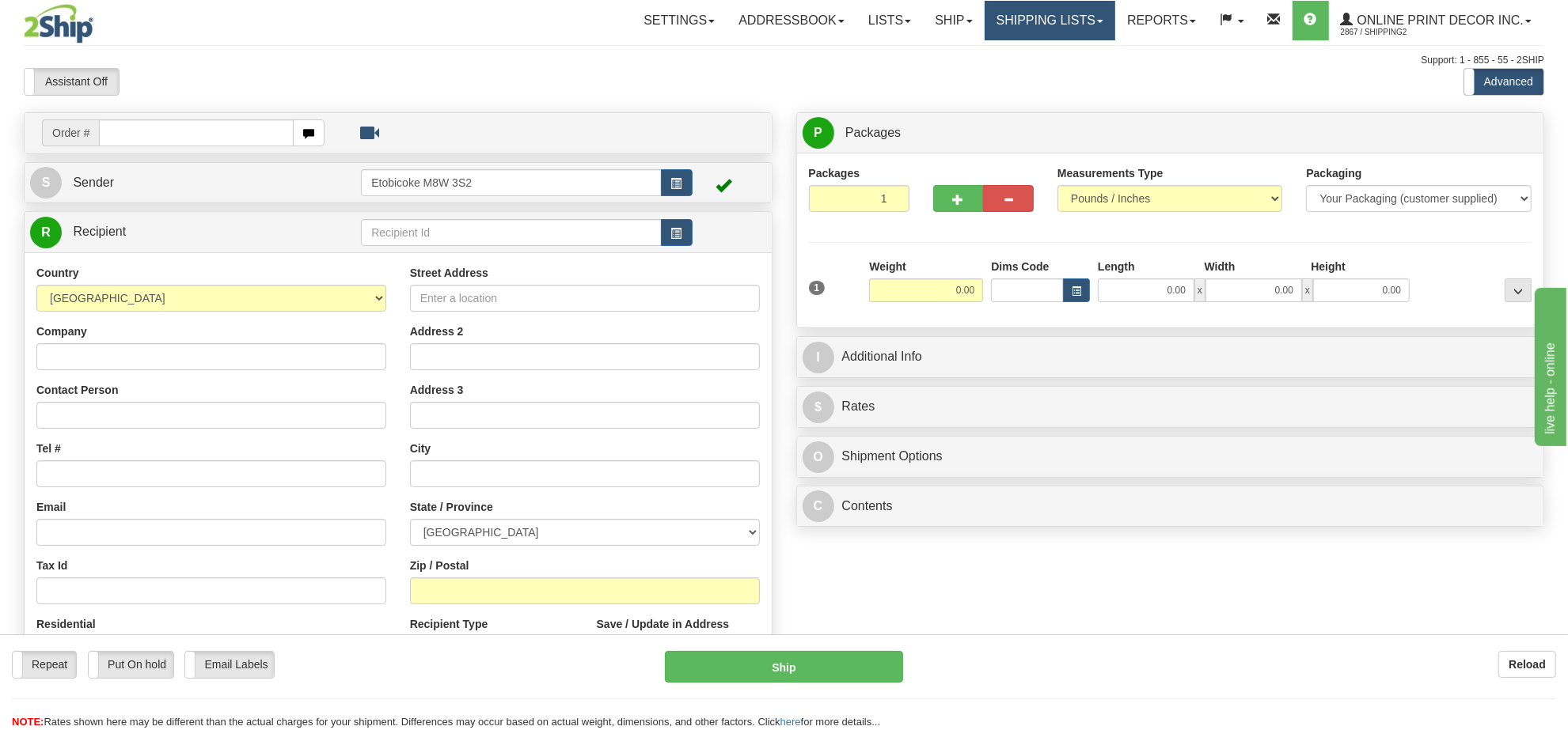
click at [1021, 25] on link "Shipping lists" at bounding box center [1050, 21] width 131 height 40
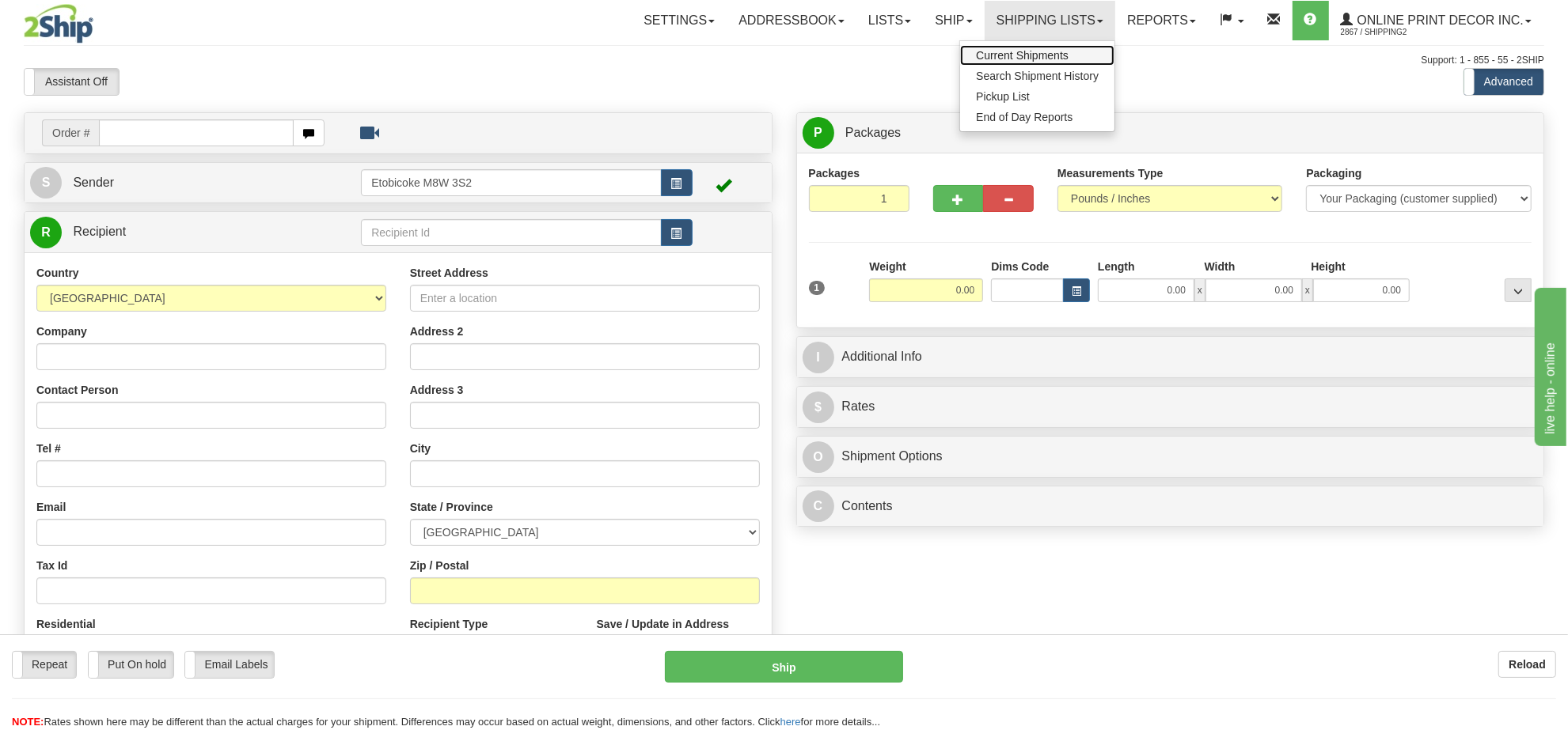
click at [1019, 53] on span "Current Shipments" at bounding box center [1022, 55] width 93 height 13
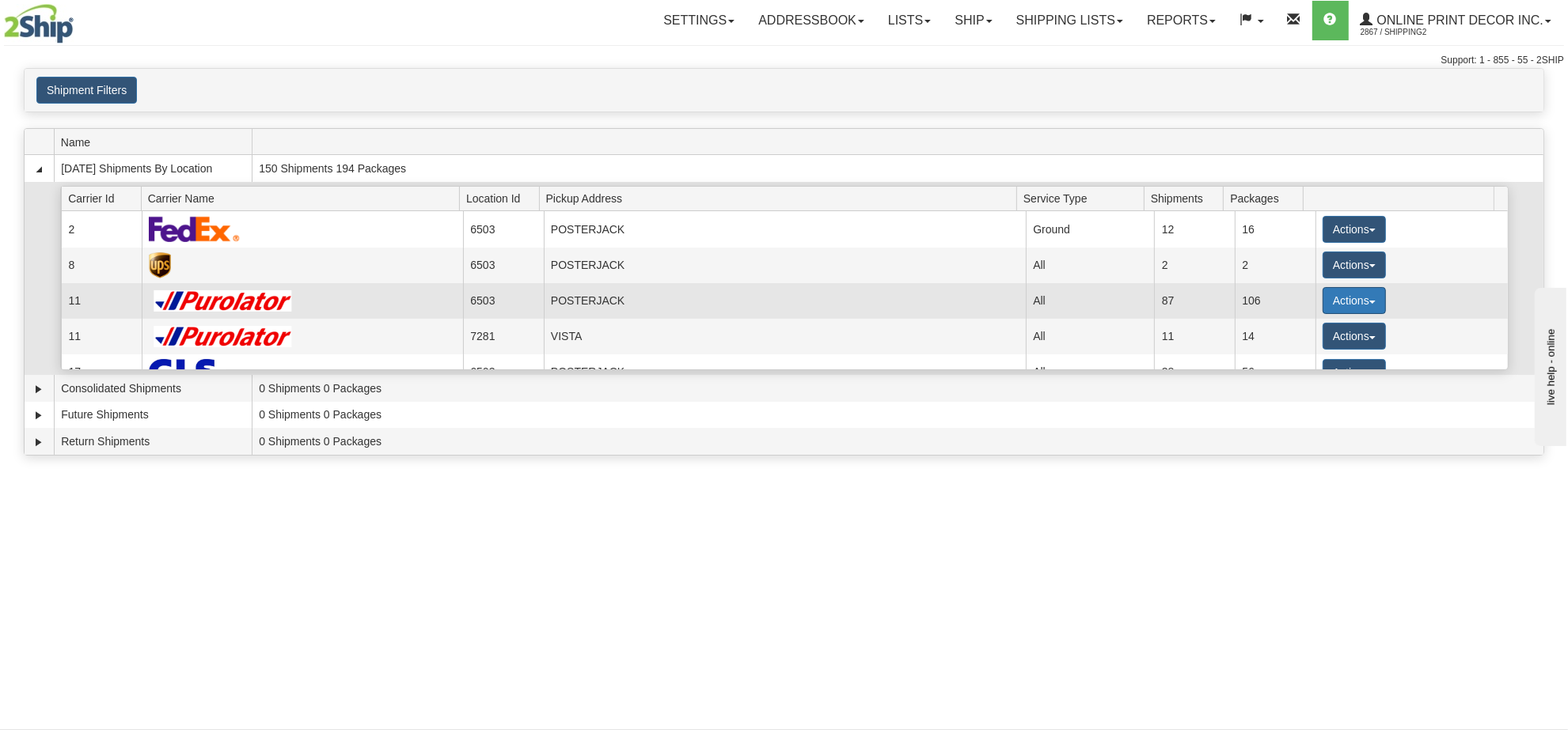
click at [1346, 298] on button "Actions" at bounding box center [1354, 300] width 63 height 27
click at [1301, 334] on span "Details" at bounding box center [1295, 330] width 42 height 11
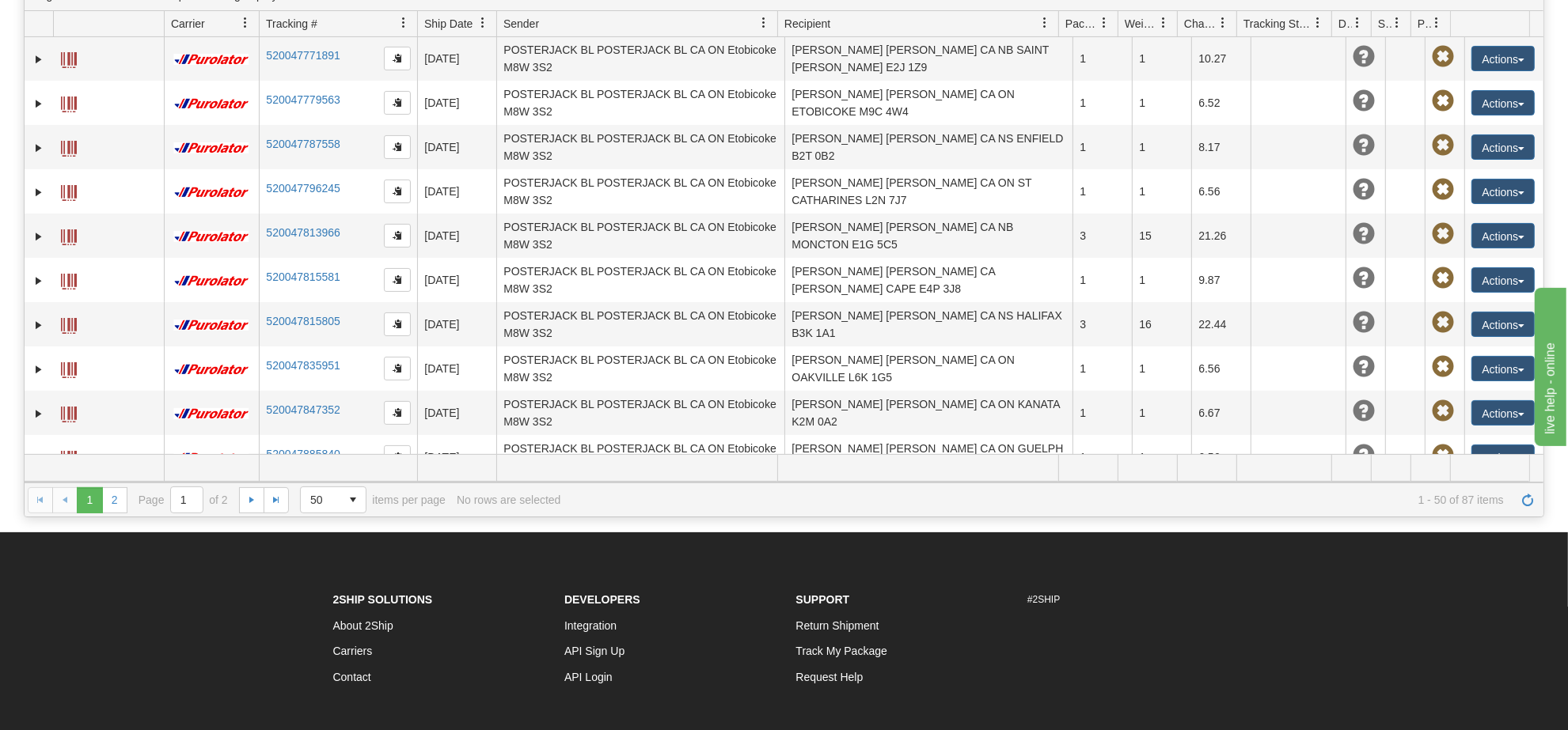
scroll to position [1796, 0]
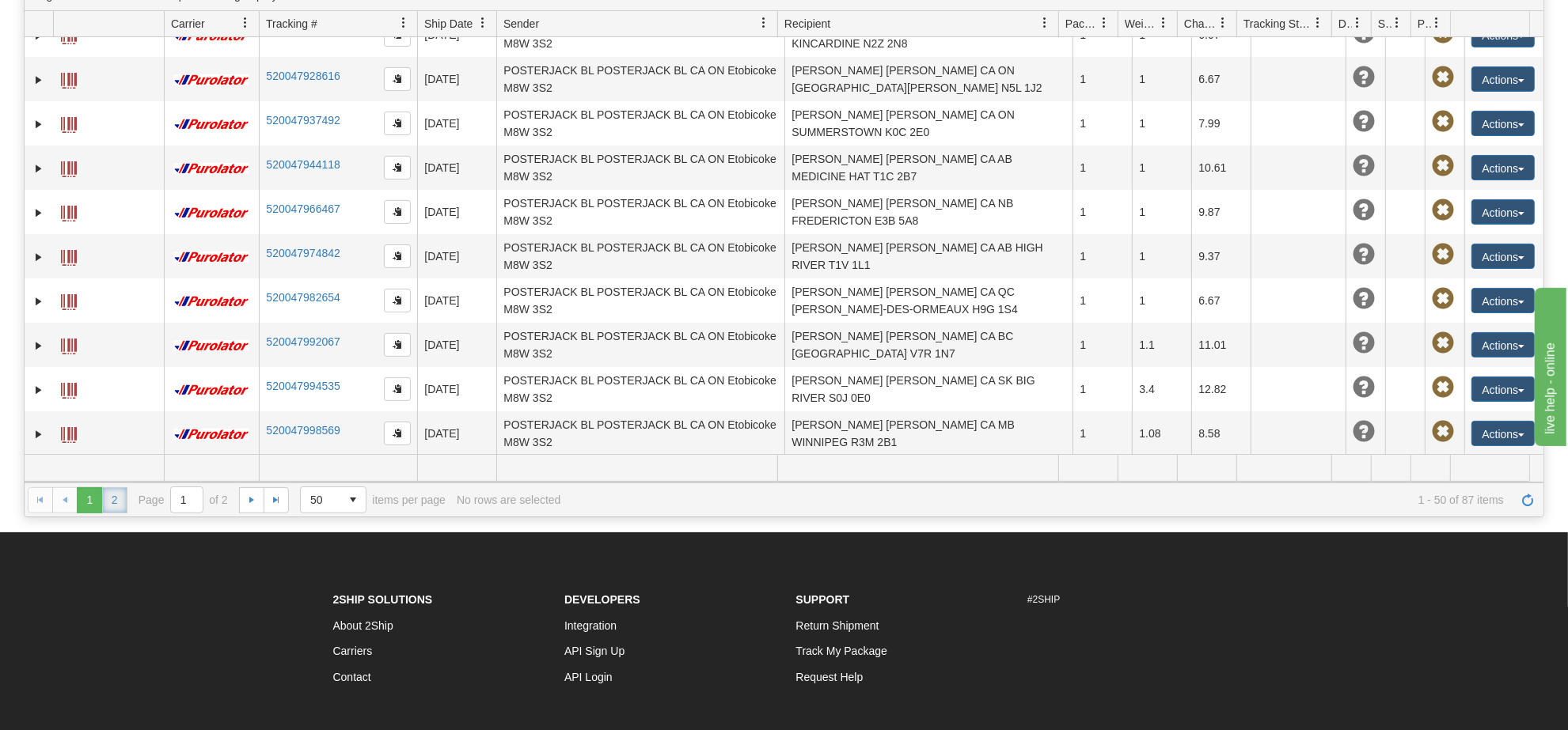
click at [119, 495] on link "2" at bounding box center [114, 499] width 25 height 25
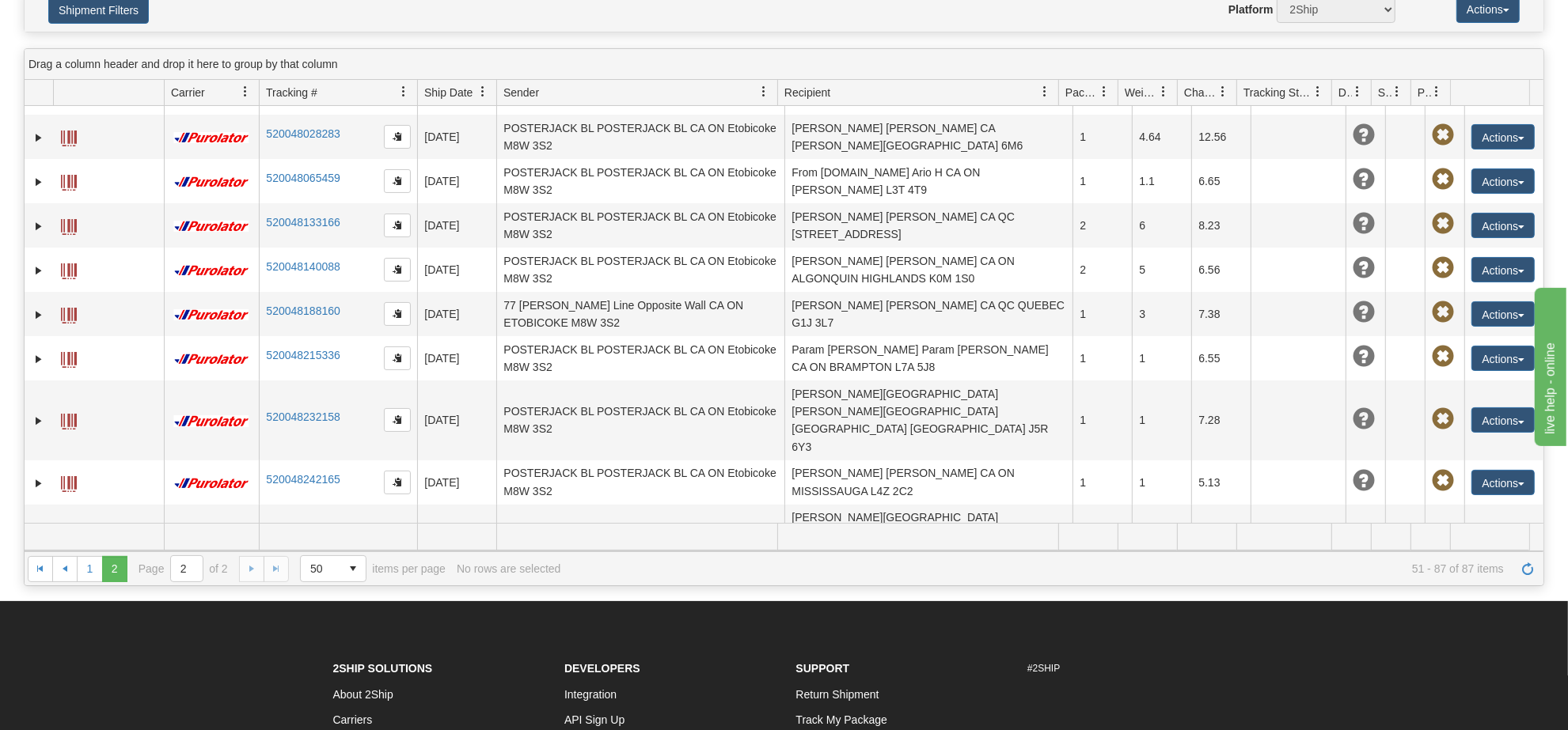
scroll to position [0, 0]
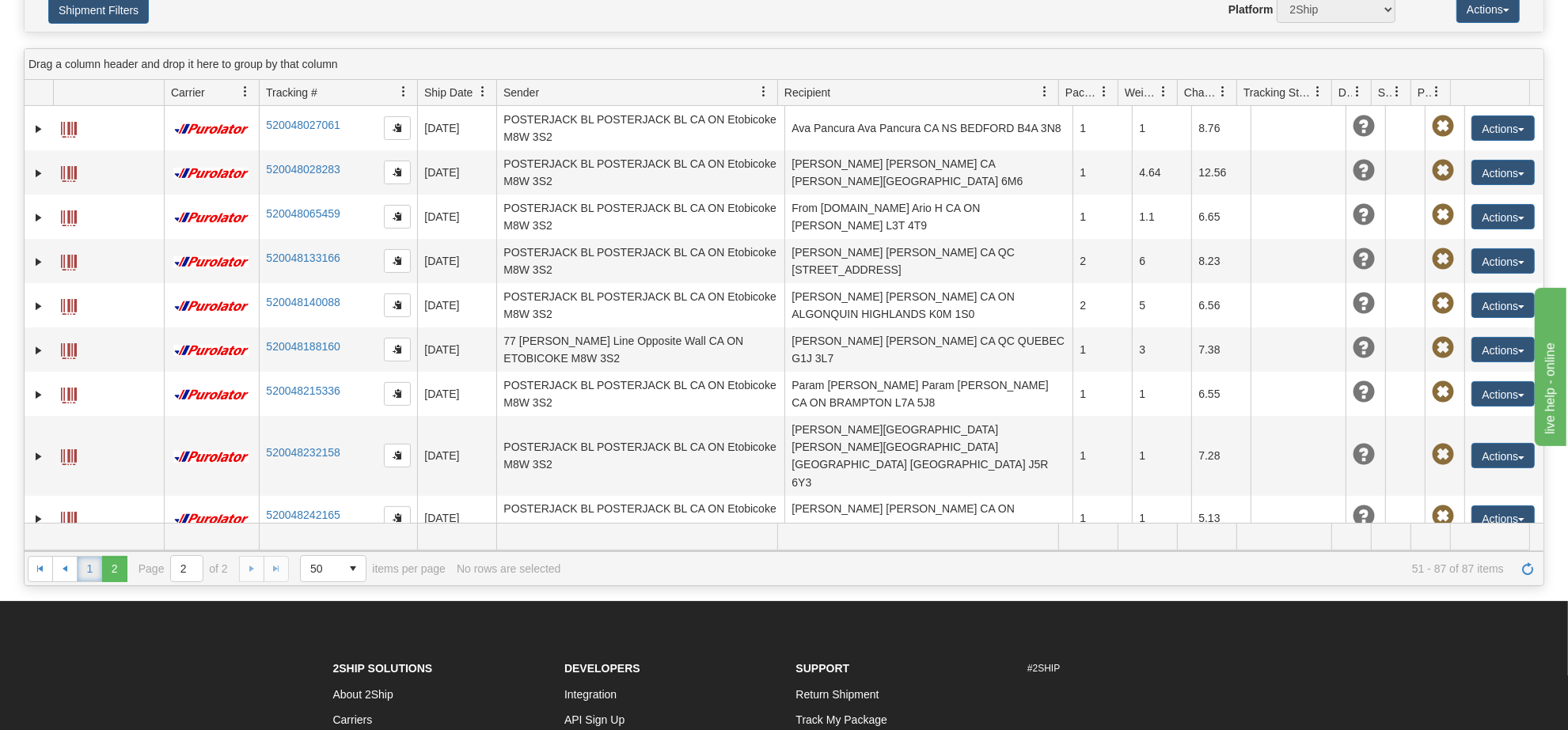
click at [84, 571] on link "1" at bounding box center [89, 568] width 25 height 25
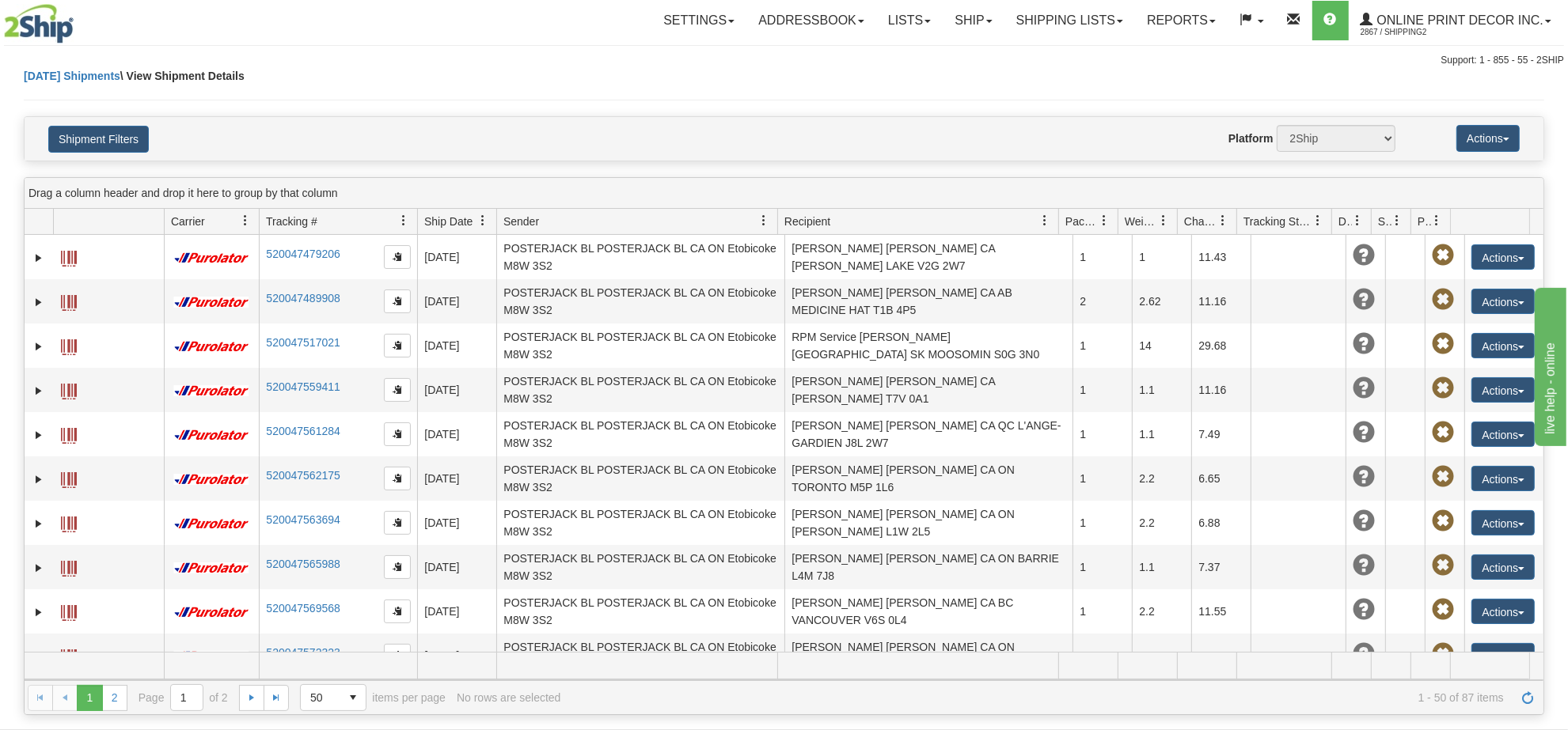
scroll to position [327, 0]
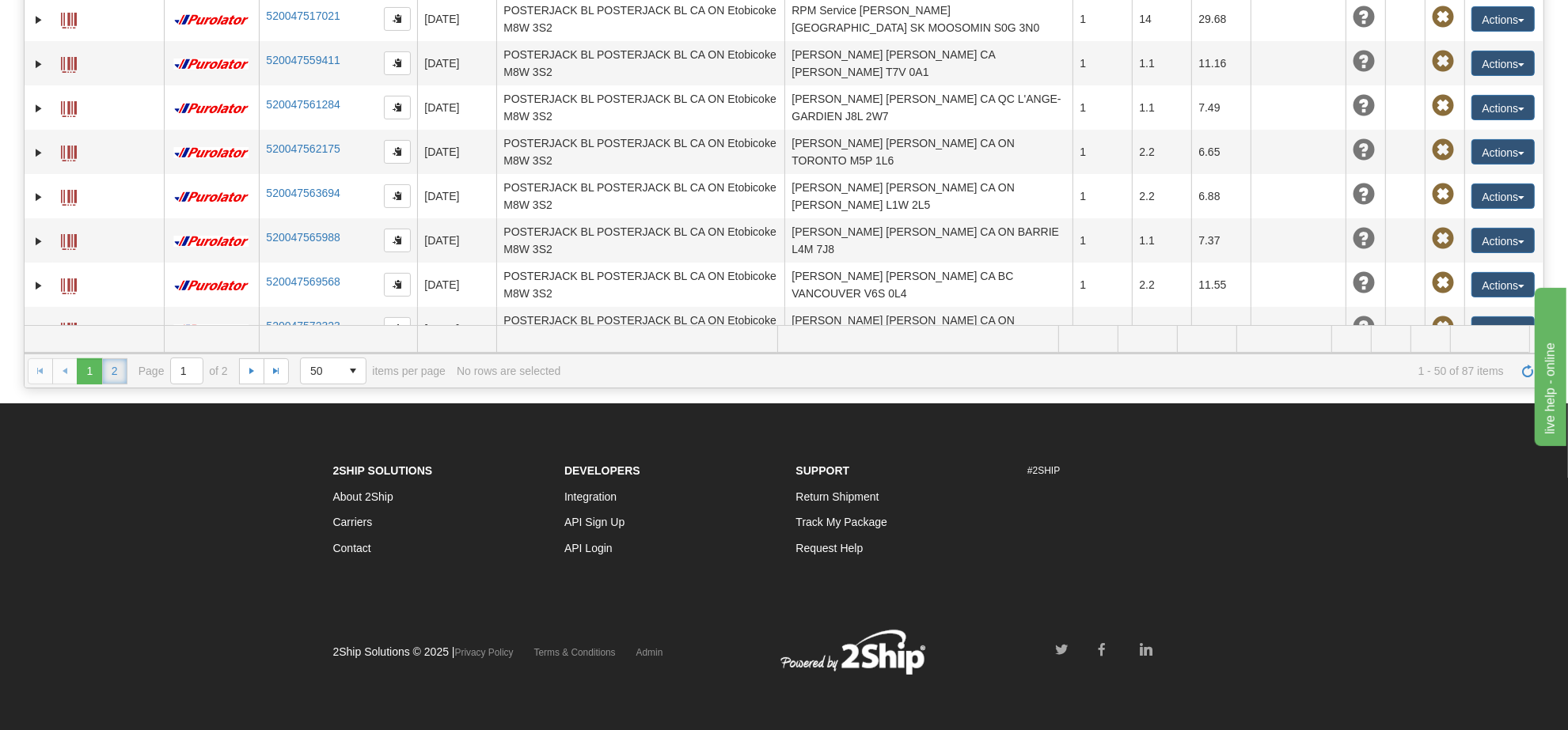
click at [116, 381] on link "2" at bounding box center [114, 370] width 25 height 25
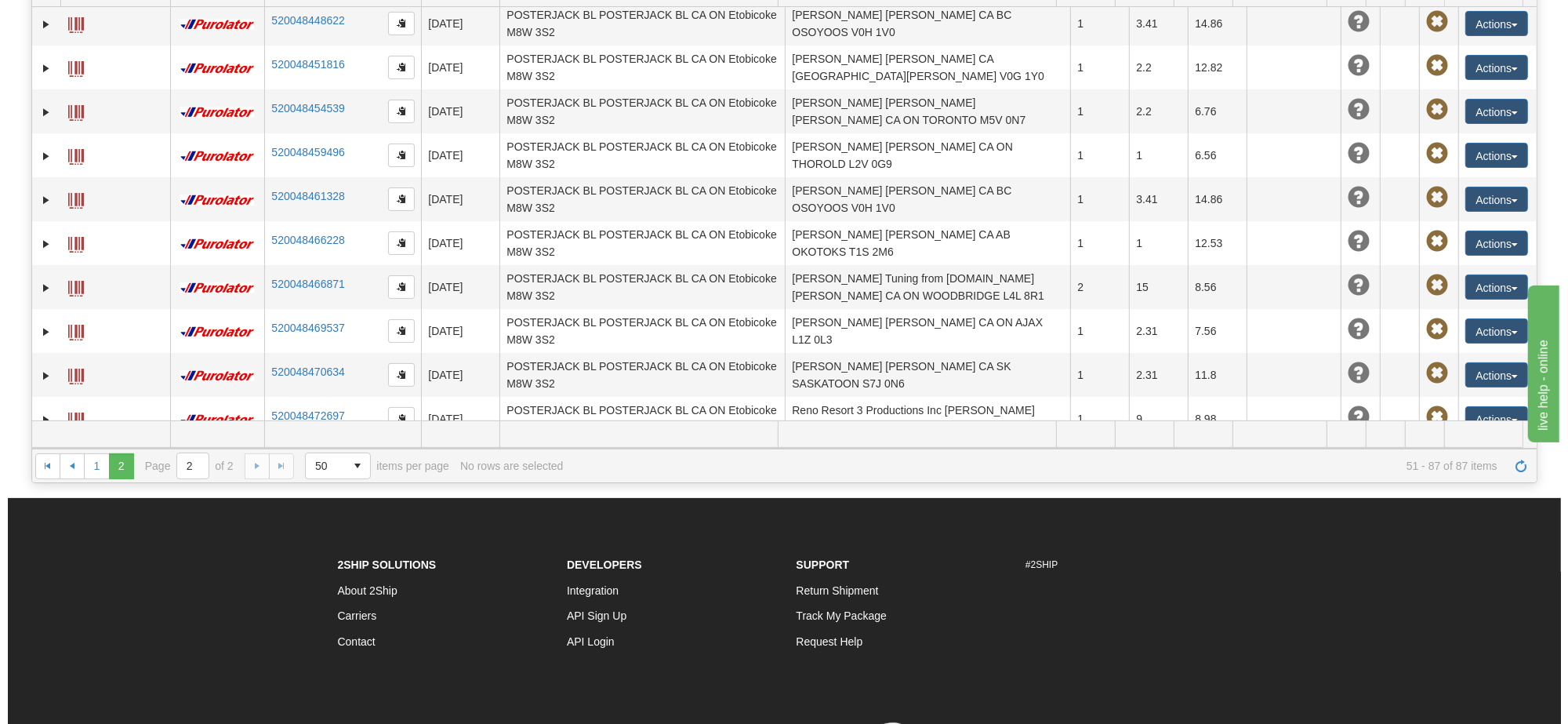
scroll to position [128, 0]
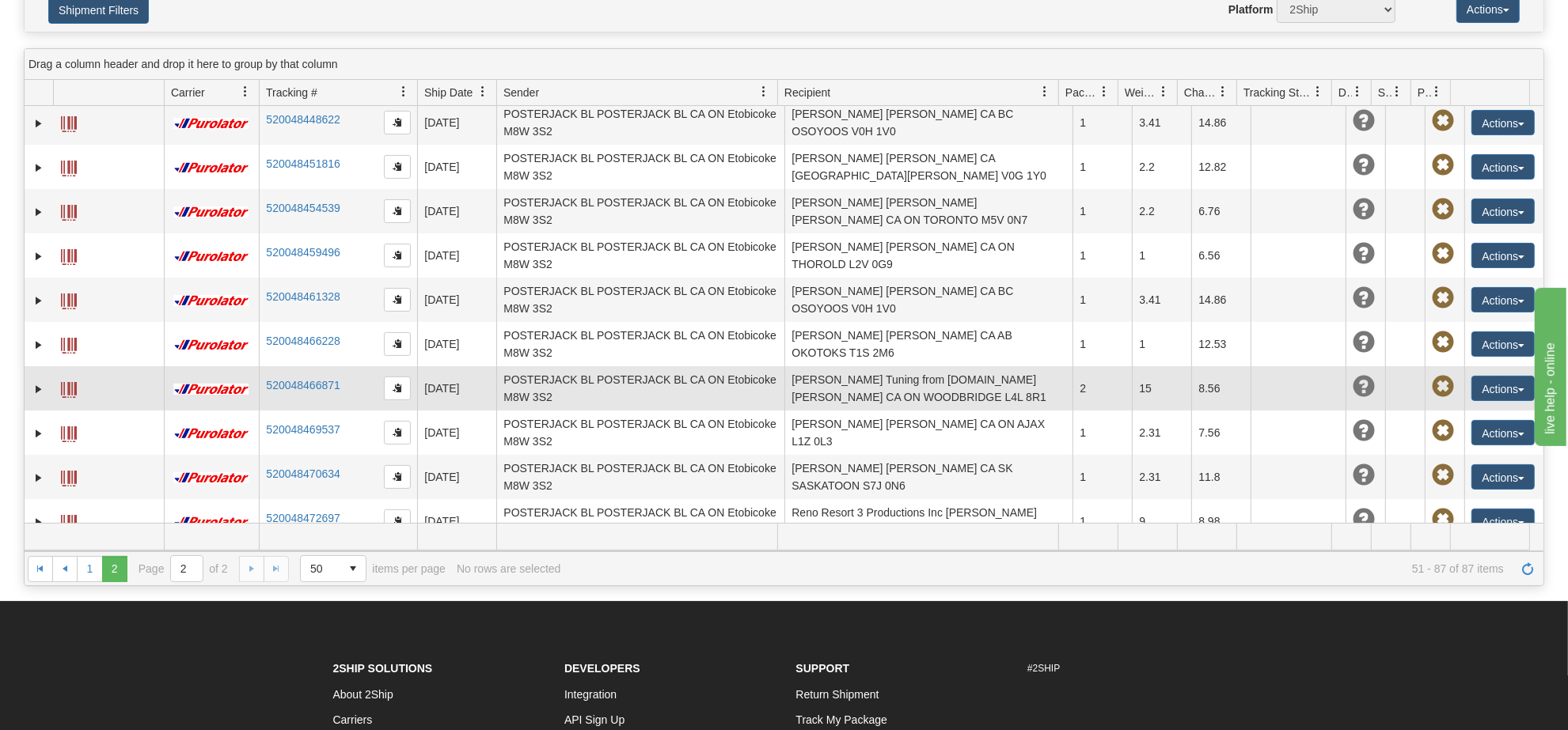
click at [890, 367] on td "Pfaff Tuning from MrPhotoCanvas.com Erik Morrison CA ON WOODBRIDGE L4L 8R1" at bounding box center [929, 388] width 288 height 44
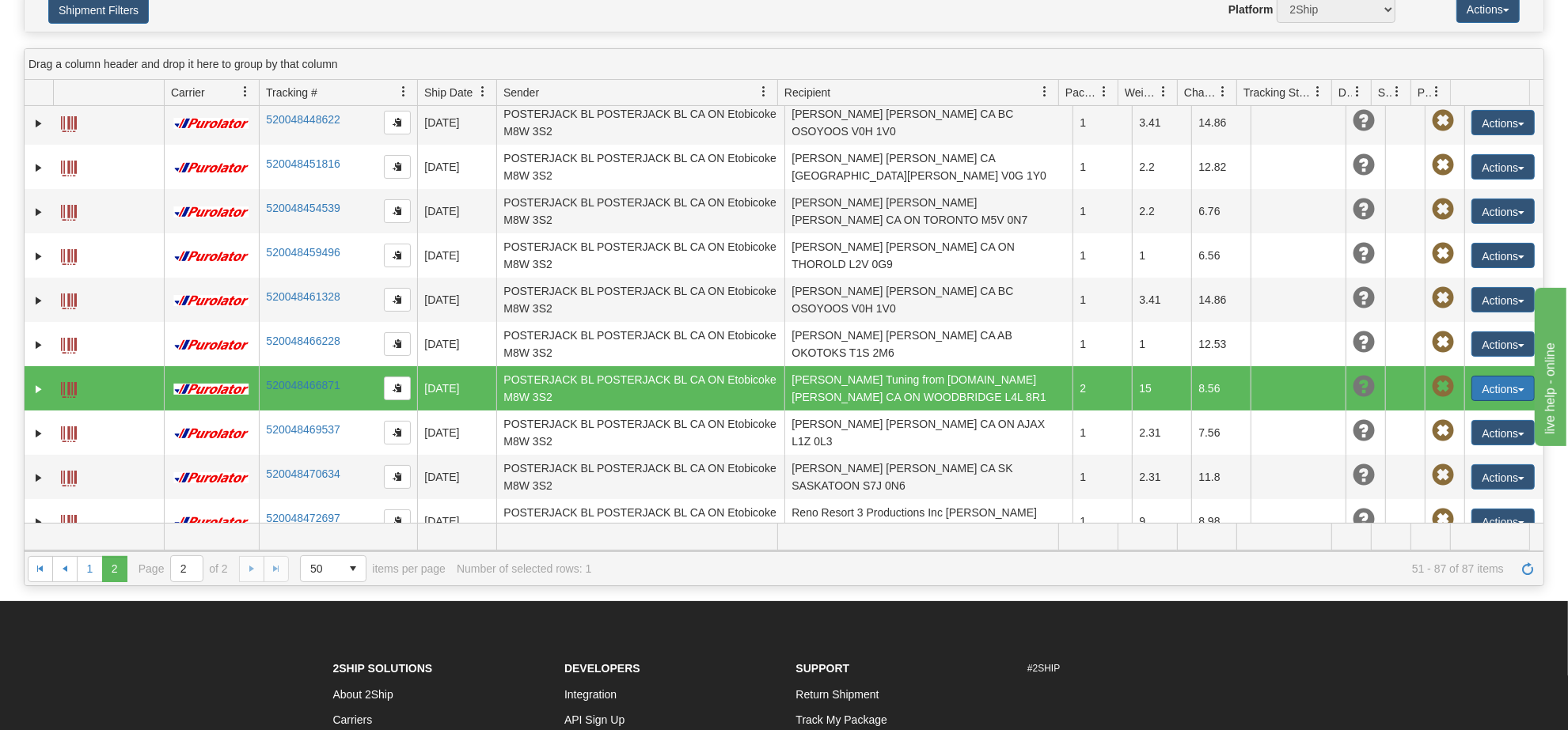
click at [1486, 376] on button "Actions" at bounding box center [1503, 388] width 63 height 25
click at [1429, 469] on link "Delete" at bounding box center [1470, 479] width 126 height 21
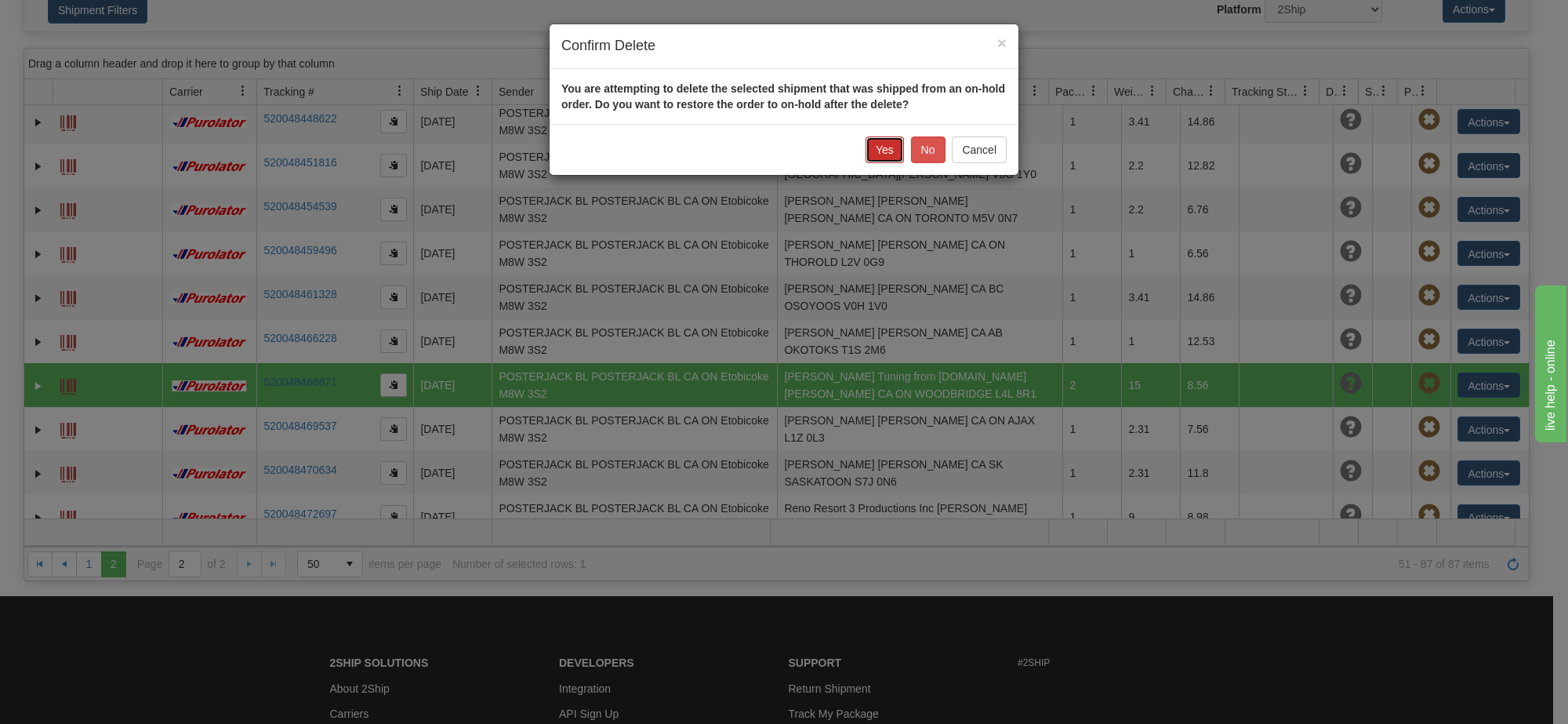
click at [887, 143] on button "Yes" at bounding box center [885, 149] width 39 height 27
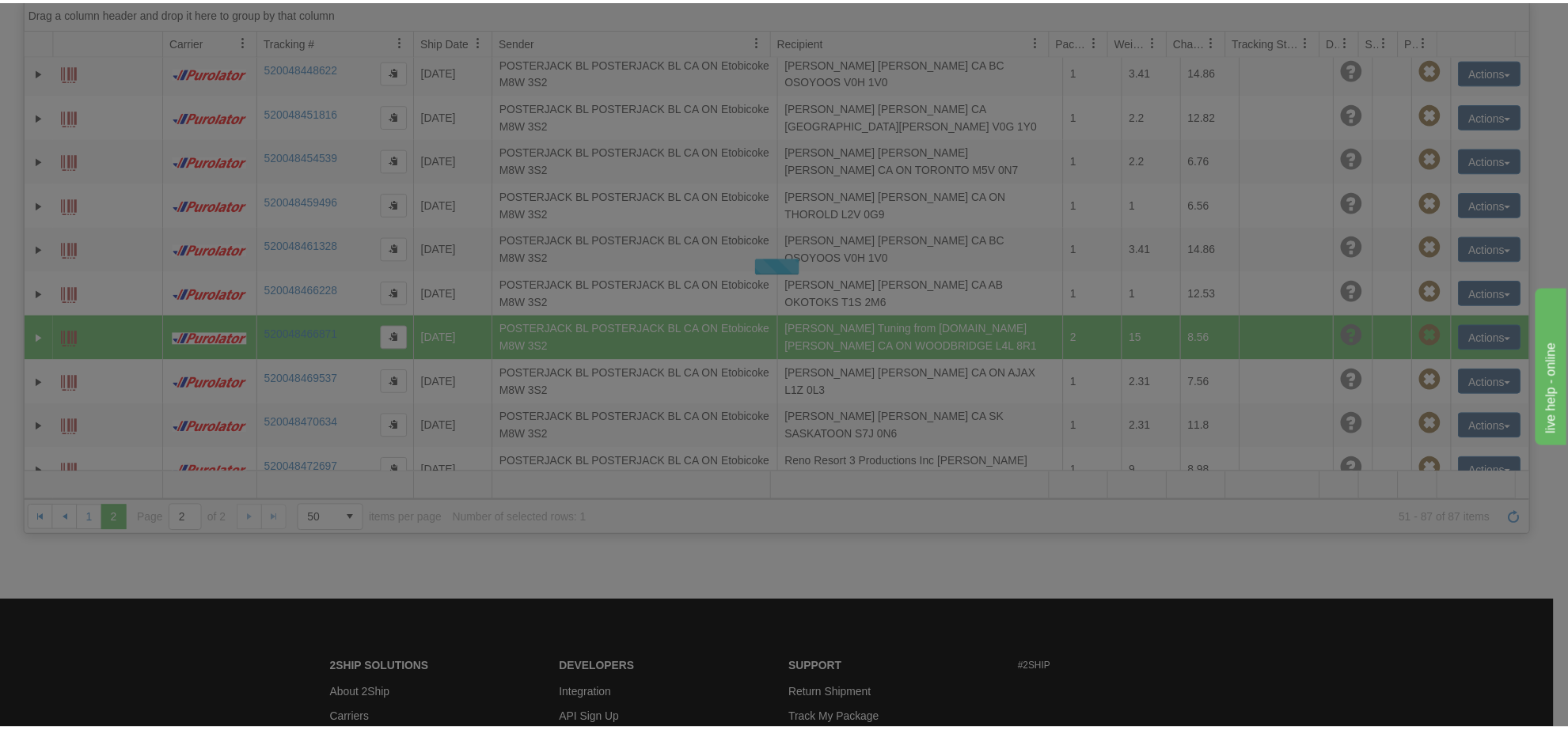
scroll to position [78, 0]
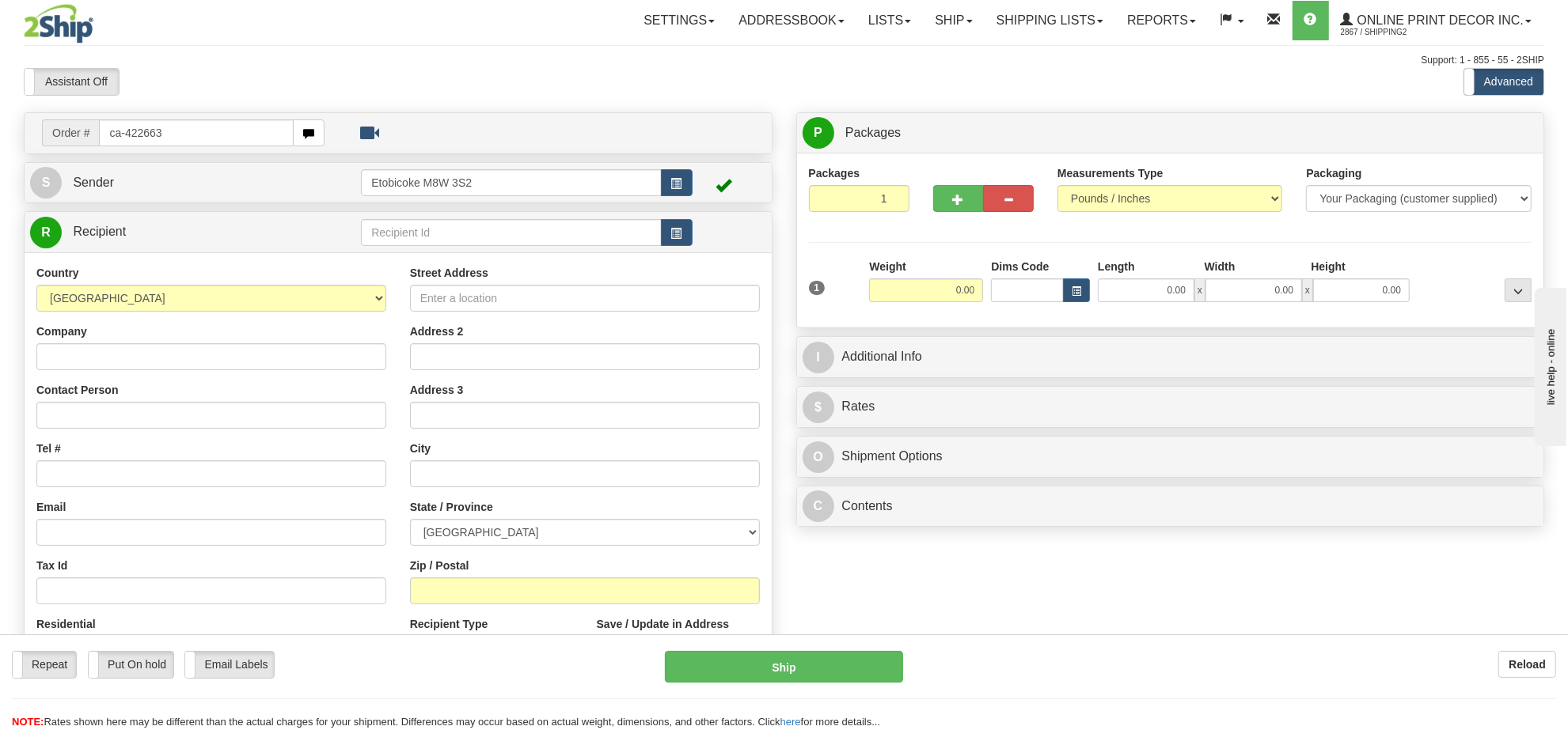
type input "ca-422663"
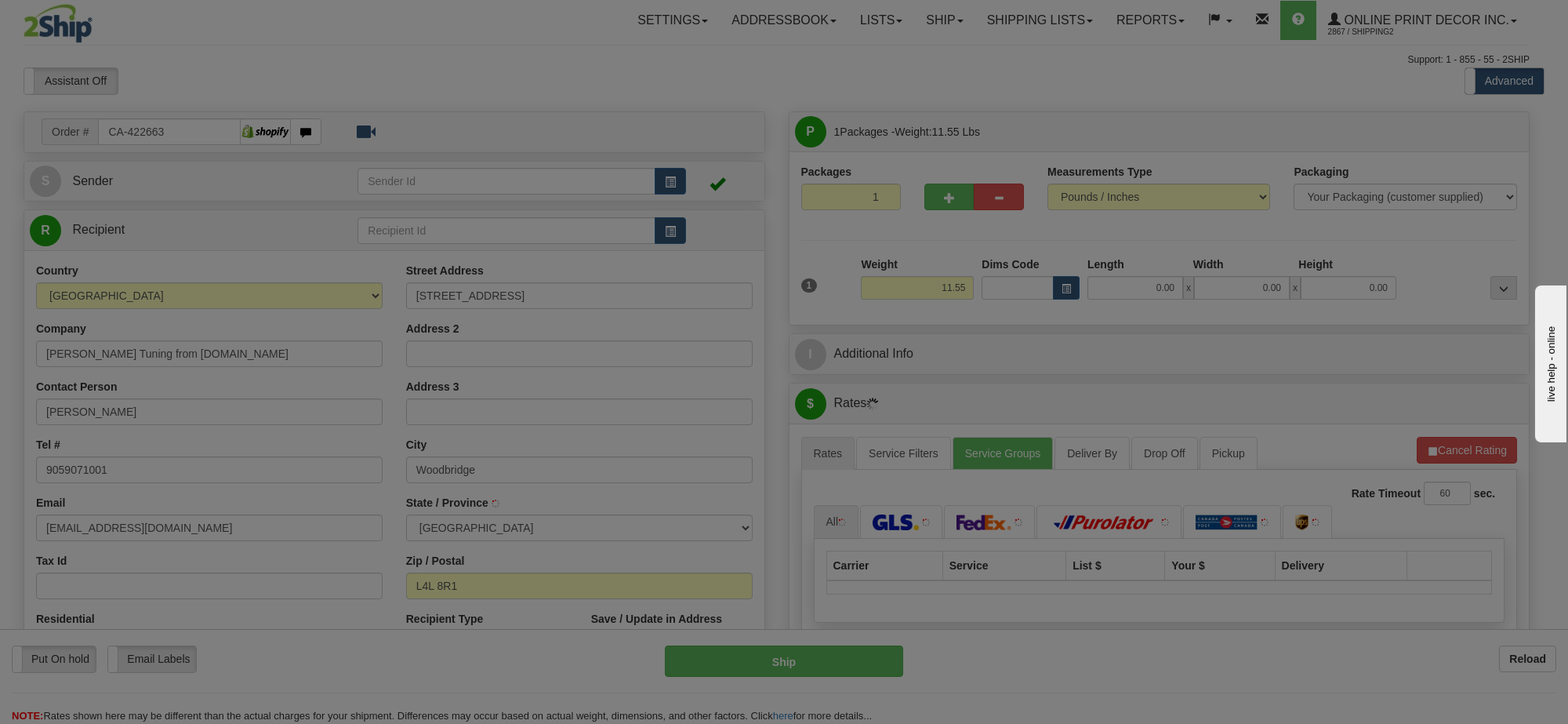
type input "WOODBRIDGE"
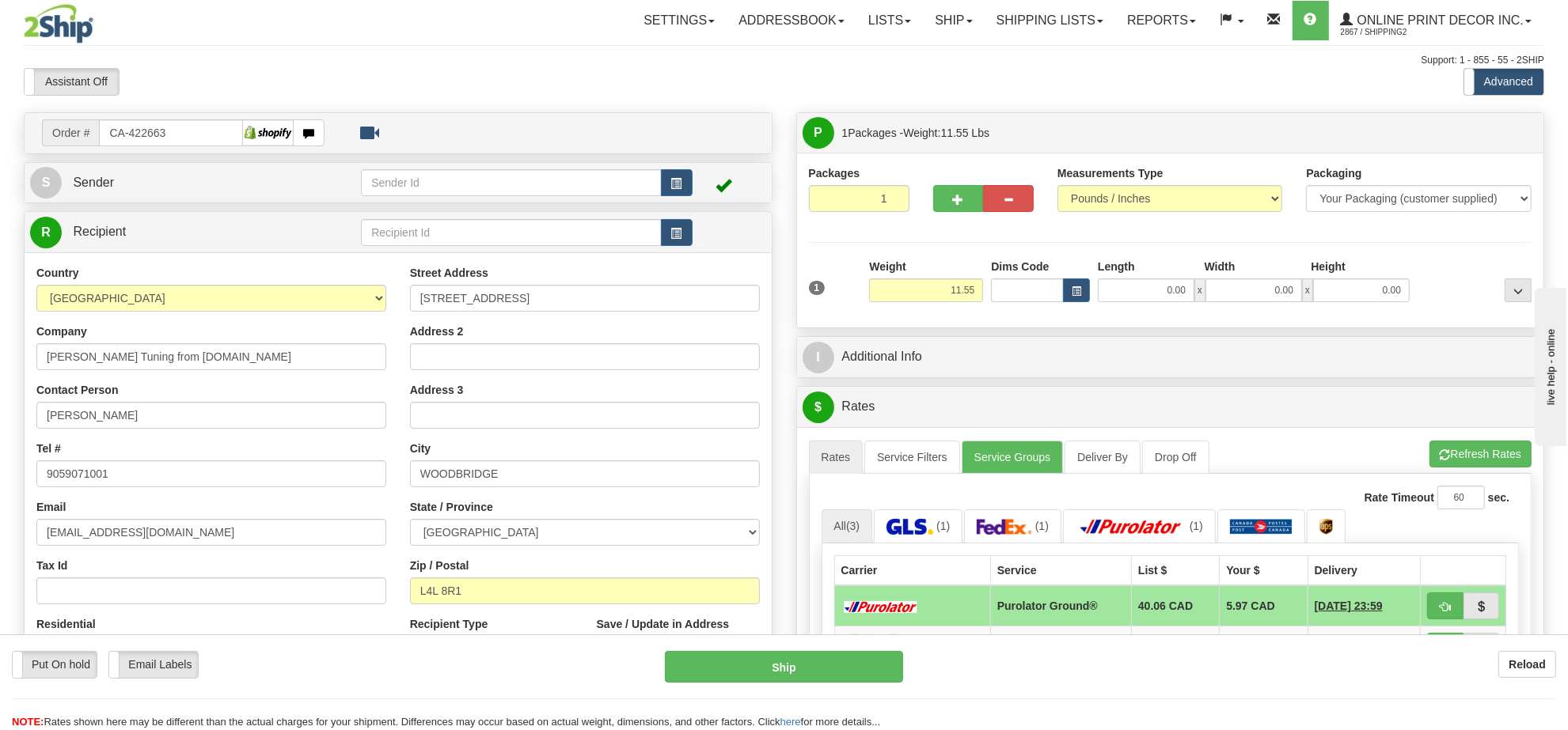
click at [934, 307] on div "Weight 11.55" at bounding box center [926, 286] width 122 height 55
click at [935, 301] on input "11.55" at bounding box center [926, 290] width 114 height 23
click at [936, 299] on input "11.55" at bounding box center [926, 290] width 114 height 23
type input "3.00"
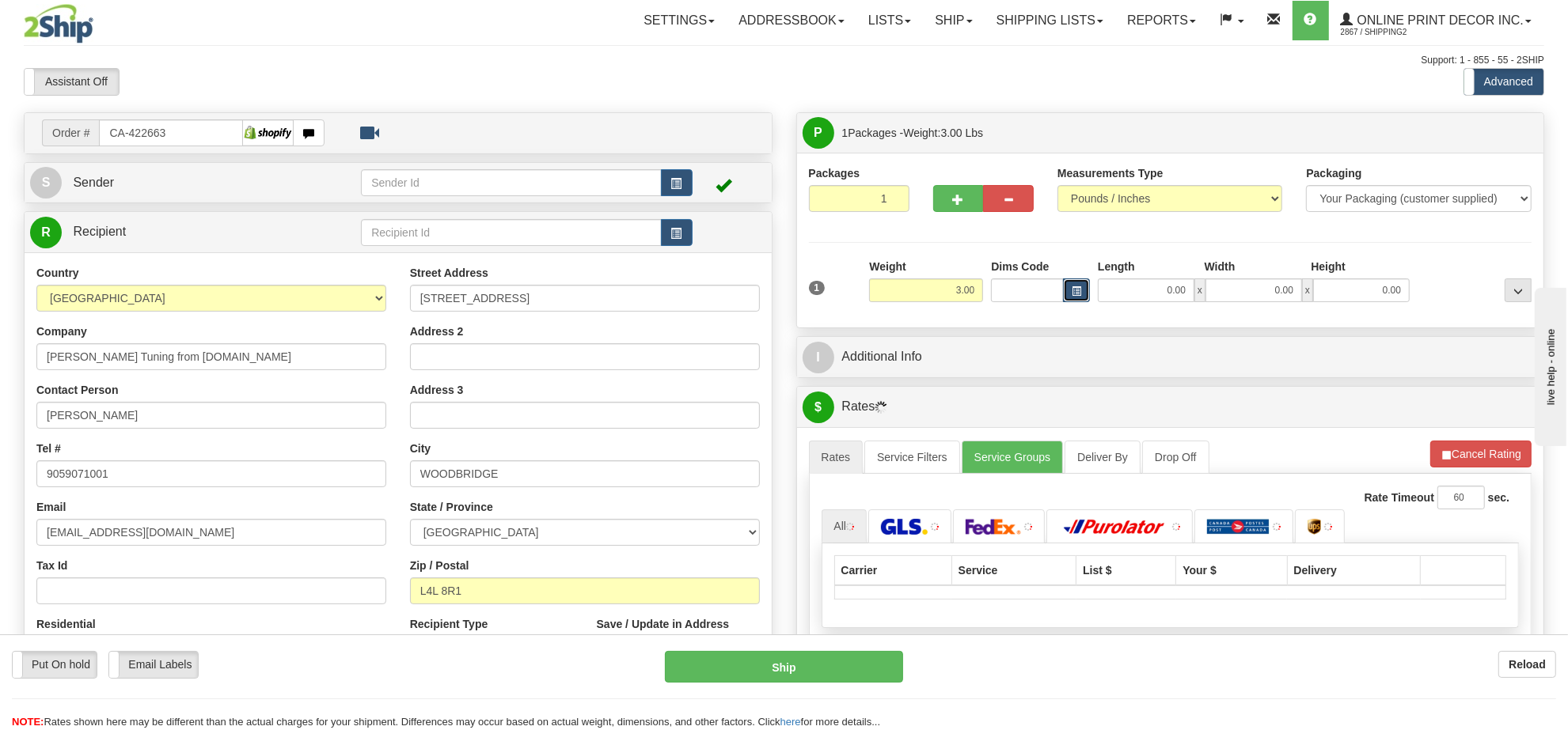
click at [1087, 294] on button "button" at bounding box center [1076, 290] width 27 height 23
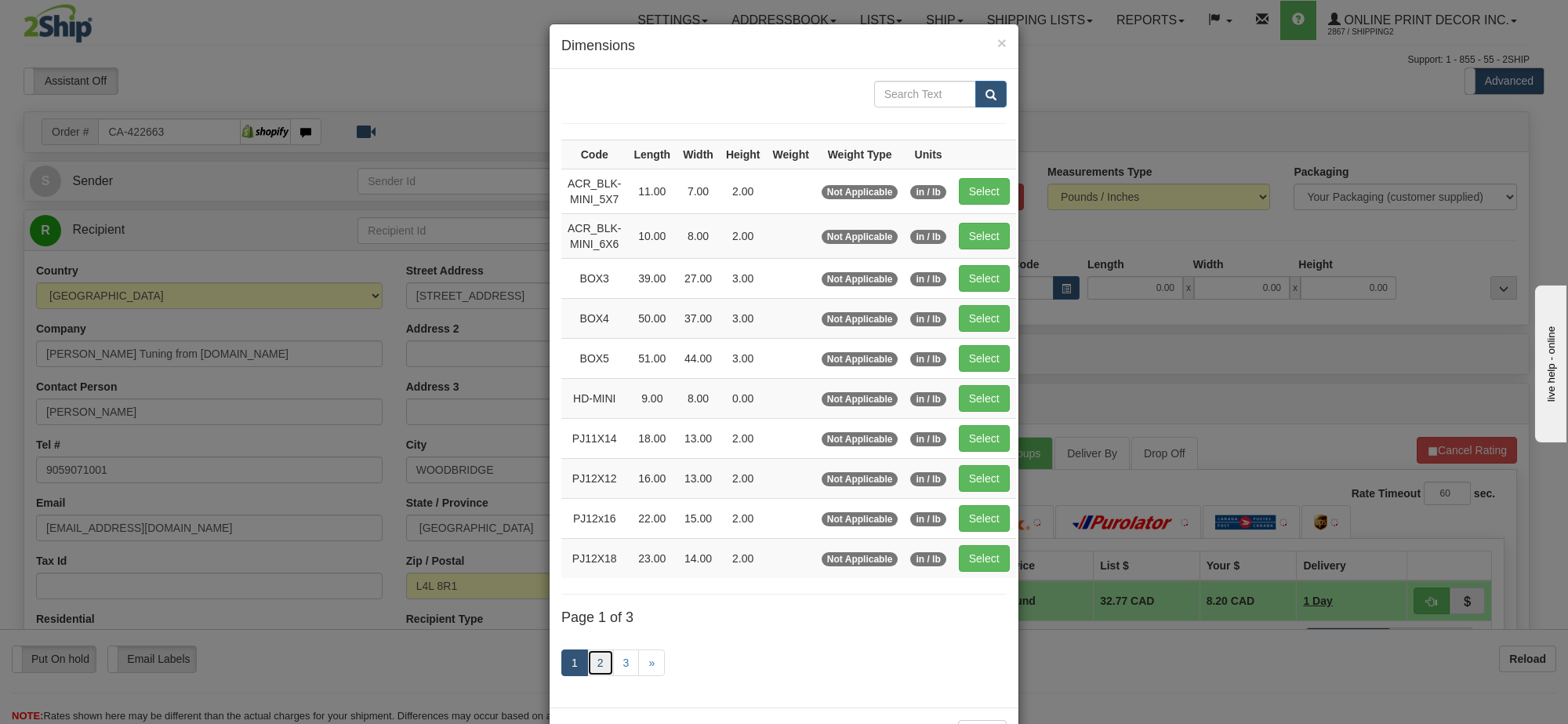
click at [598, 661] on link "2" at bounding box center [600, 662] width 27 height 27
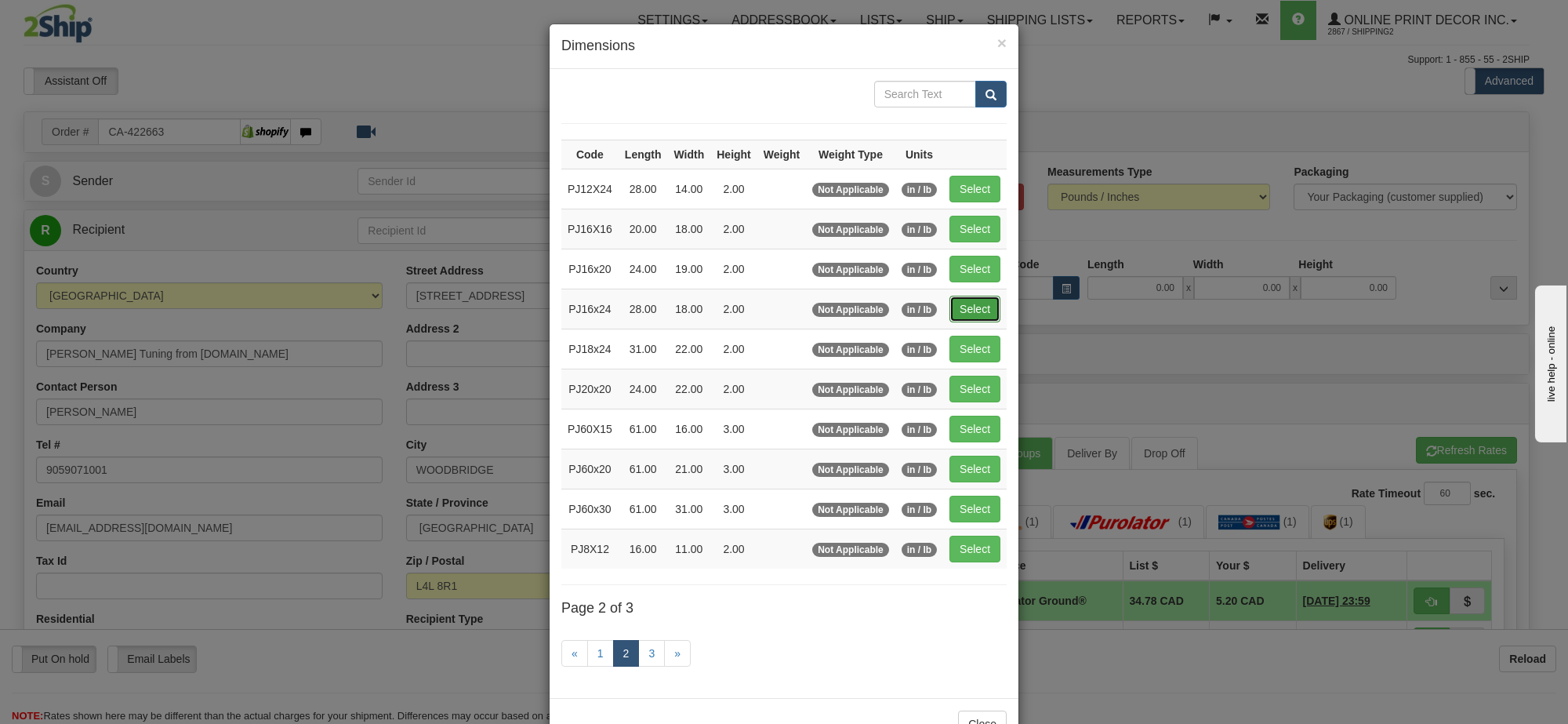
click at [958, 299] on button "Select" at bounding box center [975, 309] width 51 height 27
type input "PJ16x24"
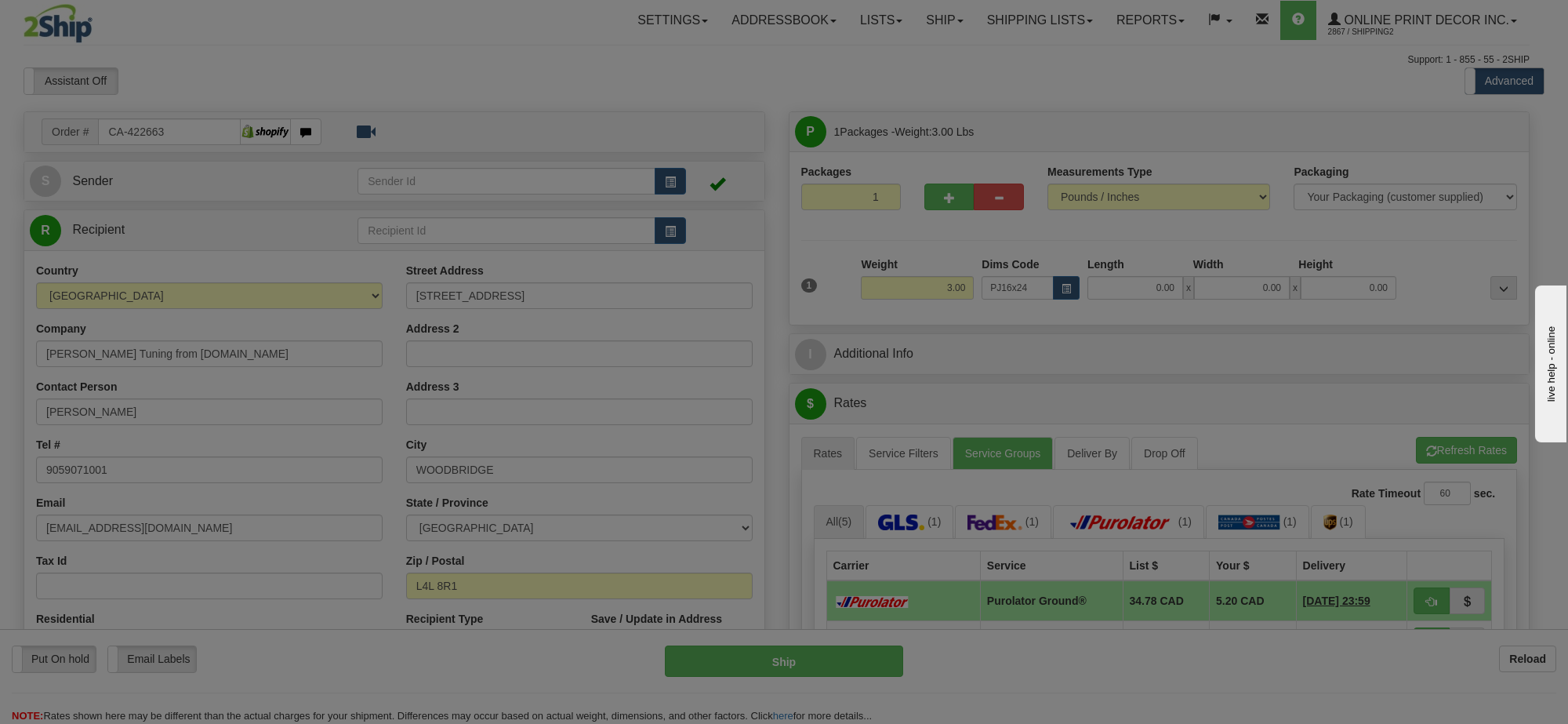
type input "28.00"
type input "18.00"
type input "2.00"
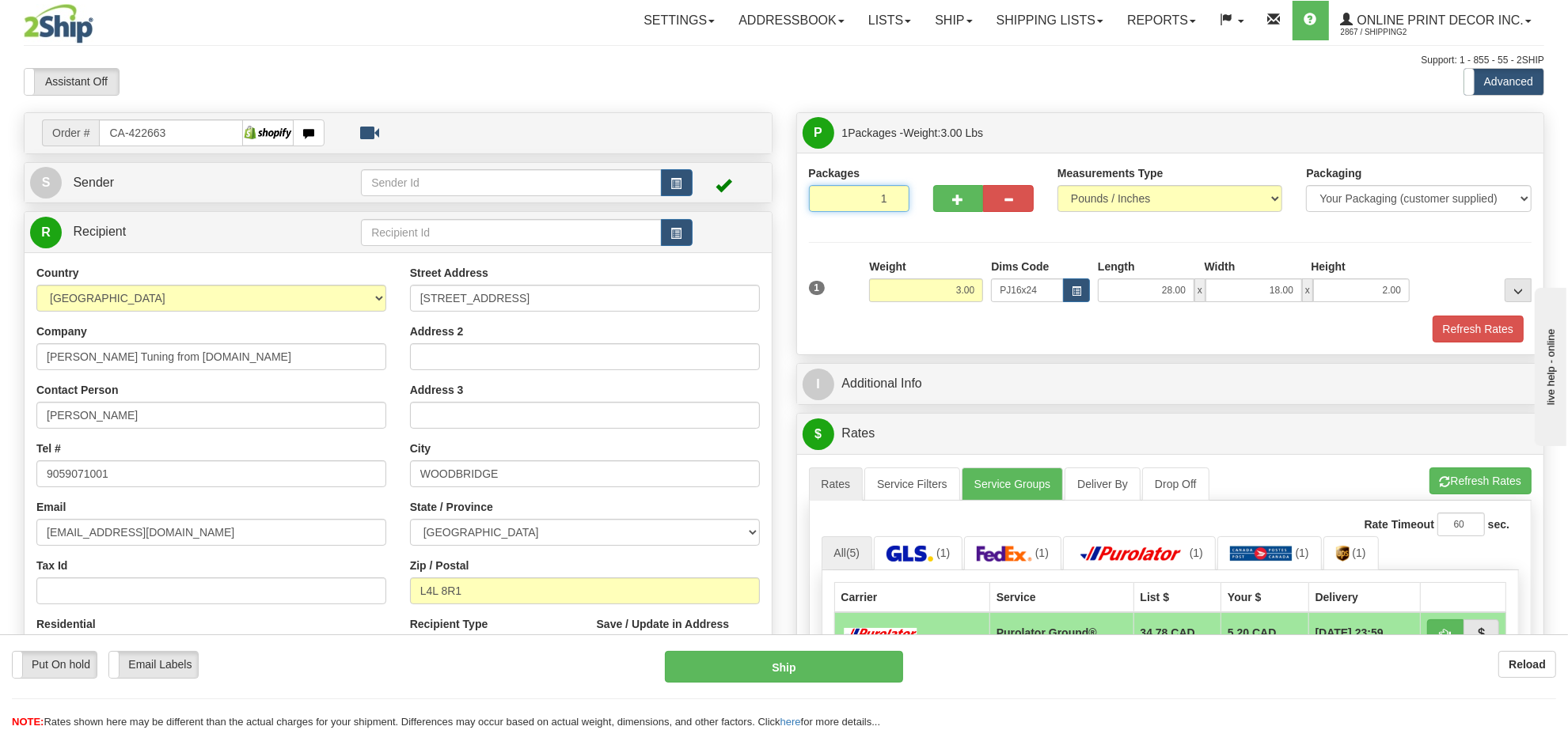
click at [845, 200] on input "1" at bounding box center [859, 198] width 100 height 27
click at [848, 198] on input "1" at bounding box center [859, 198] width 100 height 27
type input "5"
radio input "true"
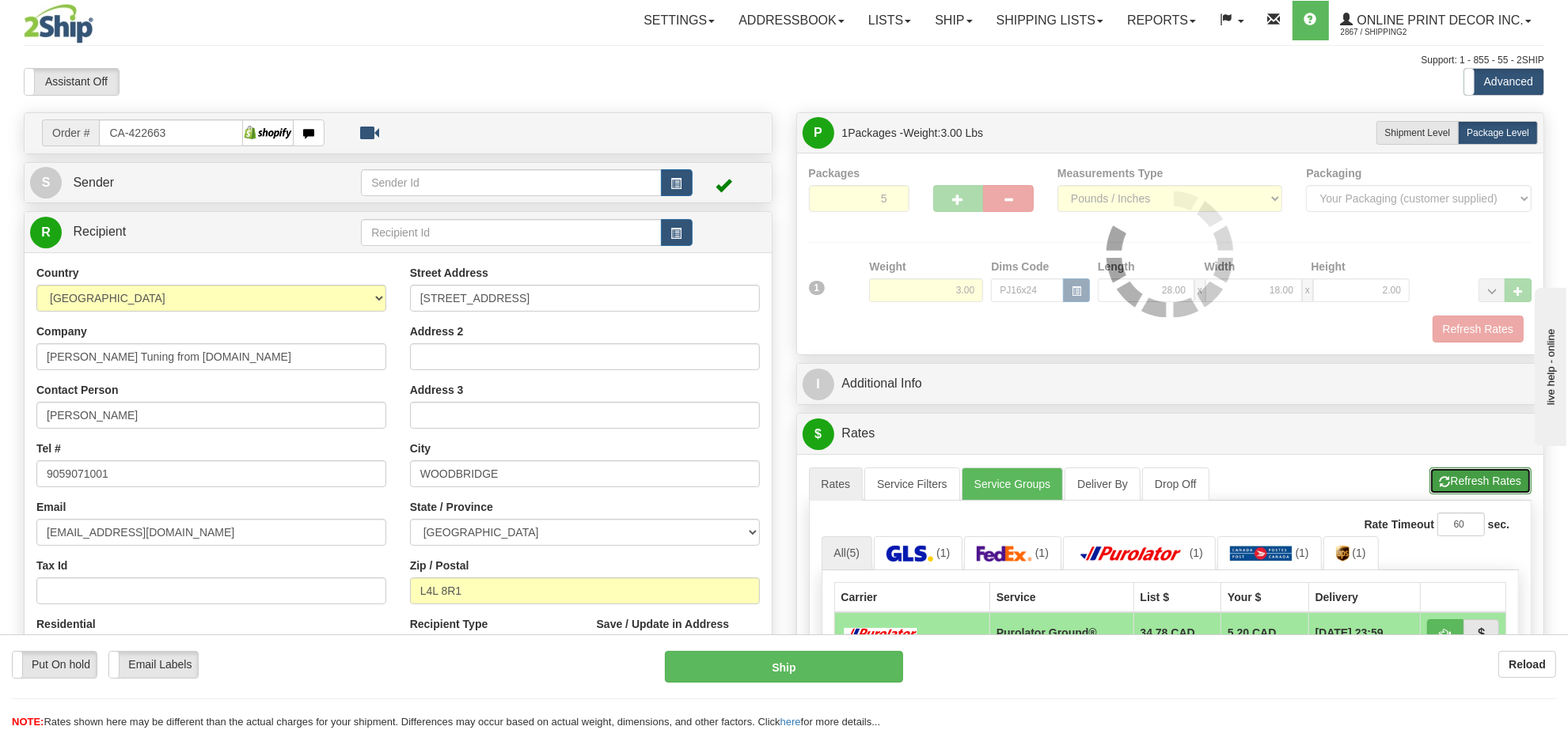
click at [1462, 493] on button "Refresh Rates" at bounding box center [1481, 481] width 102 height 27
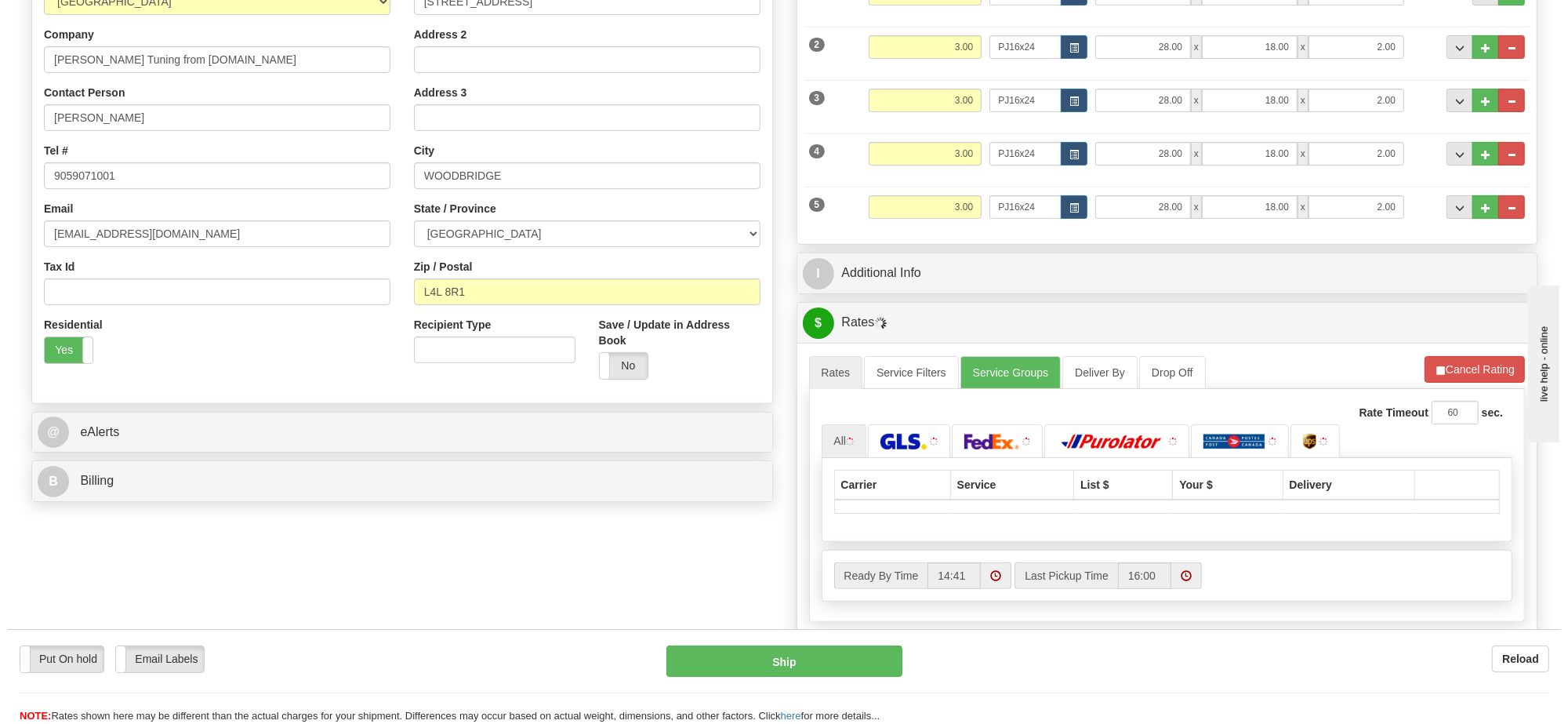
scroll to position [392, 0]
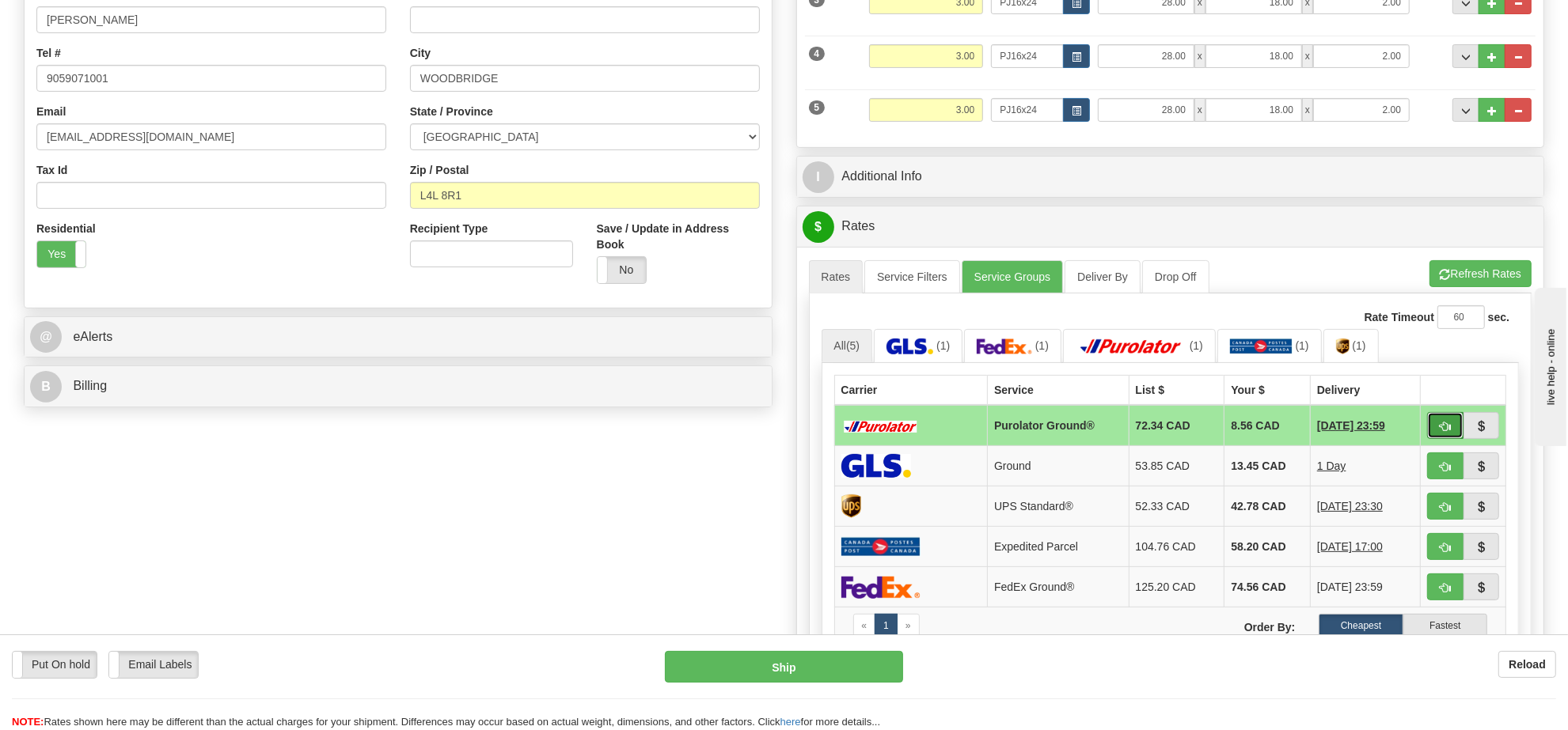
click at [1440, 430] on span "button" at bounding box center [1445, 427] width 11 height 10
type input "260"
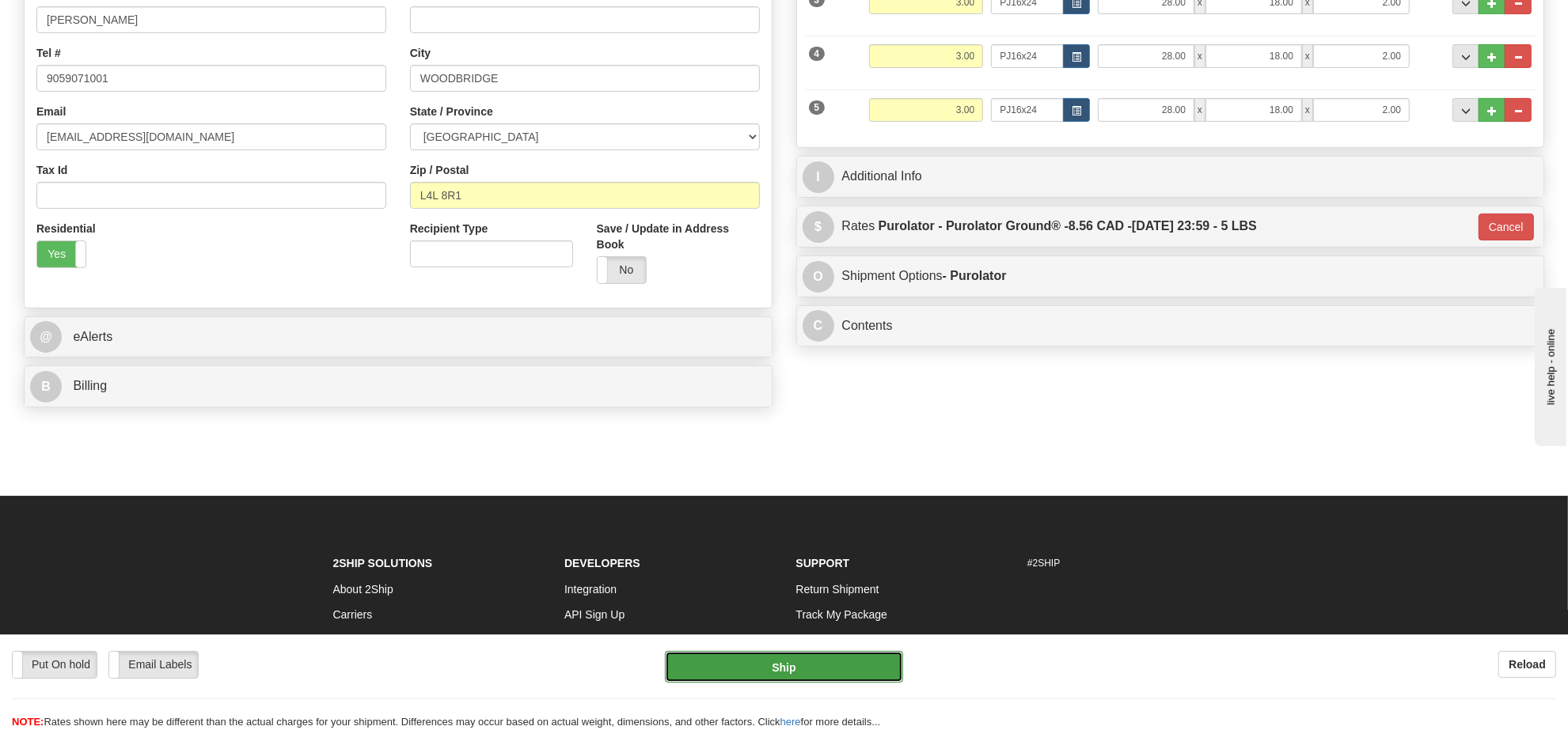
click at [830, 654] on button "Ship" at bounding box center [783, 667] width 237 height 32
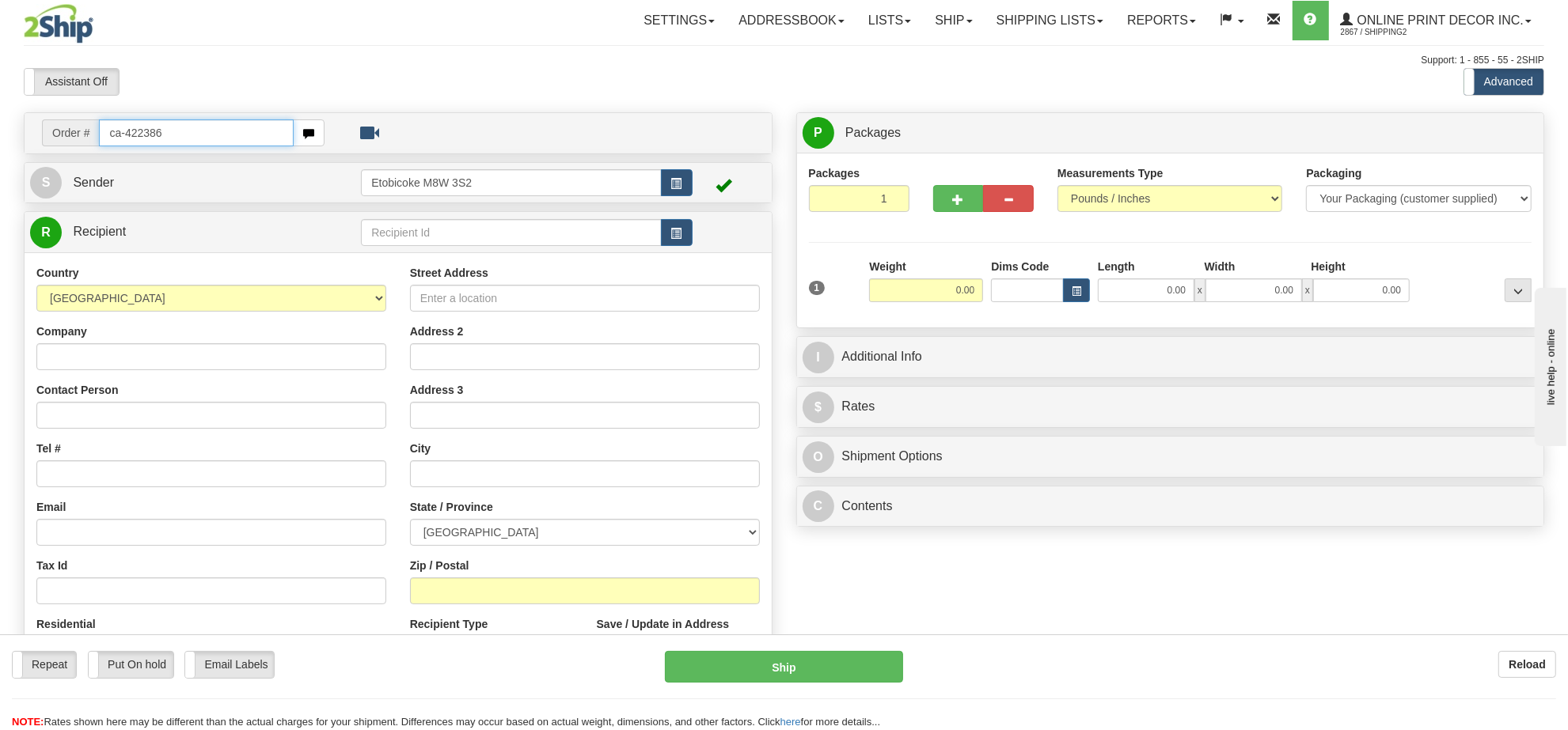
type input "ca-422386"
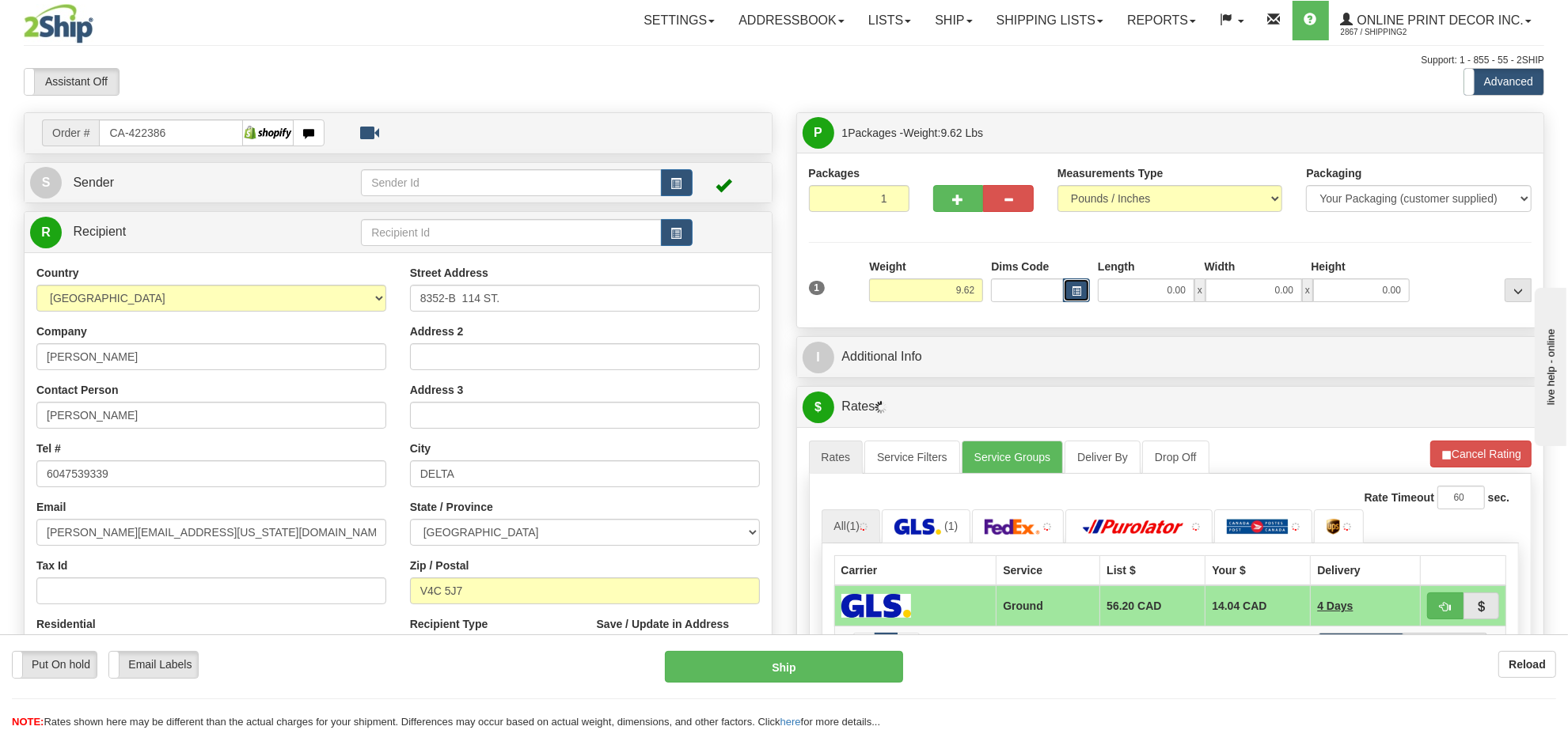
click at [1079, 291] on span "button" at bounding box center [1076, 291] width 10 height 9
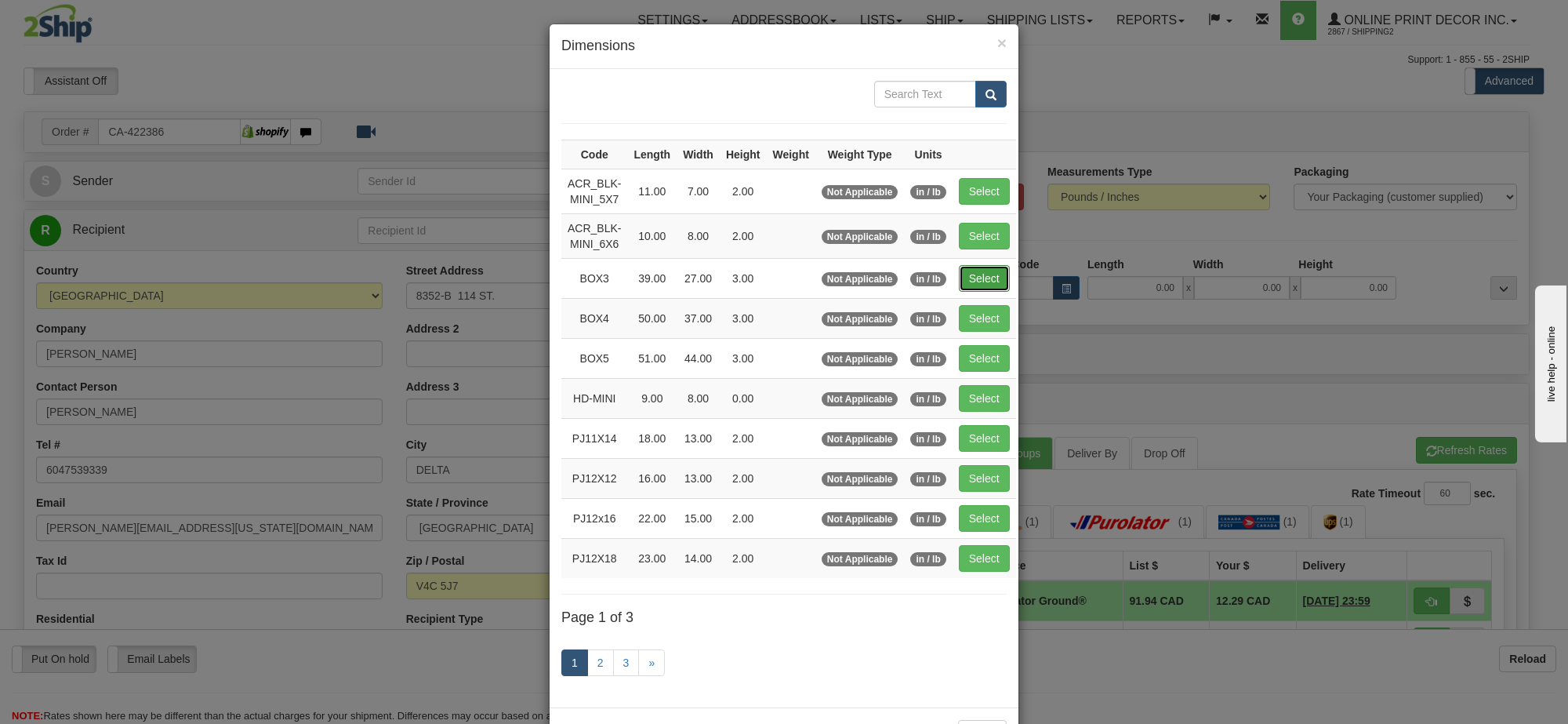
click at [978, 280] on button "Select" at bounding box center [984, 278] width 51 height 27
type input "BOX3"
type input "39.00"
type input "27.00"
type input "3.00"
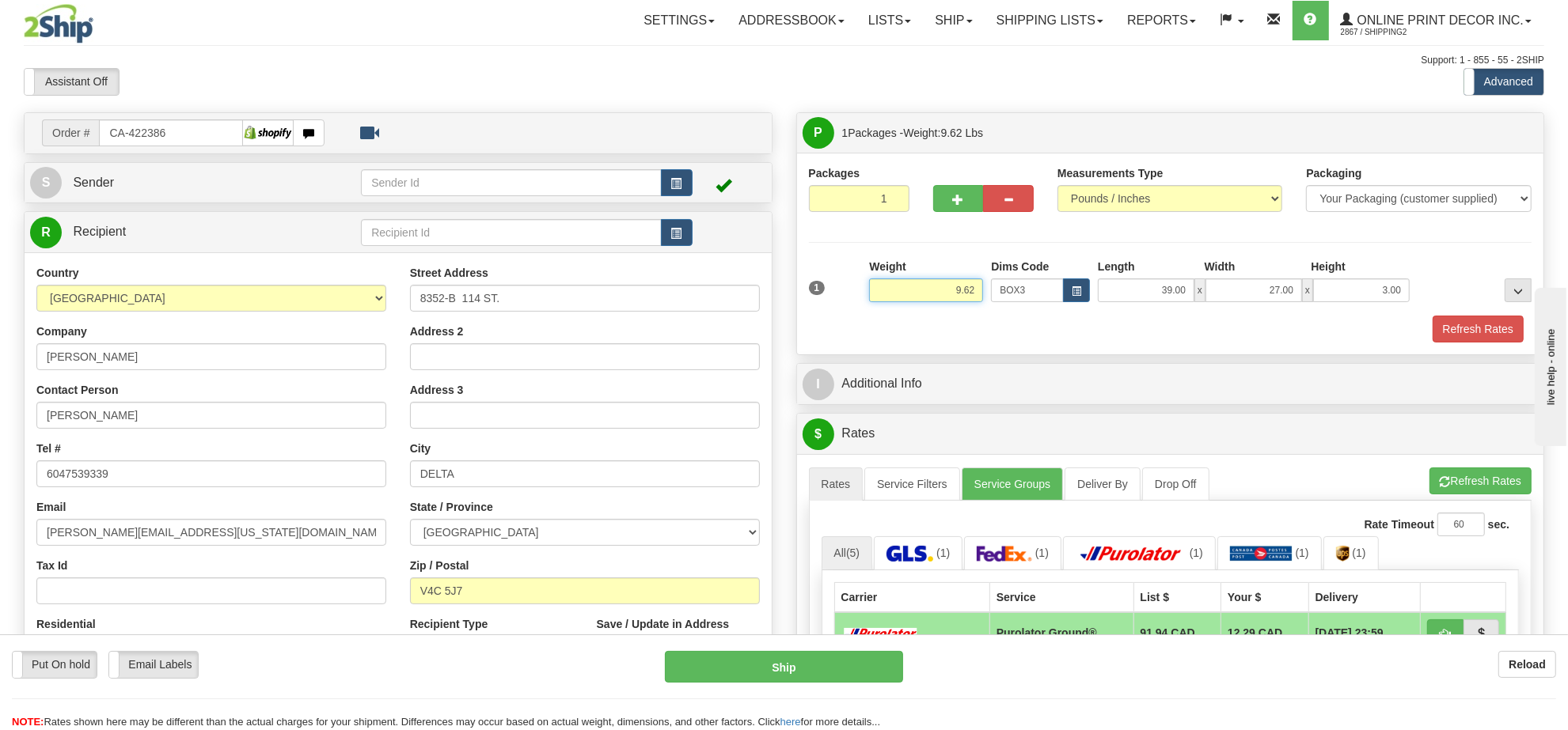
drag, startPoint x: 980, startPoint y: 287, endPoint x: 875, endPoint y: 269, distance: 106.5
click at [876, 269] on div "Weight 9.62" at bounding box center [926, 280] width 114 height 43
type input "13.98"
click at [1456, 322] on button "Refresh Rates" at bounding box center [1478, 329] width 91 height 27
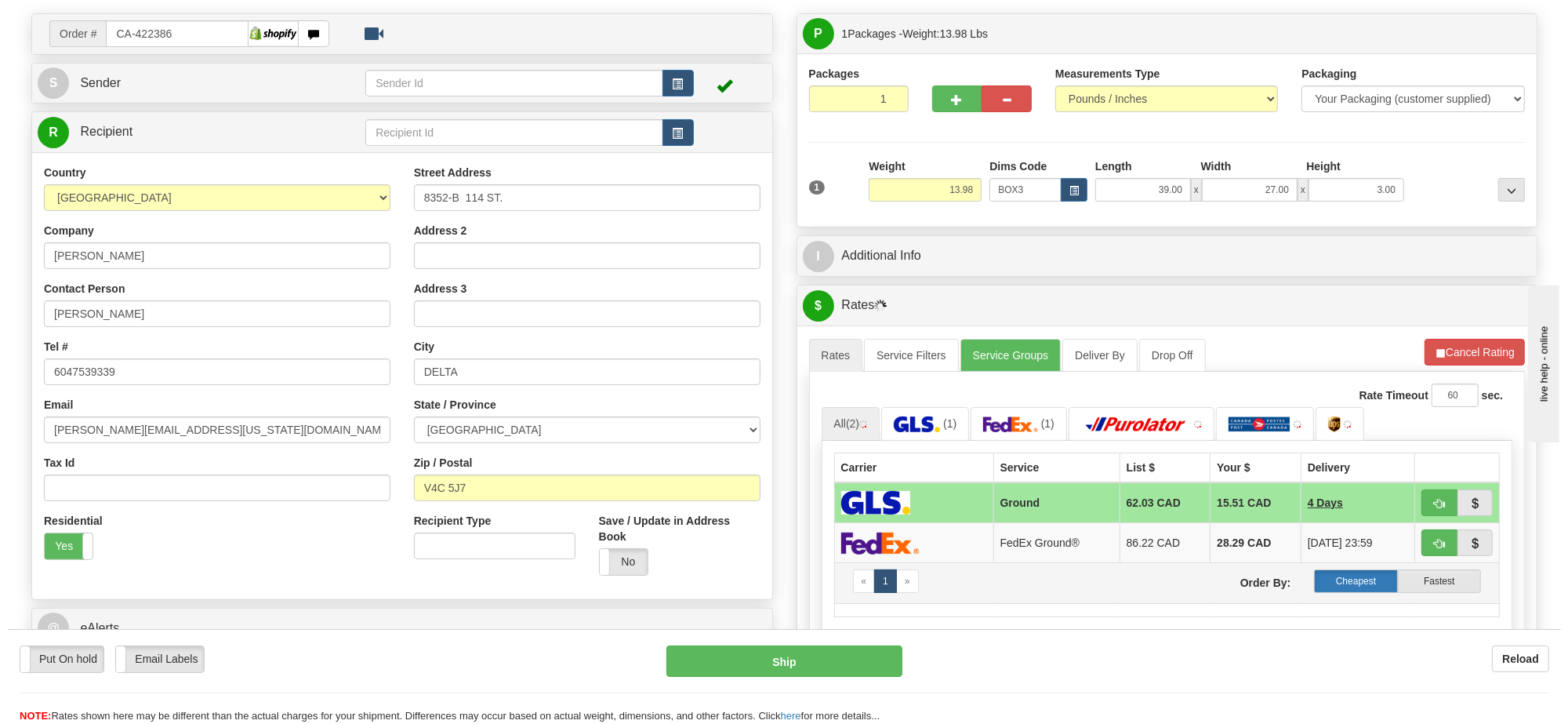
scroll to position [196, 0]
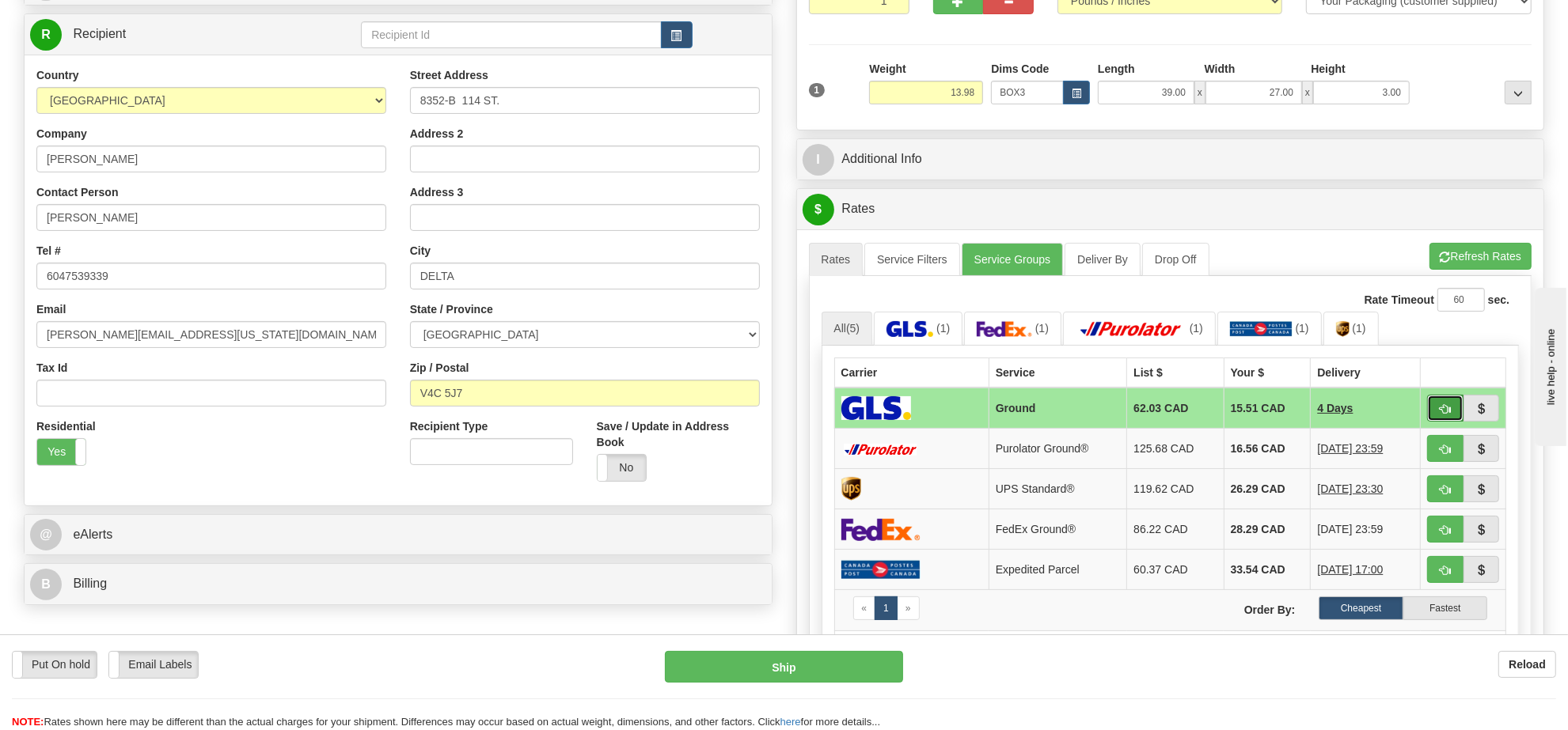
click at [1441, 410] on span "button" at bounding box center [1445, 409] width 11 height 10
type input "1"
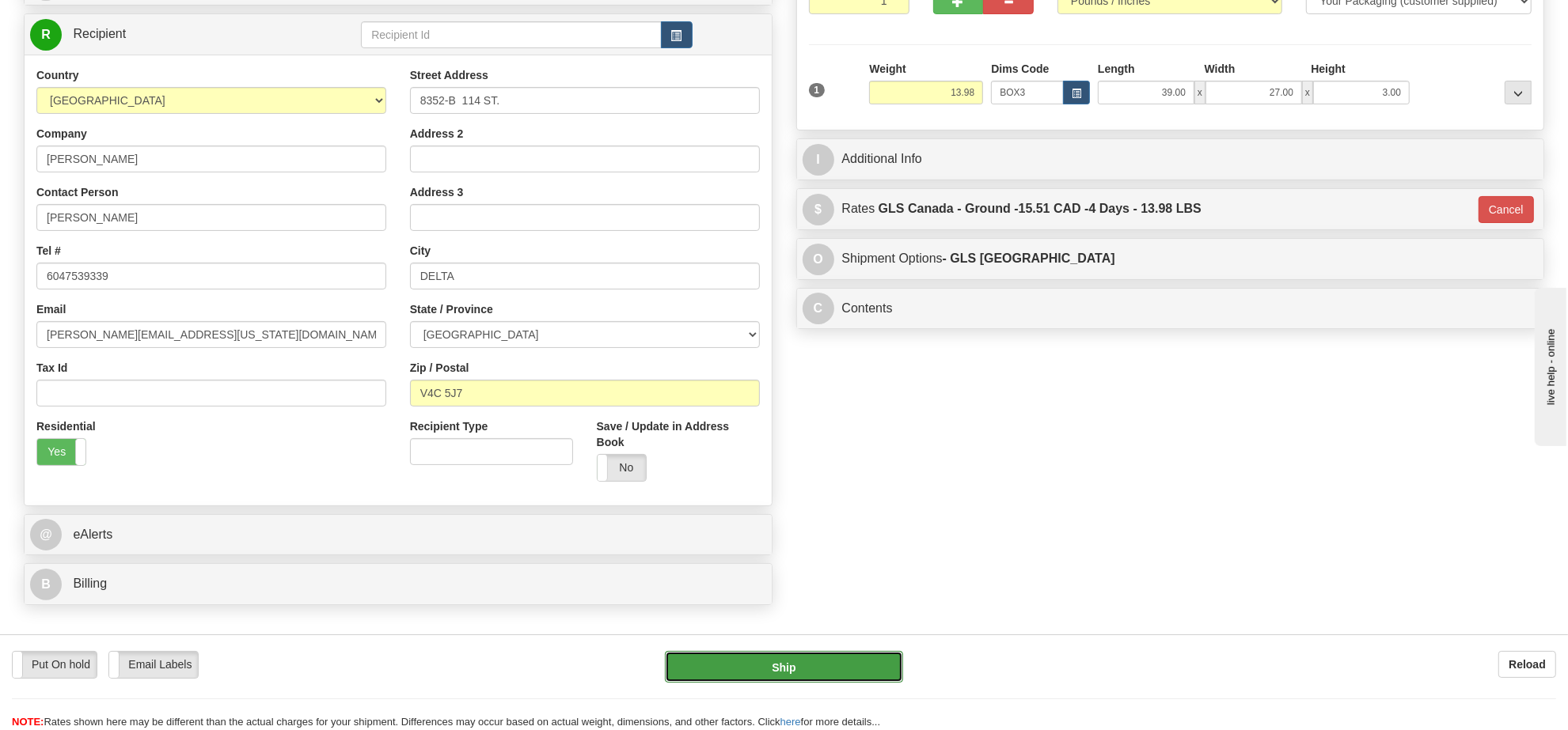
click at [851, 664] on button "Ship" at bounding box center [783, 667] width 237 height 32
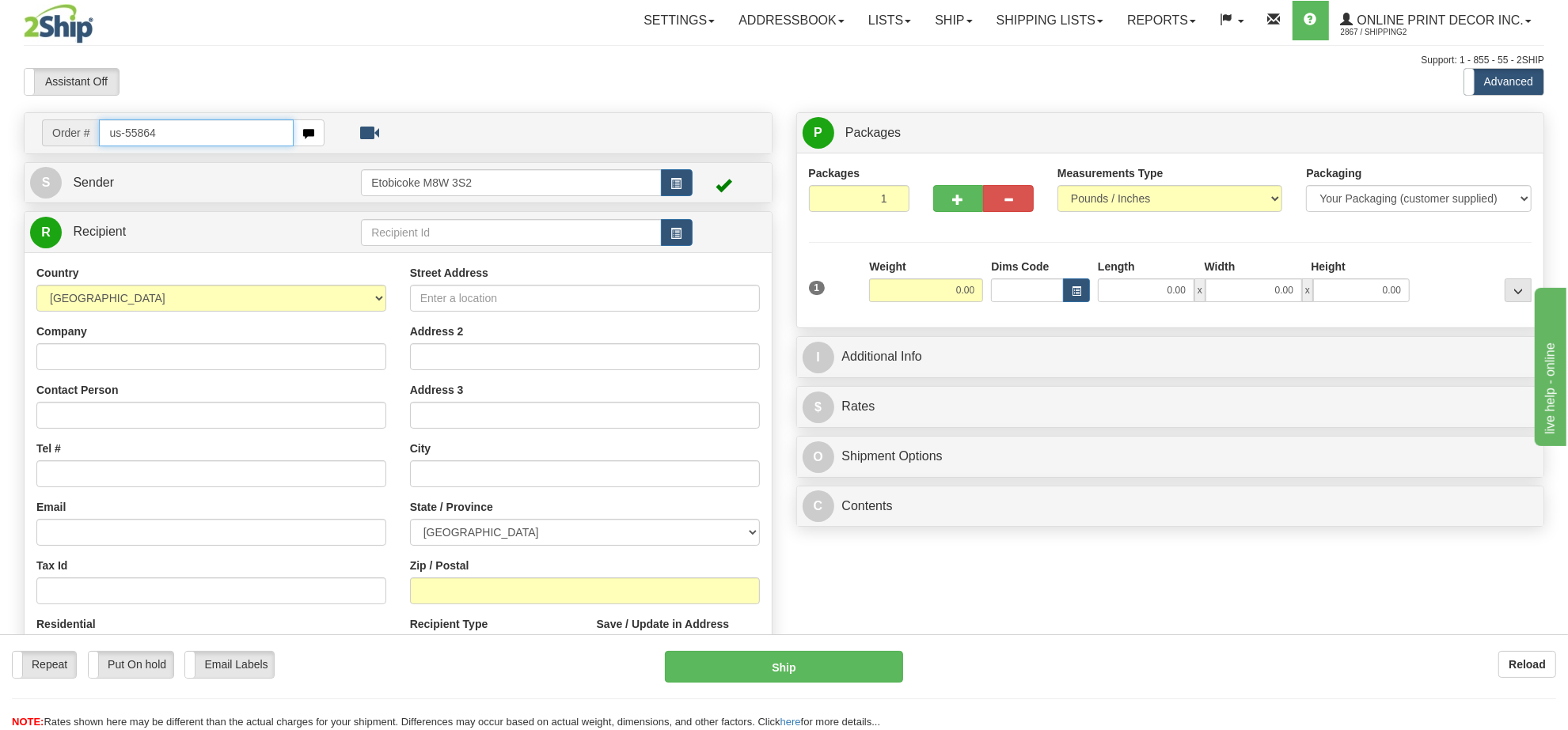
type input "us-55864"
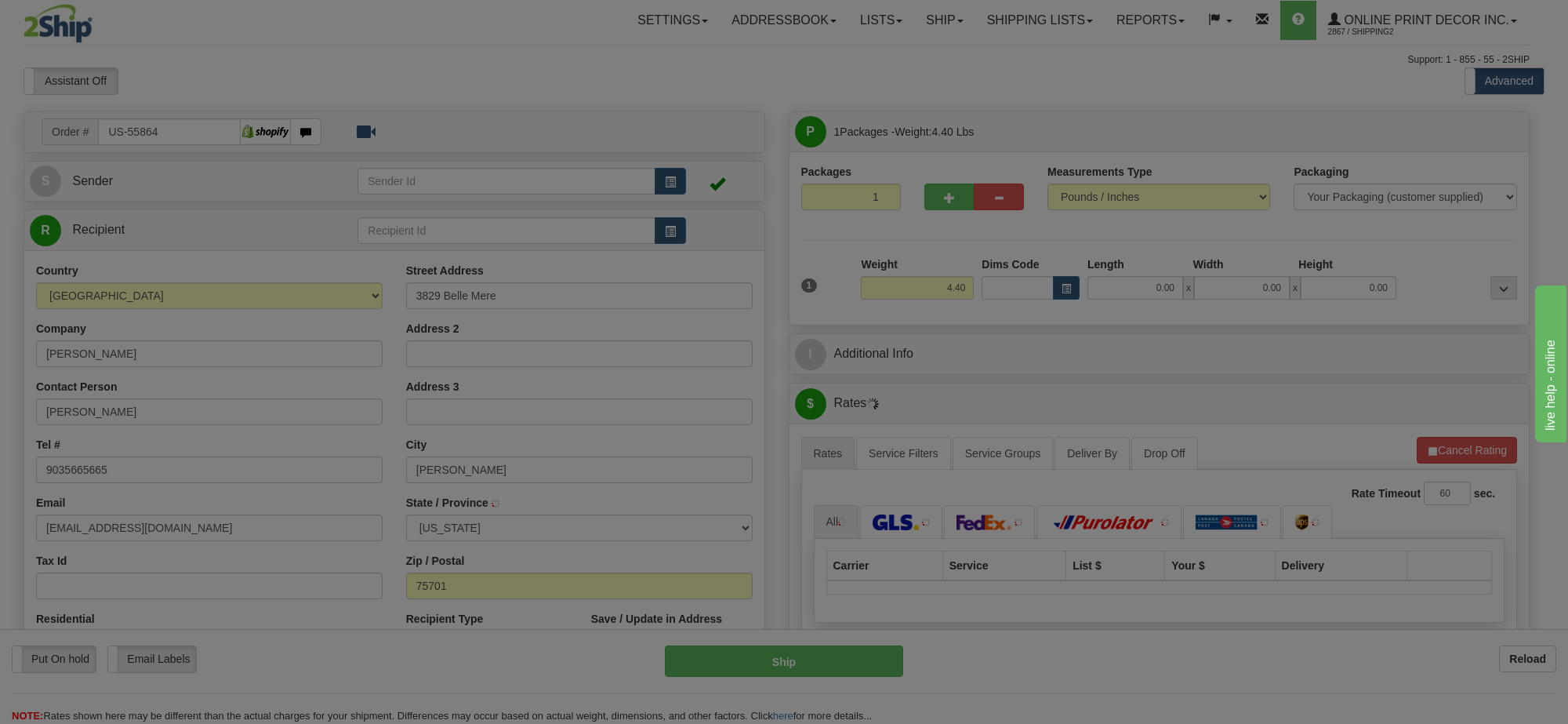
type input "[PERSON_NAME]"
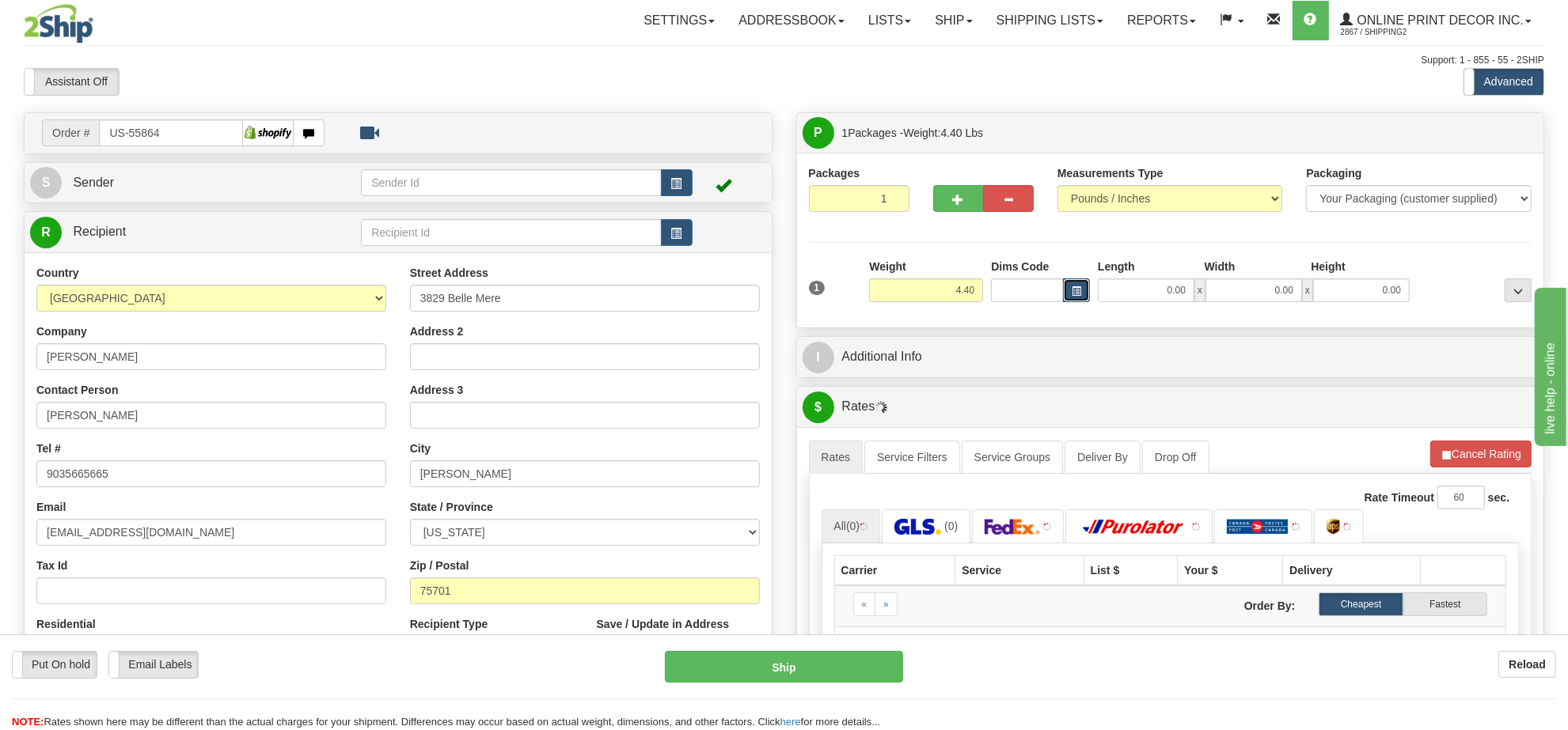
click at [1077, 282] on button "button" at bounding box center [1076, 290] width 27 height 23
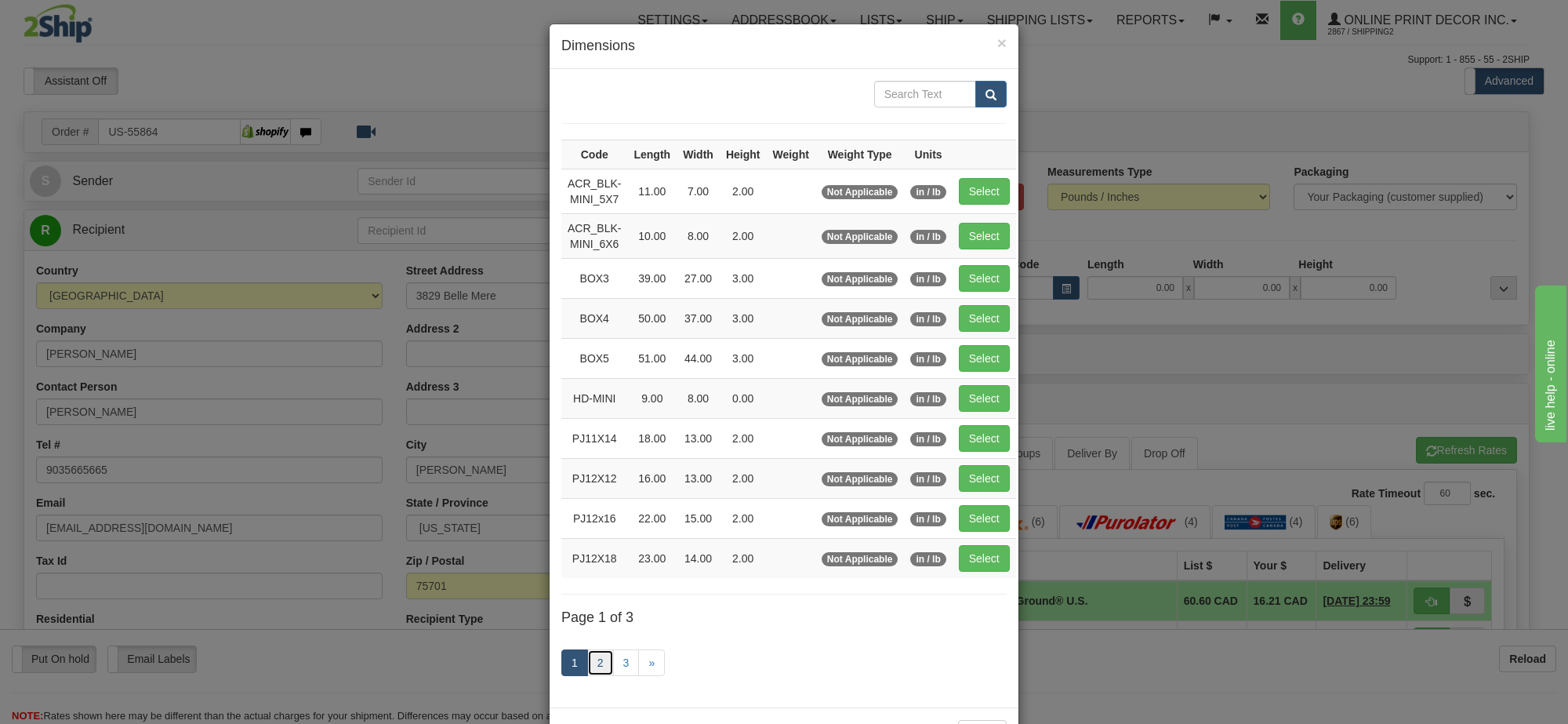
click at [590, 668] on link "2" at bounding box center [600, 662] width 27 height 27
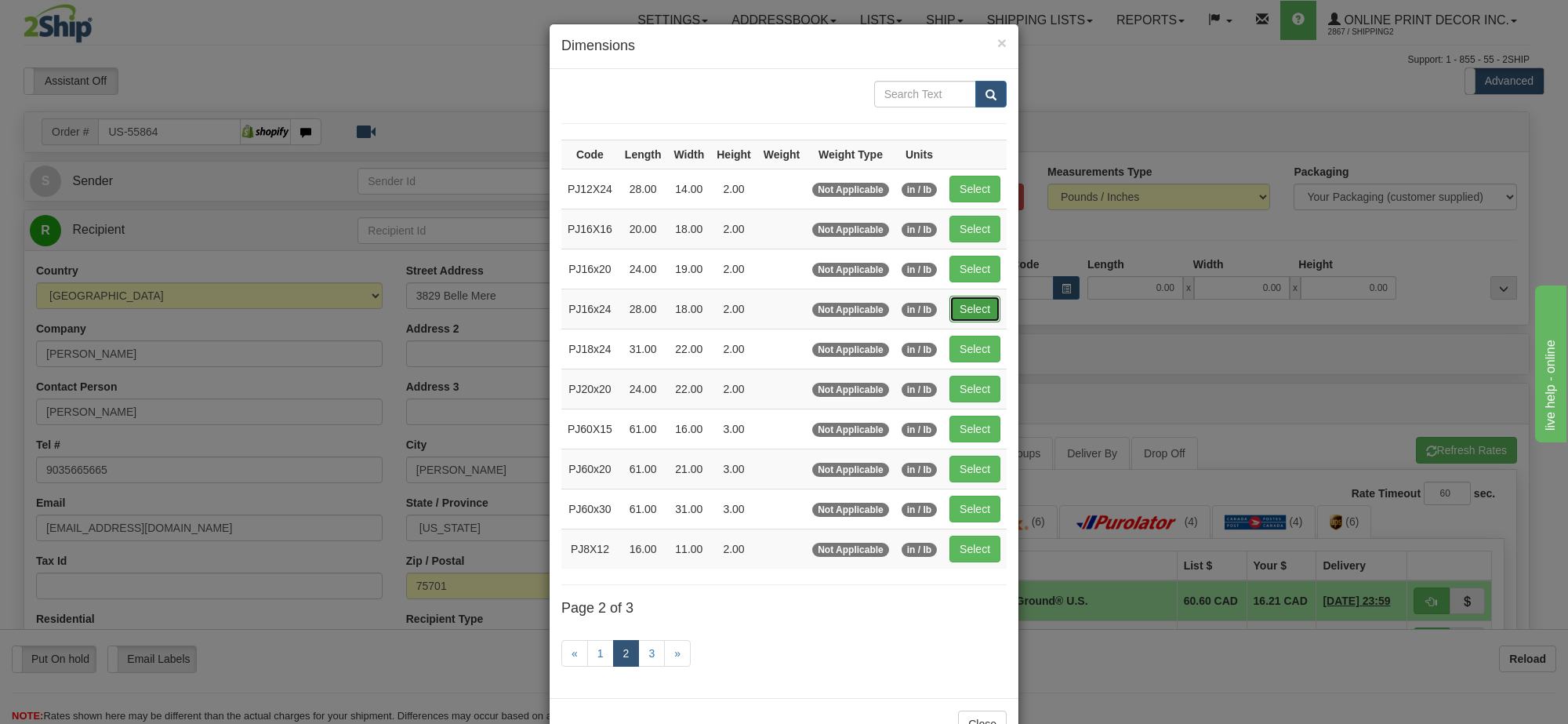
click at [976, 302] on button "Select" at bounding box center [975, 309] width 51 height 27
type input "PJ16x24"
type input "28.00"
type input "18.00"
type input "2.00"
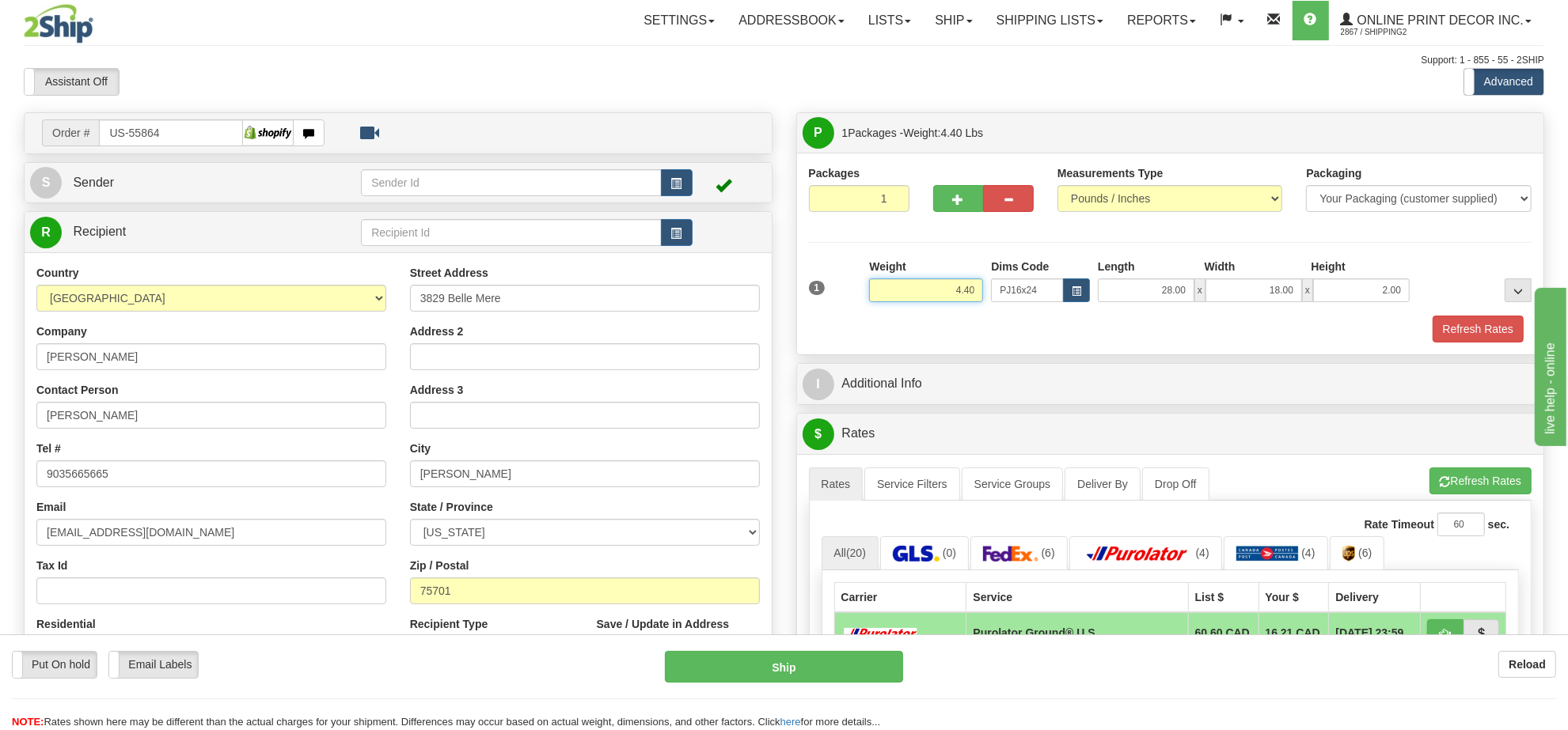
drag, startPoint x: 980, startPoint y: 290, endPoint x: 906, endPoint y: 291, distance: 74.0
click at [906, 291] on input "4.40" at bounding box center [926, 290] width 114 height 23
type input "2.98"
click at [956, 194] on button "button" at bounding box center [958, 198] width 51 height 27
radio input "true"
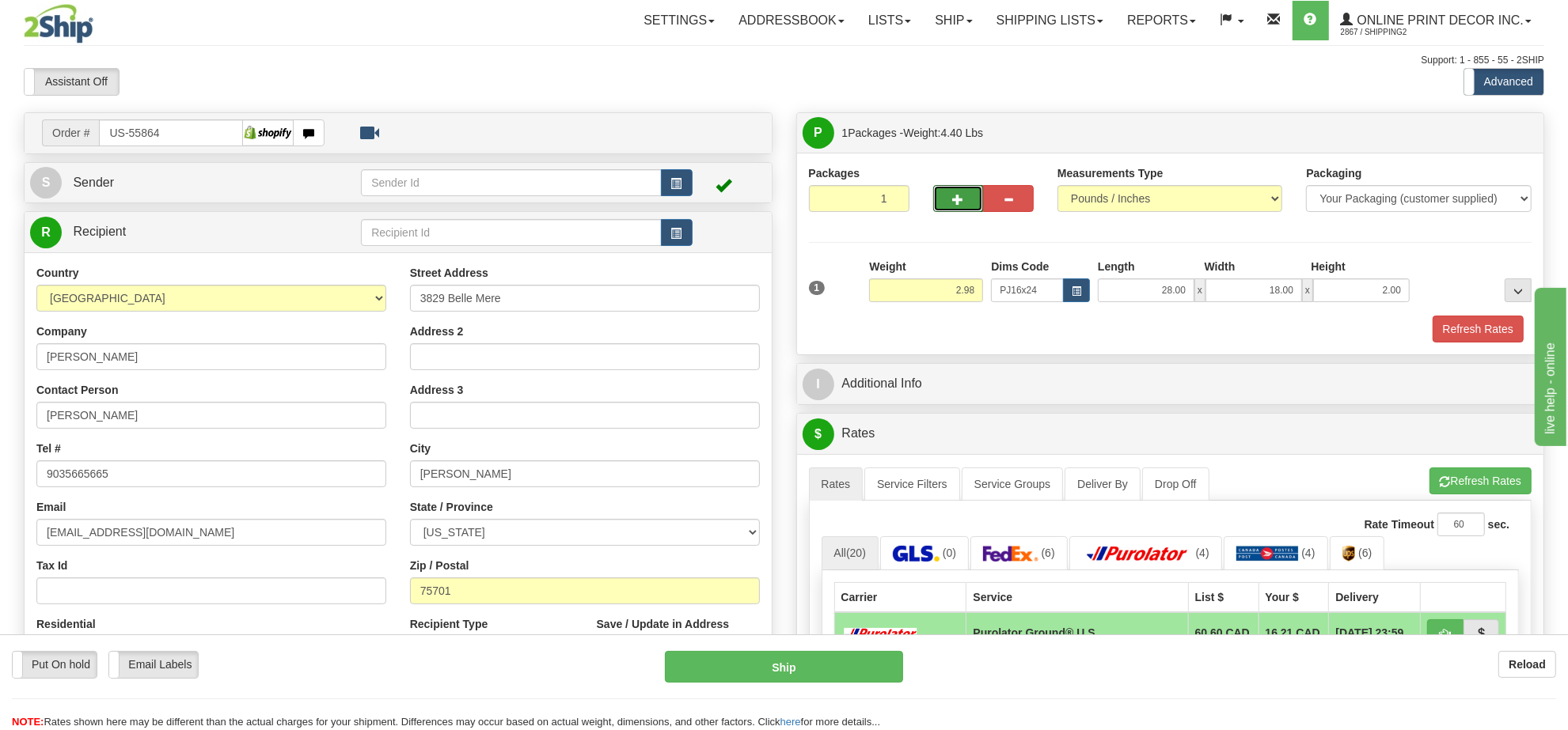
type input "2"
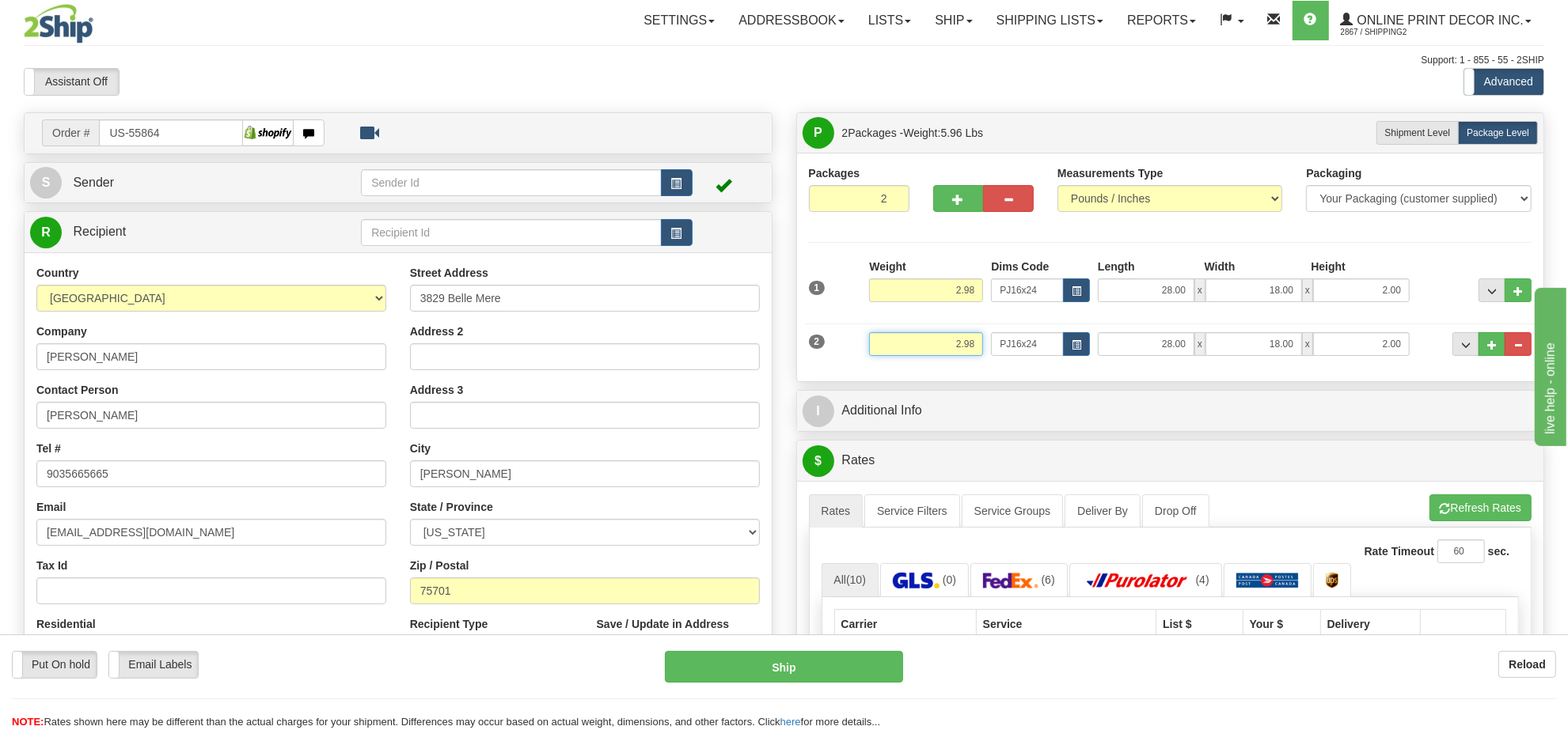
drag, startPoint x: 978, startPoint y: 342, endPoint x: 887, endPoint y: 335, distance: 91.3
click at [887, 335] on input "2.98" at bounding box center [926, 343] width 114 height 23
type input "3.98"
click at [1074, 355] on button "button" at bounding box center [1076, 343] width 27 height 23
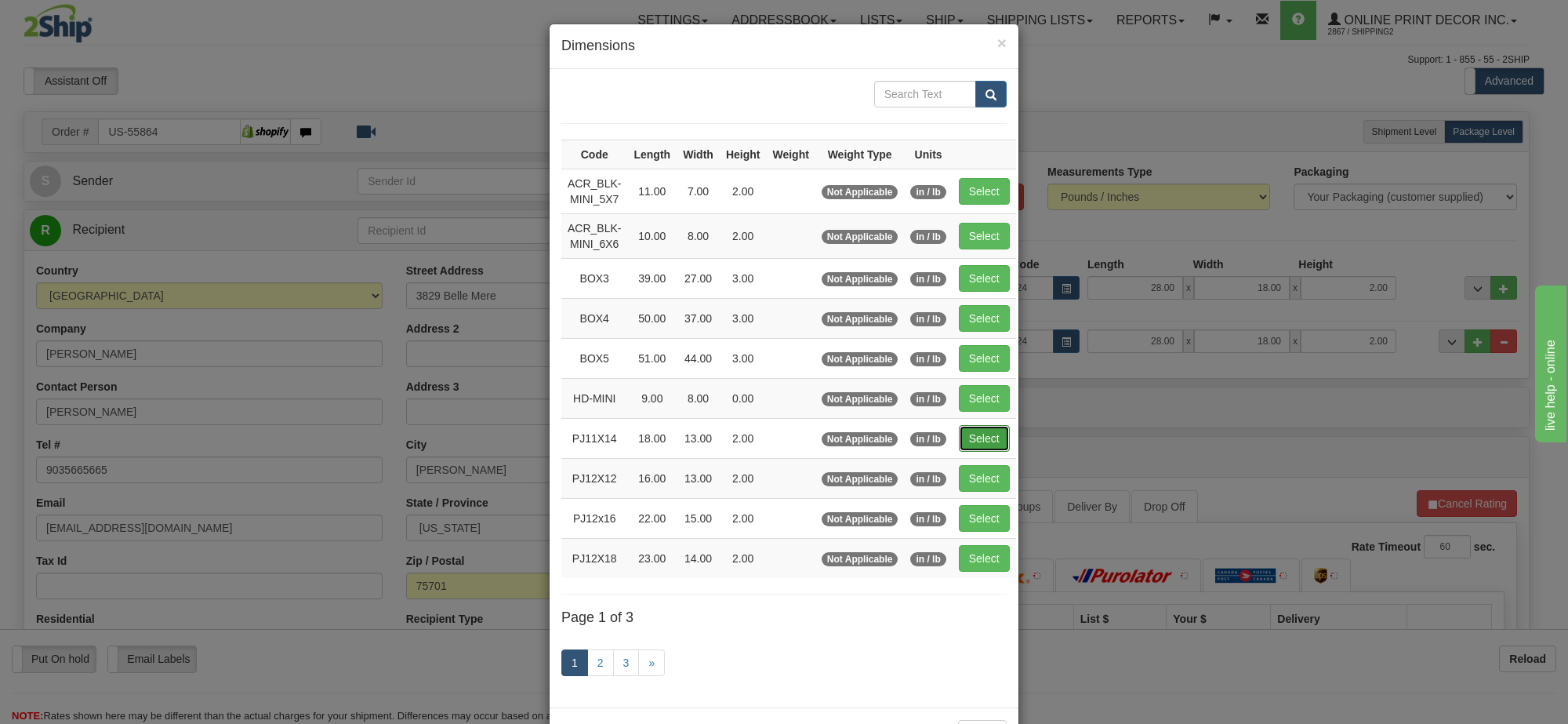
click at [980, 437] on button "Select" at bounding box center [984, 438] width 51 height 27
type input "PJ11X14"
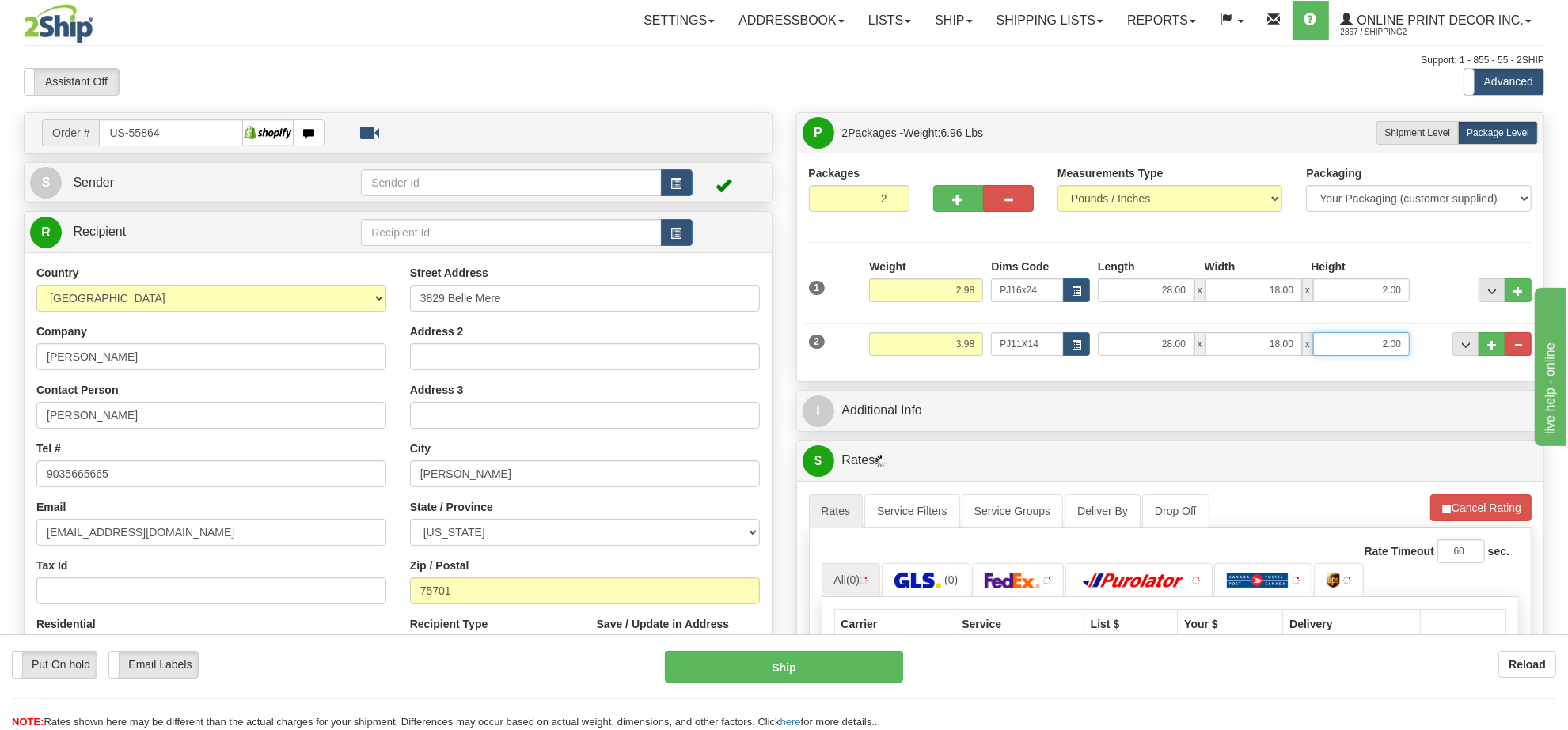
drag, startPoint x: 1406, startPoint y: 342, endPoint x: 1314, endPoint y: 340, distance: 92.0
click at [1314, 340] on input "2.00" at bounding box center [1362, 343] width 97 height 23
type input "18.00"
type input "13.00"
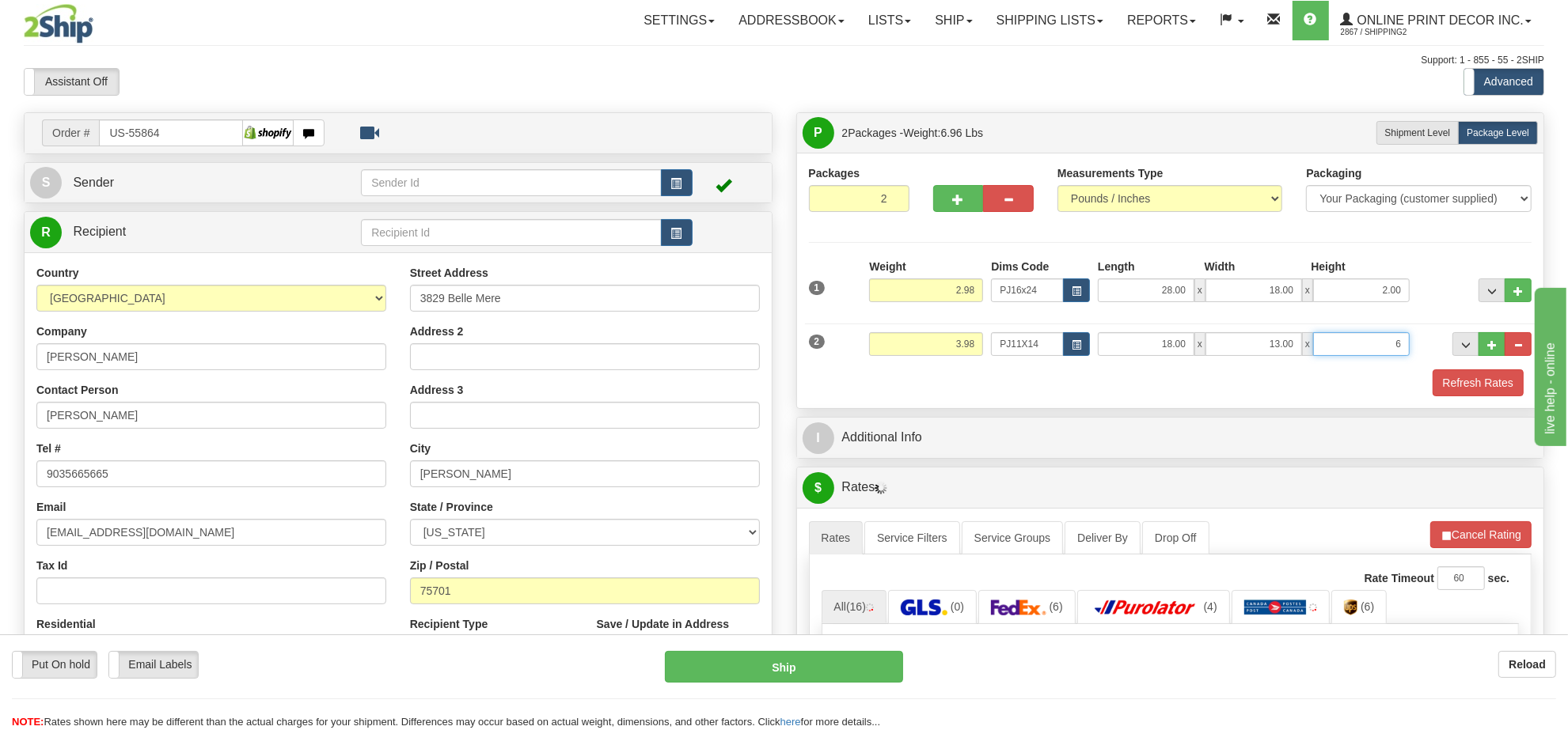
click button "Delete" at bounding box center [0, 0] width 0 height 0
type input "6.00"
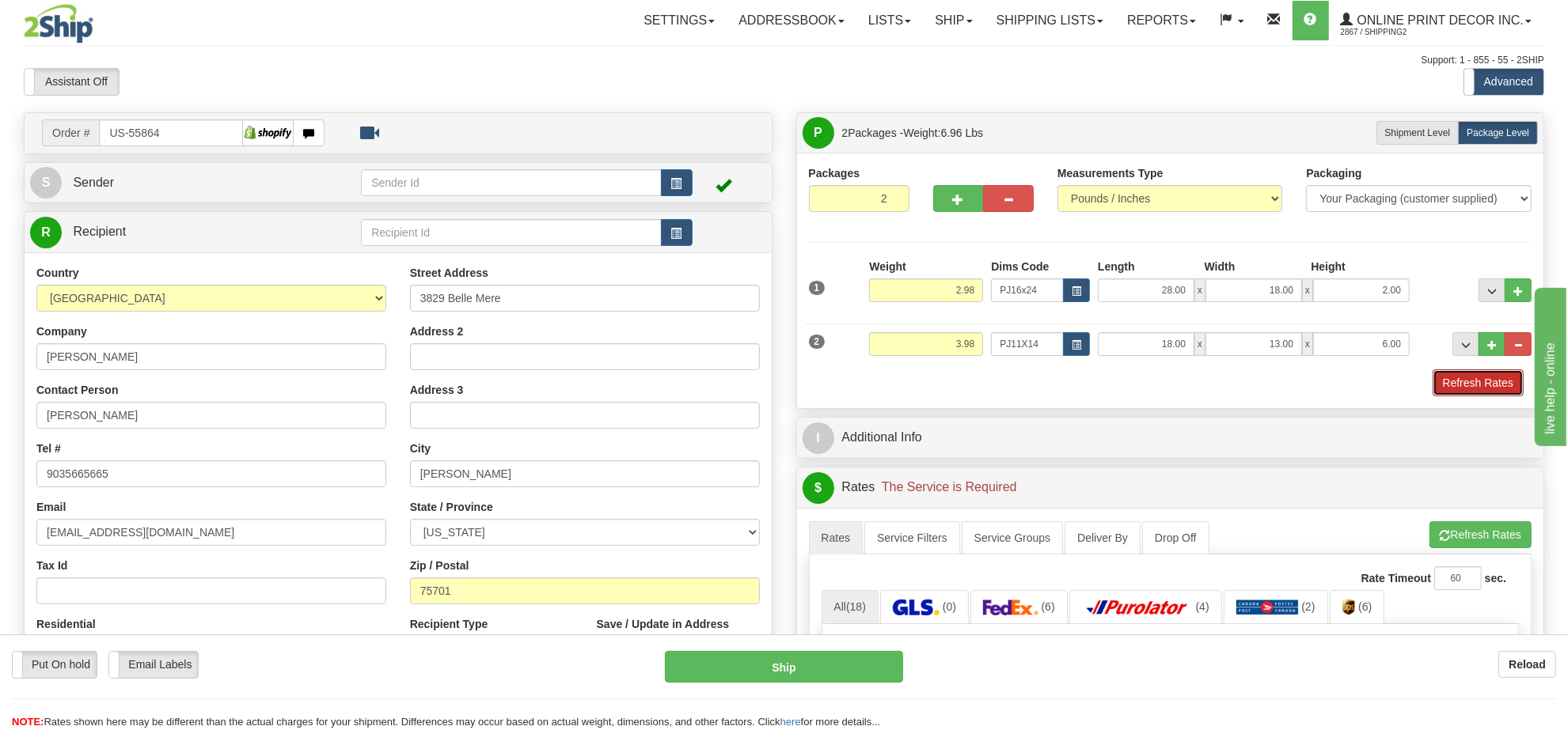
click at [1496, 384] on button "Refresh Rates" at bounding box center [1478, 382] width 91 height 27
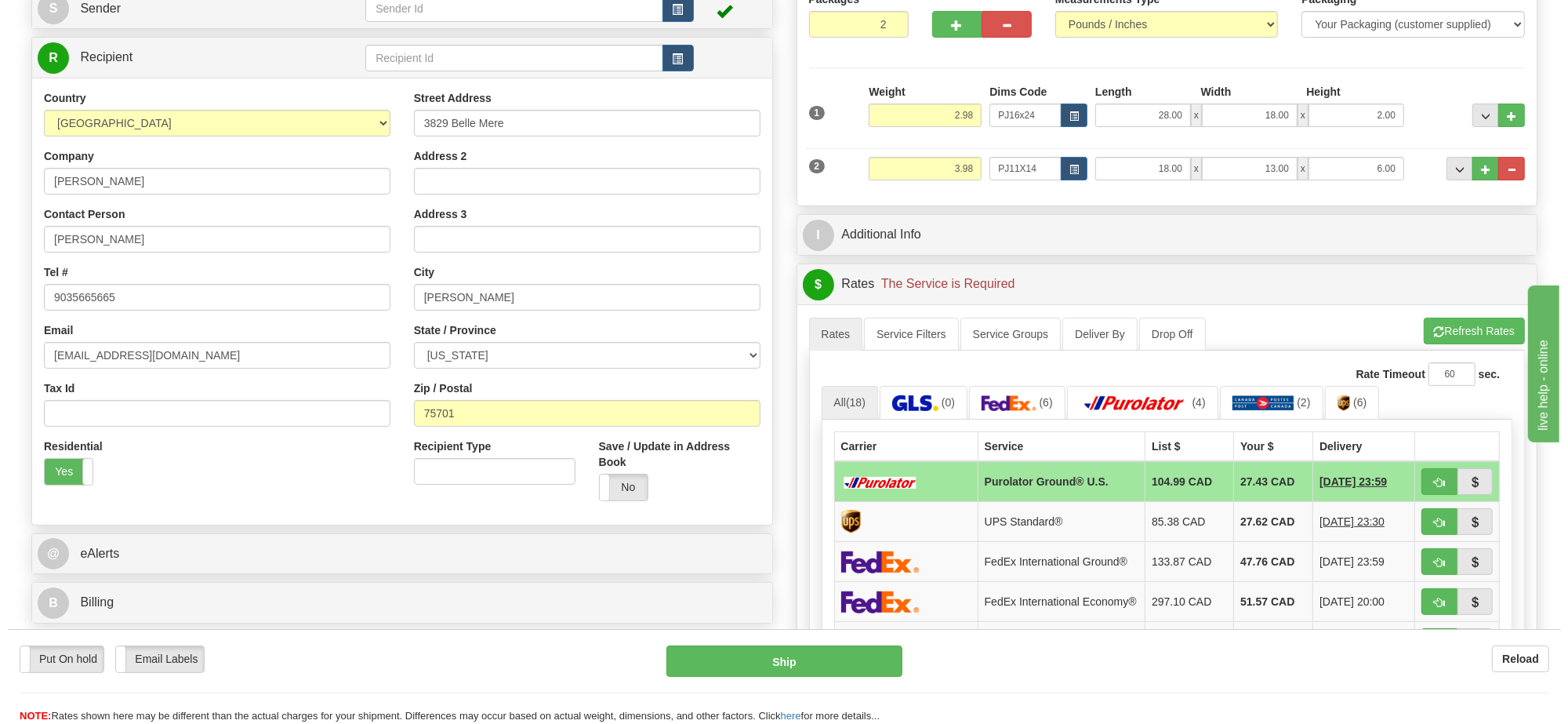
scroll to position [271, 0]
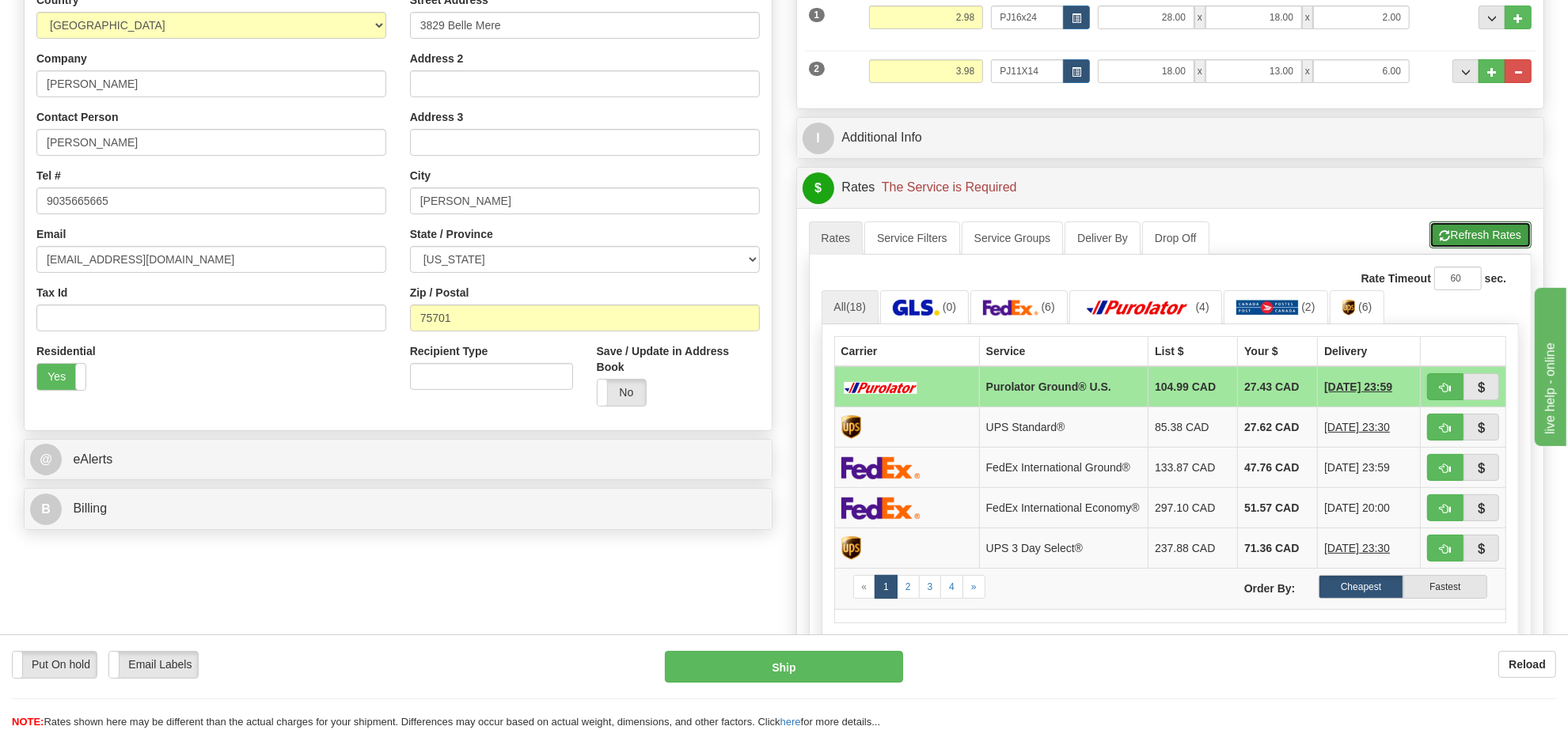
click at [1468, 234] on button "Refresh Rates" at bounding box center [1481, 234] width 102 height 27
click at [1436, 473] on button "button" at bounding box center [1445, 467] width 36 height 27
type input "92"
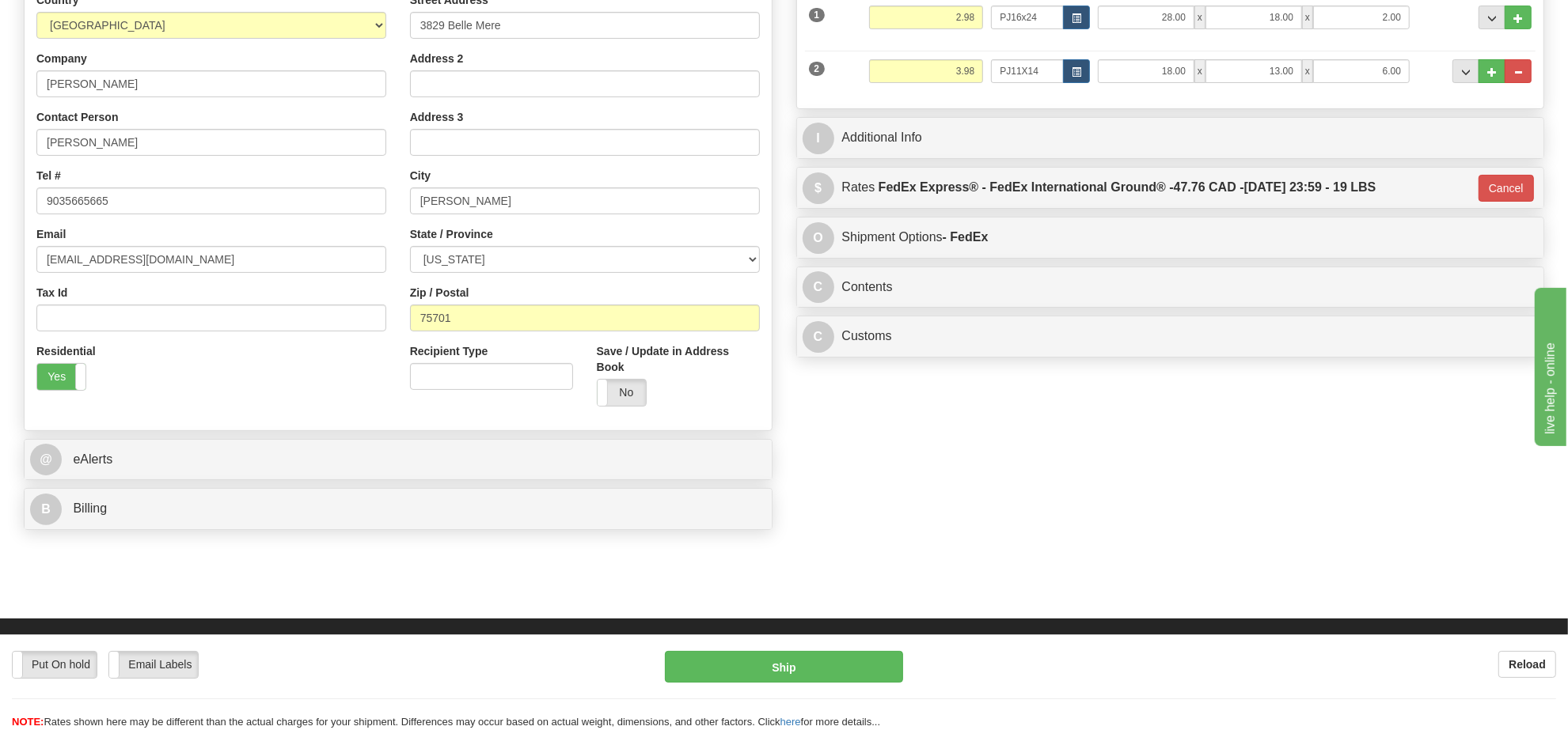
click at [1046, 308] on div "C Contents Documents Commodities" at bounding box center [1171, 287] width 748 height 41
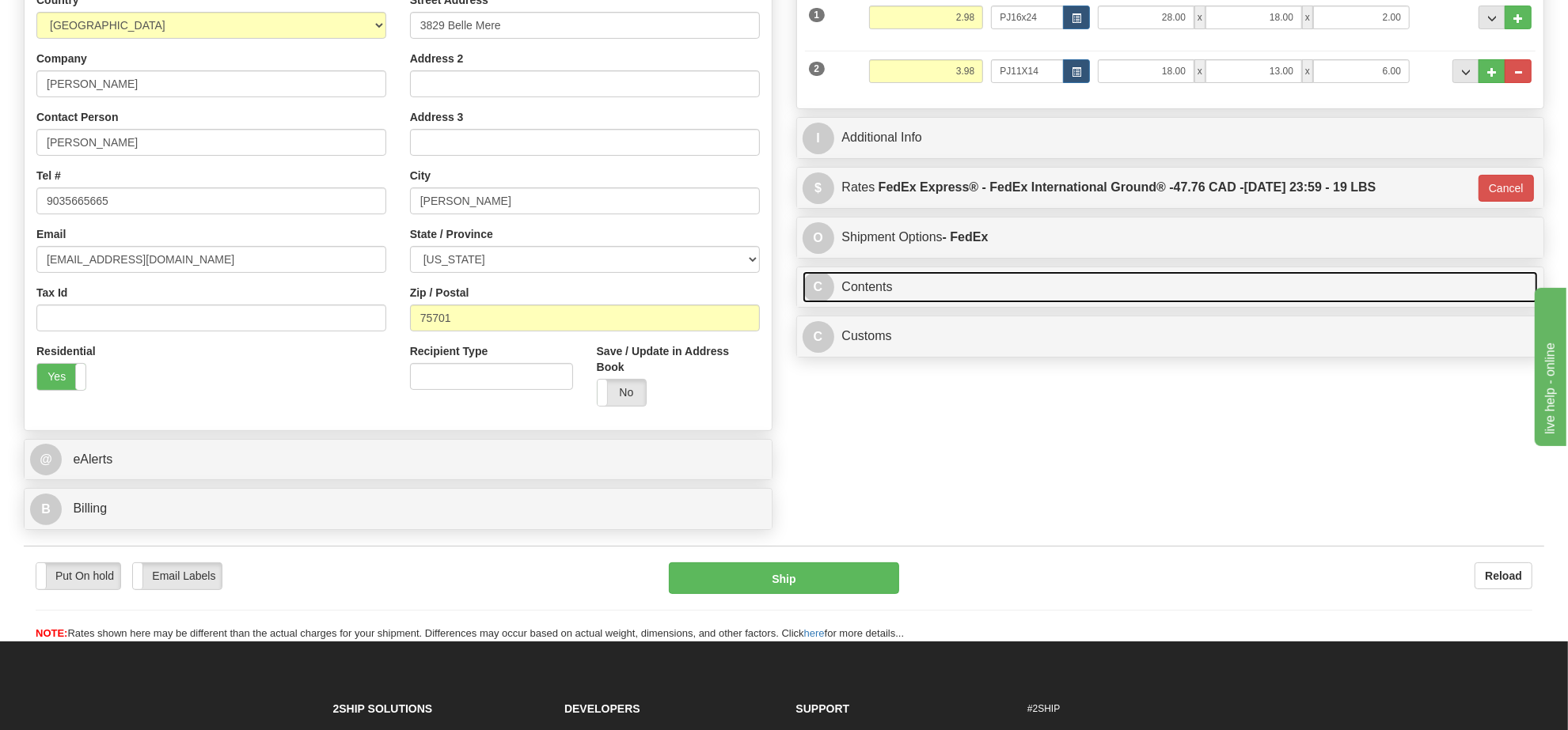
click at [1055, 301] on link "C Contents" at bounding box center [1171, 288] width 736 height 33
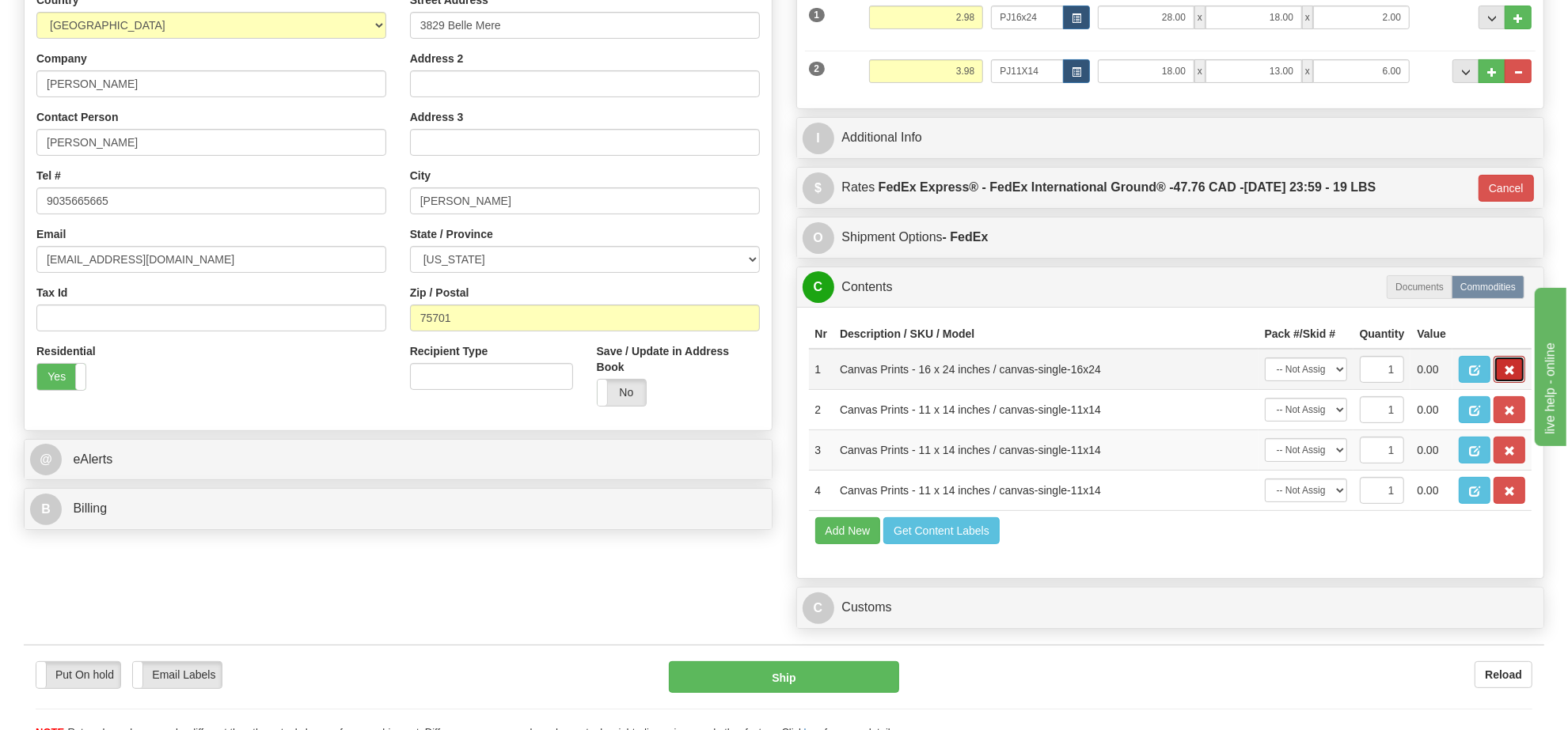
click at [1507, 383] on button "button" at bounding box center [1509, 369] width 32 height 27
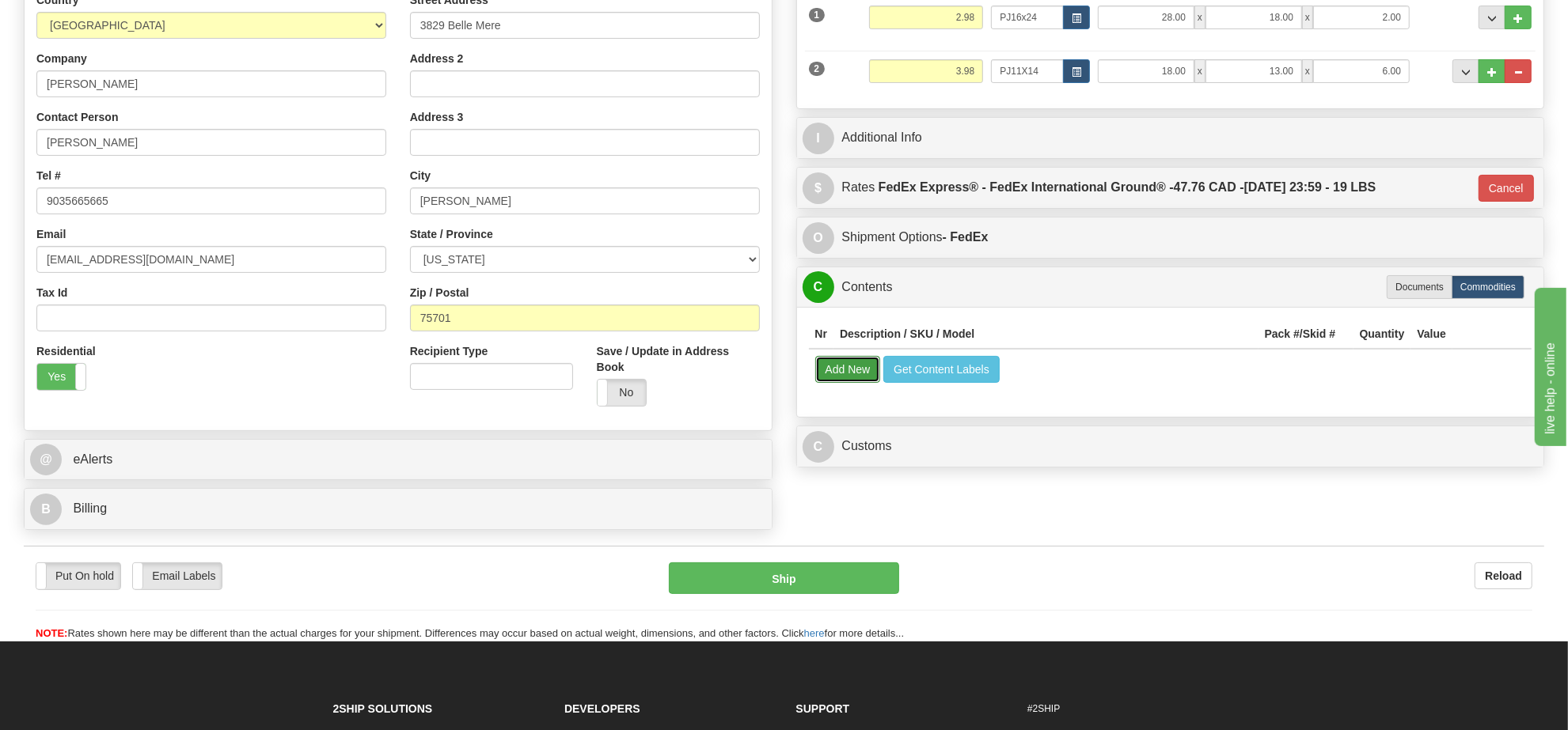
click at [830, 377] on button "Add New" at bounding box center [848, 369] width 66 height 27
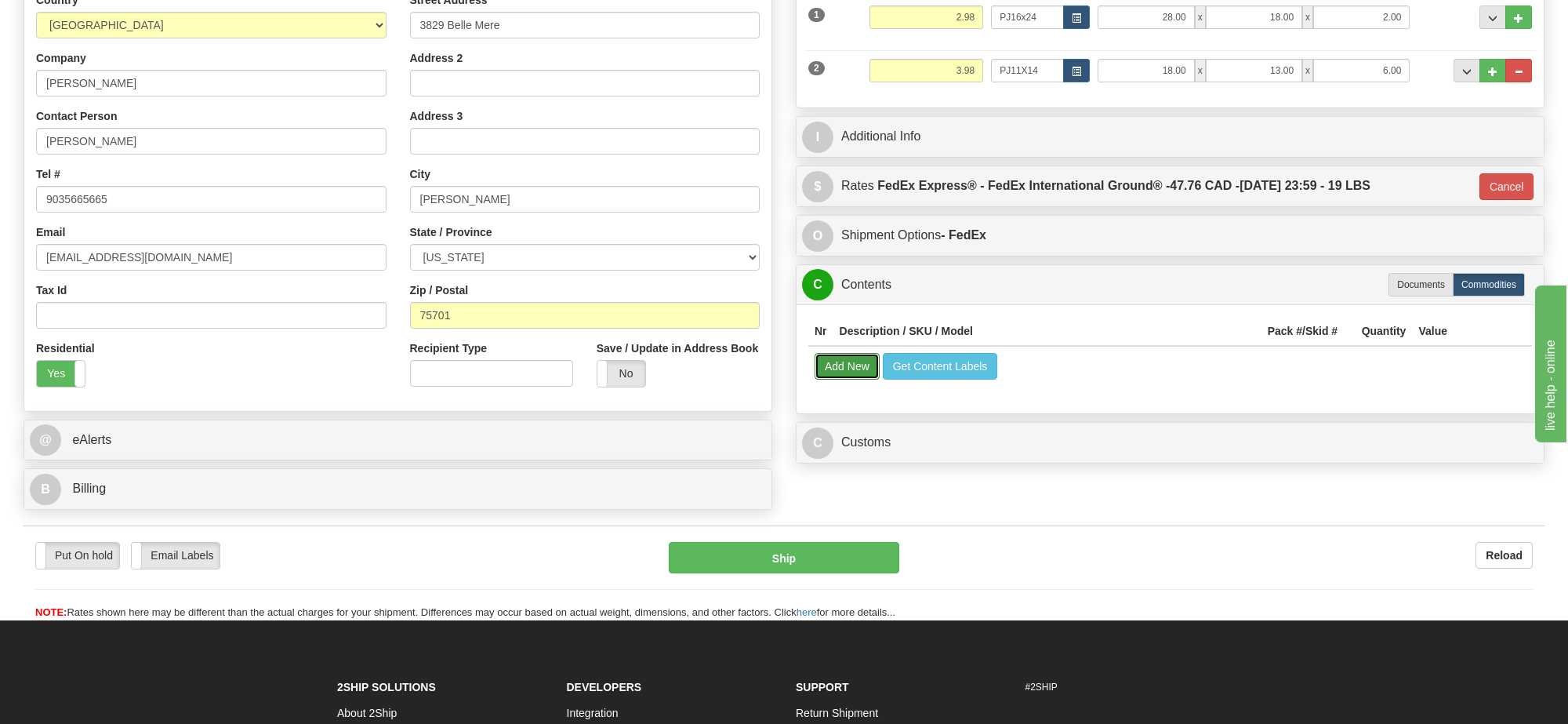
select select
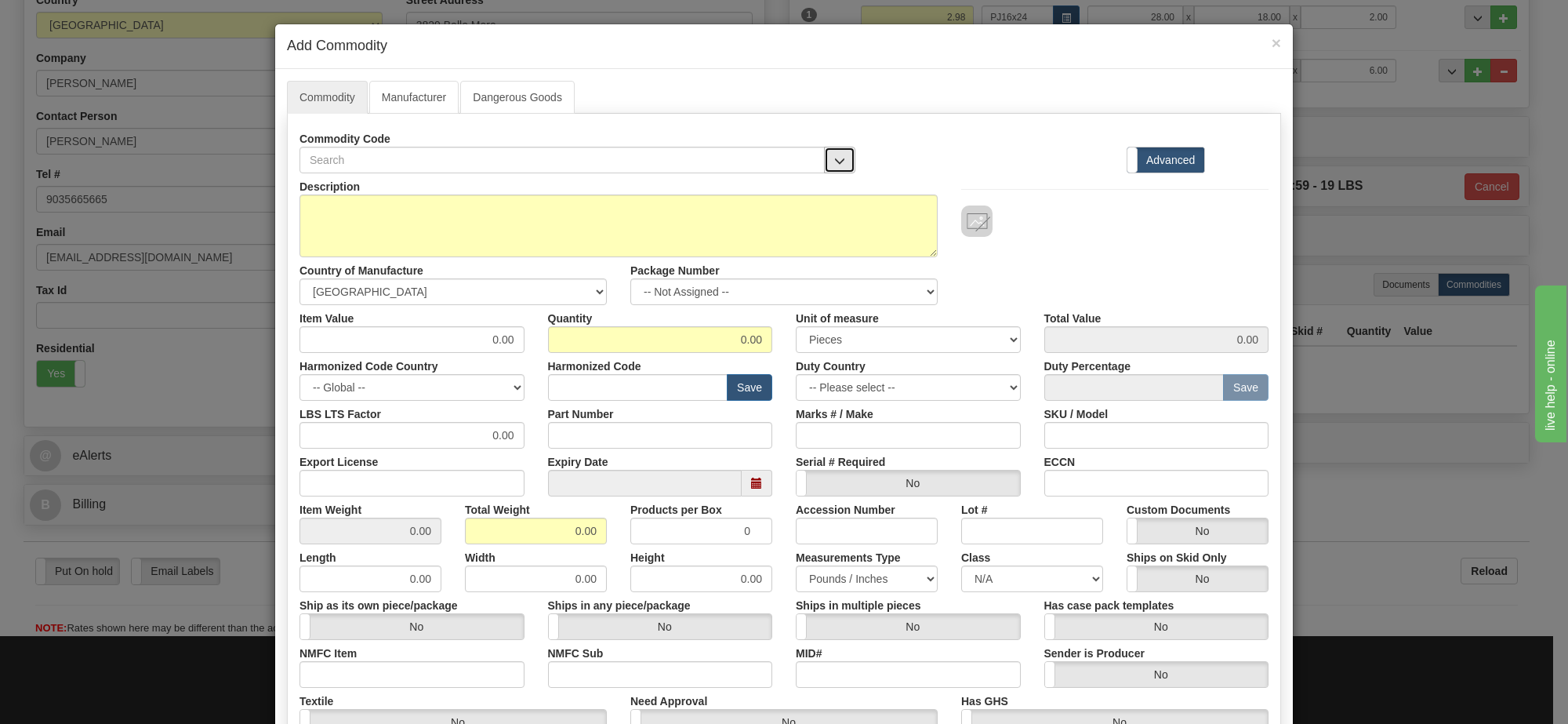
click at [837, 162] on span "button" at bounding box center [839, 161] width 11 height 10
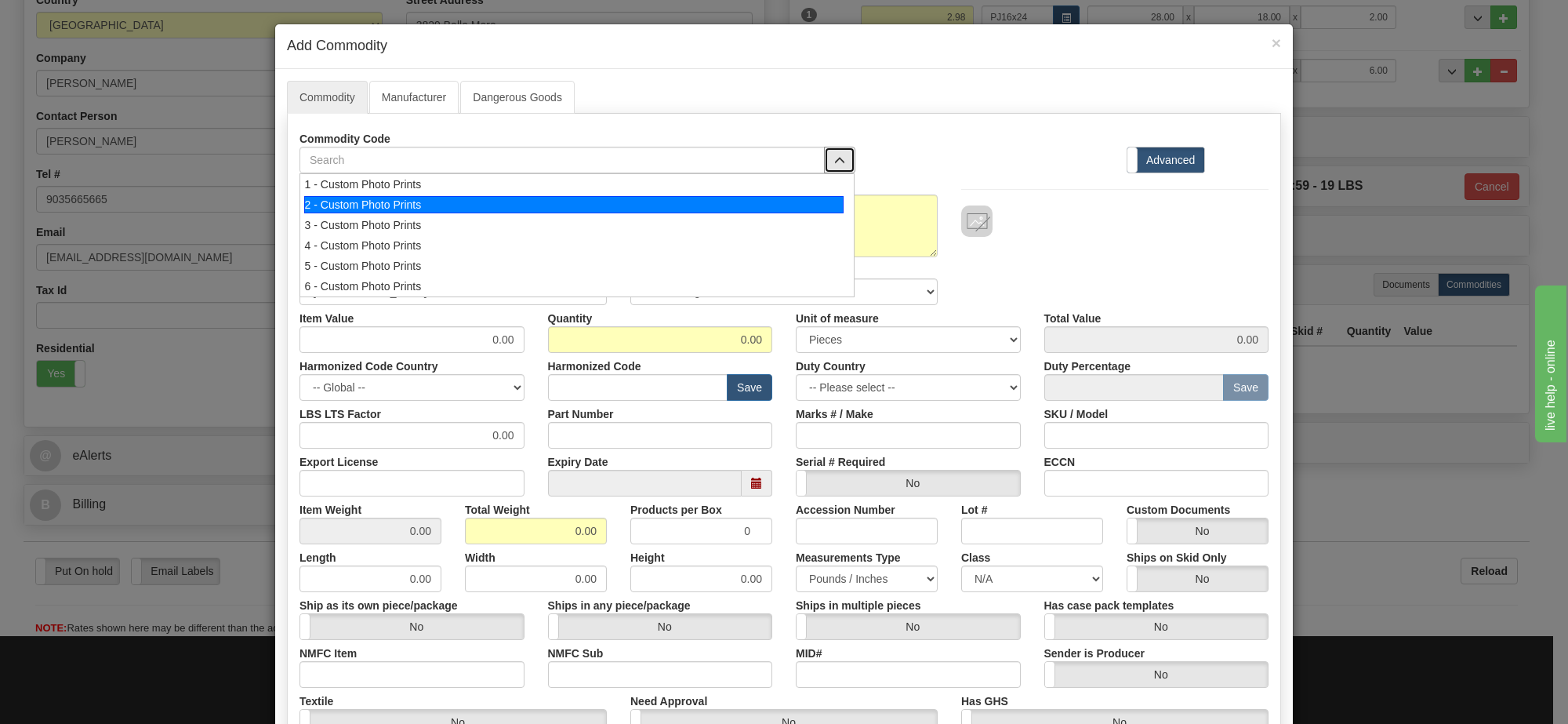
click at [825, 212] on div "2 - Custom Photo Prints" at bounding box center [574, 205] width 540 height 17
select select "1"
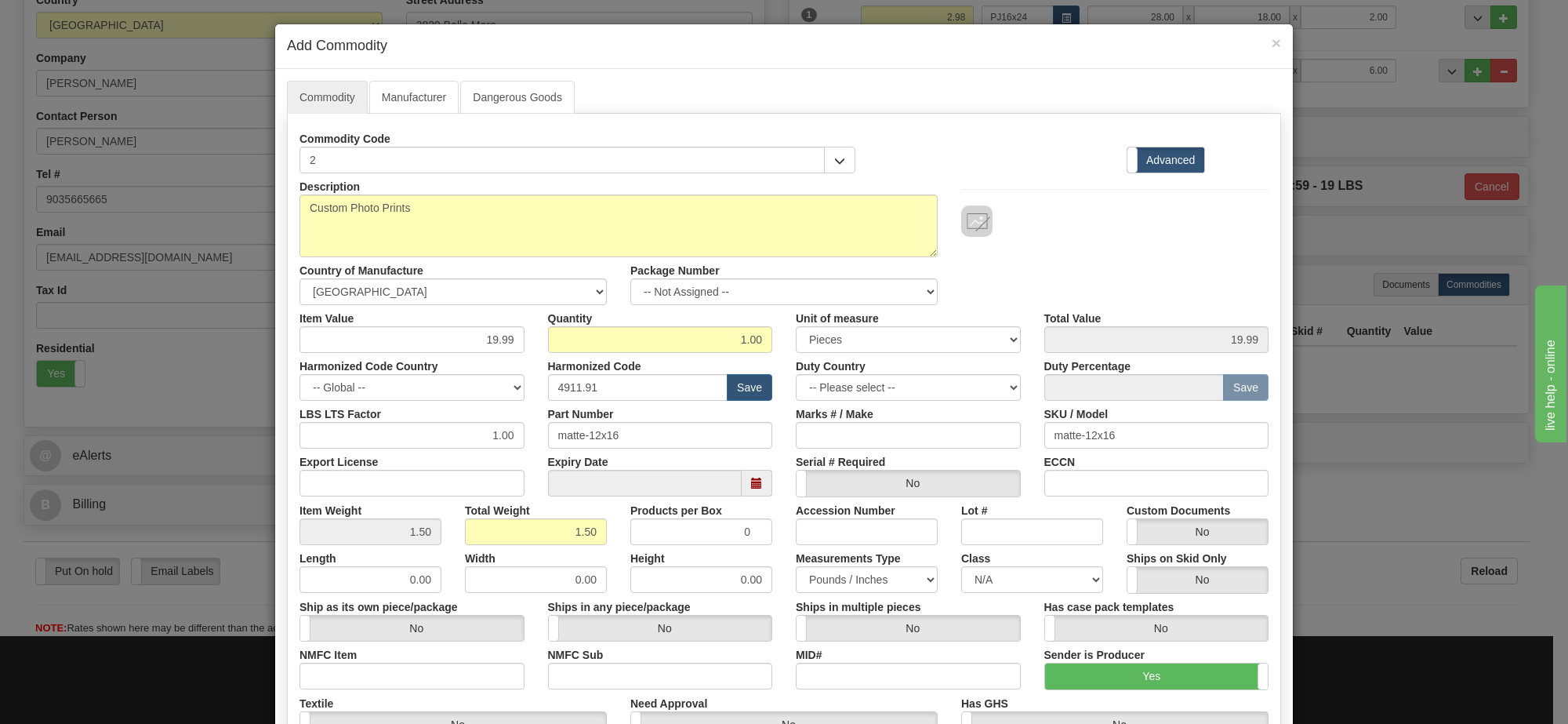
scroll to position [2, 0]
click at [1272, 44] on span "×" at bounding box center [1277, 42] width 9 height 18
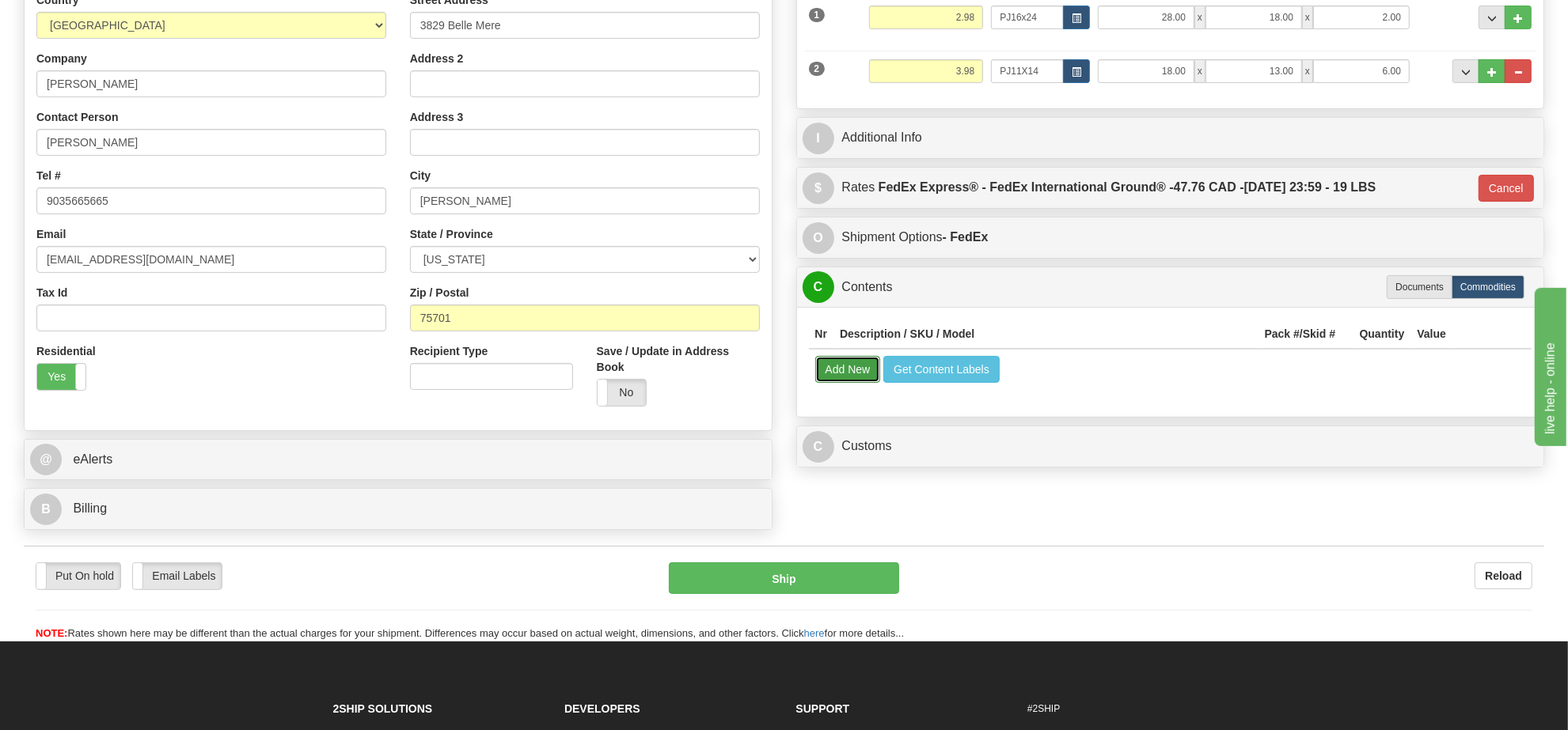
click at [840, 377] on button "Add New" at bounding box center [848, 369] width 66 height 27
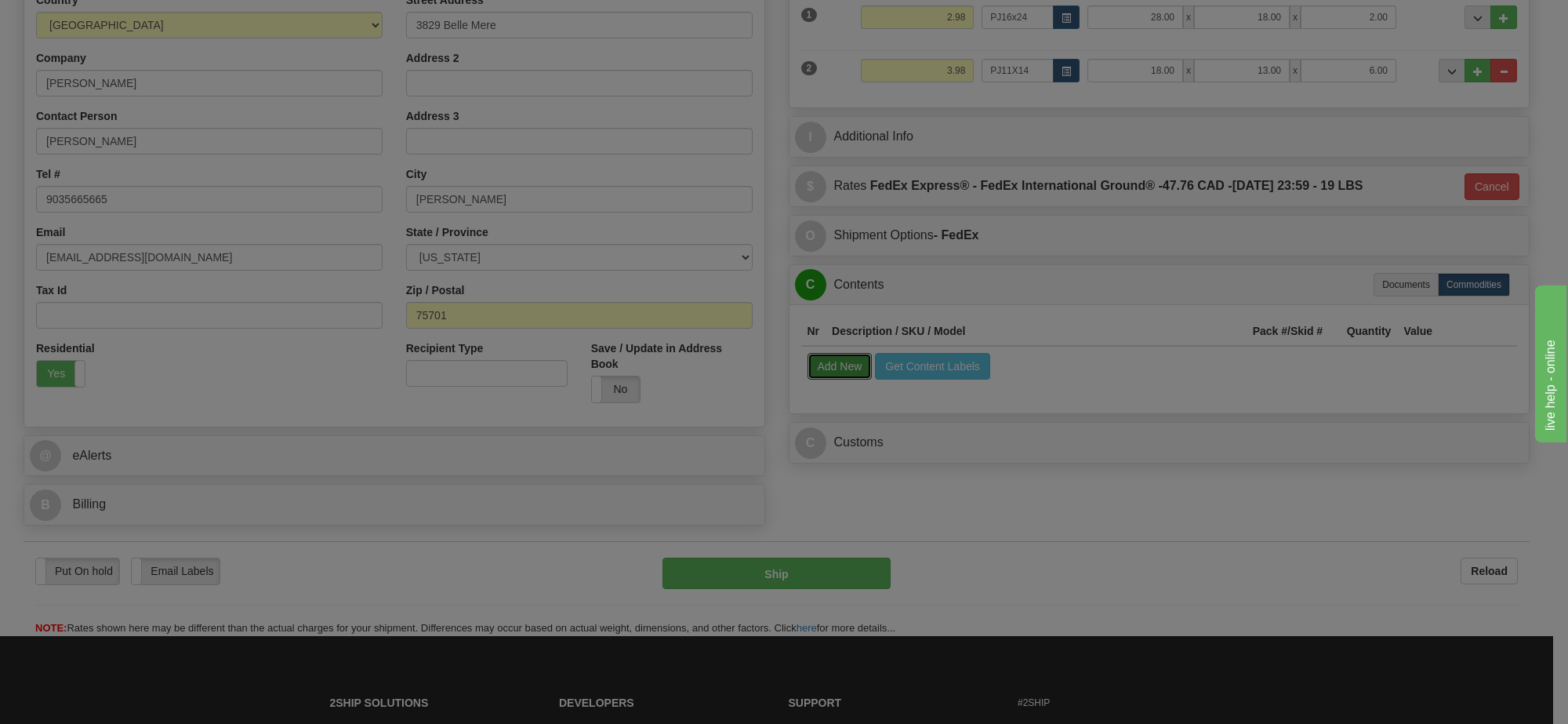
select select
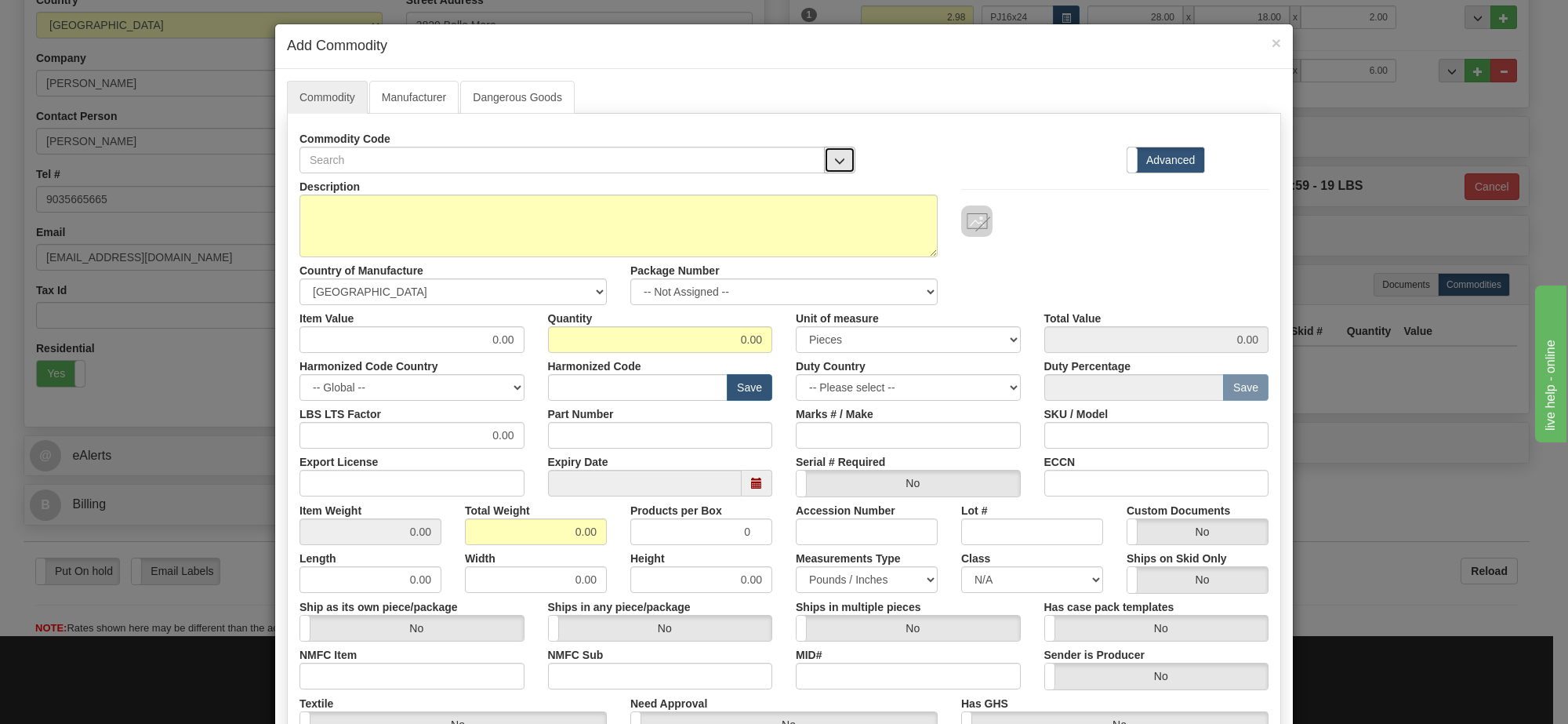
click at [835, 163] on span "button" at bounding box center [839, 161] width 11 height 10
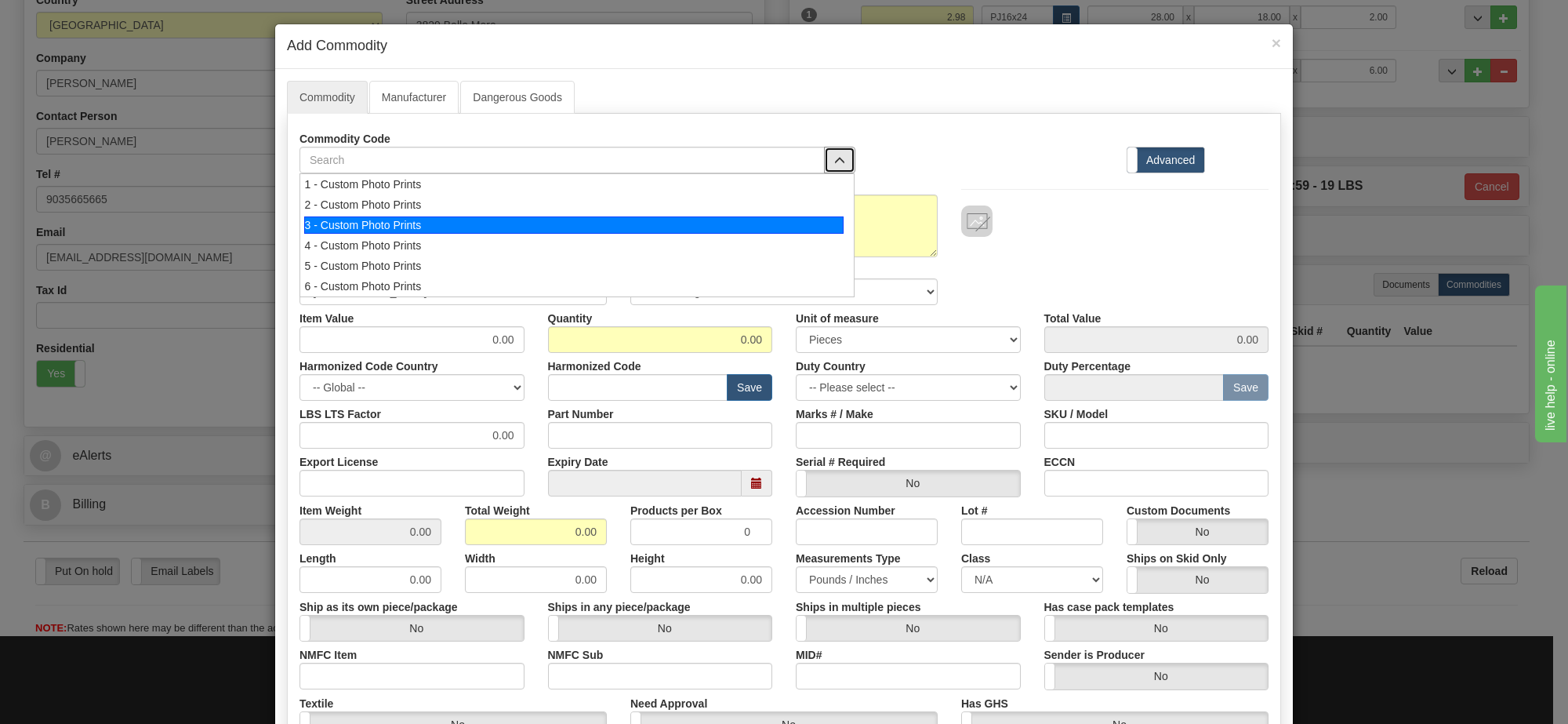
click at [815, 229] on div "3 - Custom Photo Prints" at bounding box center [574, 225] width 540 height 17
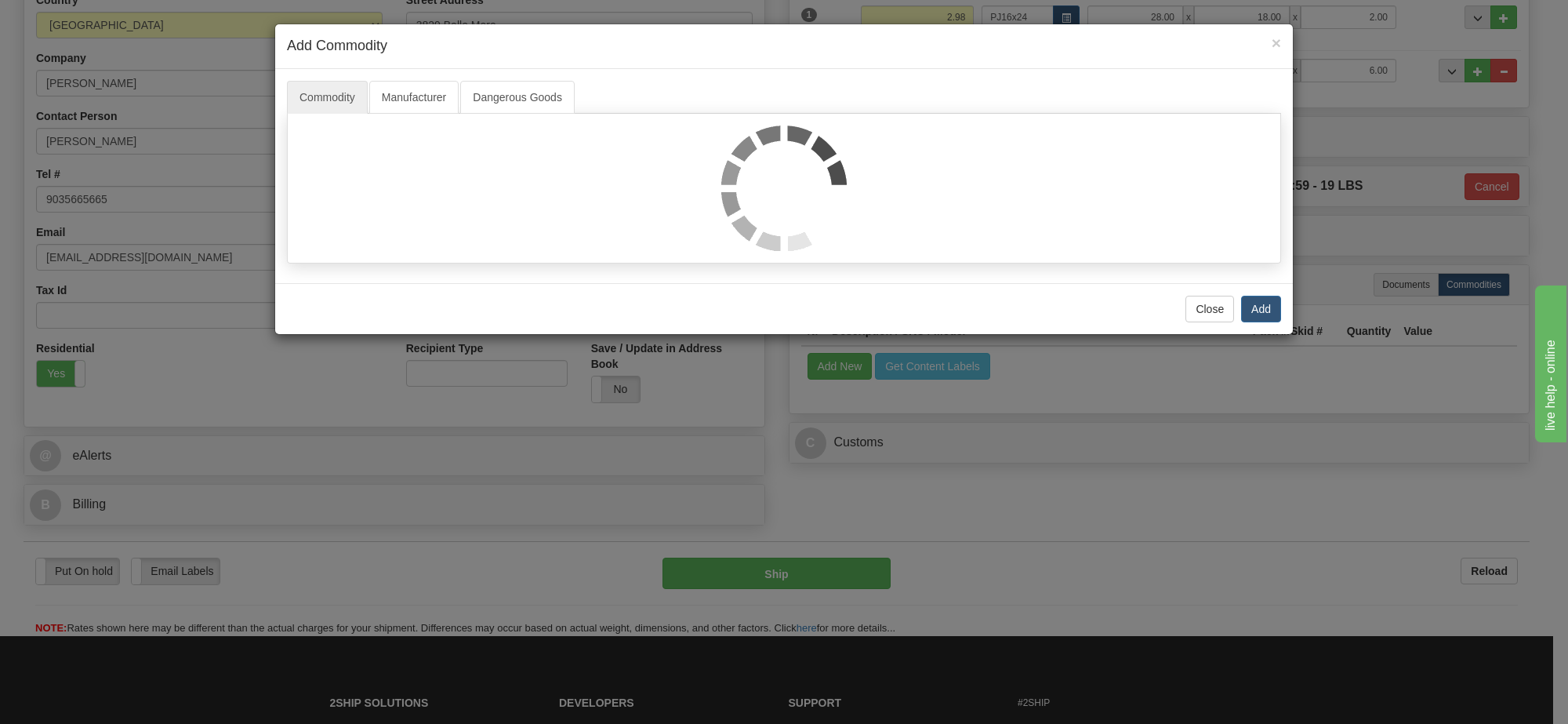
select select "1"
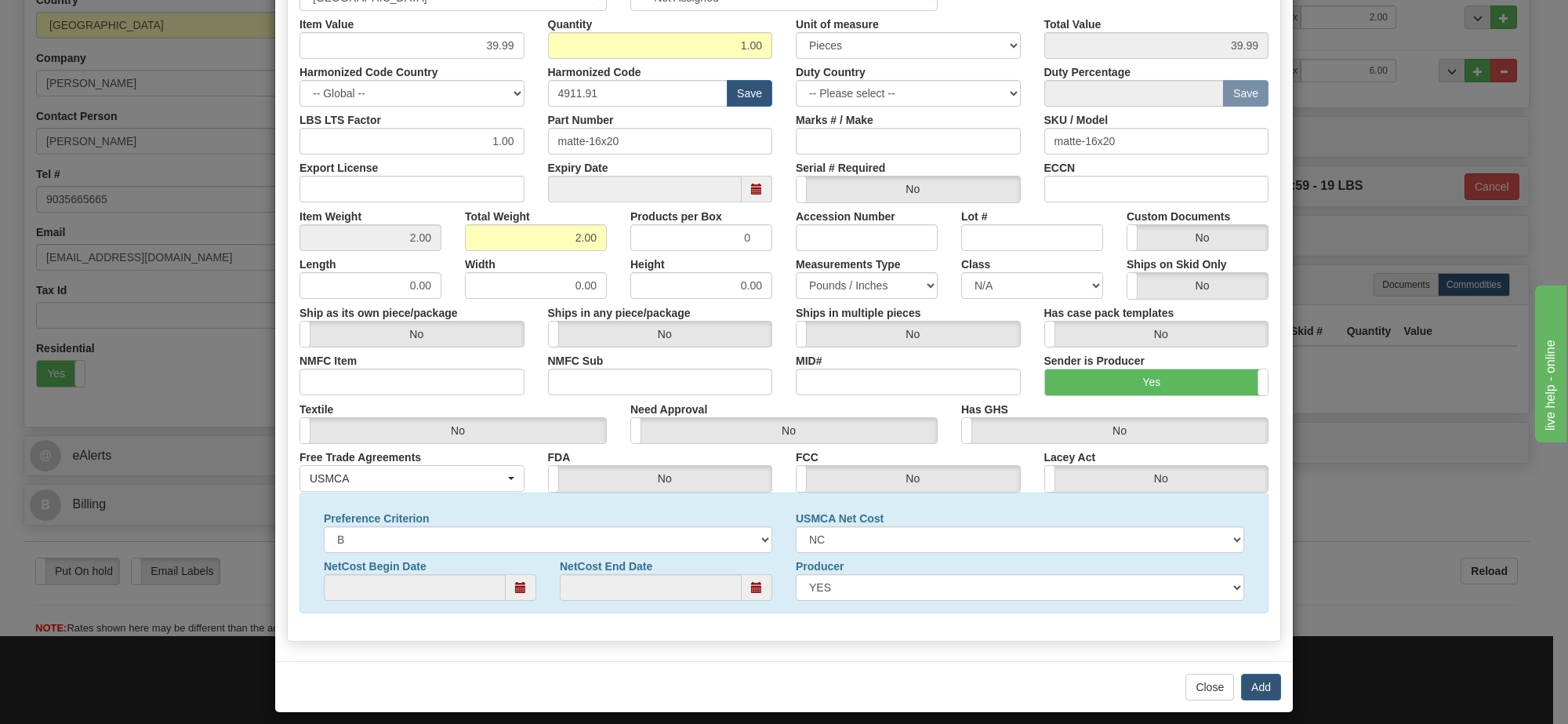
scroll to position [98, 0]
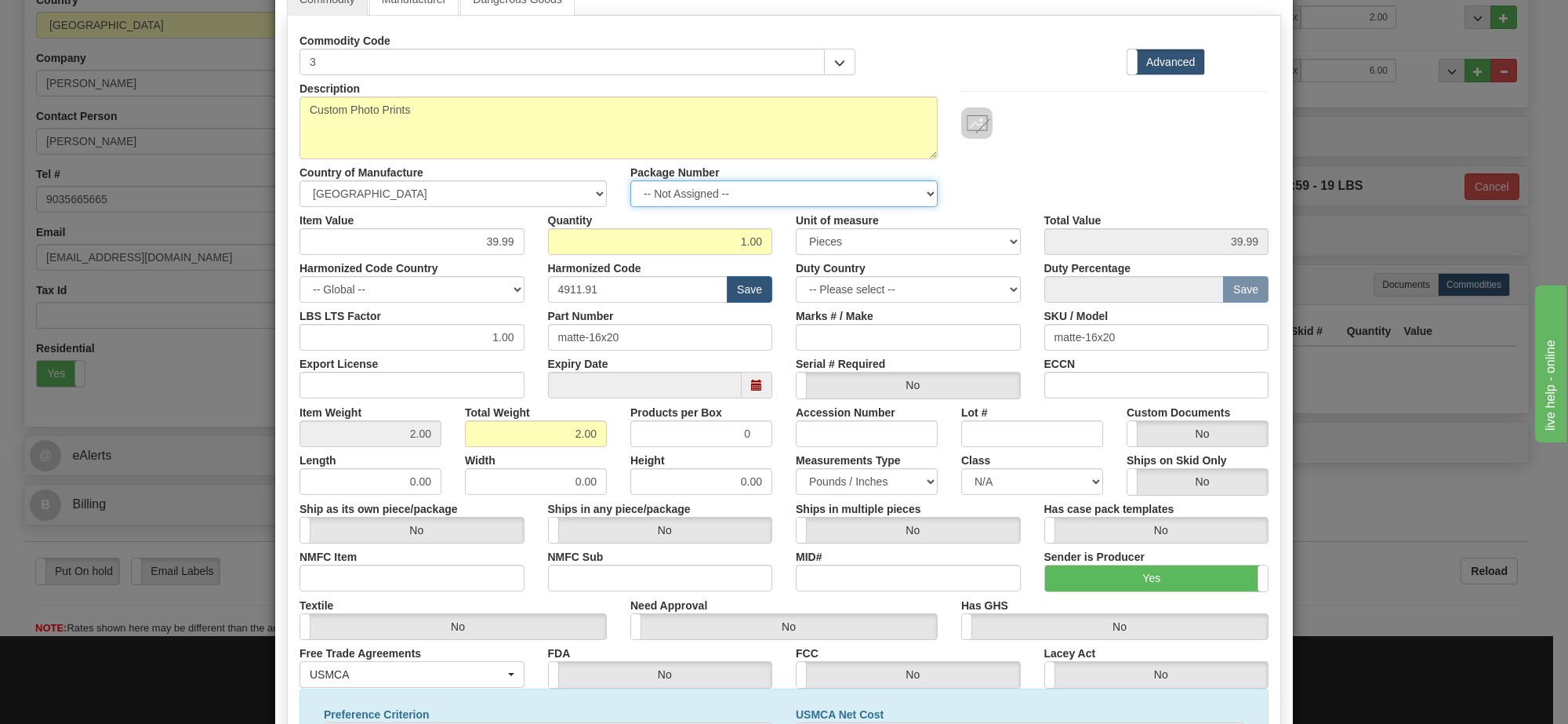
click at [708, 202] on select "-- Not Assigned -- Item 1 Item 2" at bounding box center [784, 193] width 308 height 27
select select "0"
click at [630, 181] on select "-- Not Assigned -- Item 1 Item 2" at bounding box center [784, 193] width 308 height 27
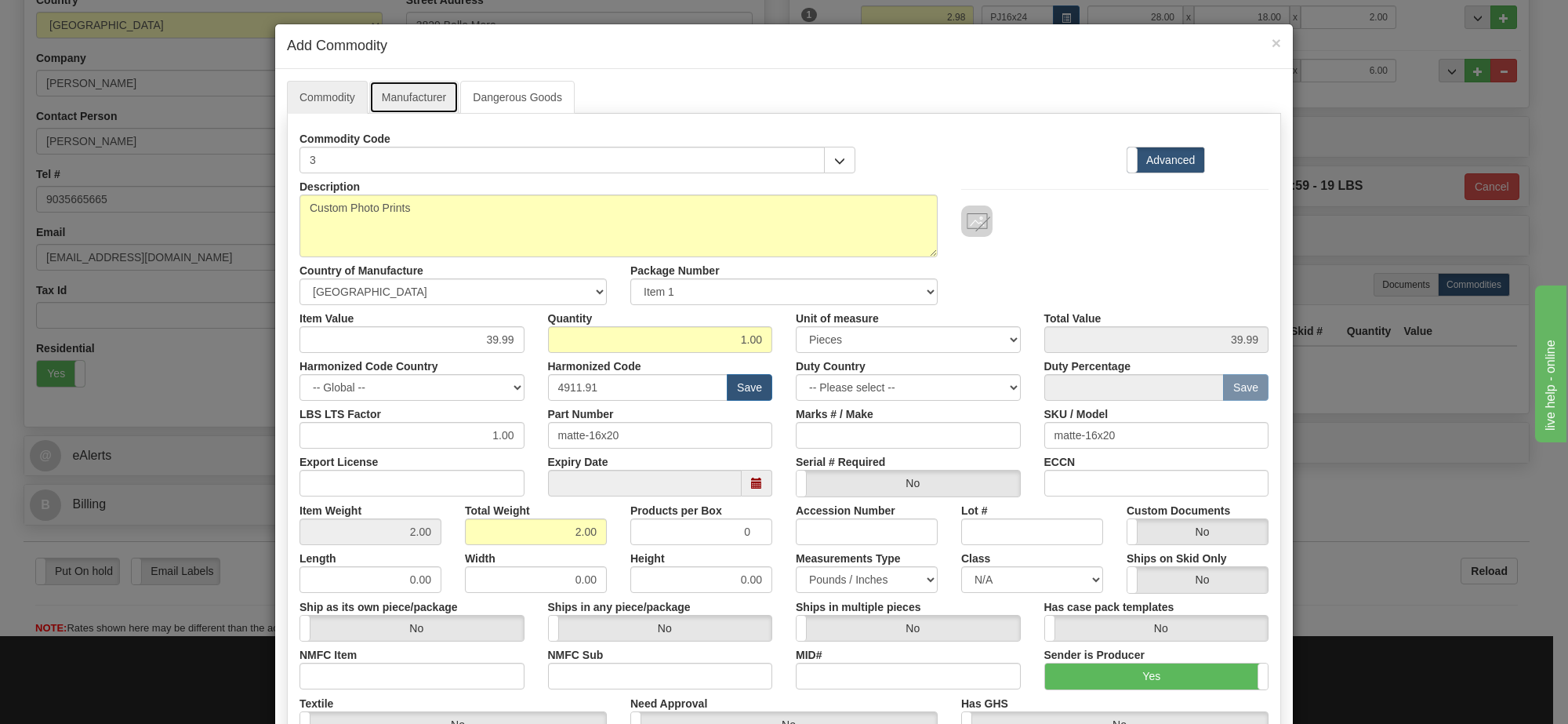
click at [420, 90] on link "Manufacturer" at bounding box center [414, 97] width 89 height 33
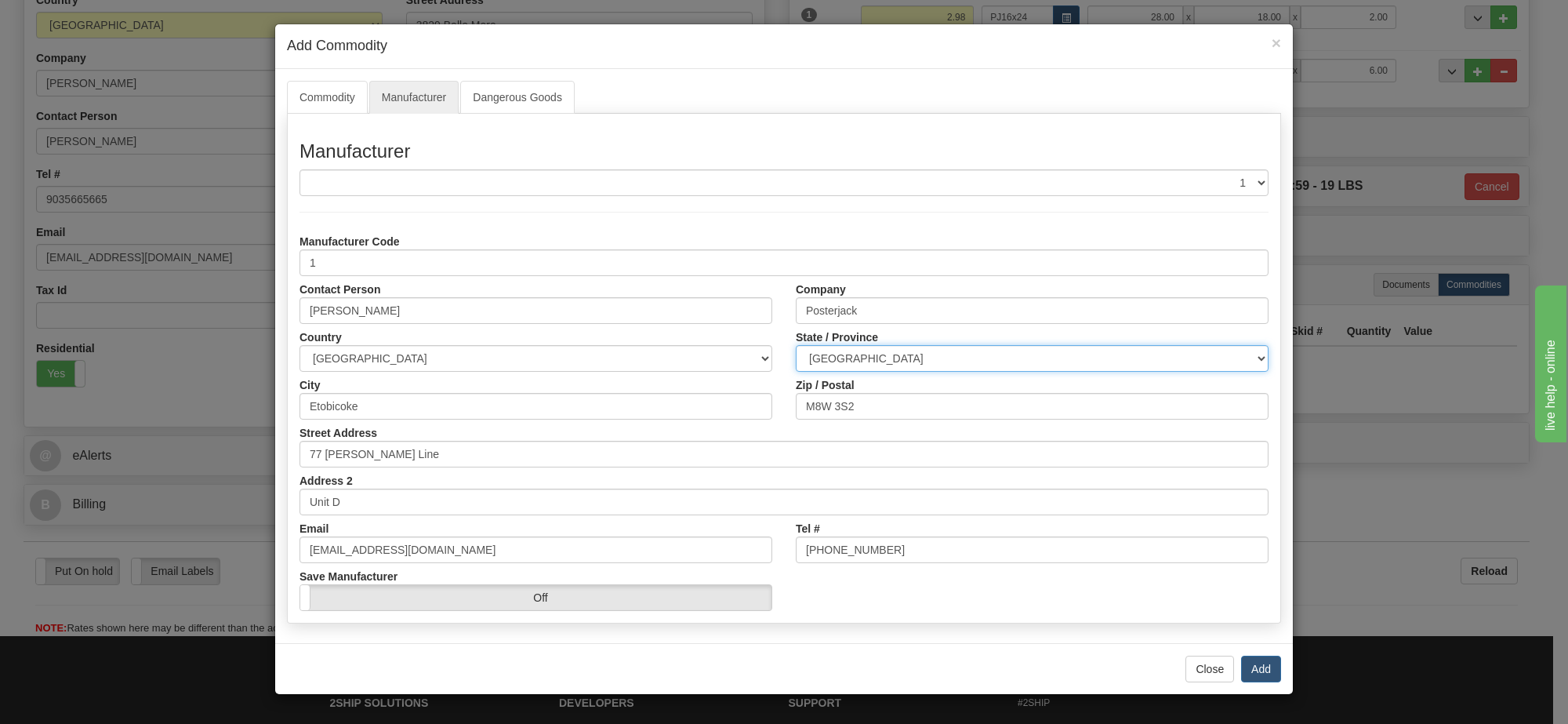
drag, startPoint x: 914, startPoint y: 354, endPoint x: 918, endPoint y: 362, distance: 8.9
click at [914, 354] on select "ALBERTA BRITISH COLUMBIA MANITOBA NEW BRUNSWICK NEWFOUNDLAND NOVA SCOTIA NUNAVU…" at bounding box center [1032, 358] width 473 height 27
select select "ON"
click at [796, 346] on select "ALBERTA BRITISH COLUMBIA MANITOBA NEW BRUNSWICK NEWFOUNDLAND NOVA SCOTIA NUNAVU…" at bounding box center [1032, 358] width 473 height 27
click at [1268, 667] on button "Add" at bounding box center [1261, 669] width 40 height 27
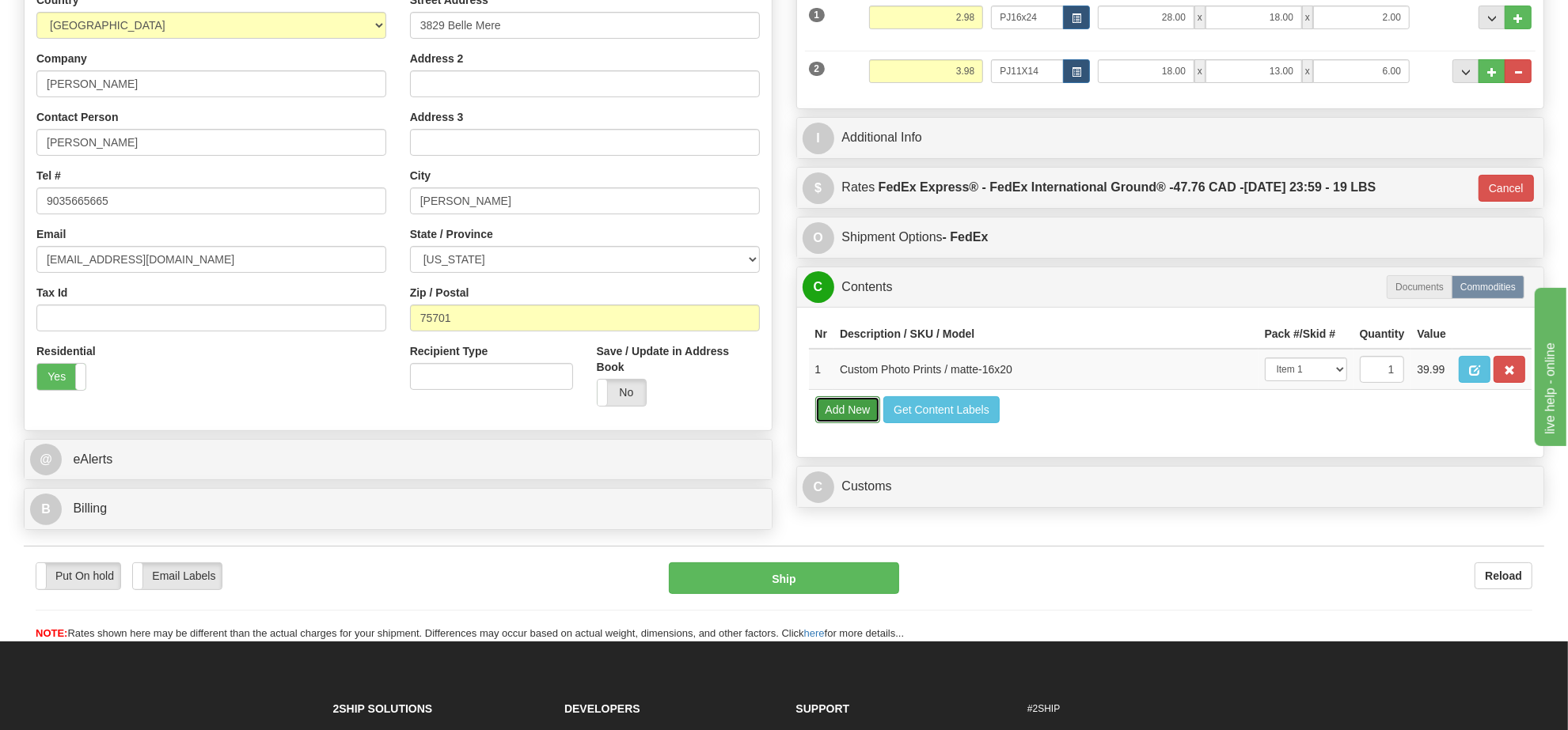
click at [855, 423] on button "Add New" at bounding box center [848, 409] width 66 height 27
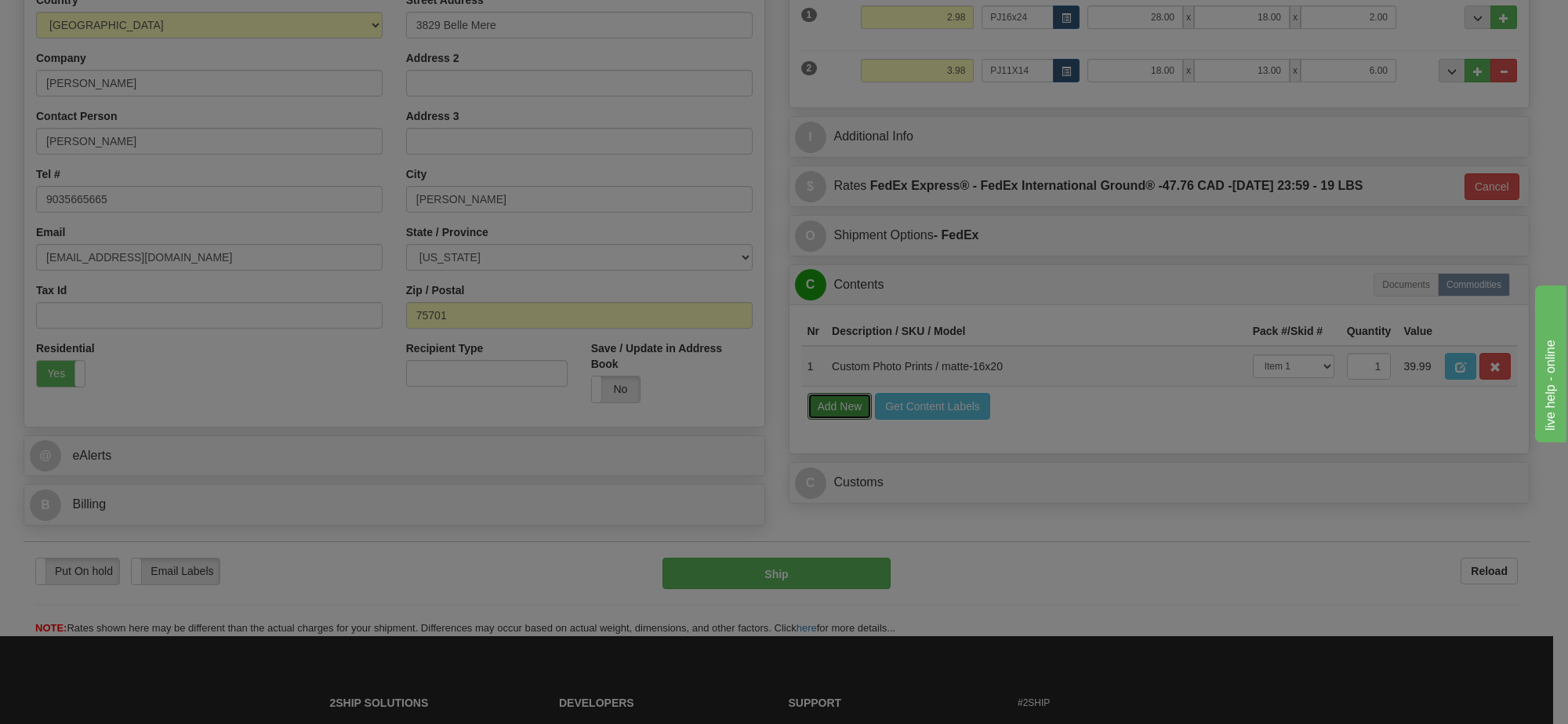
select select
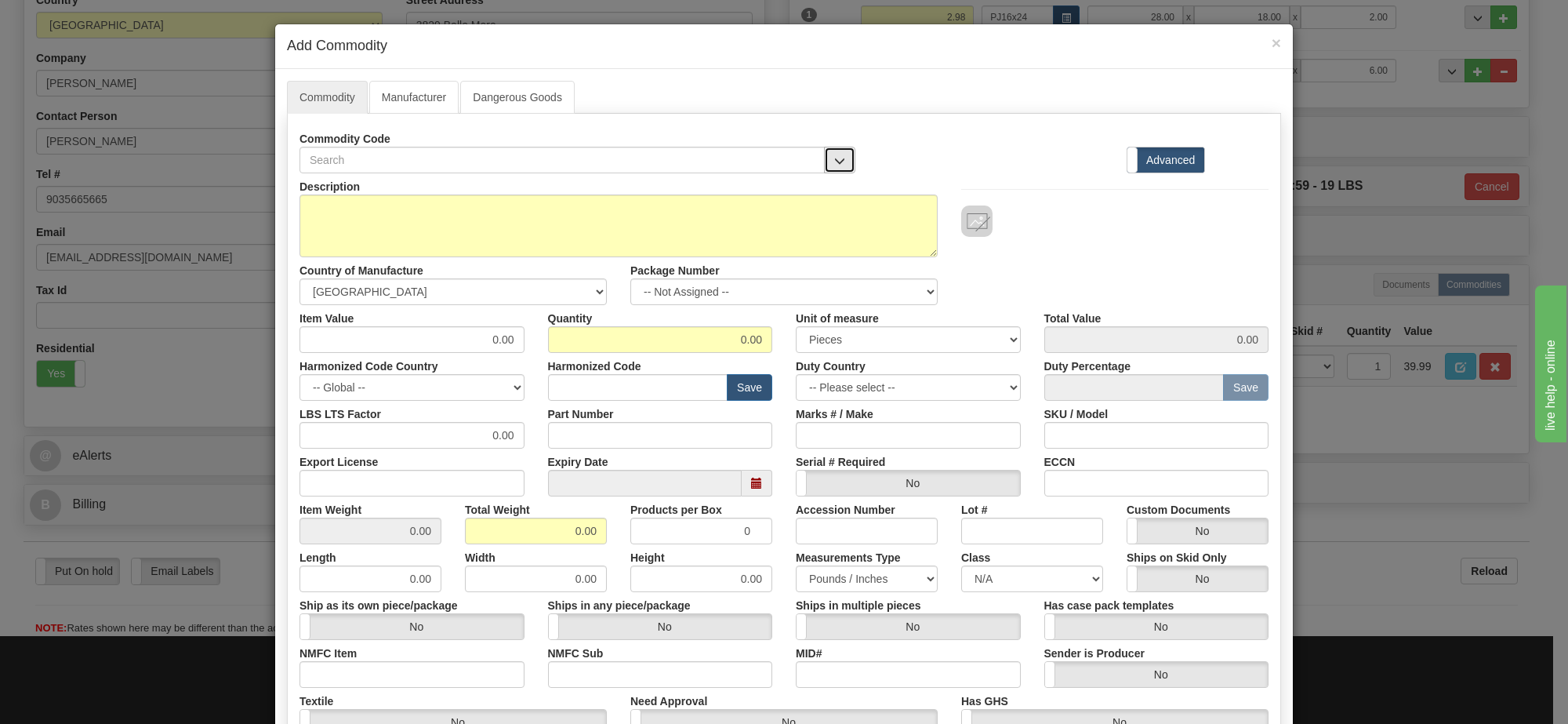
click at [841, 154] on button "button" at bounding box center [839, 160] width 32 height 27
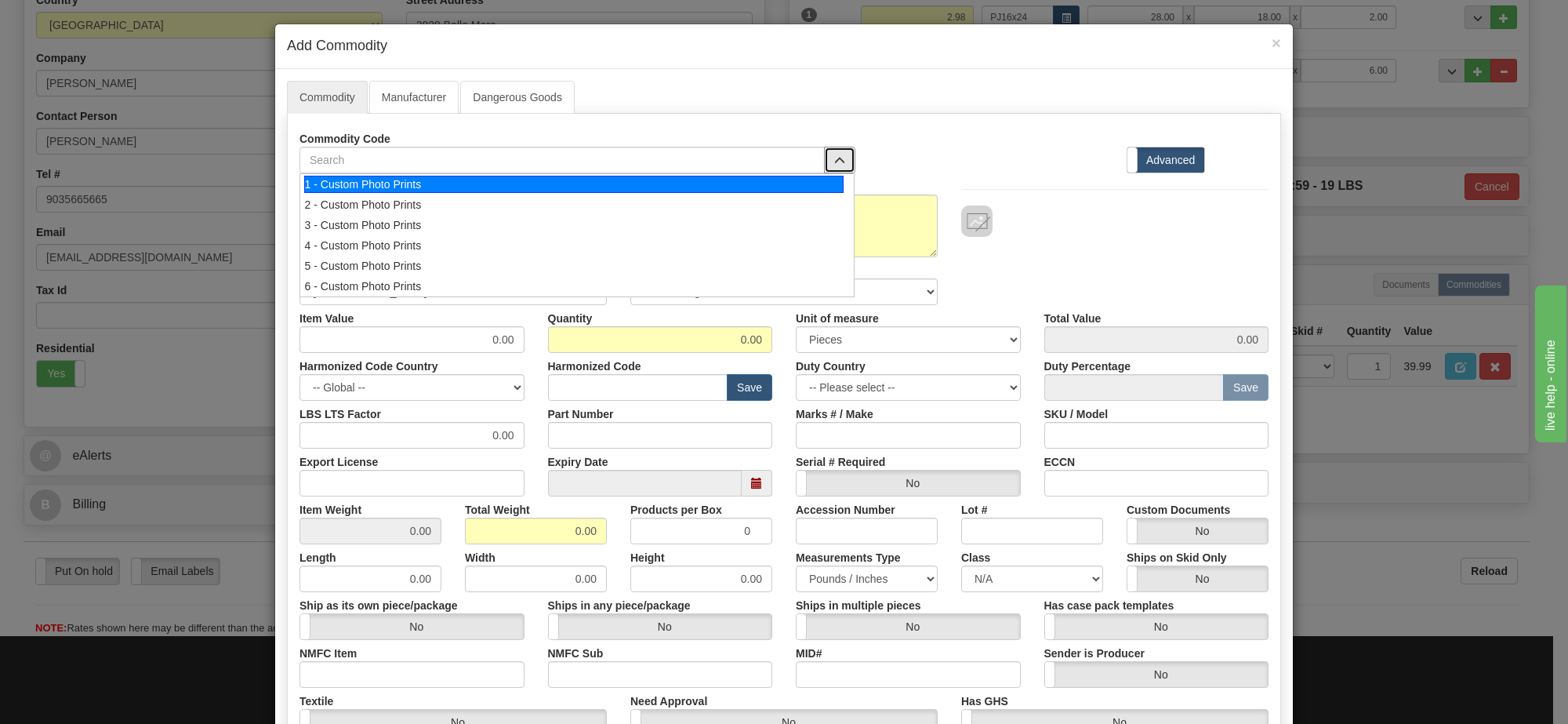
click at [828, 185] on div "1 - Custom Photo Prints" at bounding box center [574, 184] width 540 height 17
select select "1"
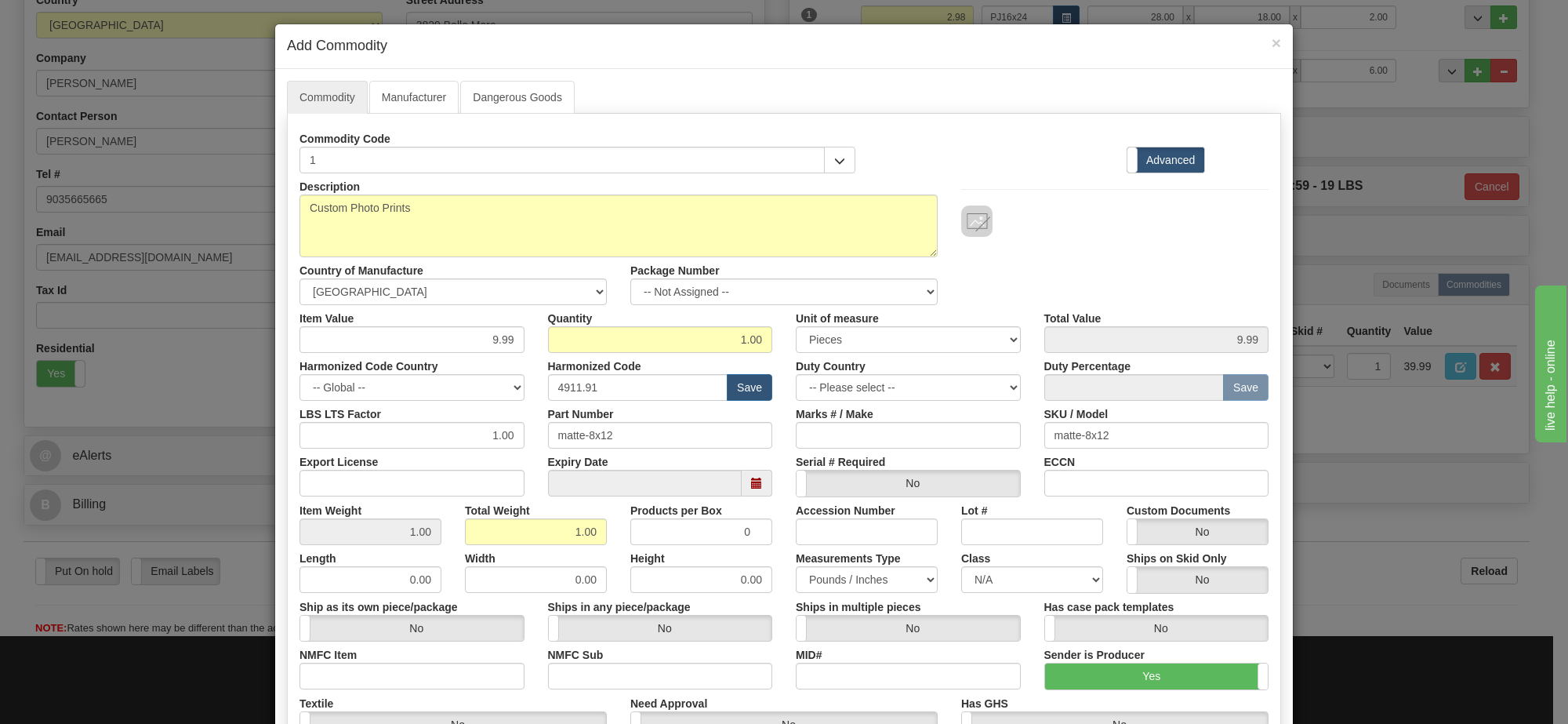
scroll to position [2, 0]
click at [770, 289] on select "-- Not Assigned -- Item 1 Item 2" at bounding box center [784, 292] width 308 height 27
select select "0"
click at [630, 280] on select "-- Not Assigned -- Item 1 Item 2" at bounding box center [784, 292] width 308 height 27
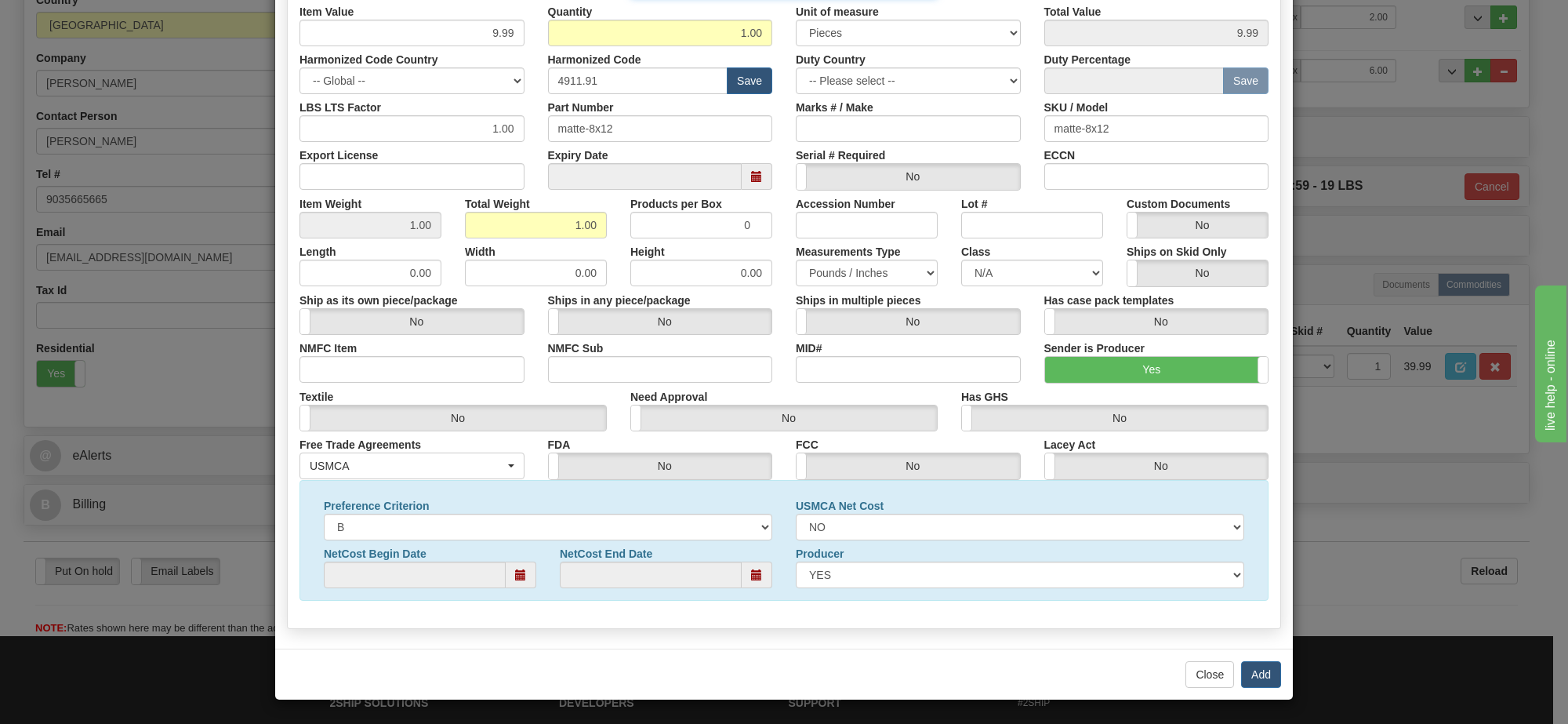
scroll to position [14, 0]
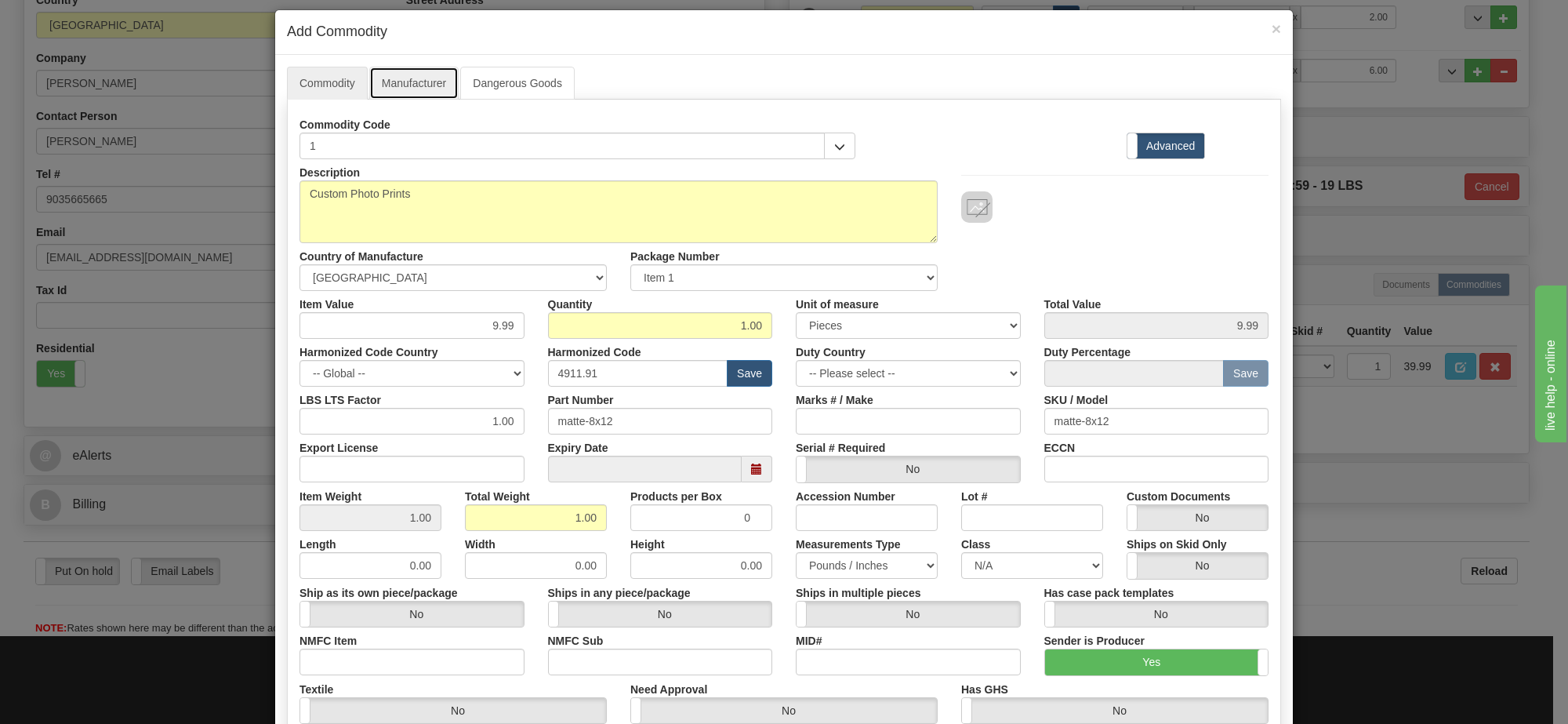
click at [399, 81] on link "Manufacturer" at bounding box center [414, 83] width 89 height 33
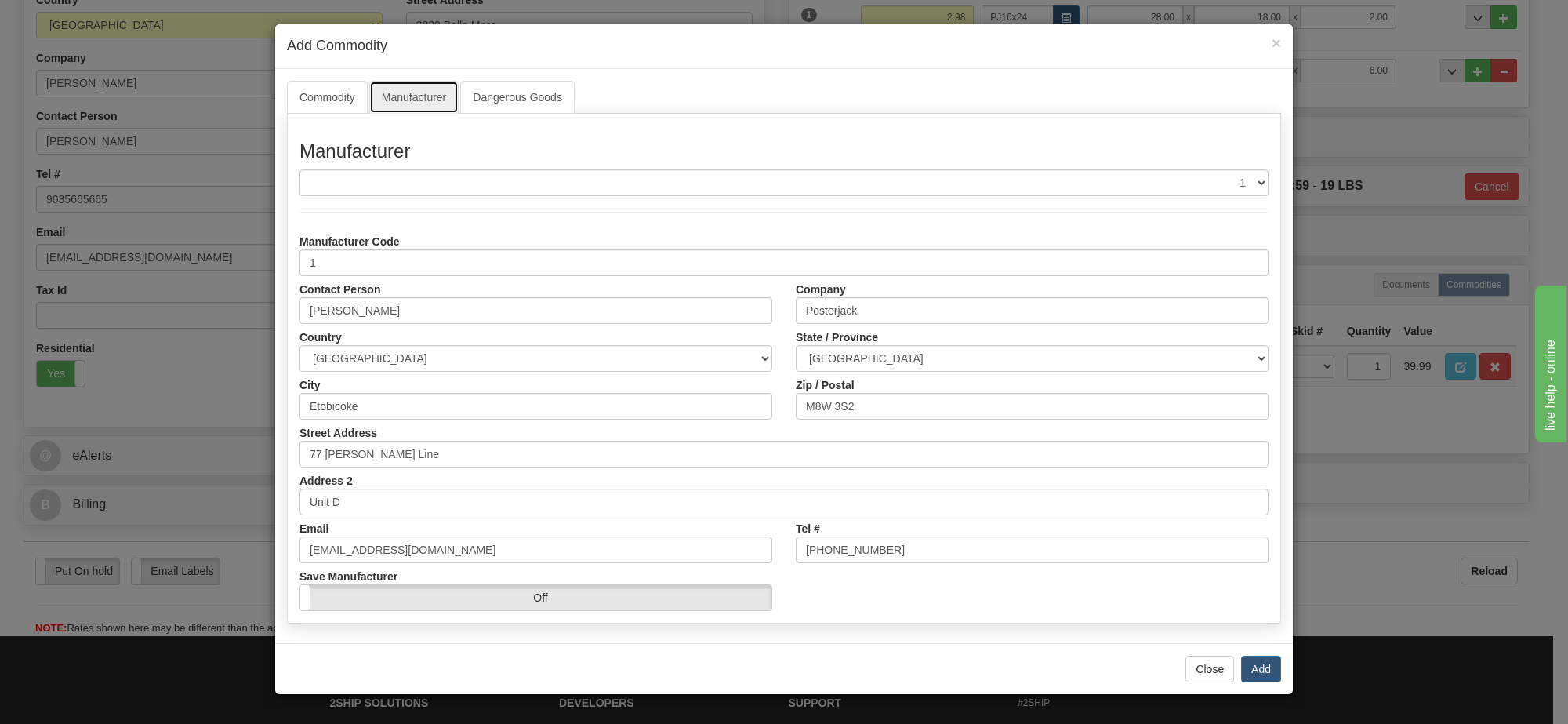
scroll to position [0, 0]
click at [1142, 359] on select "ALBERTA BRITISH COLUMBIA MANITOBA NEW BRUNSWICK NEWFOUNDLAND NOVA SCOTIA NUNAVU…" at bounding box center [1032, 358] width 473 height 27
select select "ON"
click at [796, 346] on select "ALBERTA BRITISH COLUMBIA MANITOBA NEW BRUNSWICK NEWFOUNDLAND NOVA SCOTIA NUNAVU…" at bounding box center [1032, 358] width 473 height 27
click at [1263, 661] on button "Add" at bounding box center [1261, 669] width 40 height 27
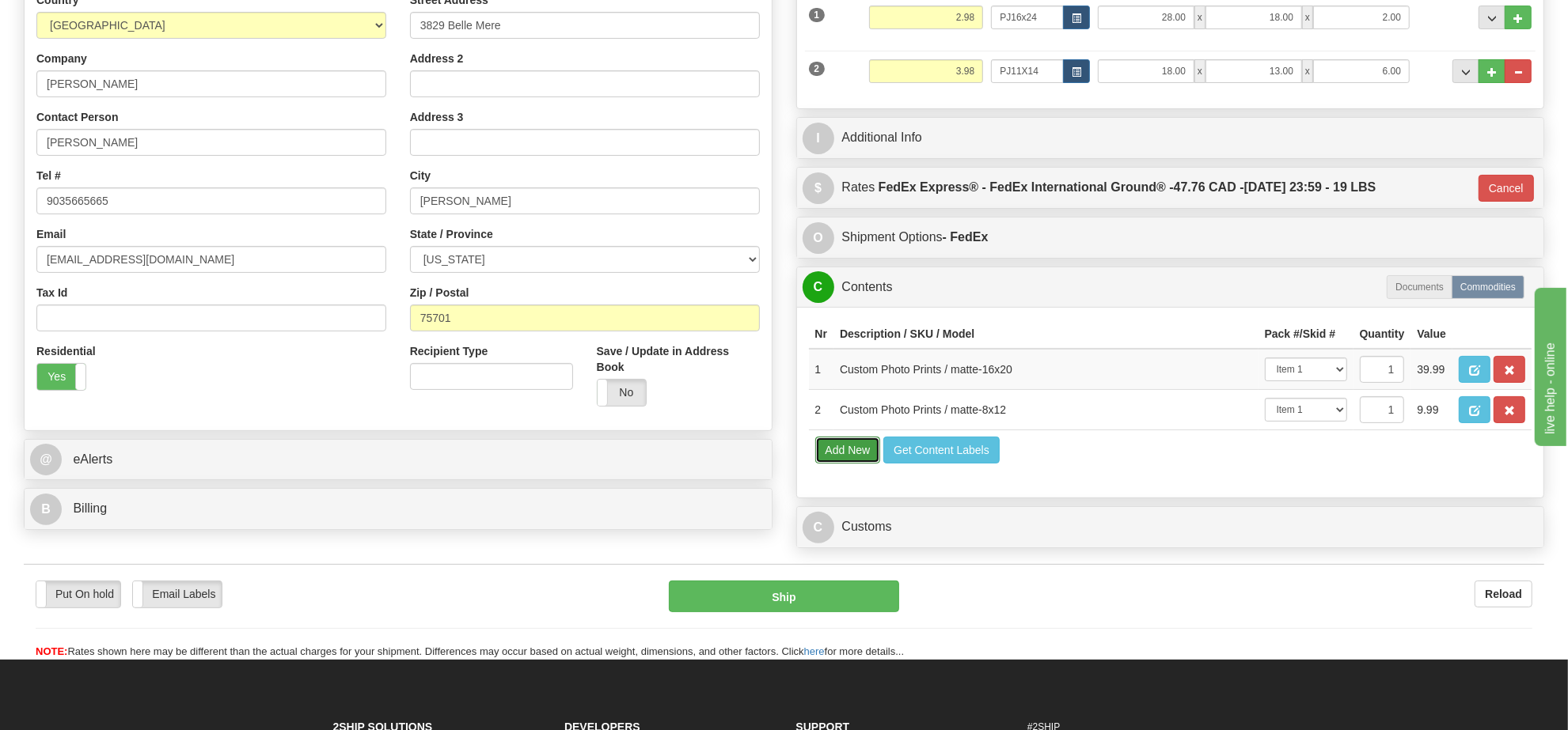
click at [837, 464] on button "Add New" at bounding box center [848, 450] width 66 height 27
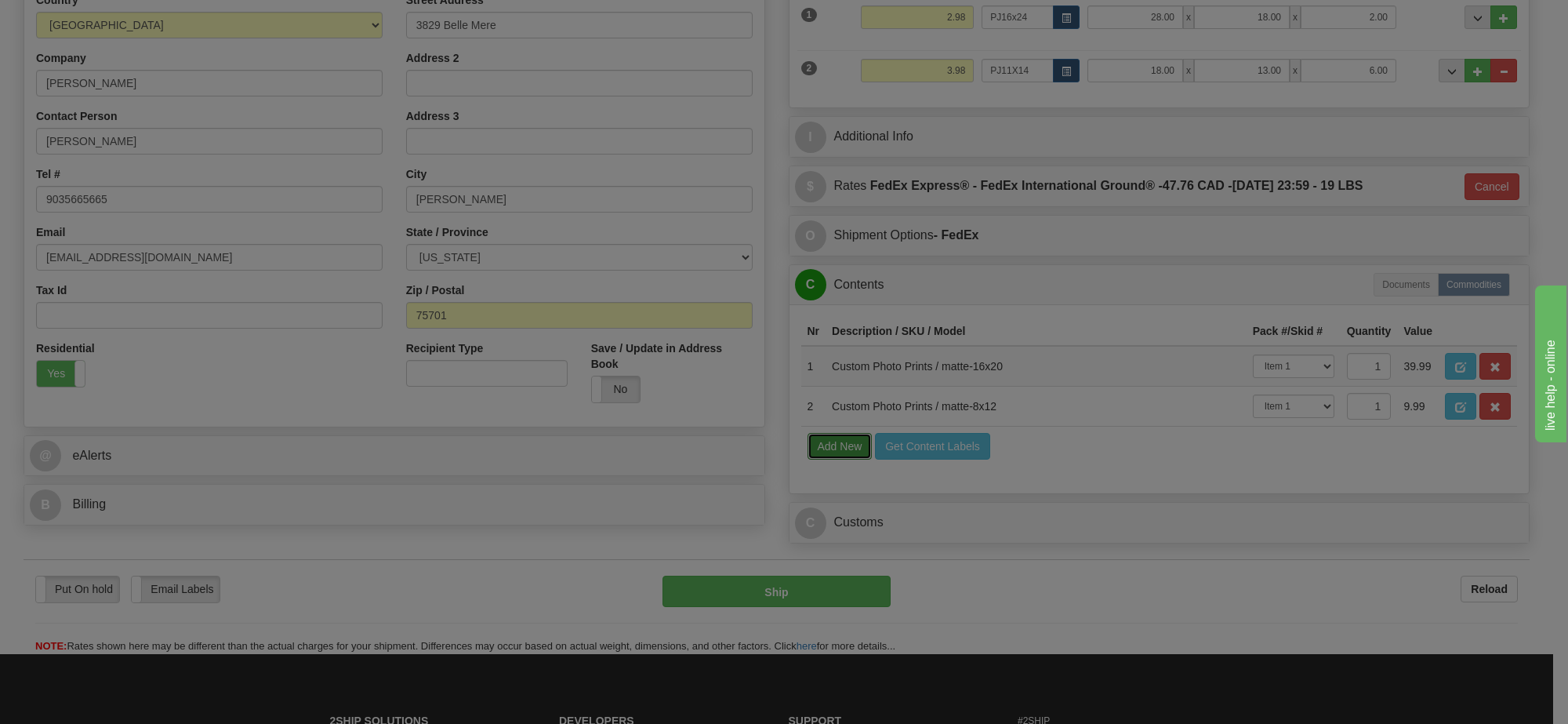
select select
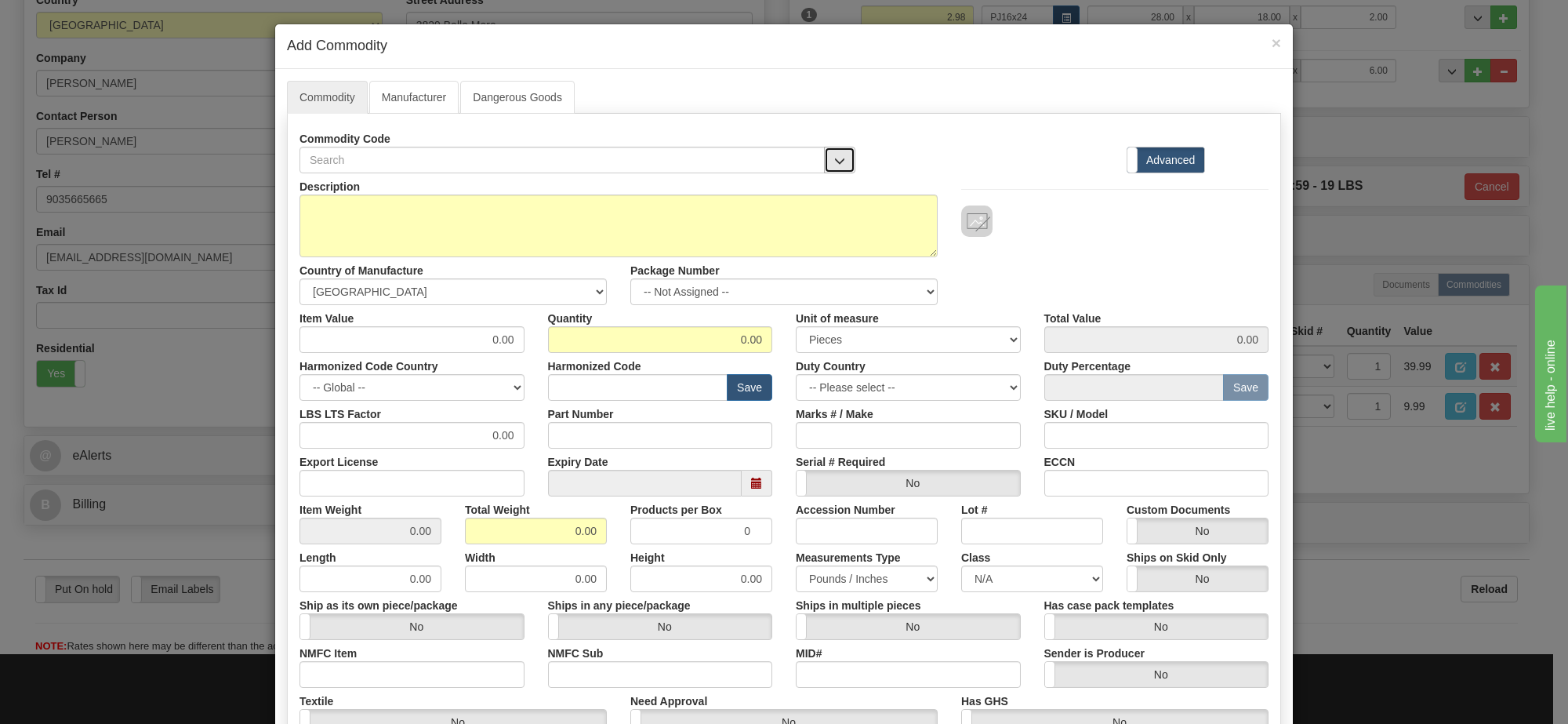
click at [835, 156] on span "button" at bounding box center [839, 161] width 11 height 10
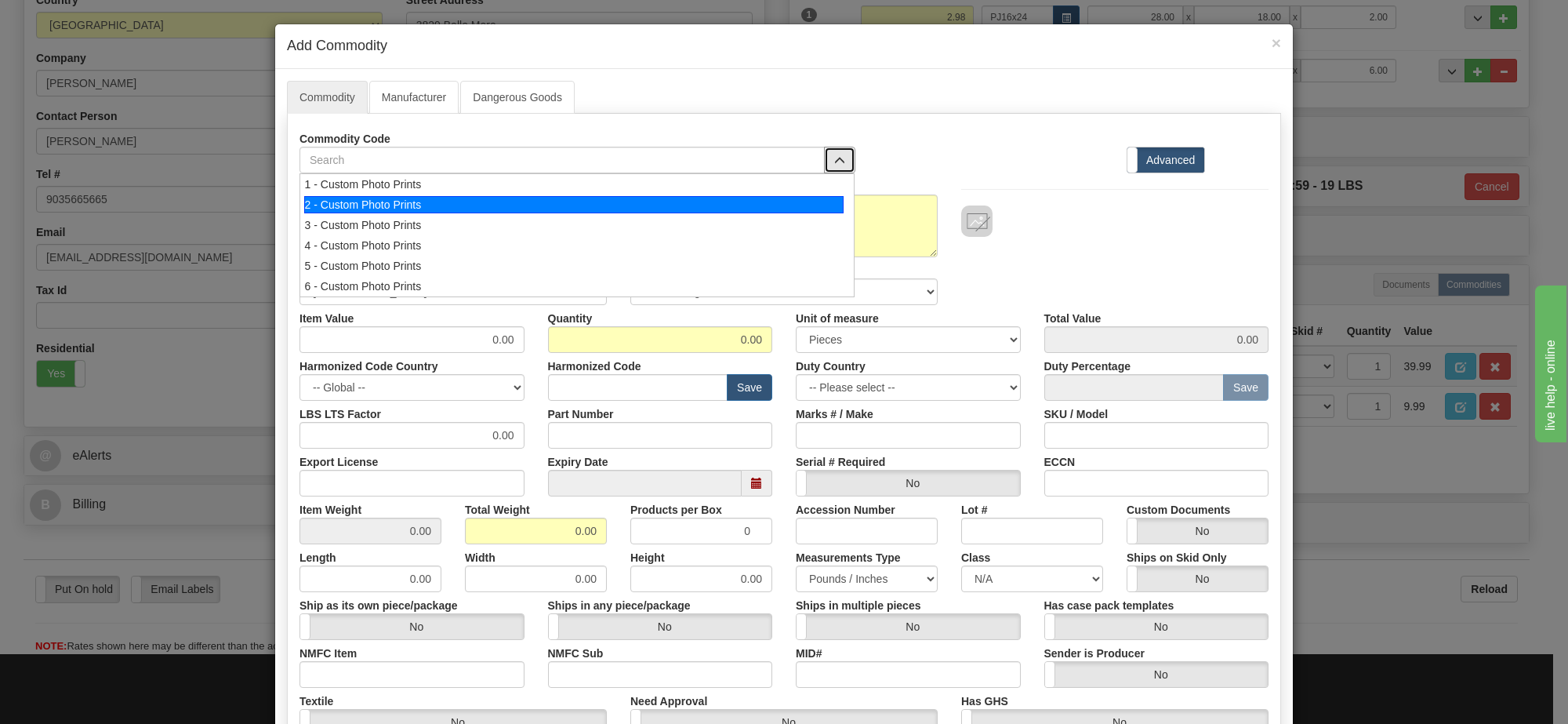
click at [832, 214] on li "2 - Custom Photo Prints" at bounding box center [577, 205] width 554 height 21
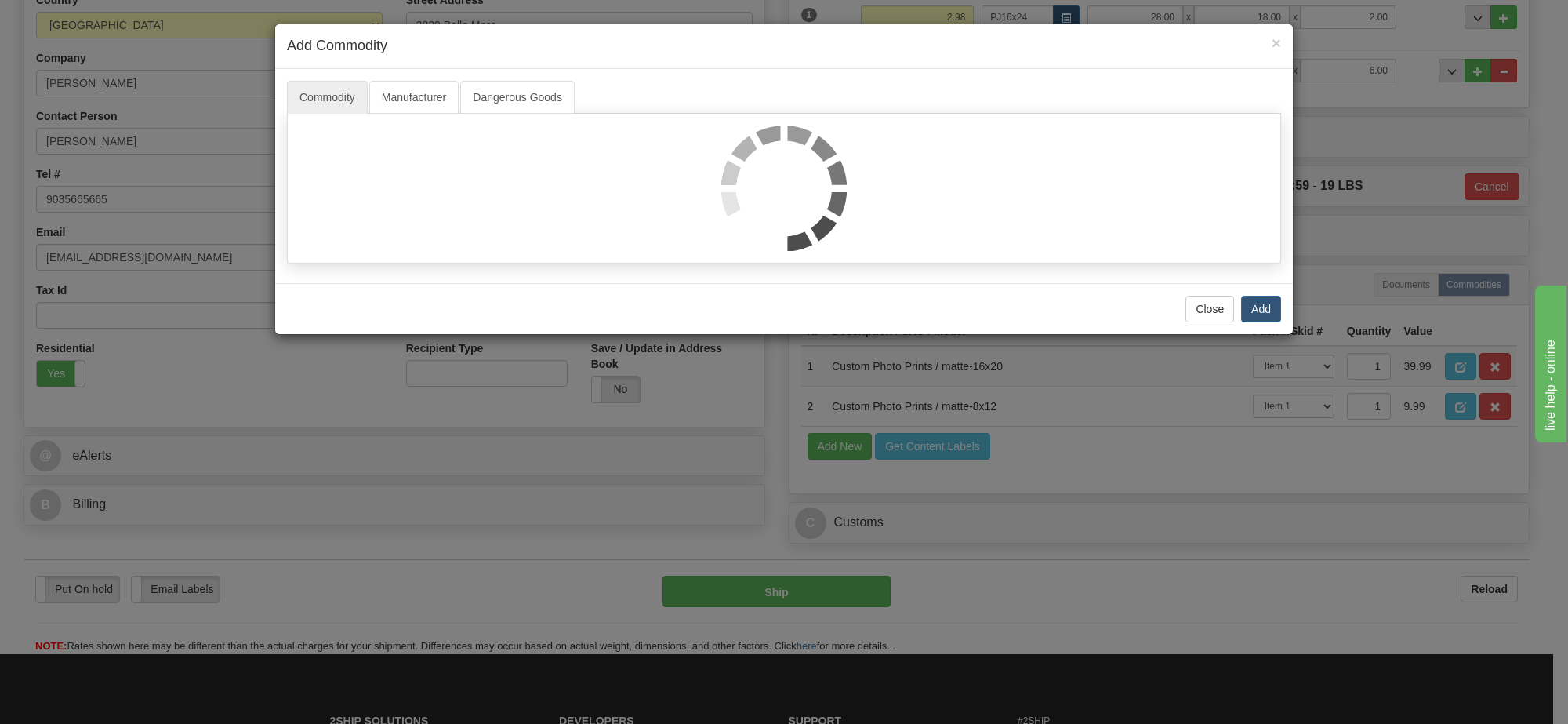
select select "1"
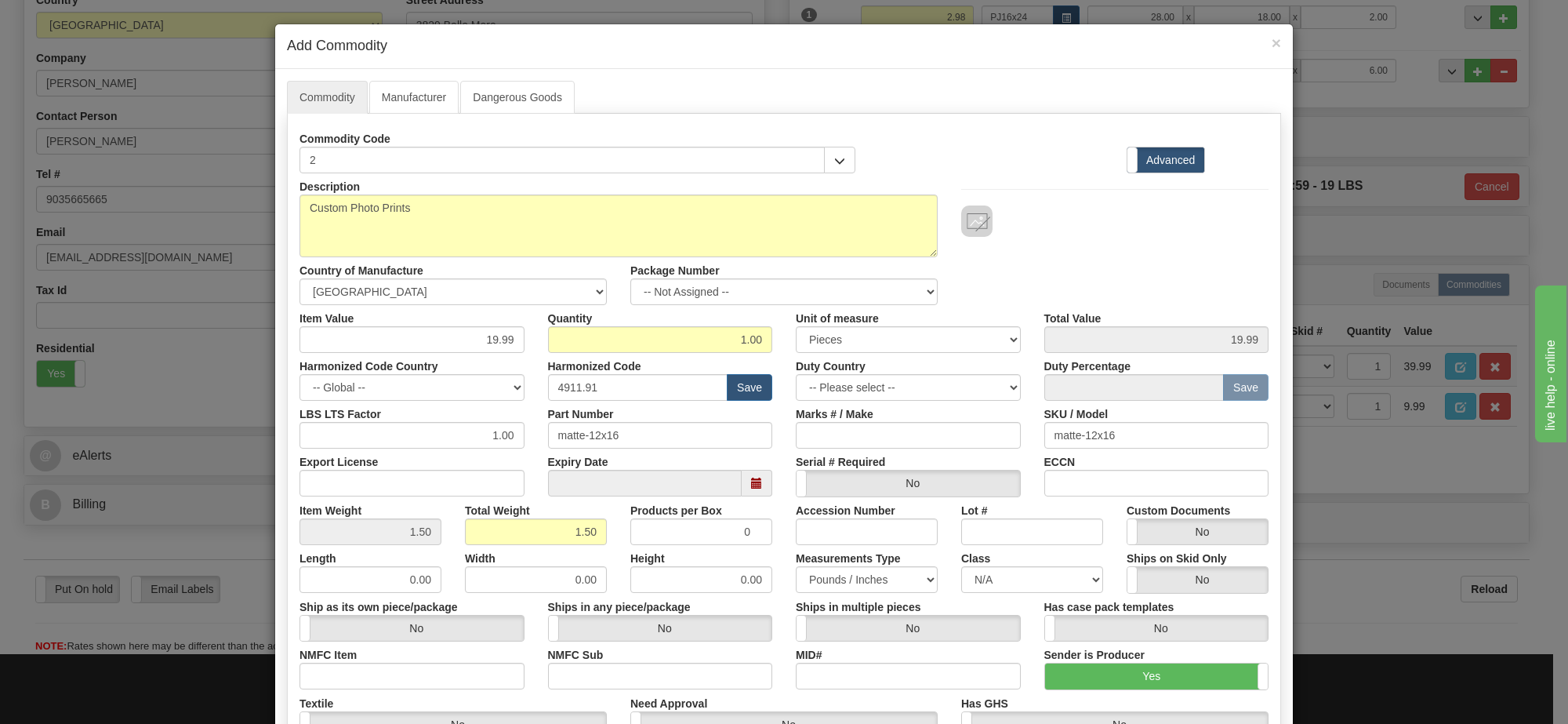
scroll to position [2, 0]
click at [1272, 43] on span "×" at bounding box center [1277, 42] width 9 height 18
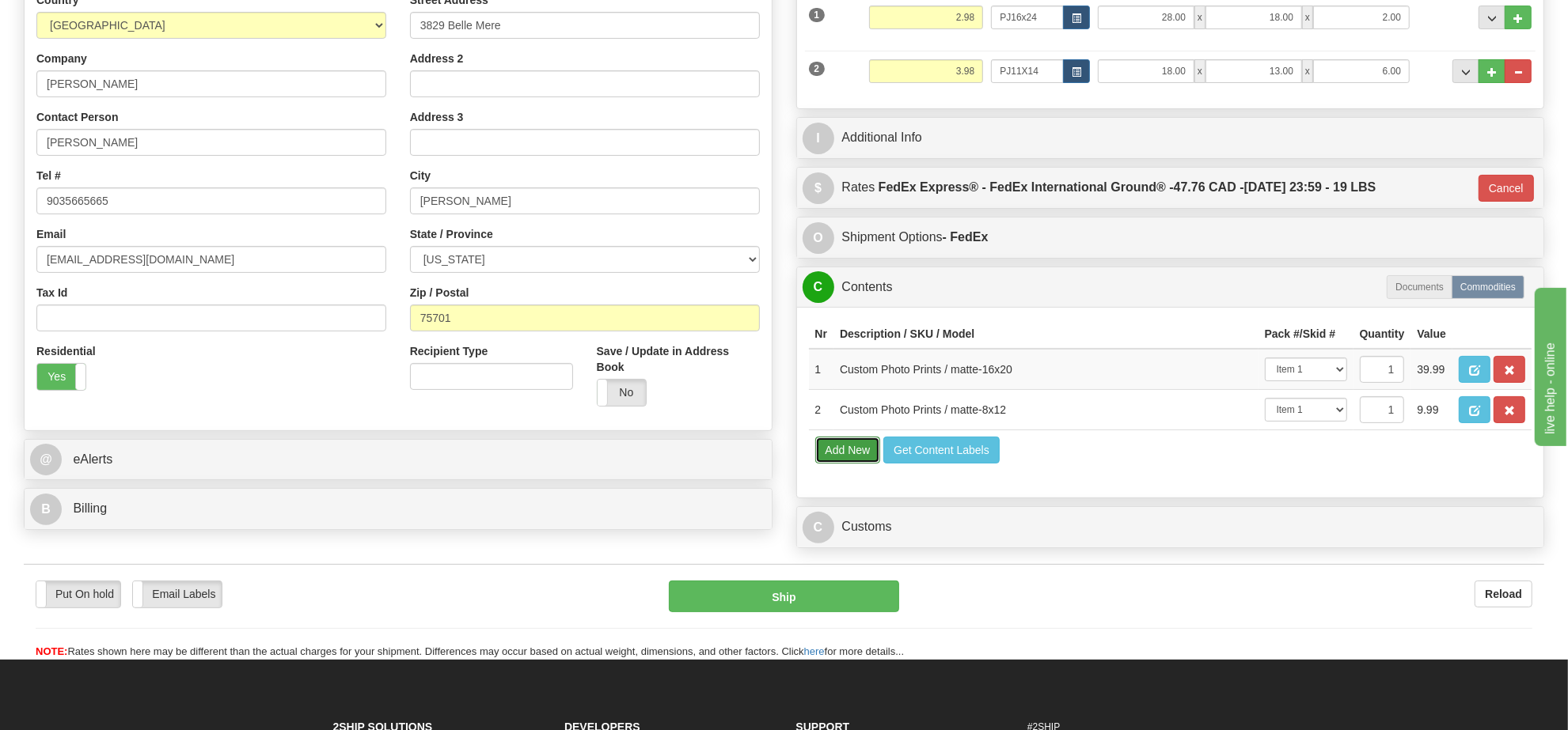
click at [847, 464] on button "Add New" at bounding box center [848, 450] width 66 height 27
select select
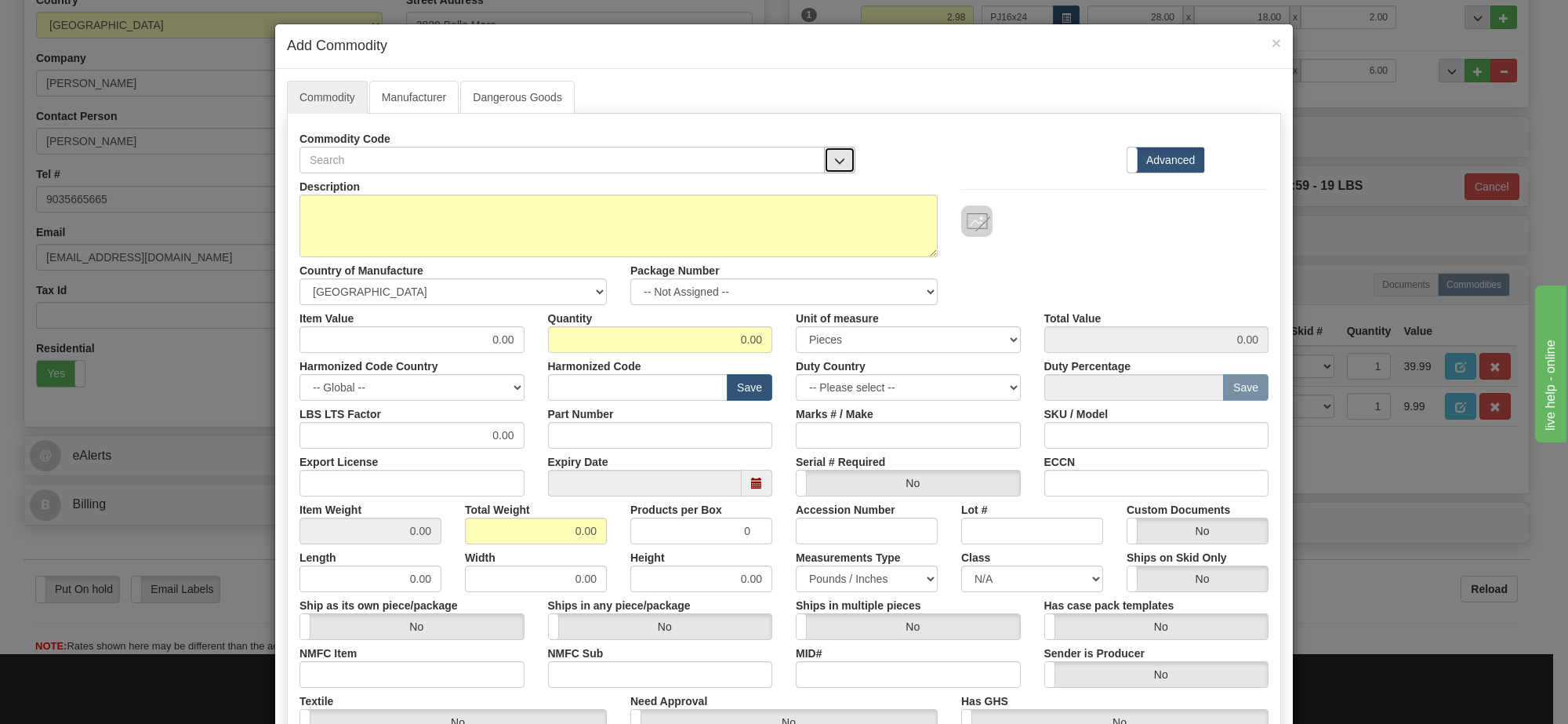
click at [835, 161] on span "button" at bounding box center [839, 161] width 11 height 10
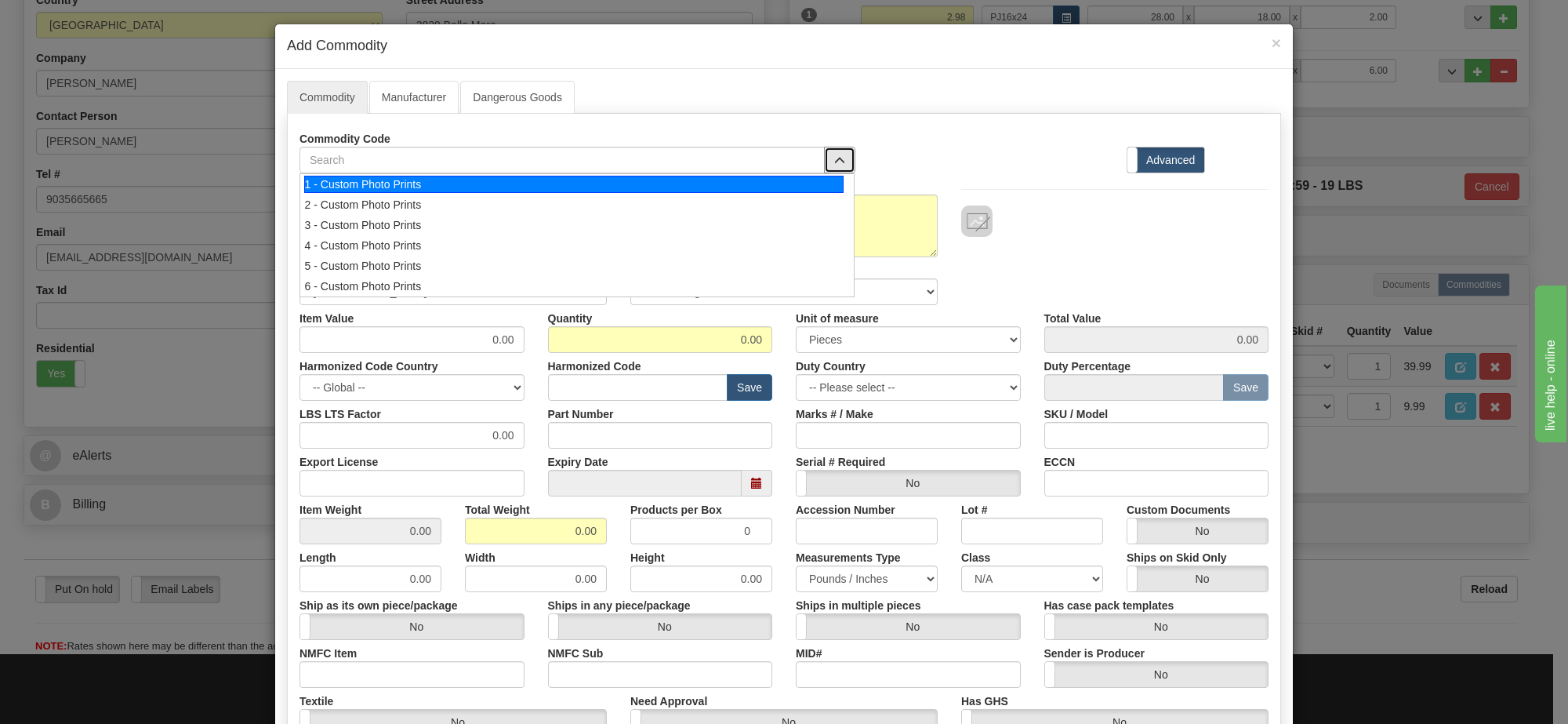
click at [832, 179] on div "1 - Custom Photo Prints" at bounding box center [574, 184] width 540 height 17
select select "1"
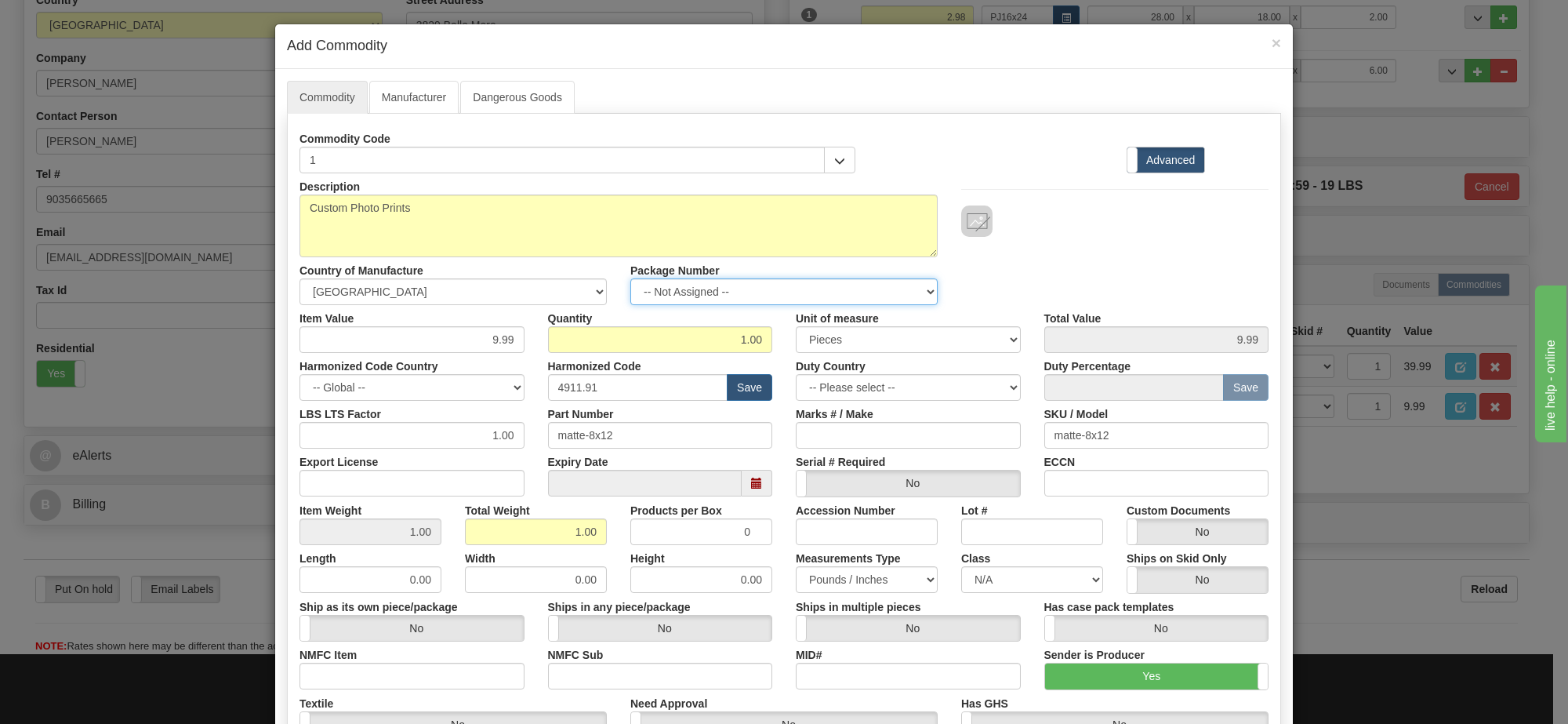
click at [766, 291] on select "-- Not Assigned -- Item 1 Item 2" at bounding box center [784, 292] width 308 height 27
select select "0"
click at [630, 280] on select "-- Not Assigned -- Item 1 Item 2" at bounding box center [784, 292] width 308 height 27
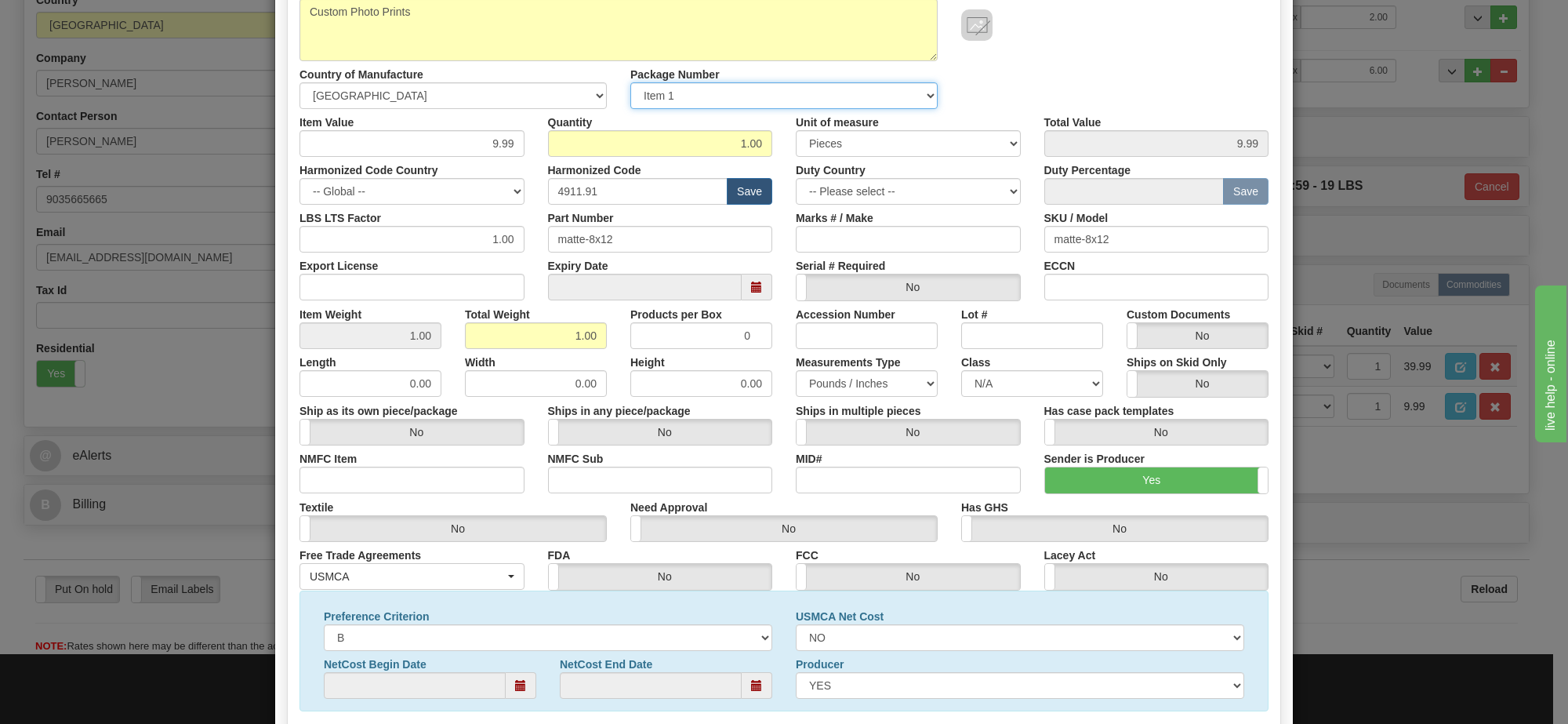
scroll to position [294, 0]
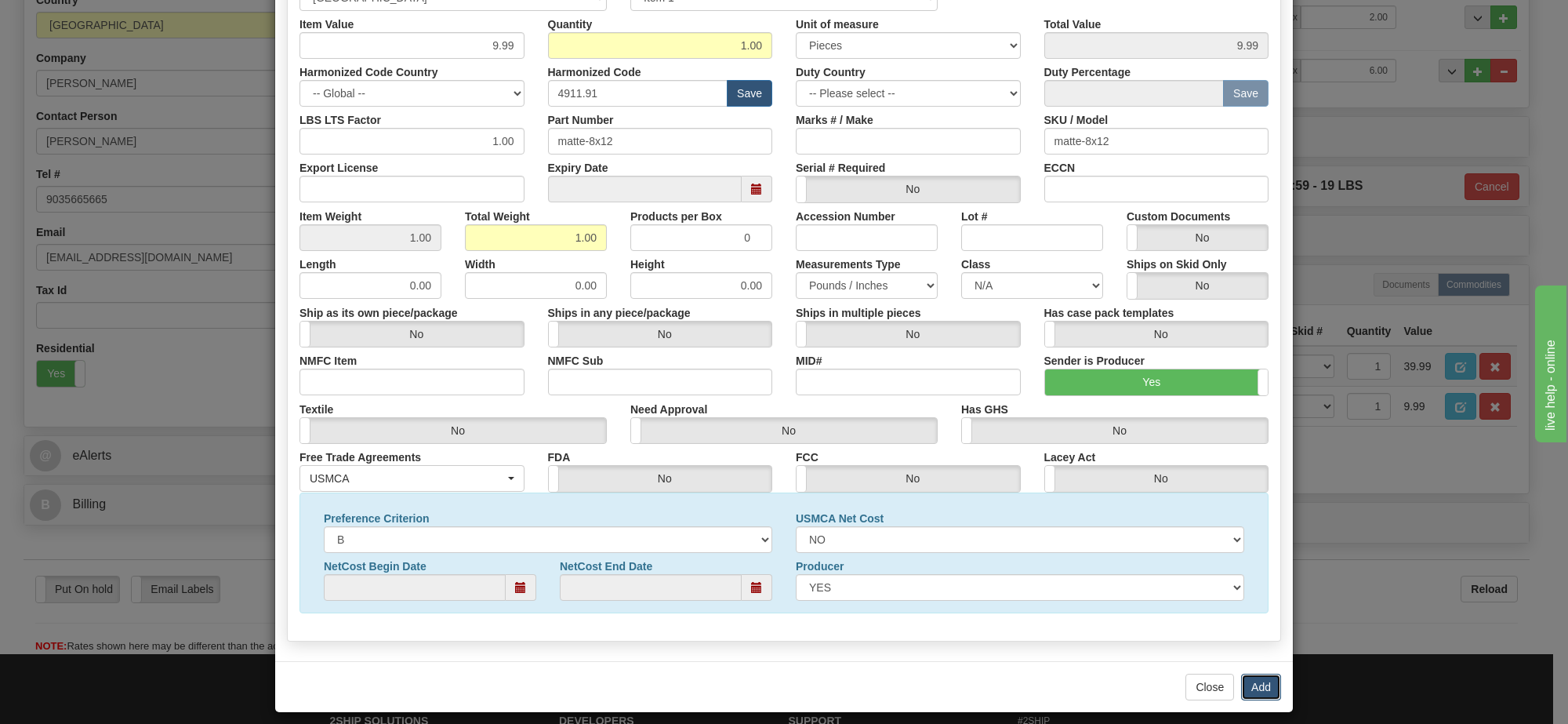
click at [1252, 691] on button "Add" at bounding box center [1261, 687] width 40 height 27
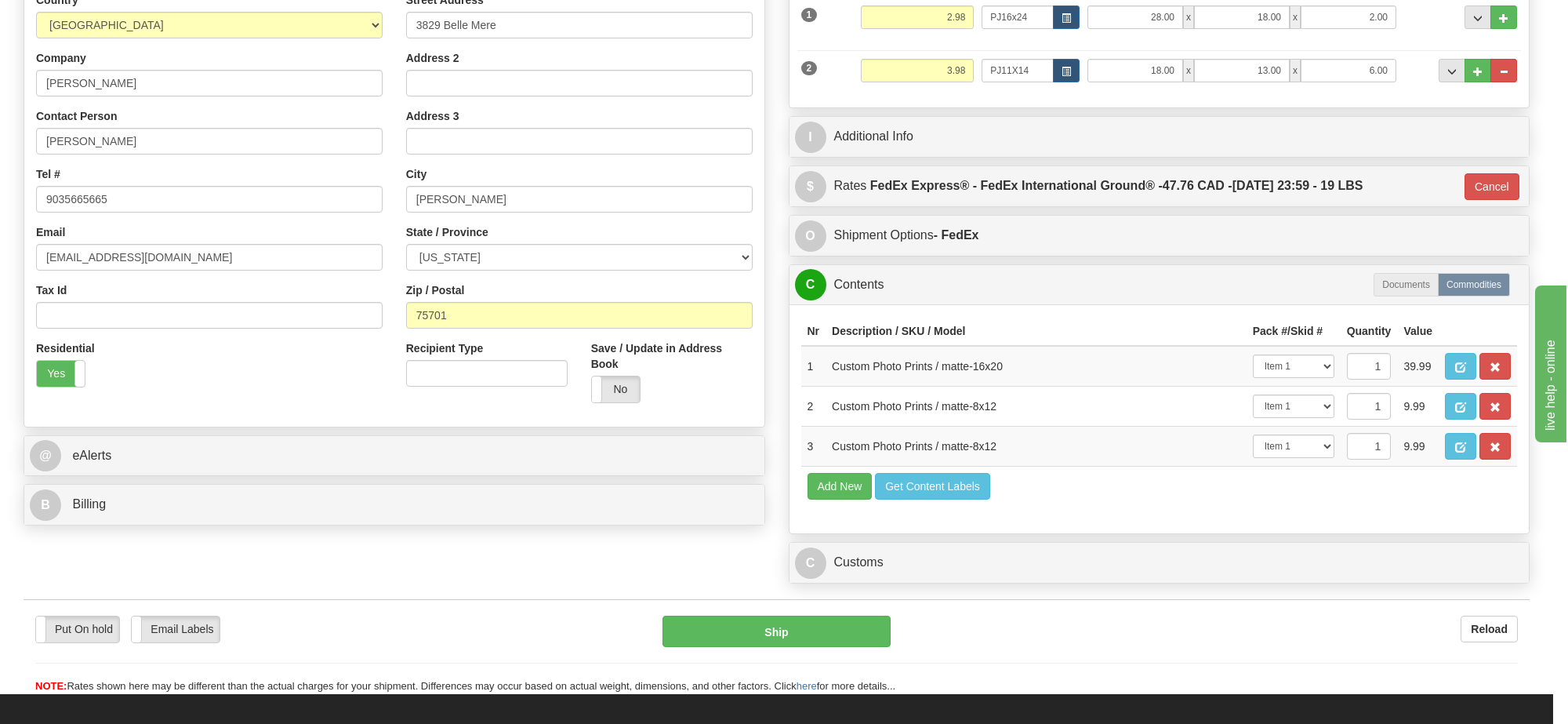
scroll to position [0, 0]
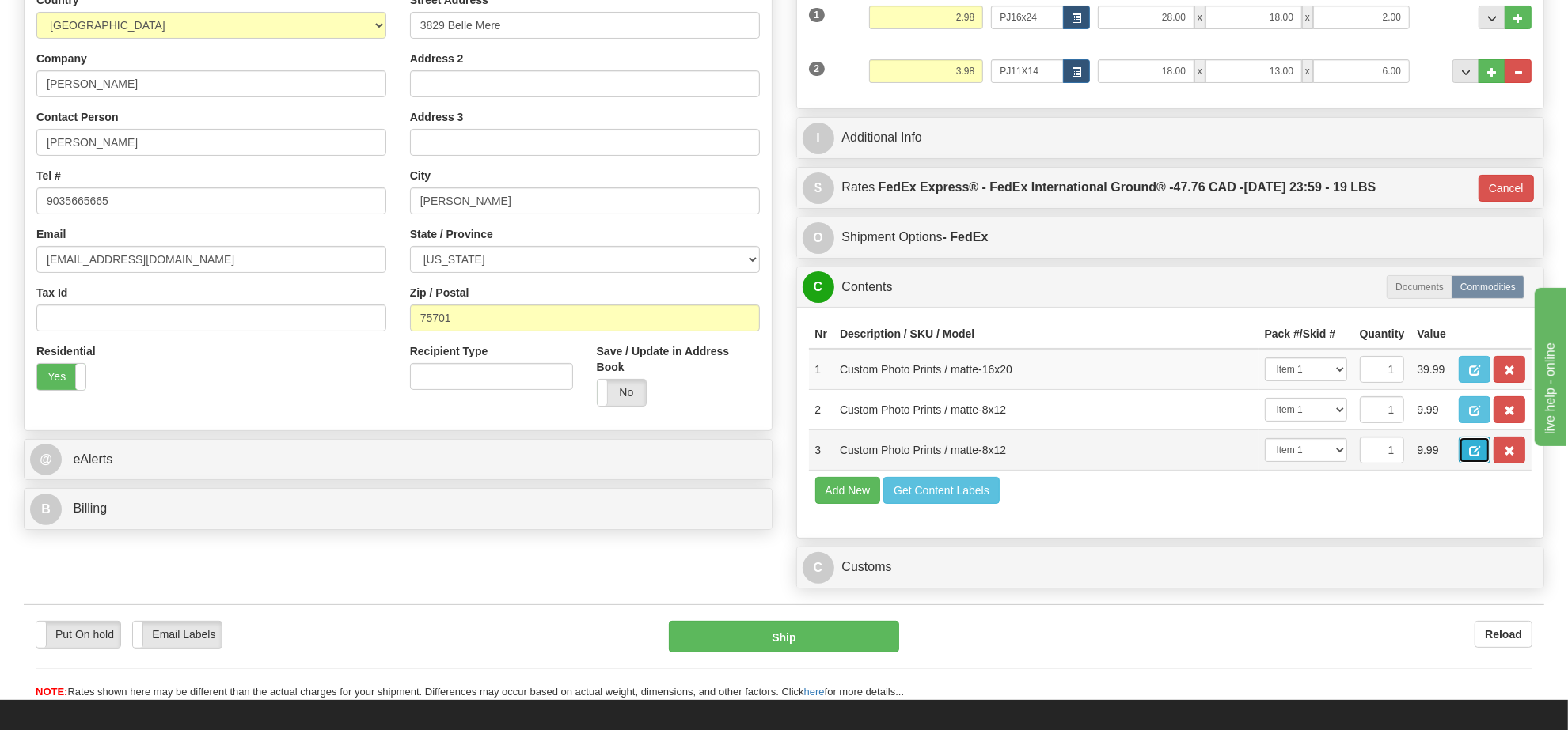
click at [1490, 464] on button "button" at bounding box center [1475, 450] width 32 height 27
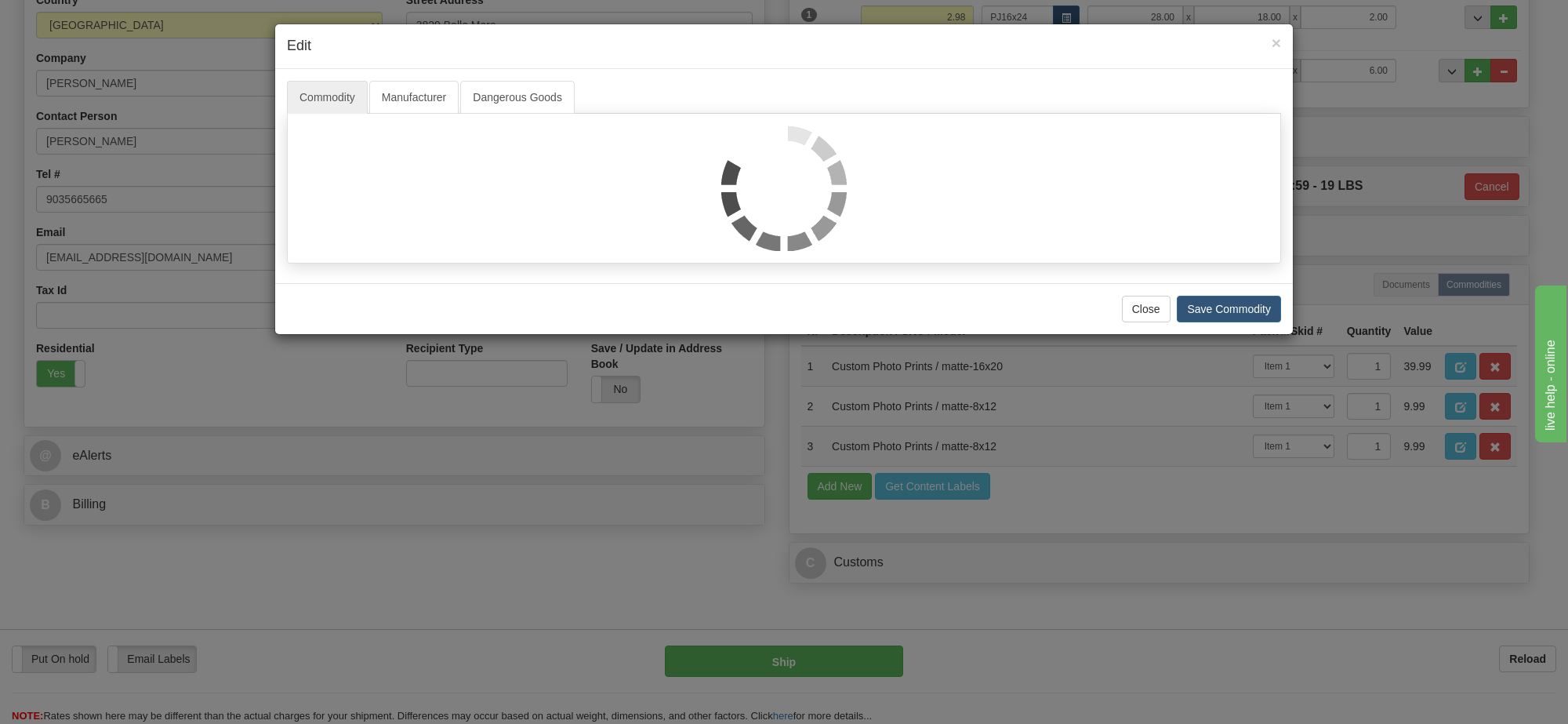
select select "1"
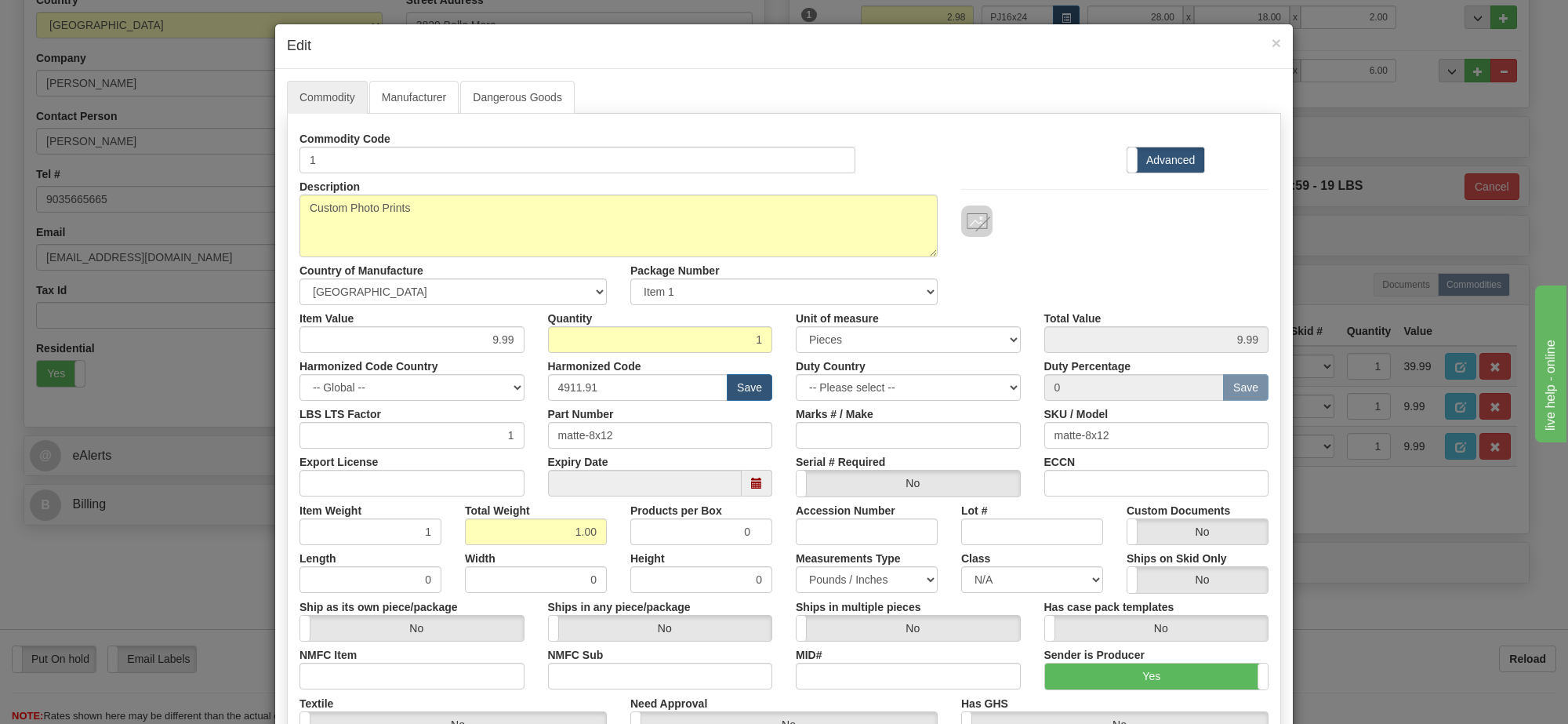
scroll to position [2, 0]
click at [408, 92] on link "Manufacturer" at bounding box center [414, 97] width 89 height 33
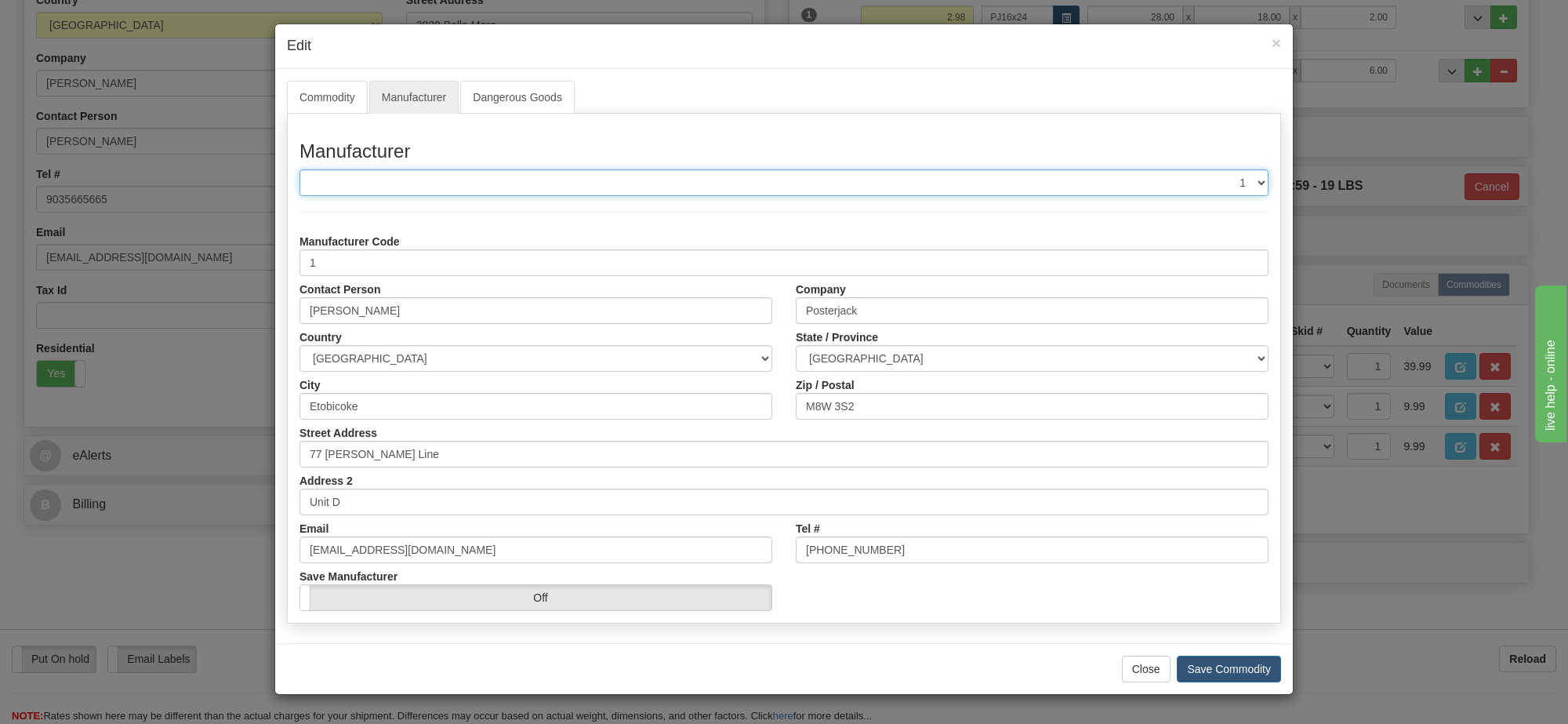
click at [932, 178] on select "-- Select Manufacturer -- 1" at bounding box center [784, 183] width 970 height 27
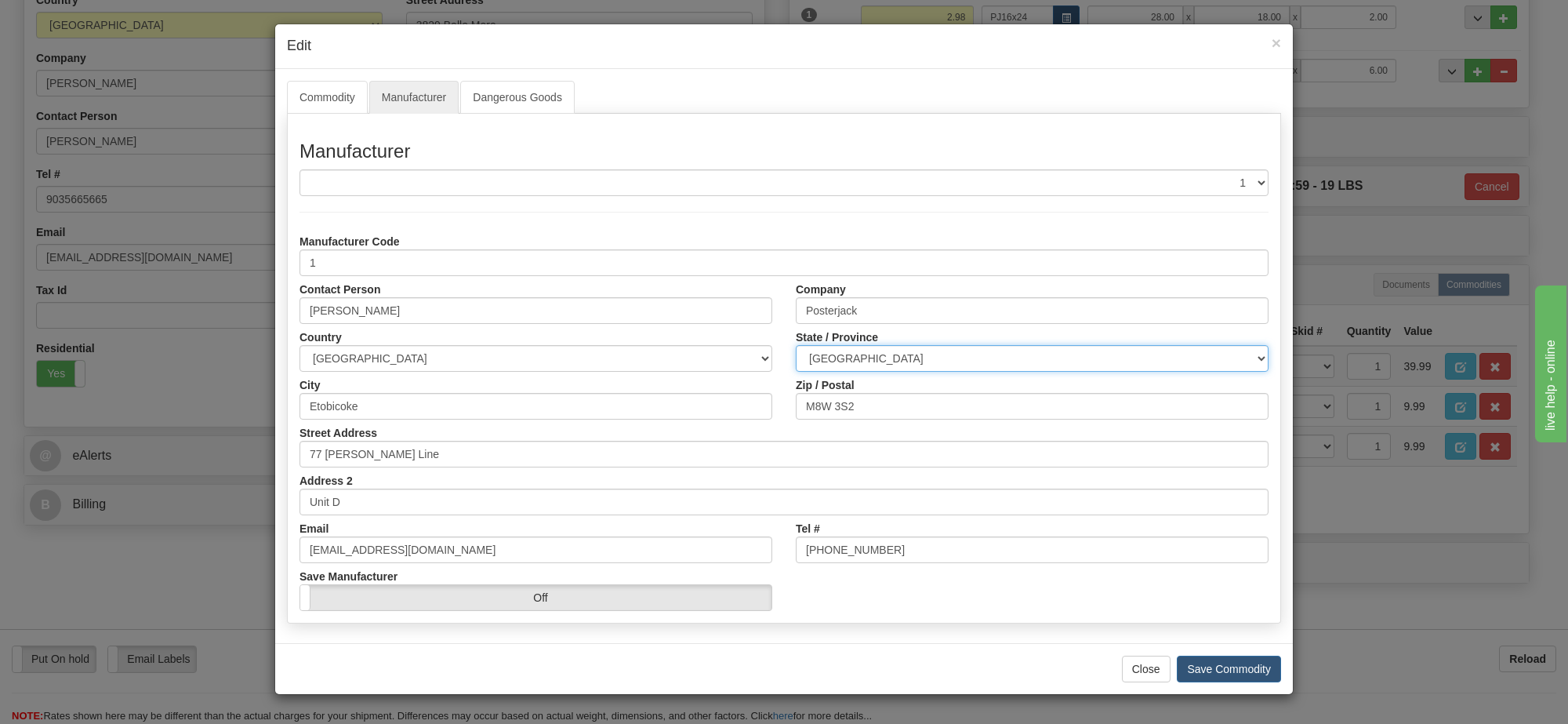
click at [974, 354] on select "ALBERTA BRITISH COLUMBIA MANITOBA NEW BRUNSWICK NEWFOUNDLAND NOVA SCOTIA NUNAVU…" at bounding box center [1032, 358] width 473 height 27
select select "ON"
click at [796, 346] on select "ALBERTA BRITISH COLUMBIA MANITOBA NEW BRUNSWICK NEWFOUNDLAND NOVA SCOTIA NUNAVU…" at bounding box center [1032, 358] width 473 height 27
click at [1222, 675] on button "Save Commodity" at bounding box center [1229, 669] width 105 height 27
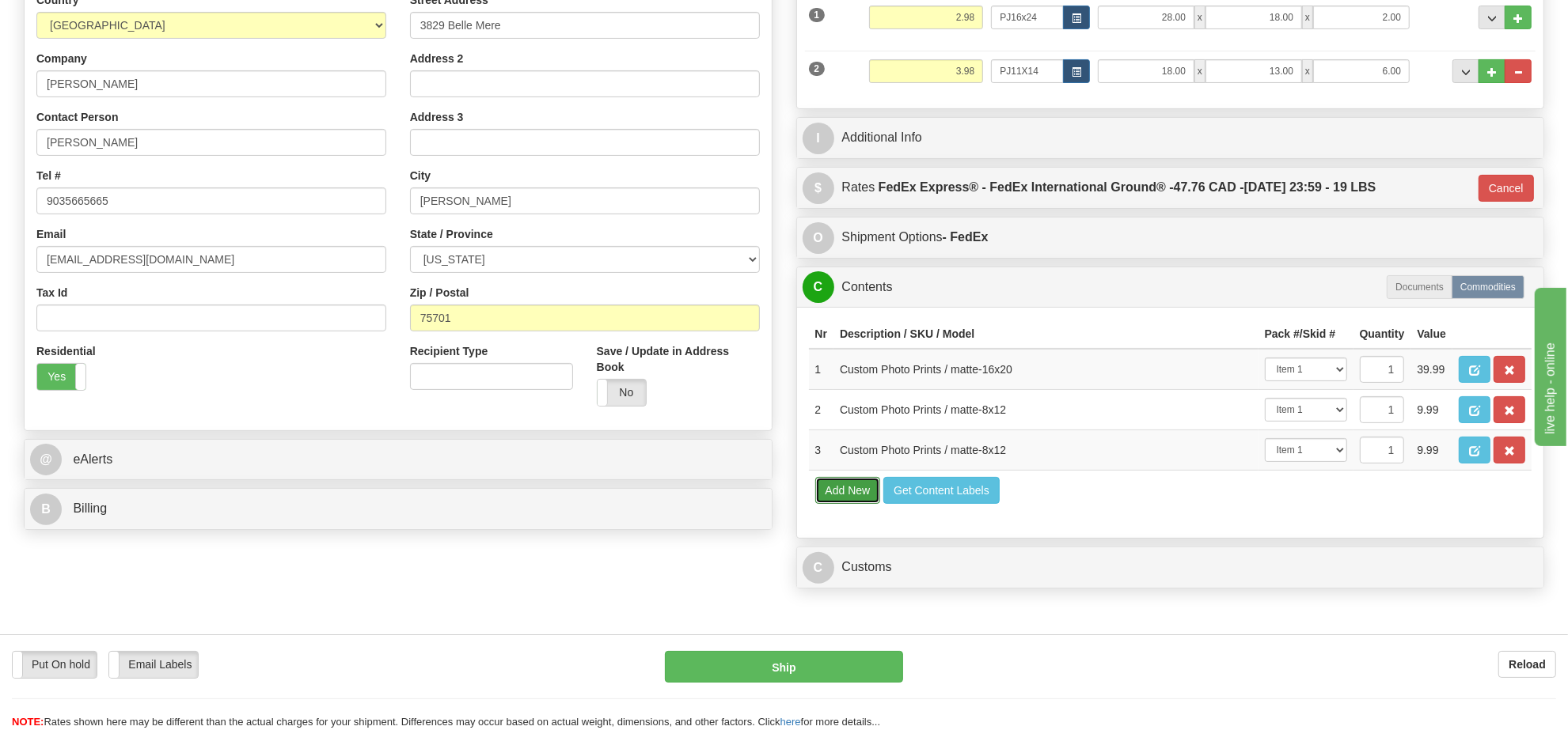
click at [859, 504] on button "Add New" at bounding box center [848, 490] width 66 height 27
select select
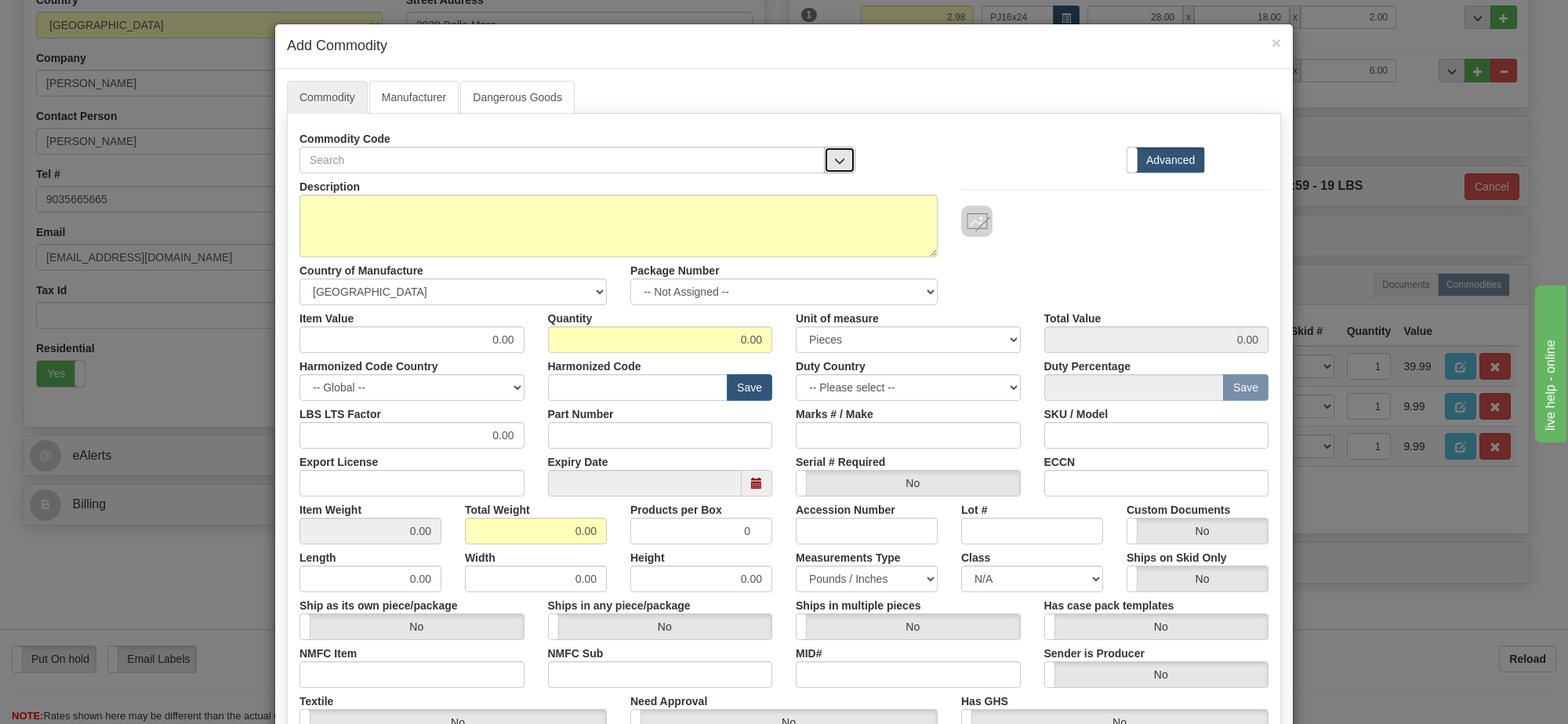
click at [836, 152] on button "button" at bounding box center [839, 160] width 32 height 27
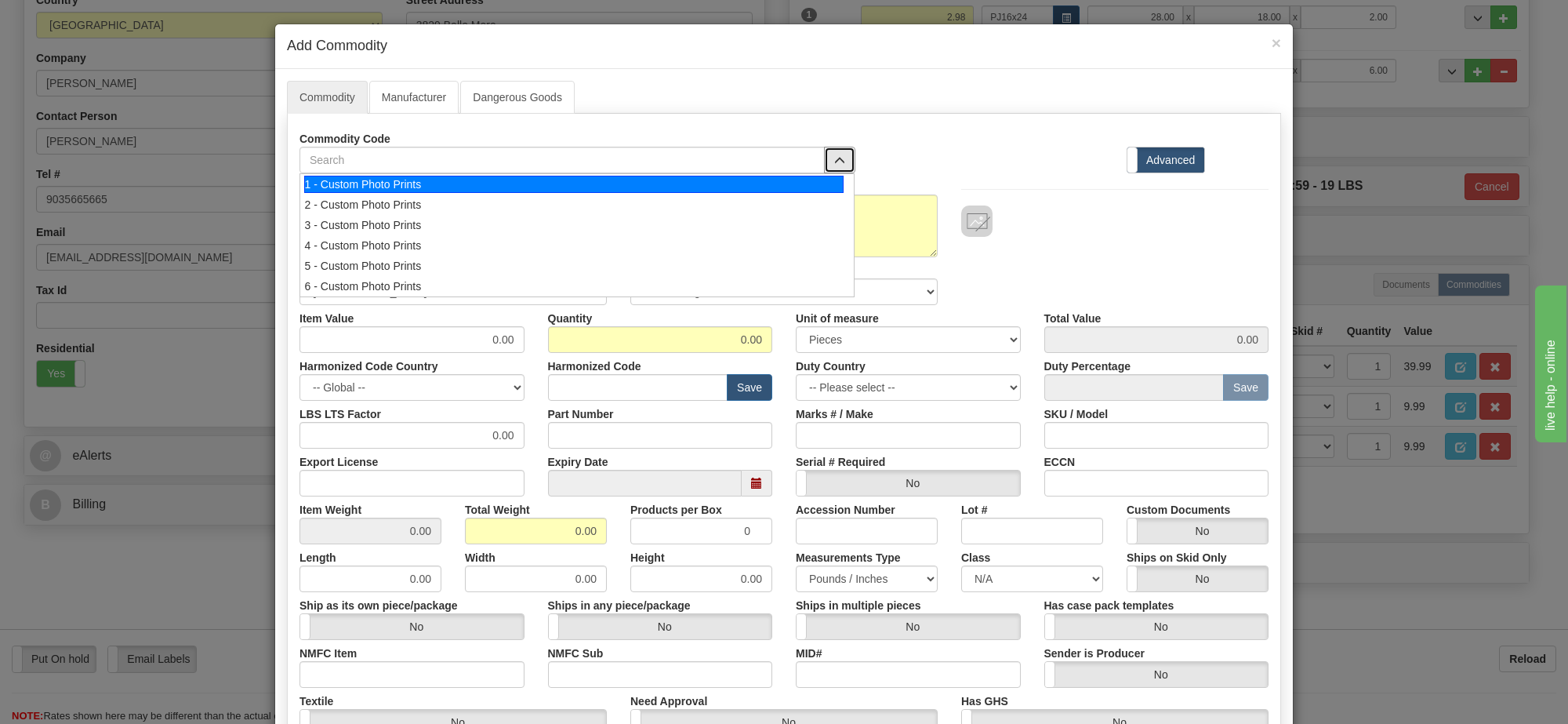
click at [836, 180] on div "1 - Custom Photo Prints" at bounding box center [574, 184] width 540 height 17
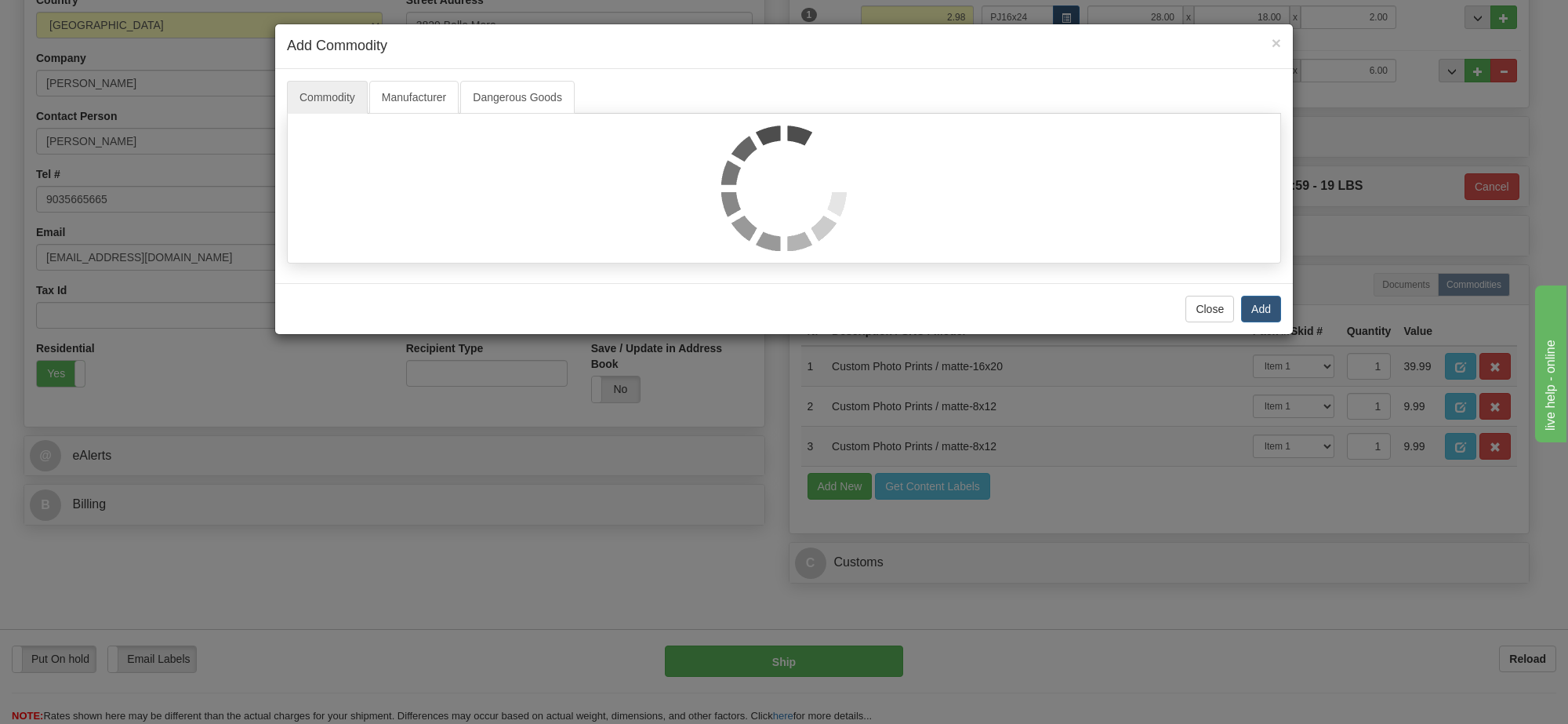
select select "1"
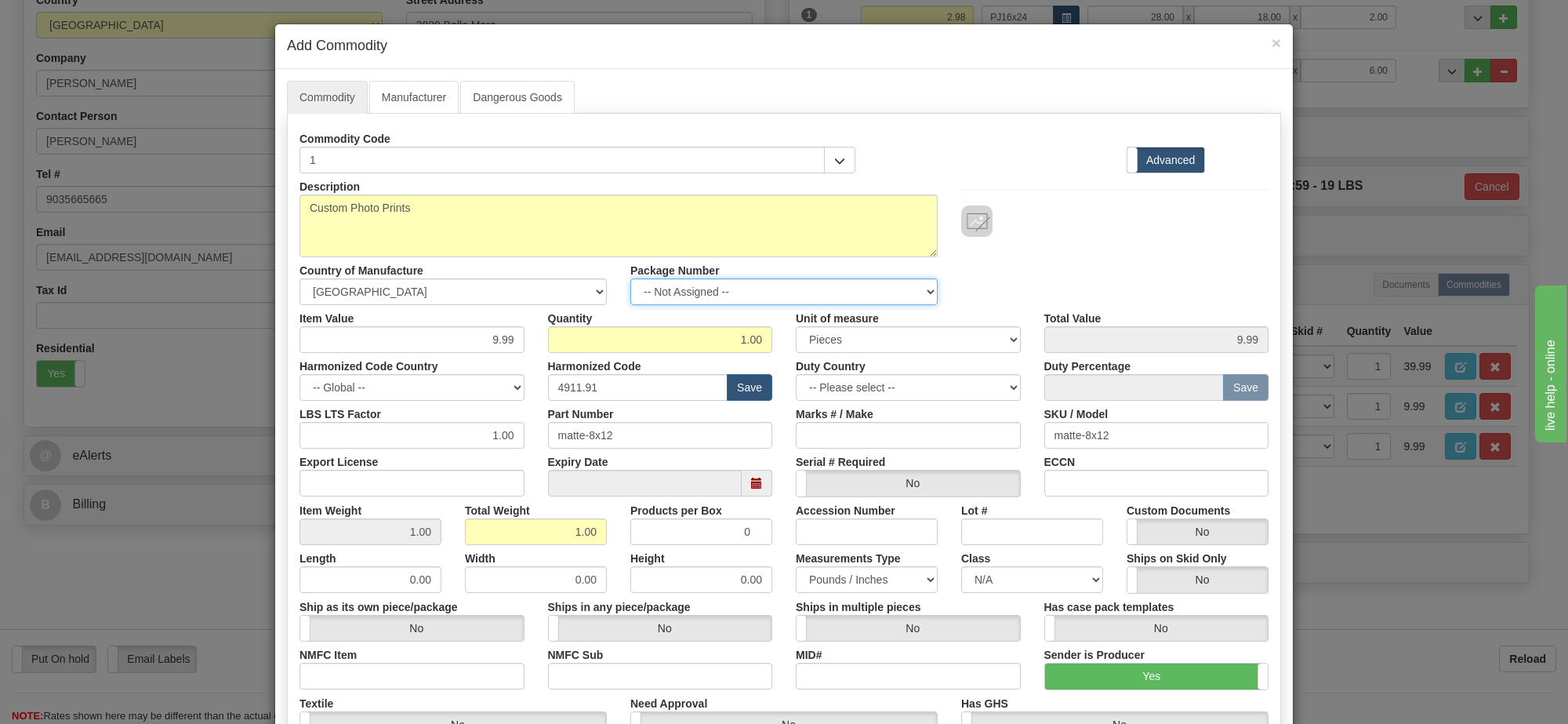
click at [691, 294] on select "-- Not Assigned -- Item 1 Item 2" at bounding box center [784, 292] width 308 height 27
select select "0"
click at [630, 280] on select "-- Not Assigned -- Item 1 Item 2" at bounding box center [784, 292] width 308 height 27
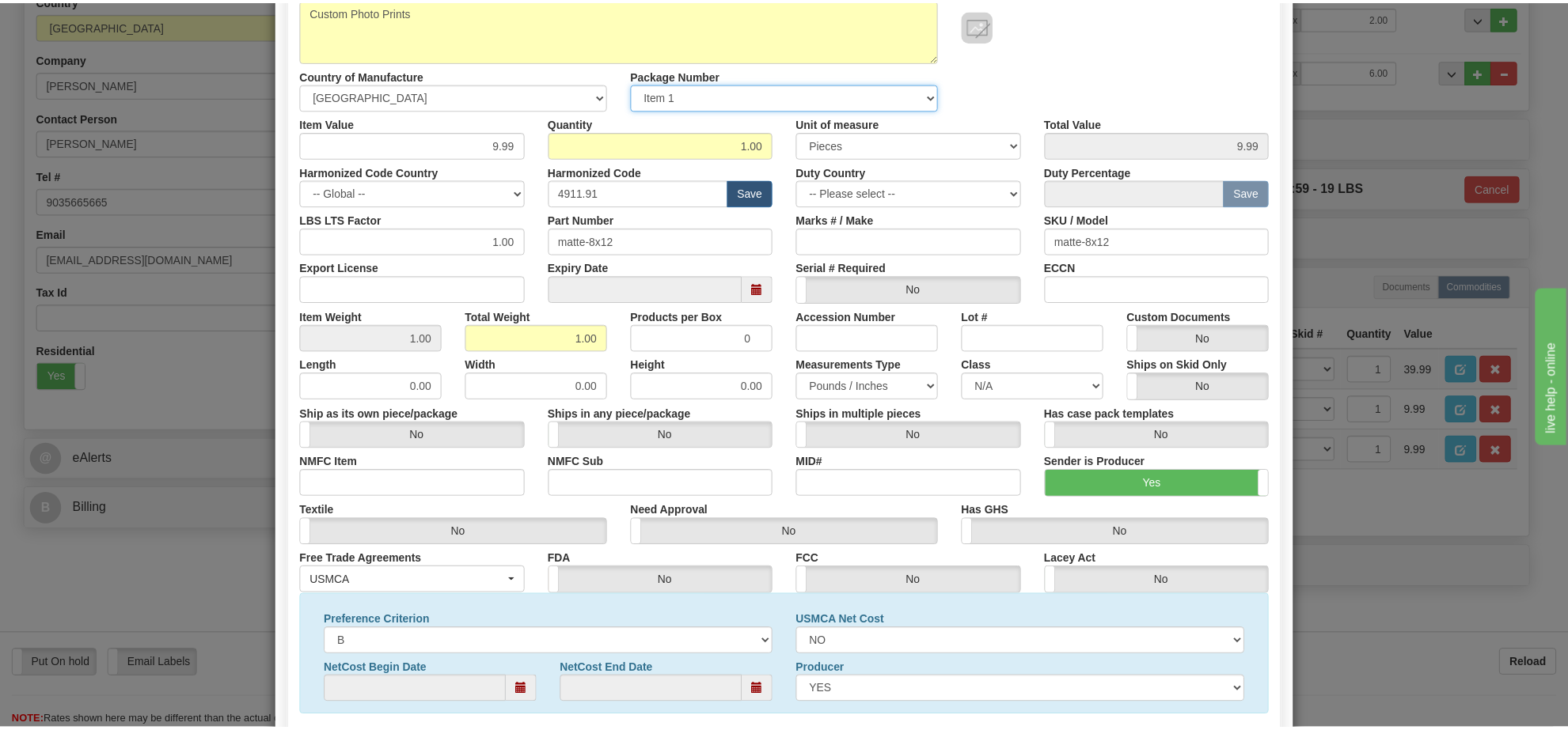
scroll to position [0, 0]
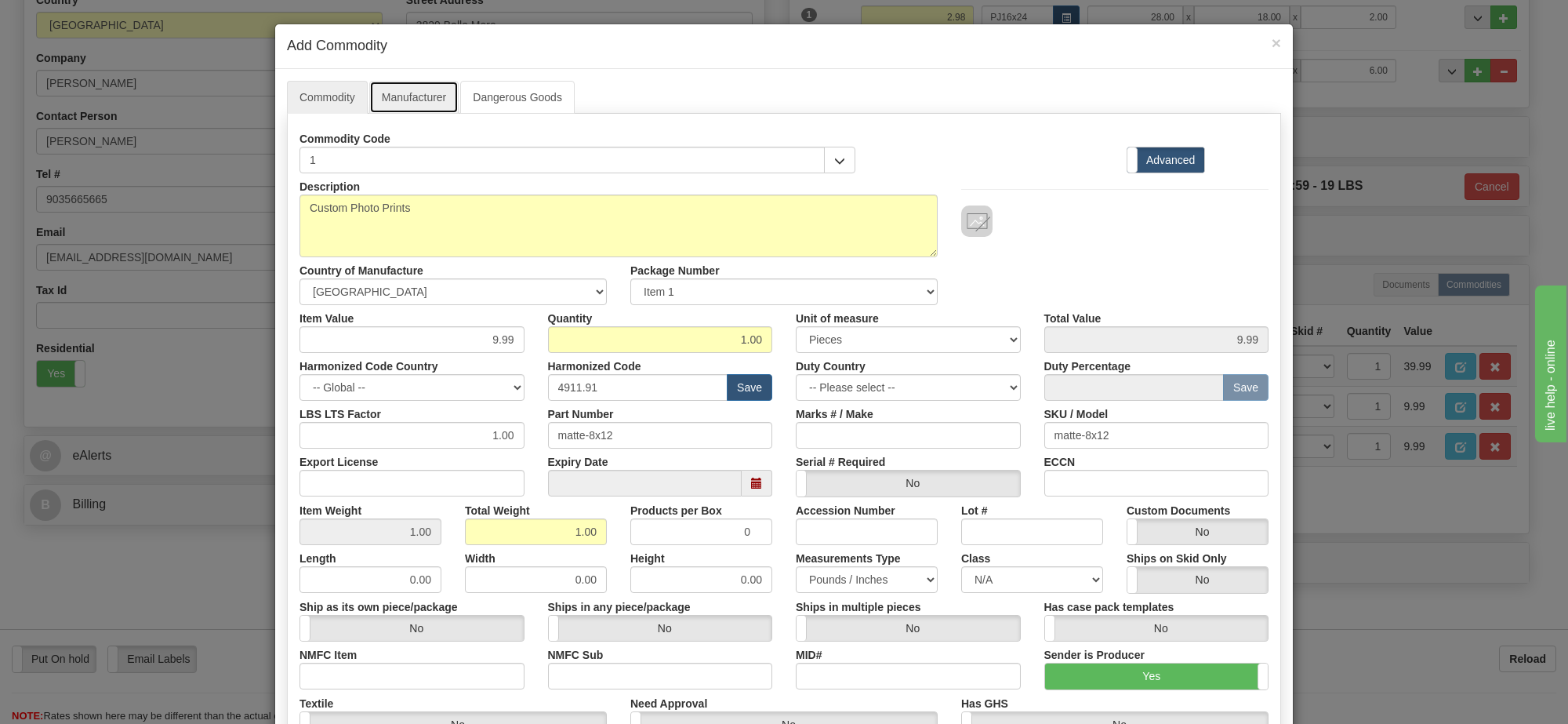
click at [386, 83] on link "Manufacturer" at bounding box center [414, 97] width 89 height 33
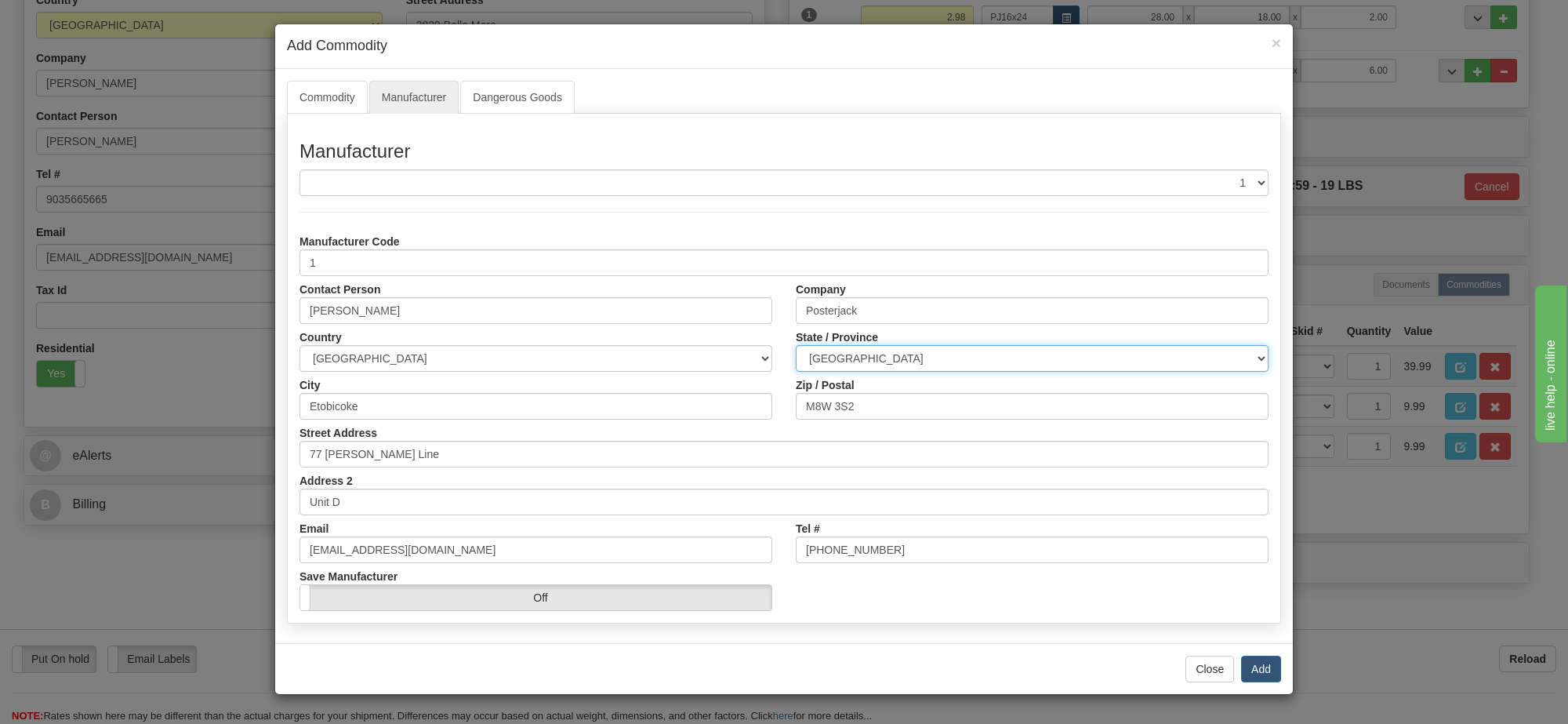
click at [887, 358] on select "ALBERTA BRITISH COLUMBIA MANITOBA NEW BRUNSWICK NEWFOUNDLAND NOVA SCOTIA NUNAVU…" at bounding box center [1032, 358] width 473 height 27
select select "ON"
click at [796, 346] on select "ALBERTA BRITISH COLUMBIA MANITOBA NEW BRUNSWICK NEWFOUNDLAND NOVA SCOTIA NUNAVU…" at bounding box center [1032, 358] width 473 height 27
click at [1255, 672] on button "Add" at bounding box center [1261, 669] width 40 height 27
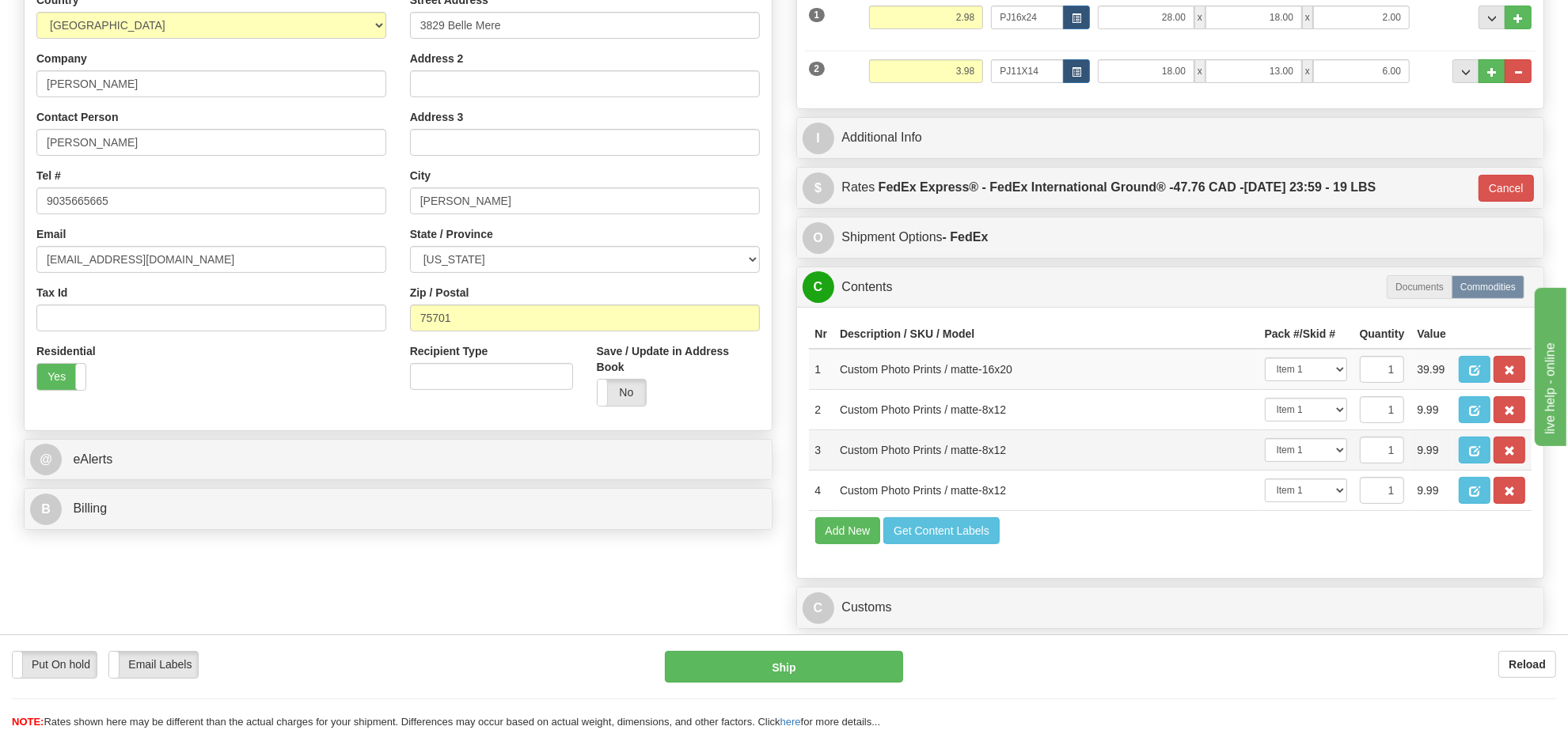
scroll to position [471, 0]
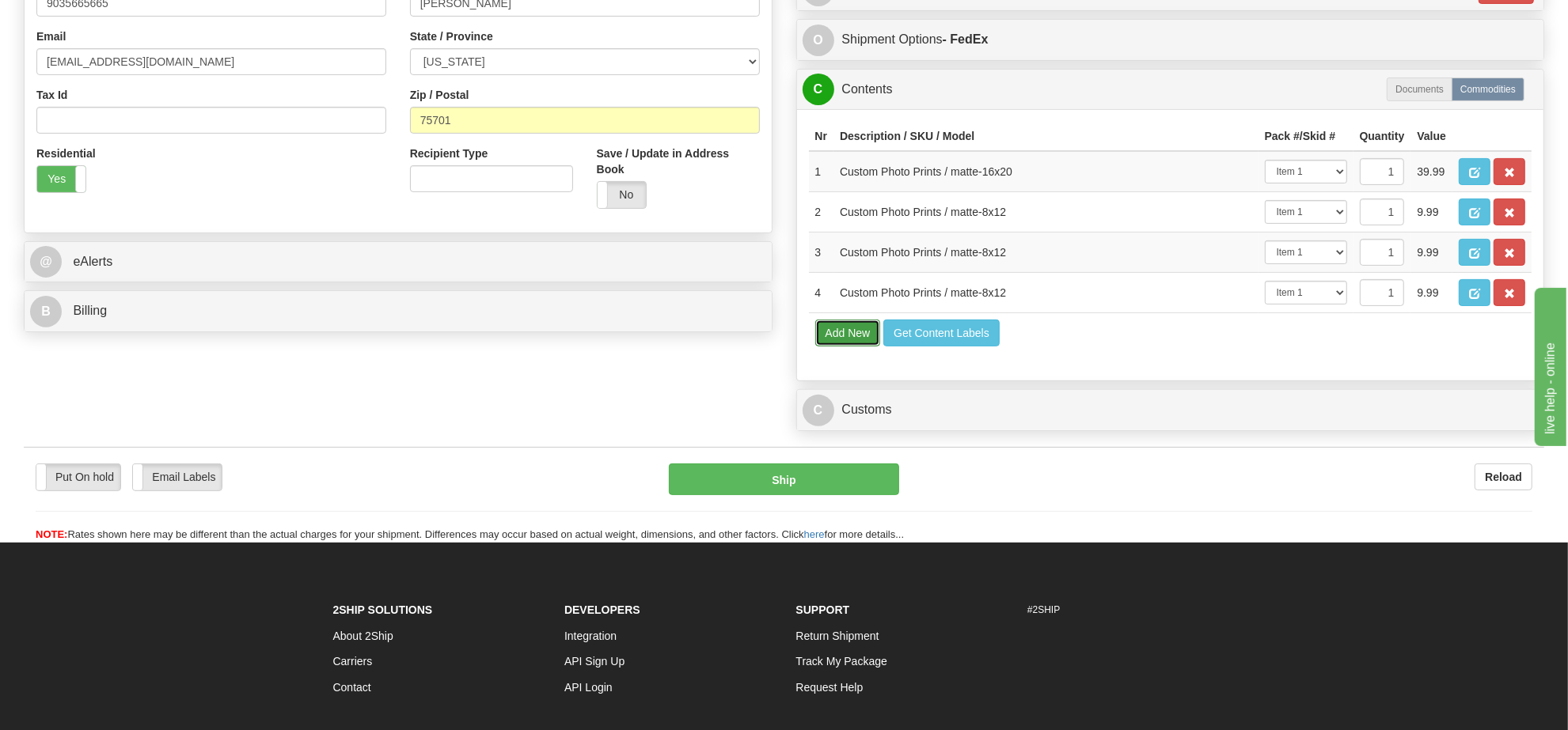
click at [849, 347] on button "Add New" at bounding box center [848, 333] width 66 height 27
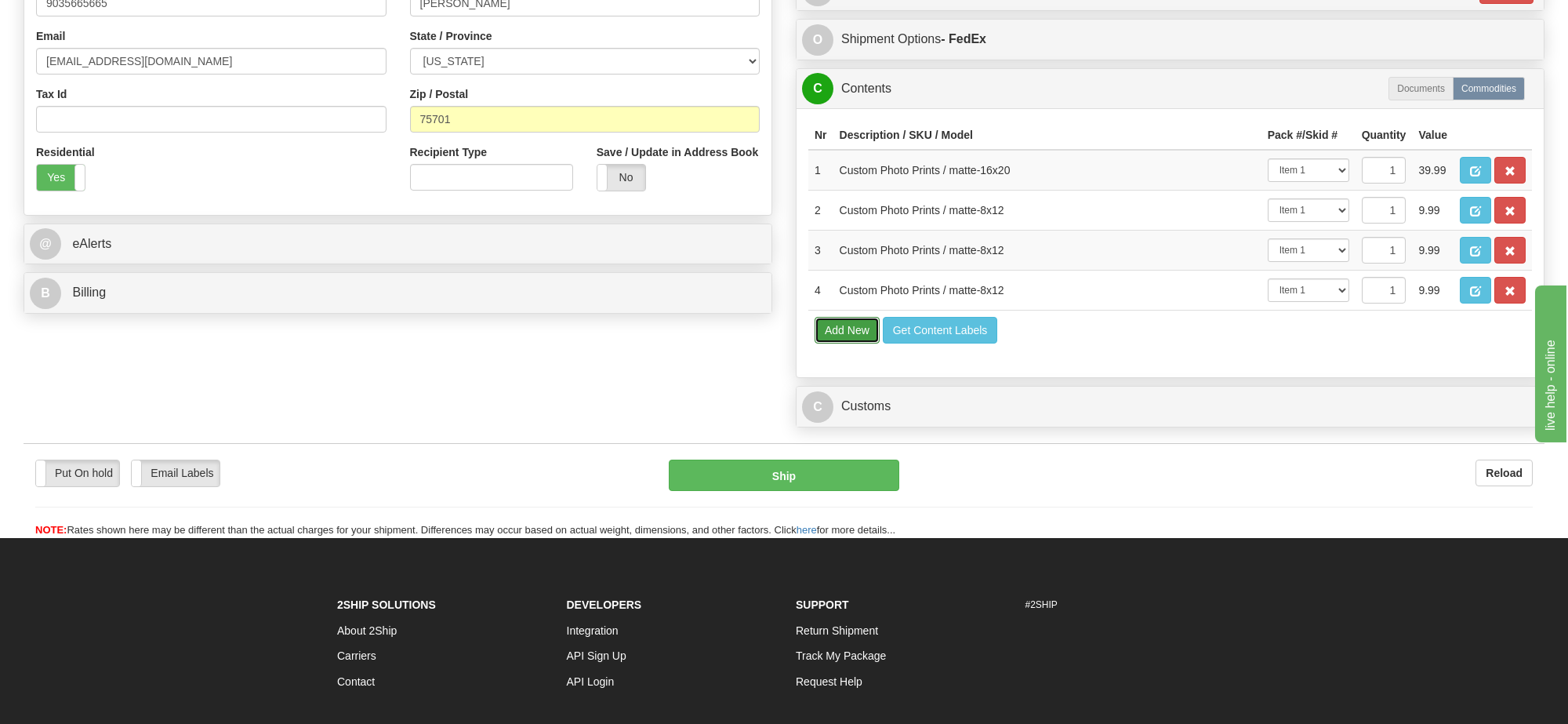
select select
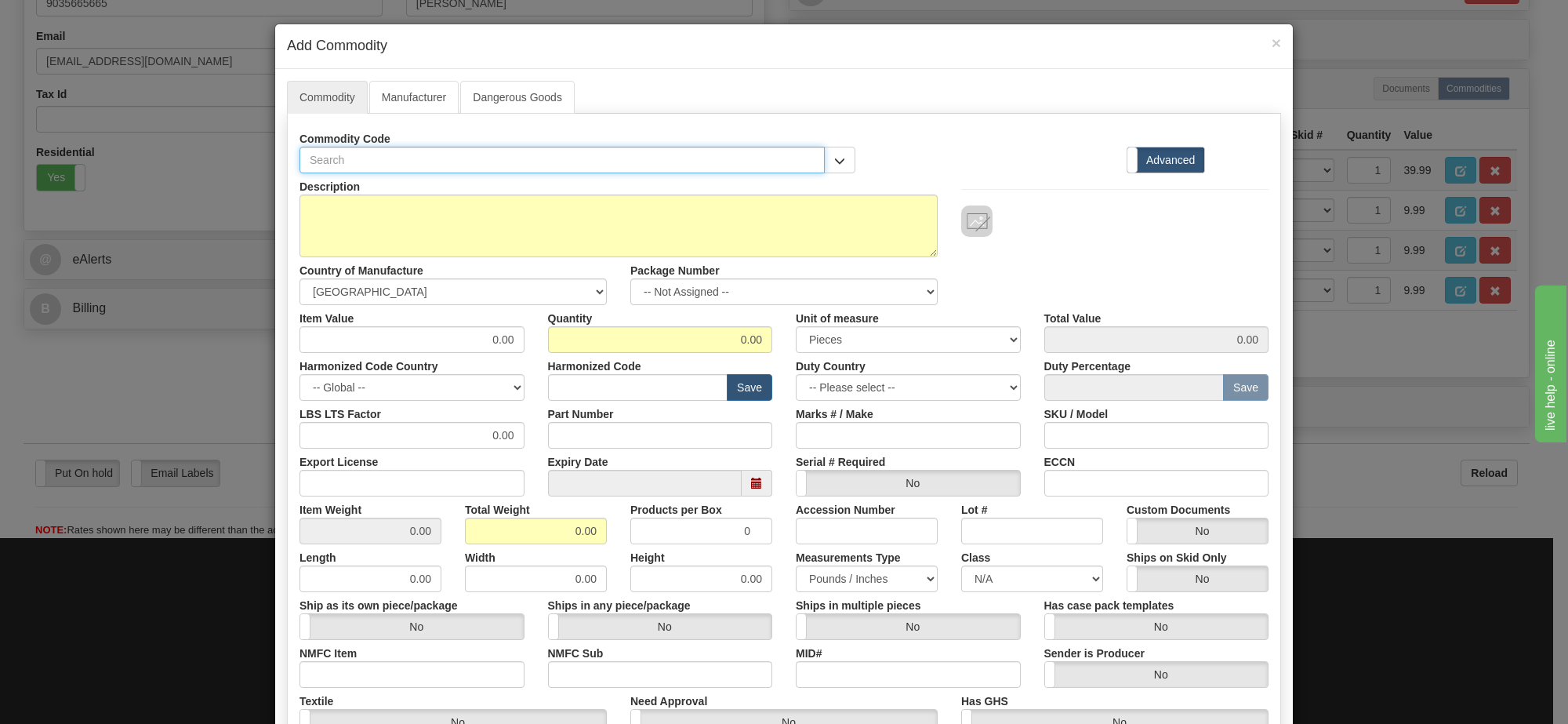
click at [506, 160] on input "text" at bounding box center [562, 160] width 526 height 27
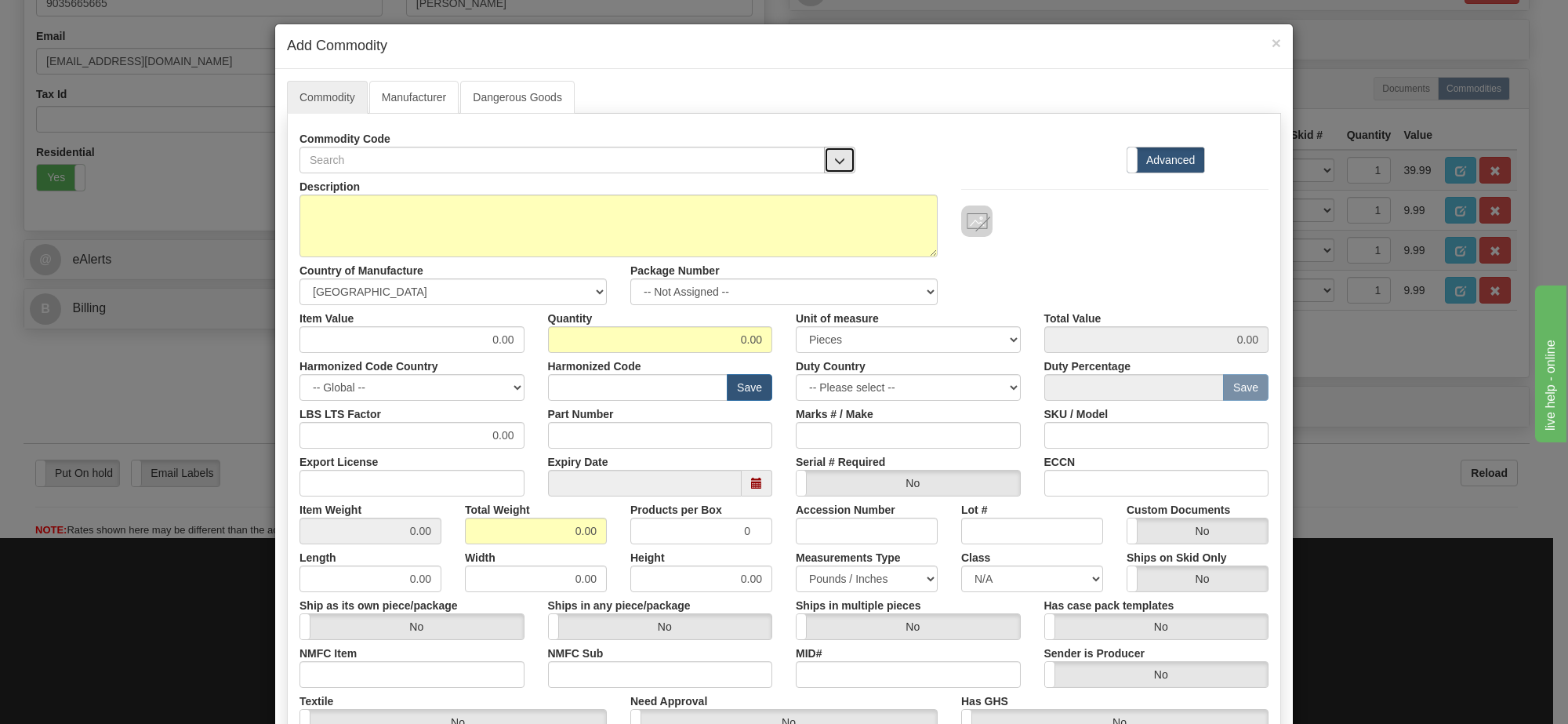
click at [828, 171] on button "button" at bounding box center [839, 160] width 32 height 27
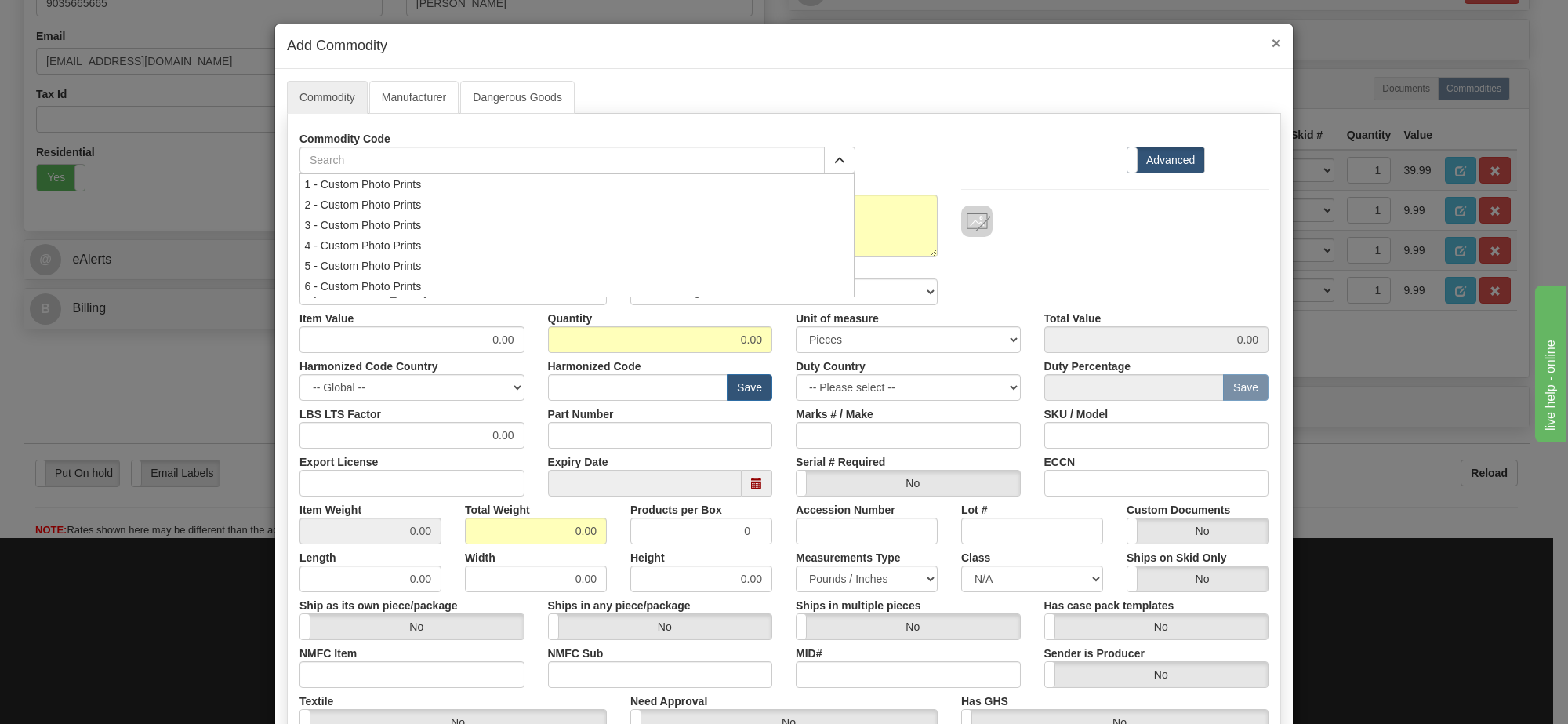
click at [1272, 38] on span "×" at bounding box center [1277, 42] width 9 height 18
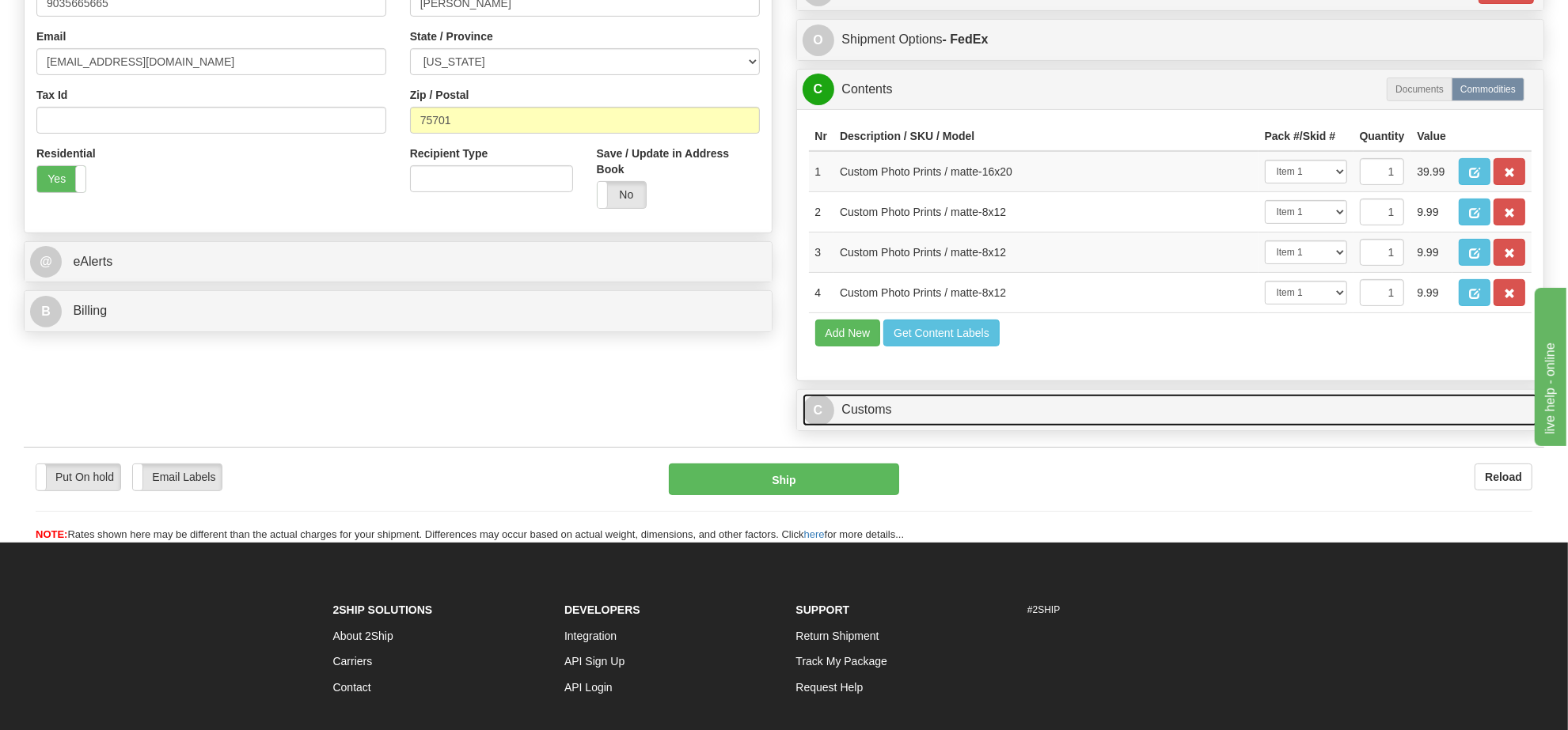
click at [864, 426] on link "C Customs" at bounding box center [1171, 411] width 736 height 33
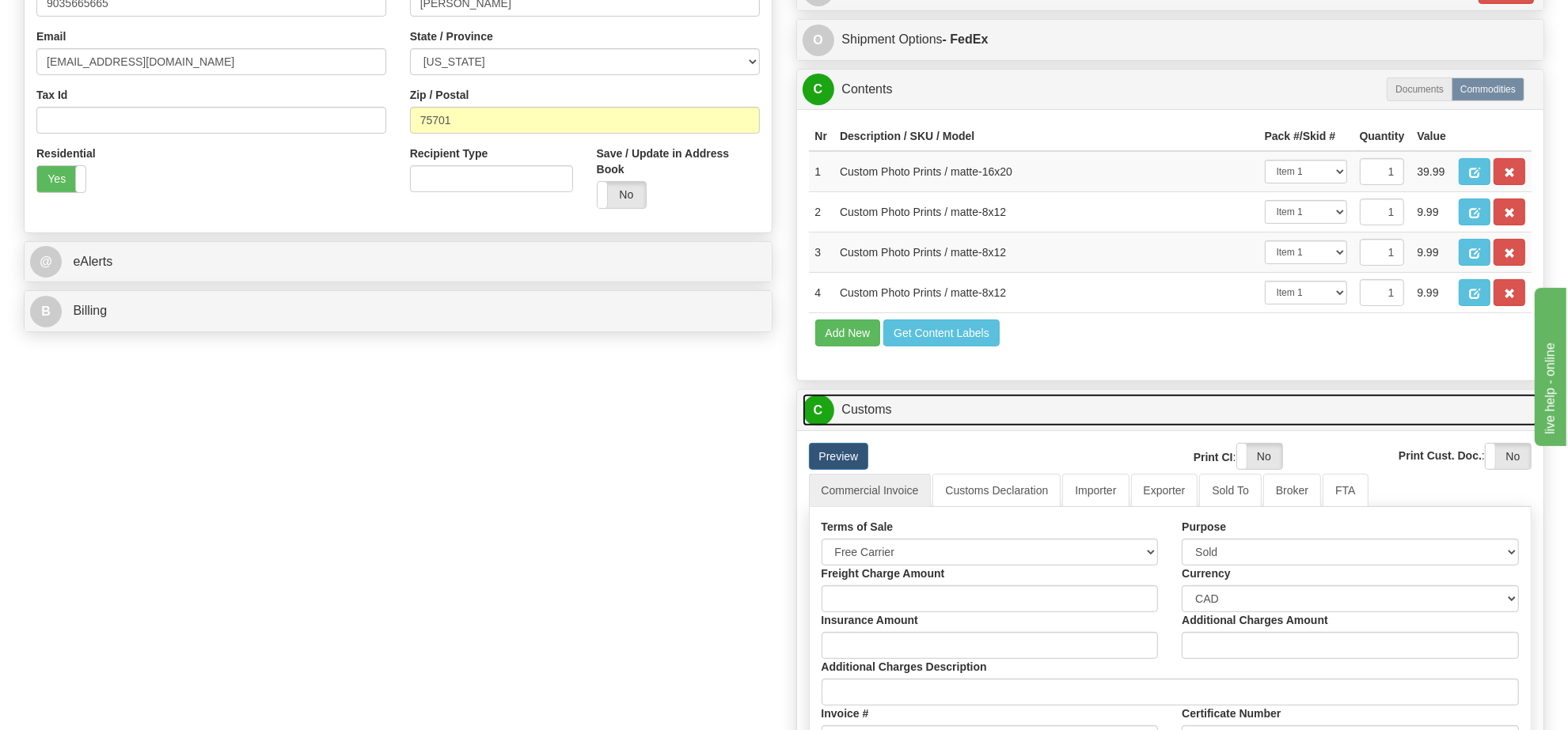
scroll to position [669, 0]
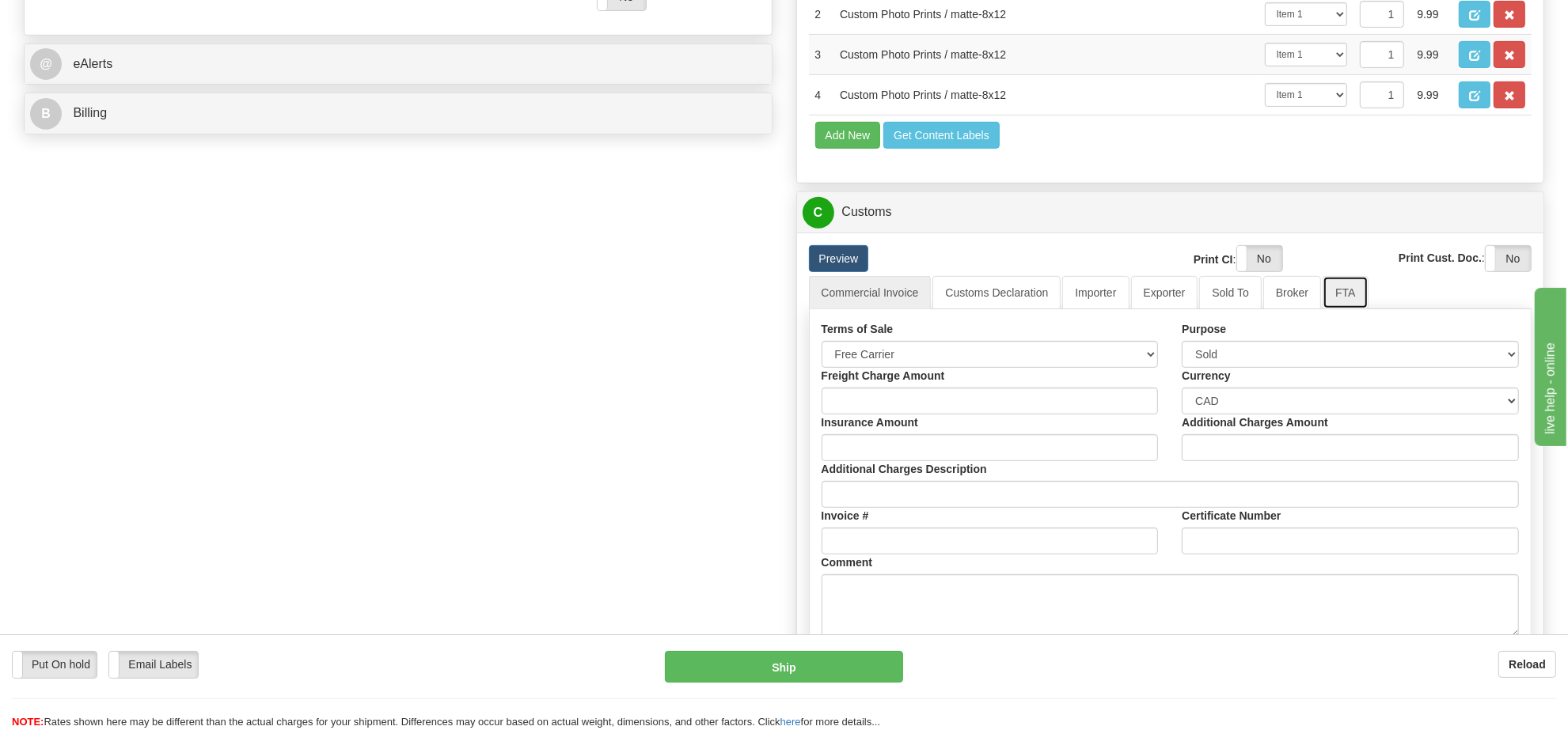
click at [1323, 310] on link "FTA" at bounding box center [1346, 292] width 45 height 33
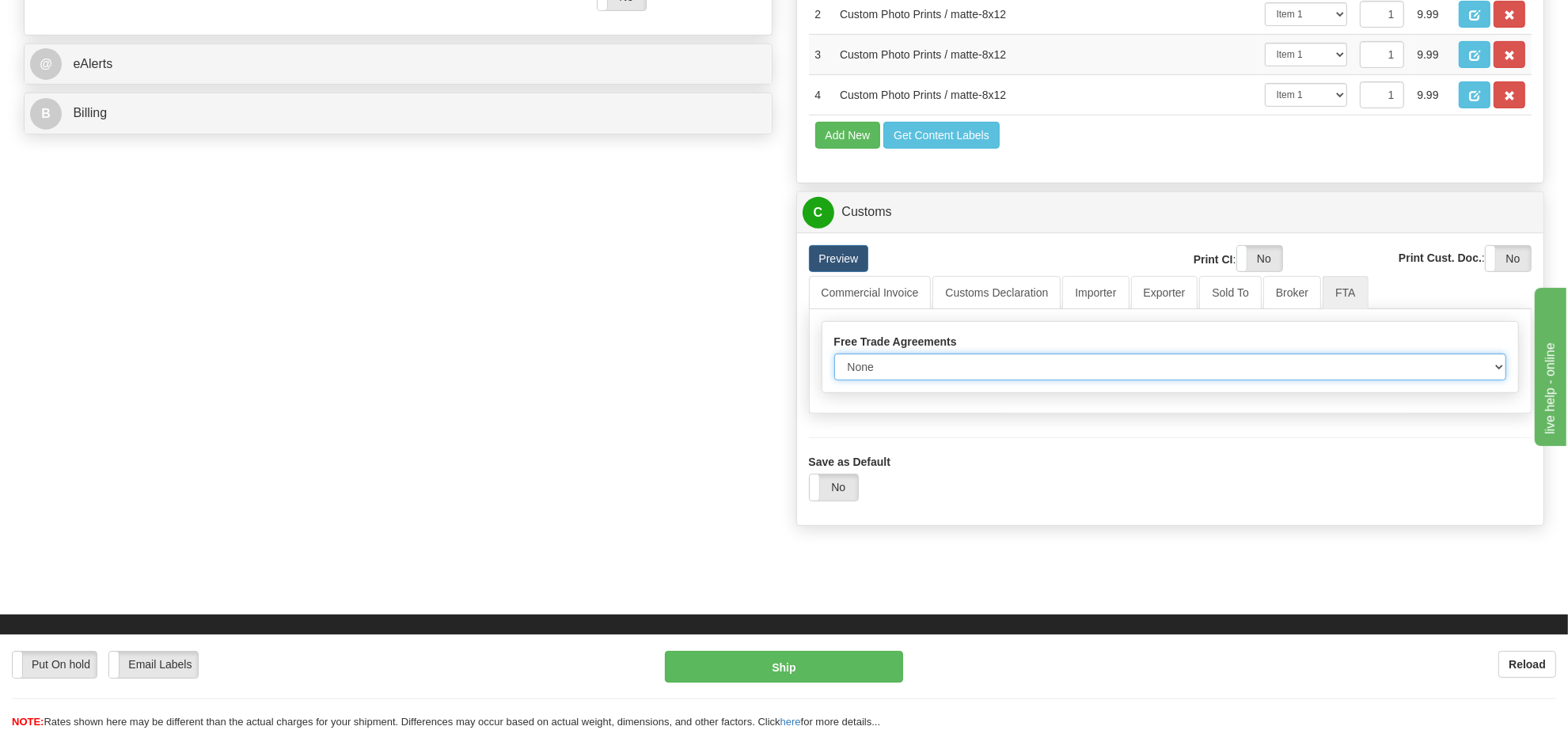
click at [986, 381] on select "None Other USMCA CETA CUKTCA" at bounding box center [1171, 367] width 673 height 27
select select "1"
click at [834, 381] on select "None Other USMCA CETA CUKTCA" at bounding box center [1171, 367] width 673 height 27
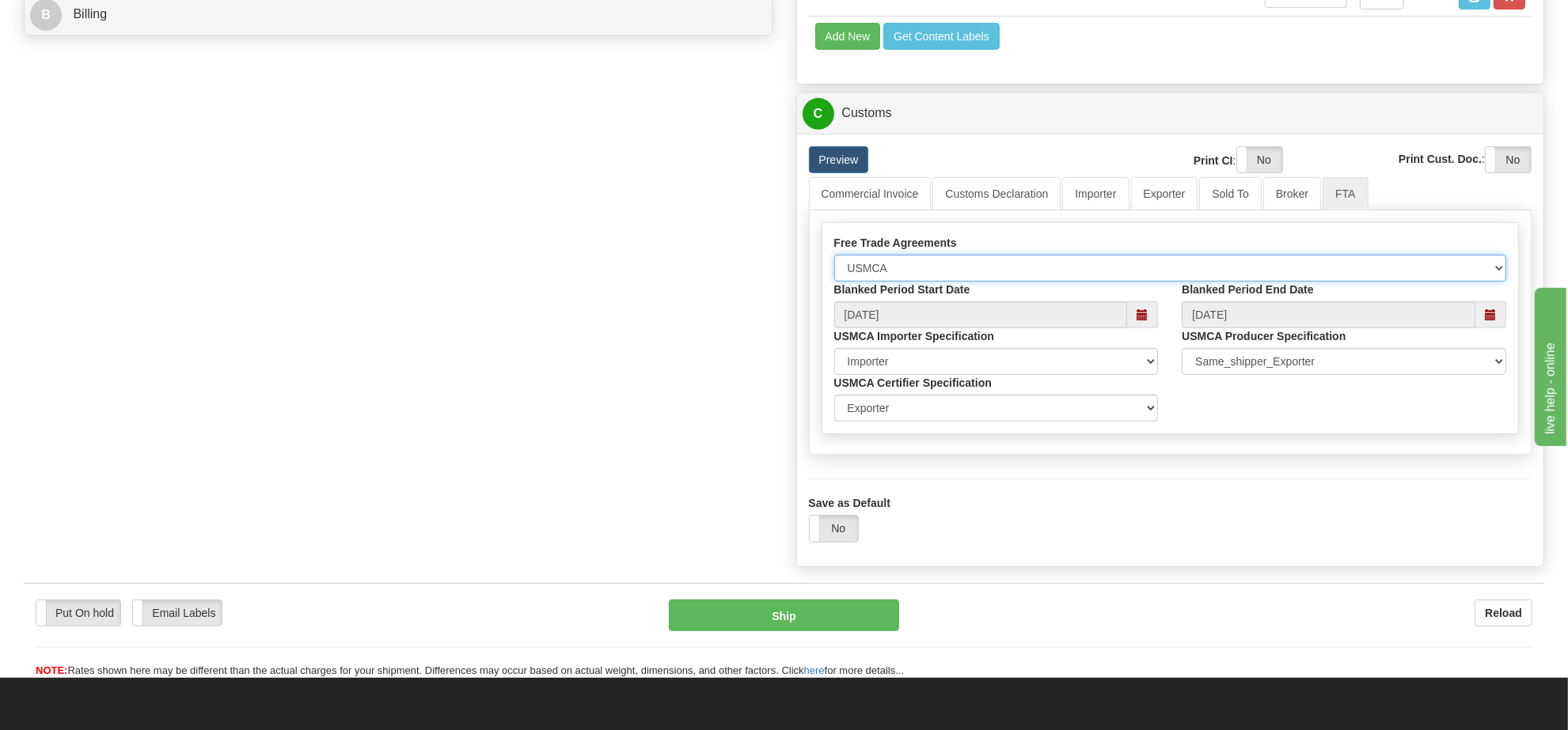
scroll to position [965, 0]
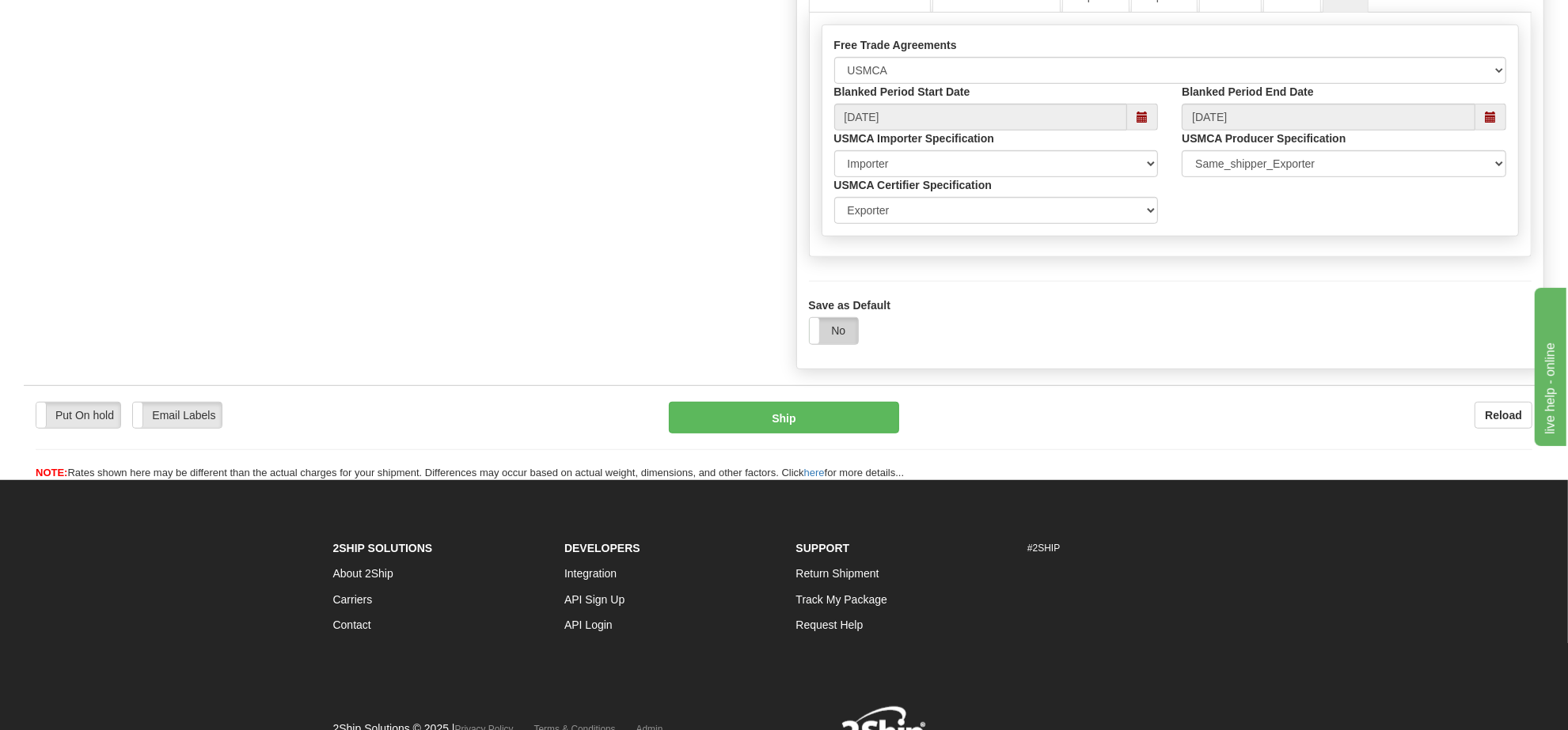
drag, startPoint x: 822, startPoint y: 447, endPoint x: 848, endPoint y: 453, distance: 26.7
click at [823, 343] on label "No" at bounding box center [834, 330] width 48 height 25
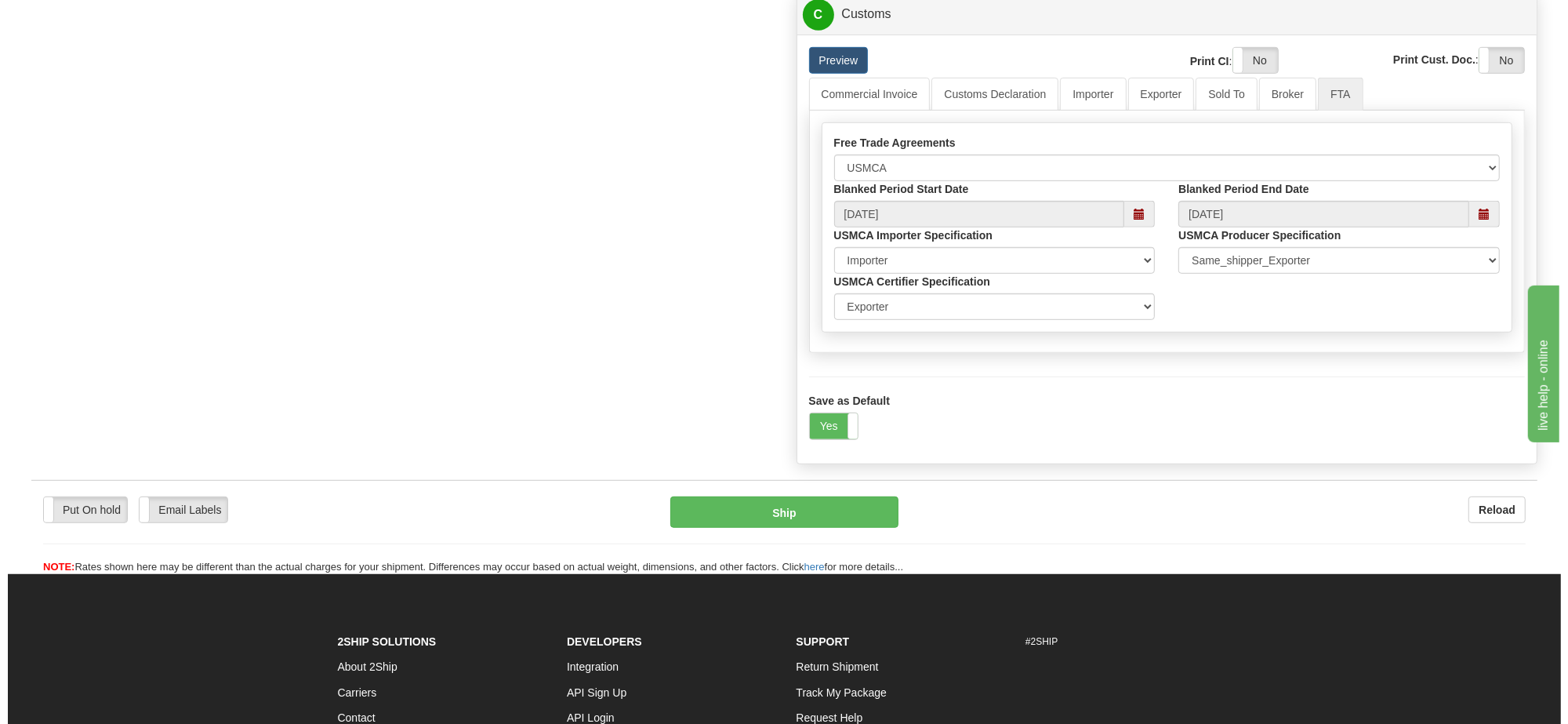
scroll to position [663, 0]
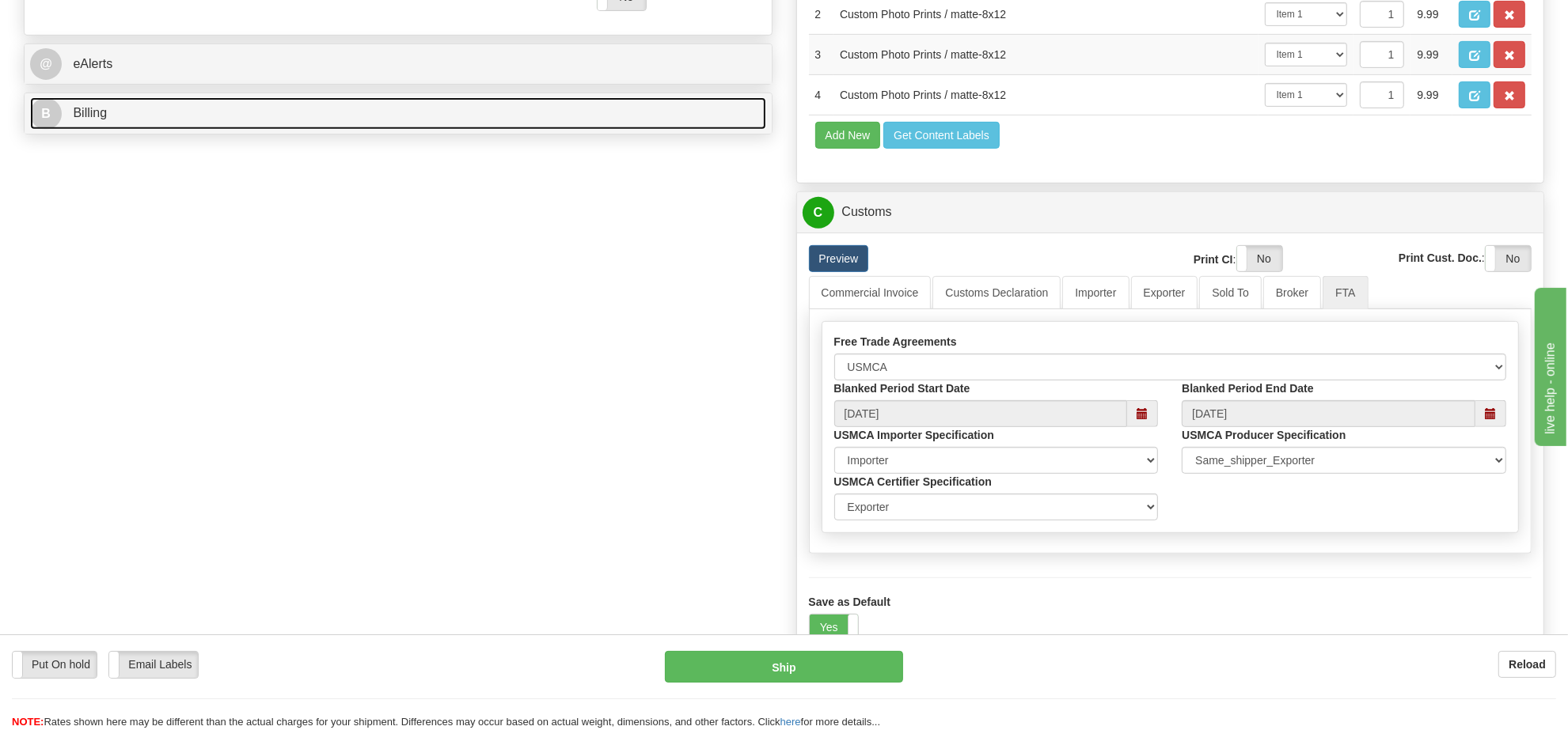
click at [519, 112] on link "B Billing" at bounding box center [398, 114] width 736 height 33
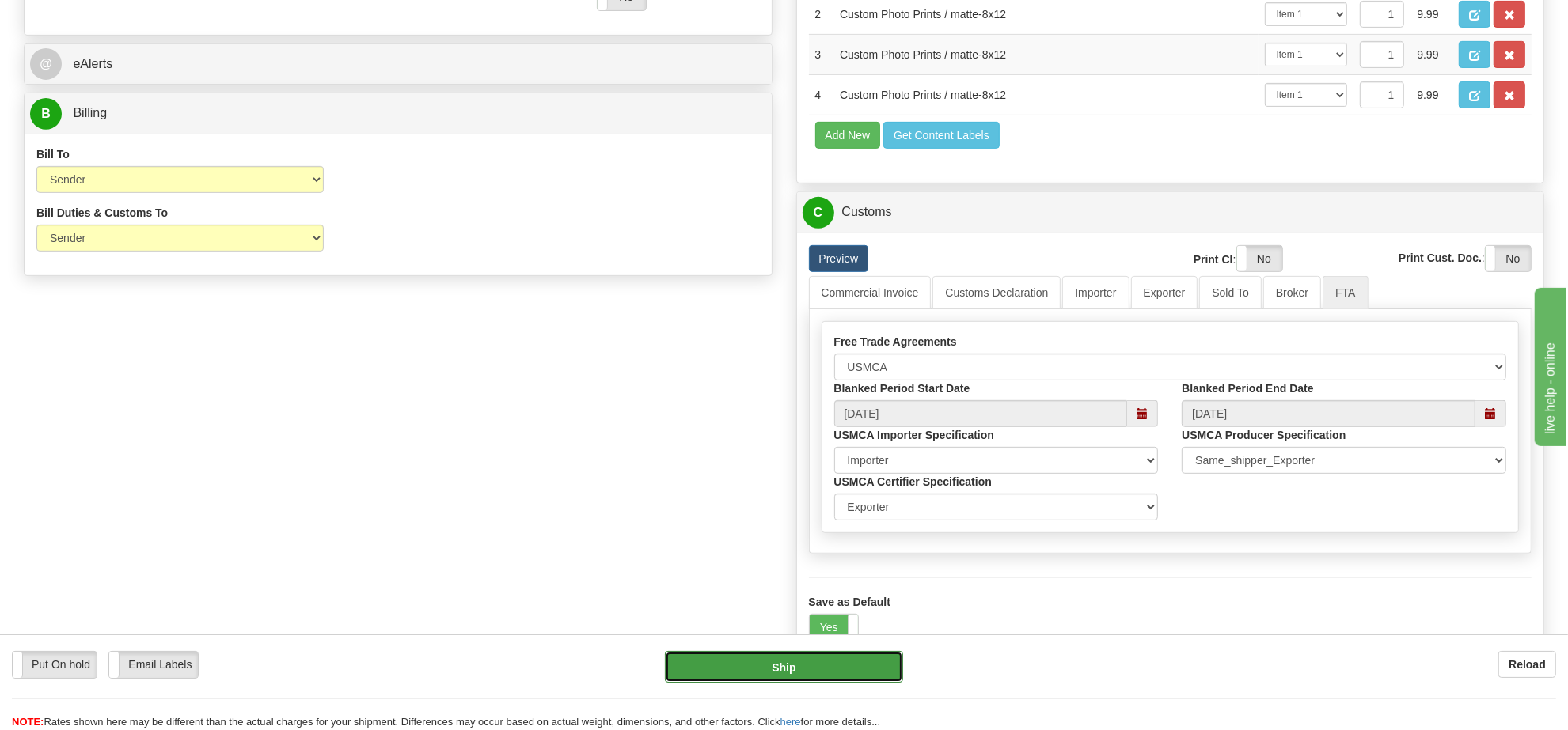
click at [785, 669] on button "Ship" at bounding box center [783, 667] width 237 height 32
